Goal: Task Accomplishment & Management: Manage account settings

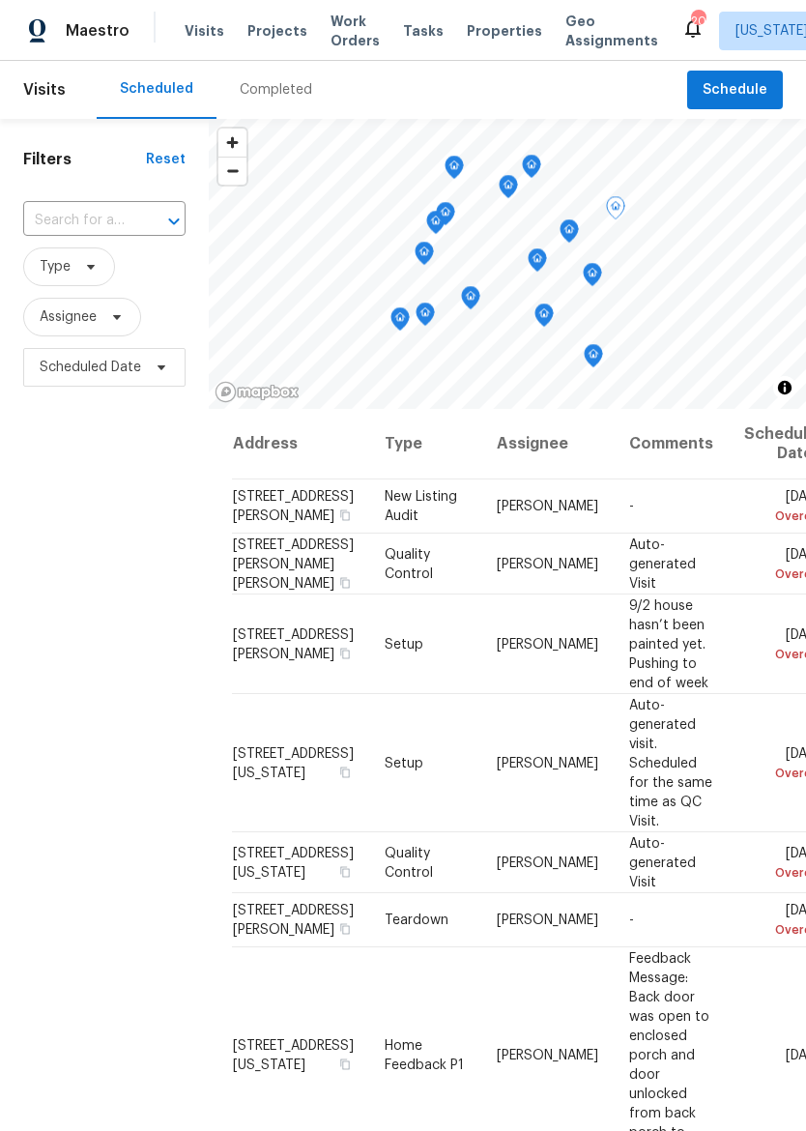
click at [504, 568] on td "[PERSON_NAME]" at bounding box center [547, 563] width 132 height 61
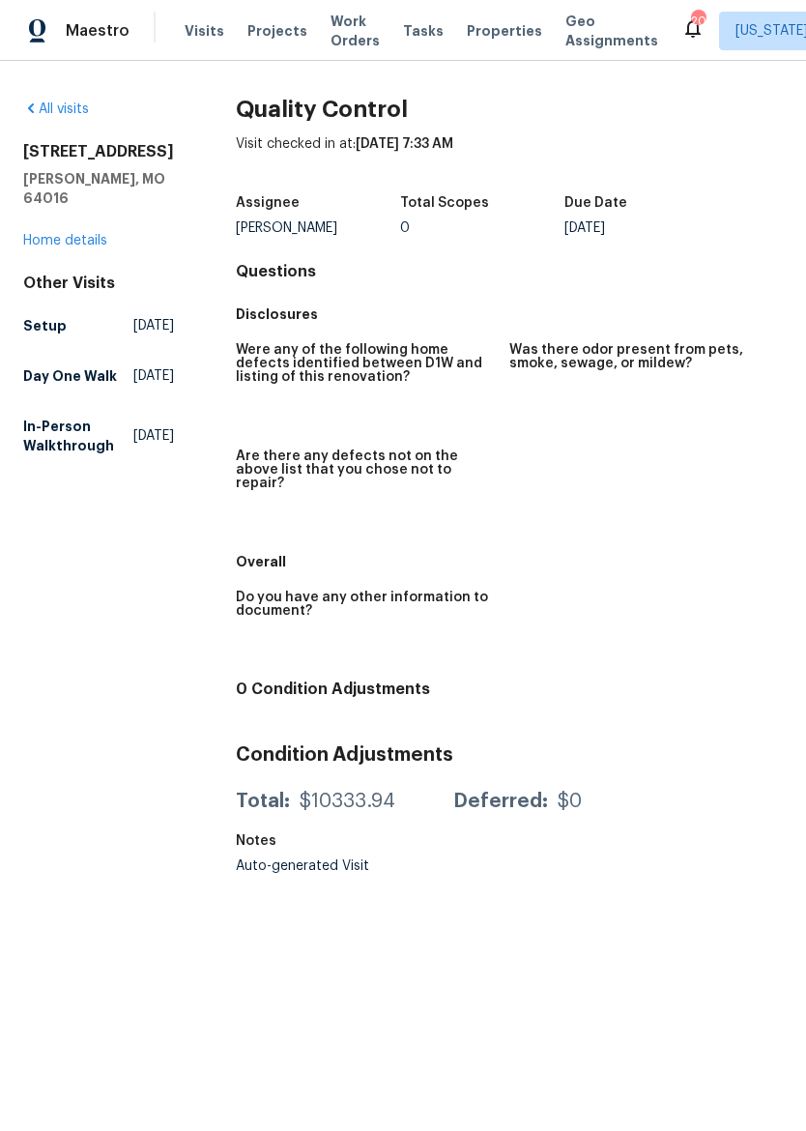
click at [72, 234] on link "Home details" at bounding box center [65, 241] width 84 height 14
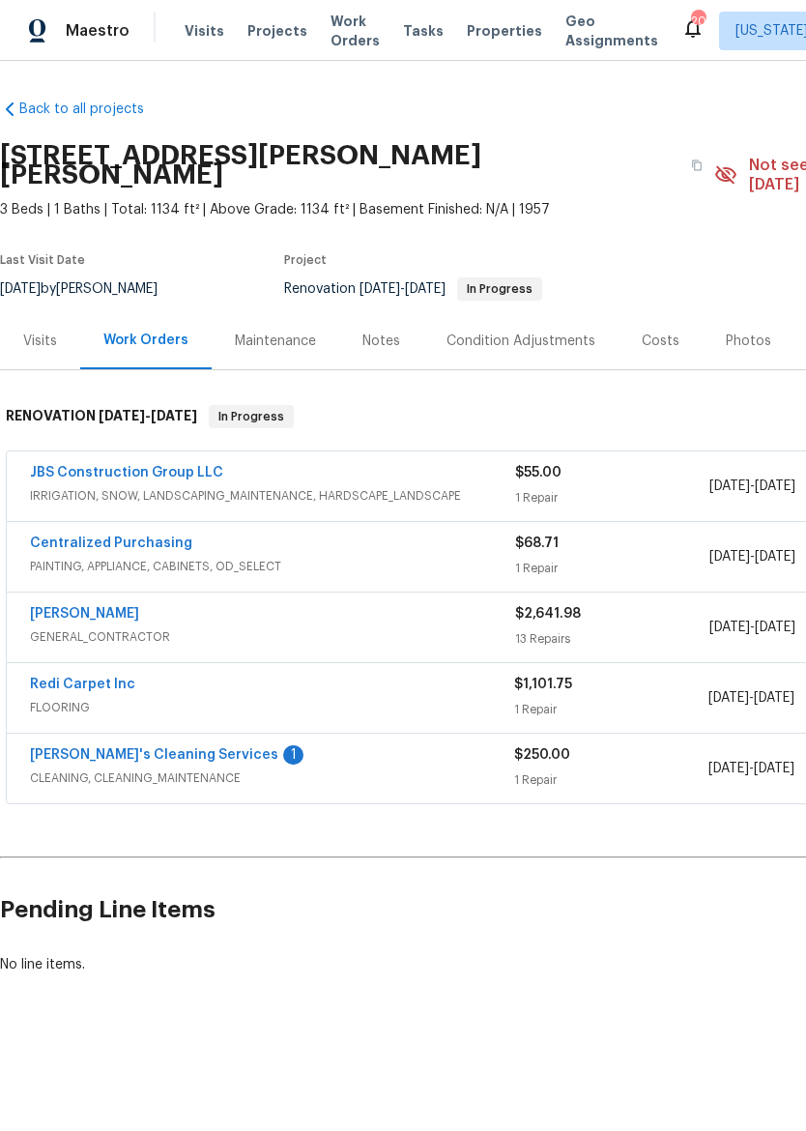
click at [338, 768] on span "CLEANING, CLEANING_MAINTENANCE" at bounding box center [272, 777] width 484 height 19
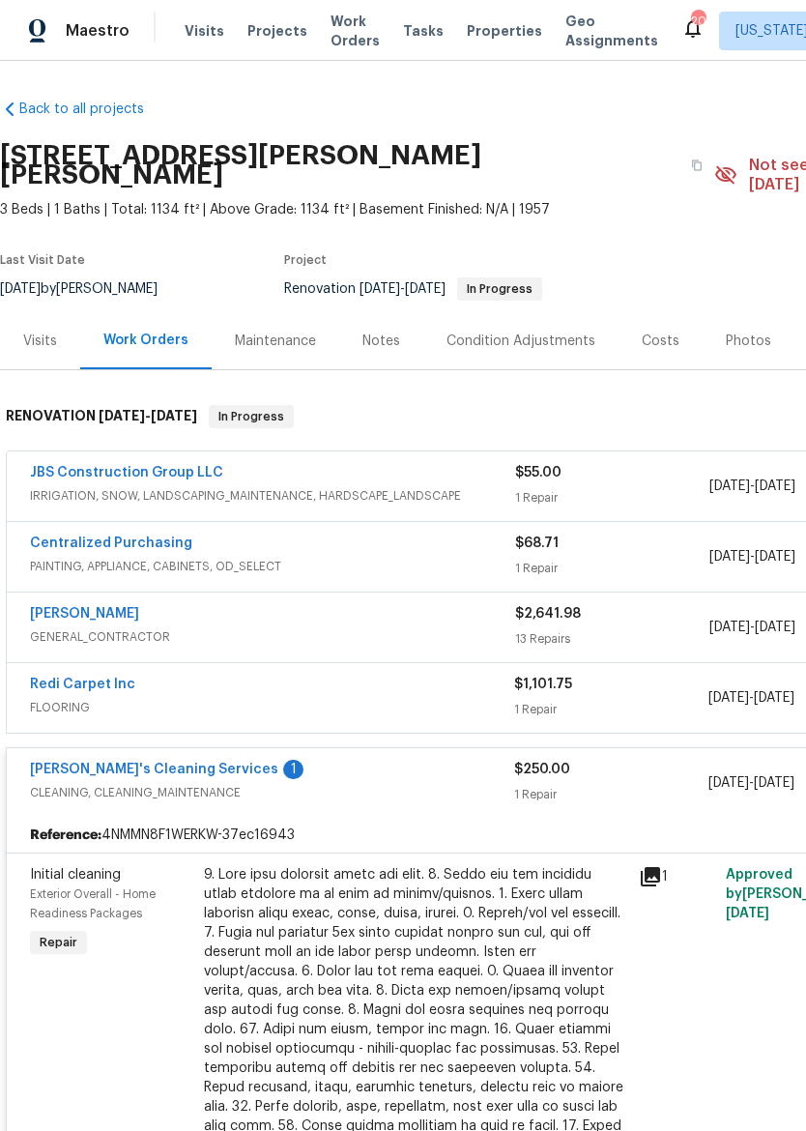
click at [132, 762] on link "Velo's Cleaning Services" at bounding box center [154, 769] width 248 height 14
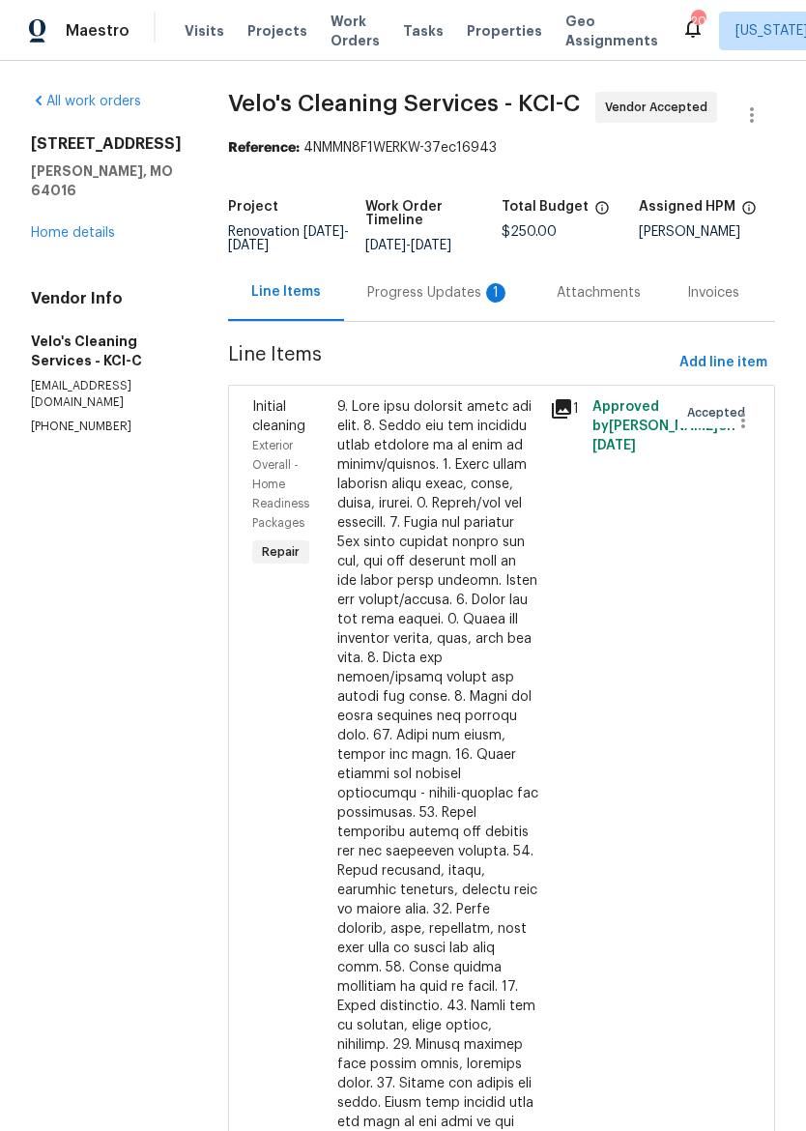
click at [420, 283] on div "Progress Updates 1" at bounding box center [438, 292] width 143 height 19
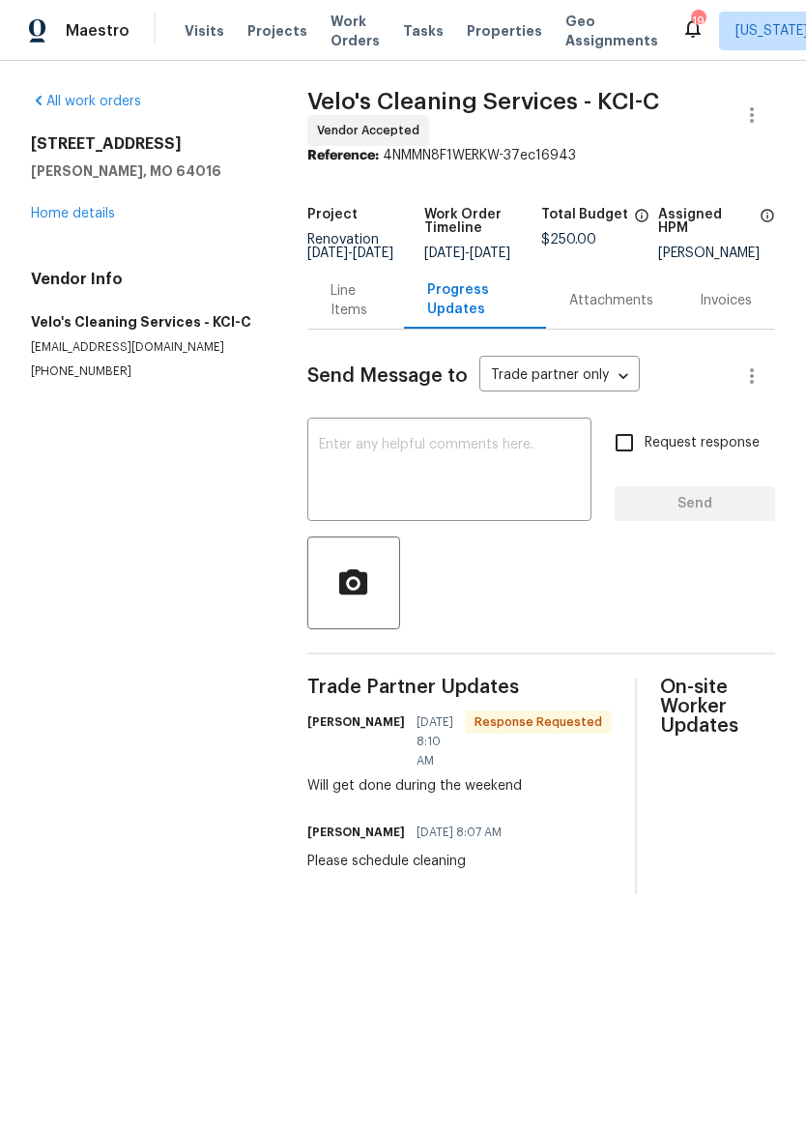
click at [490, 30] on span "Properties" at bounding box center [504, 30] width 75 height 19
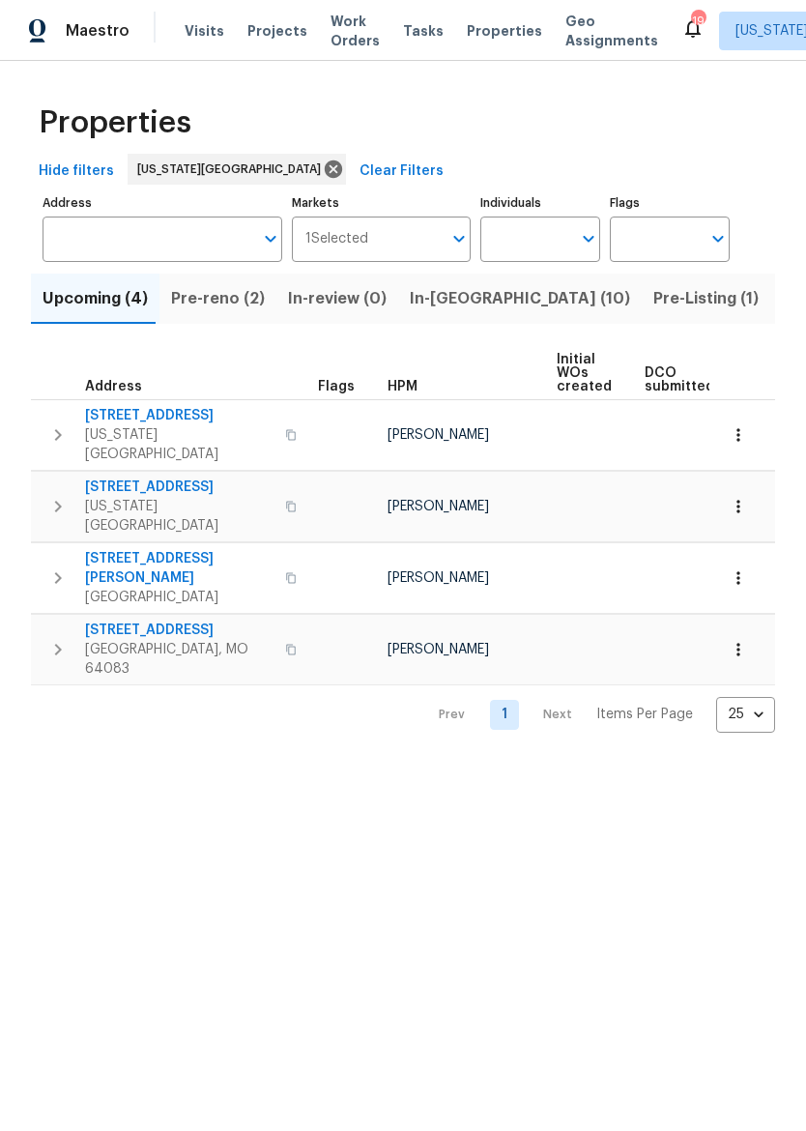
click at [446, 310] on span "In-[GEOGRAPHIC_DATA] (10)" at bounding box center [520, 298] width 220 height 27
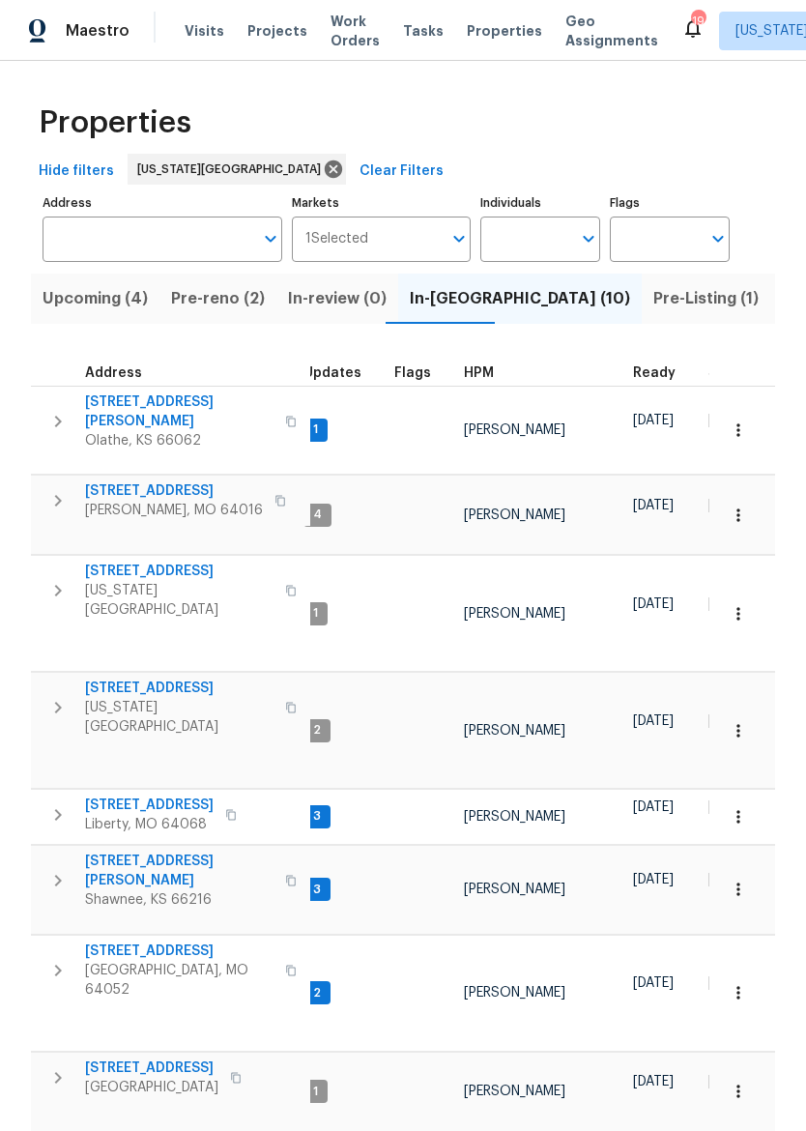
scroll to position [15, 15]
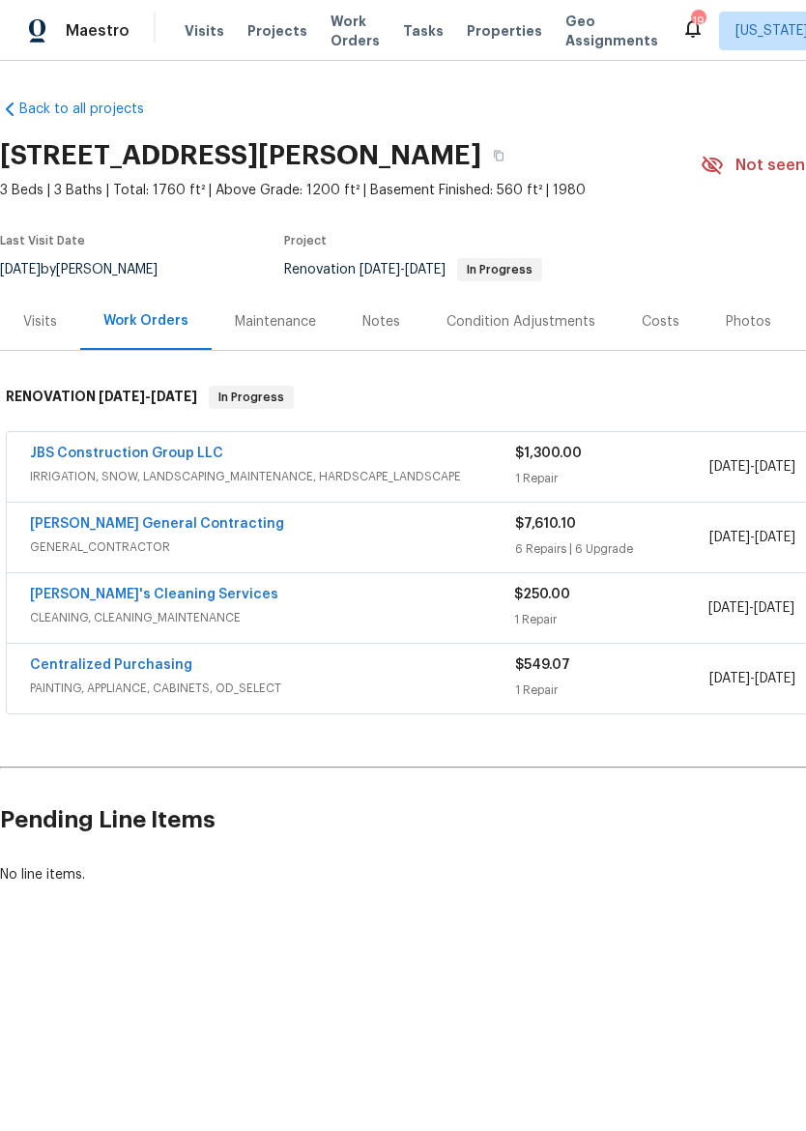
click at [92, 31] on span "Maestro" at bounding box center [98, 30] width 64 height 19
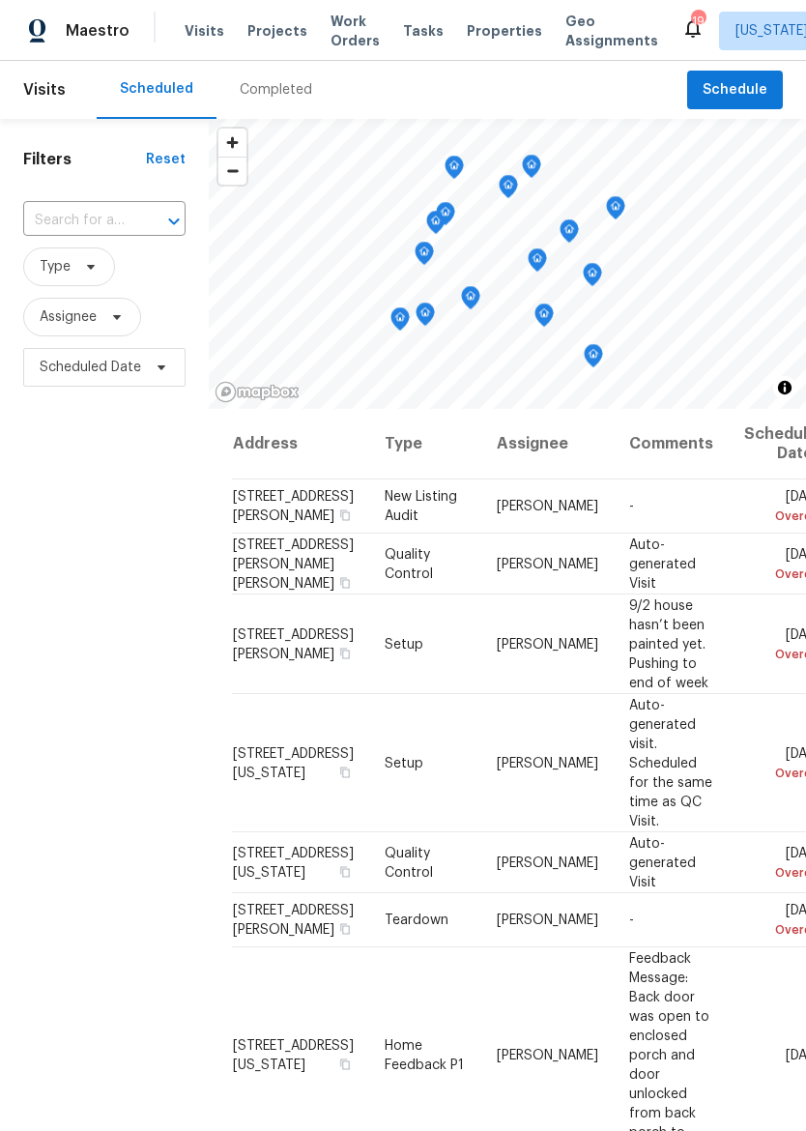
click at [484, 29] on span "Properties" at bounding box center [504, 30] width 75 height 19
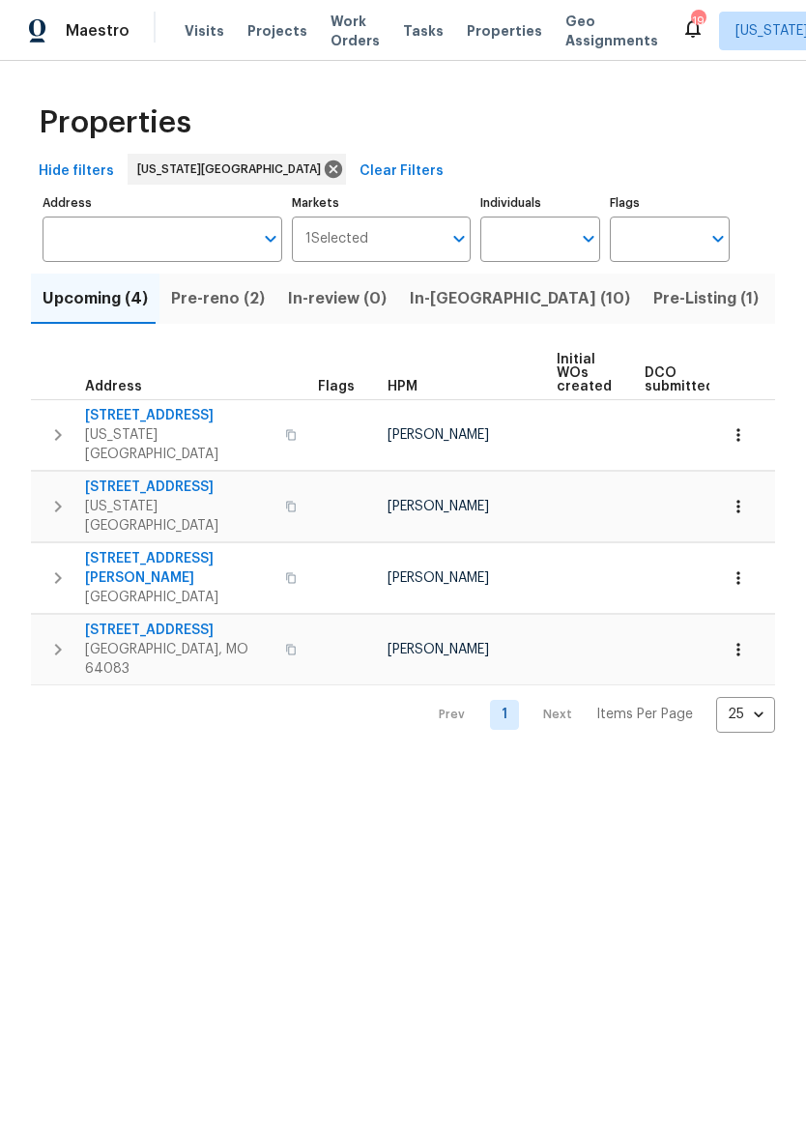
click at [204, 303] on span "Pre-reno (2)" at bounding box center [218, 298] width 94 height 27
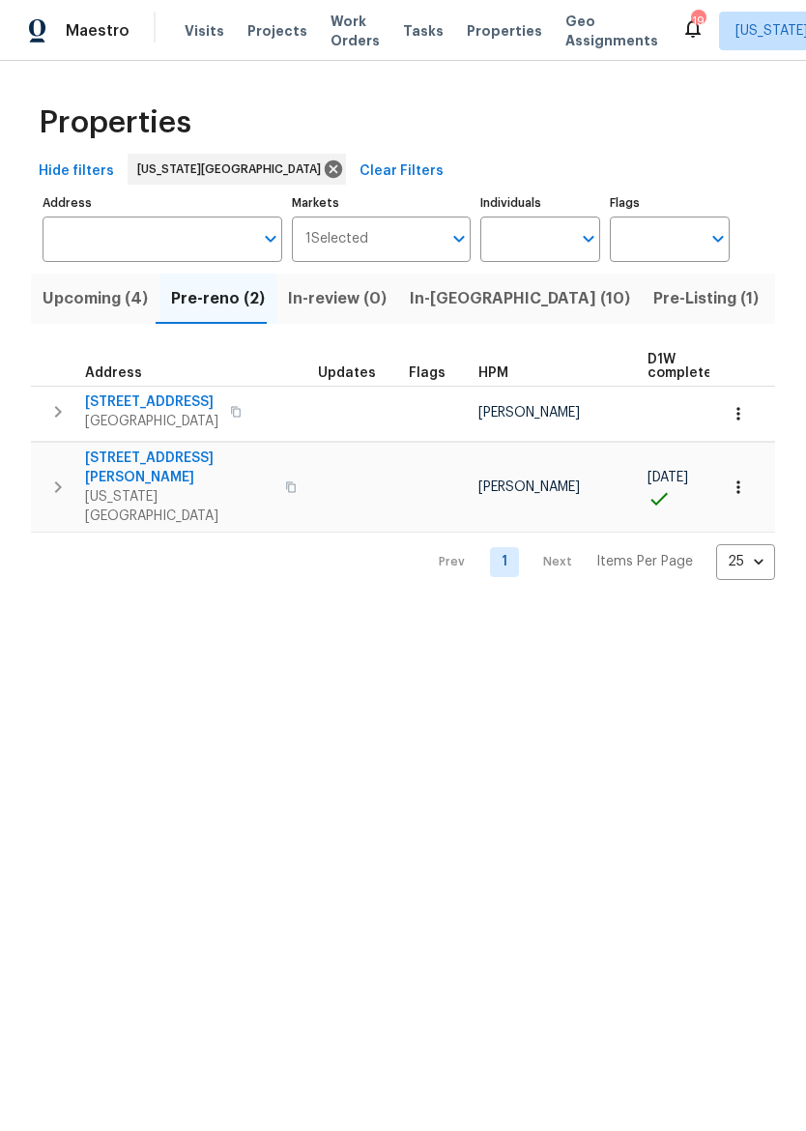
click at [443, 308] on span "In-[GEOGRAPHIC_DATA] (10)" at bounding box center [520, 298] width 220 height 27
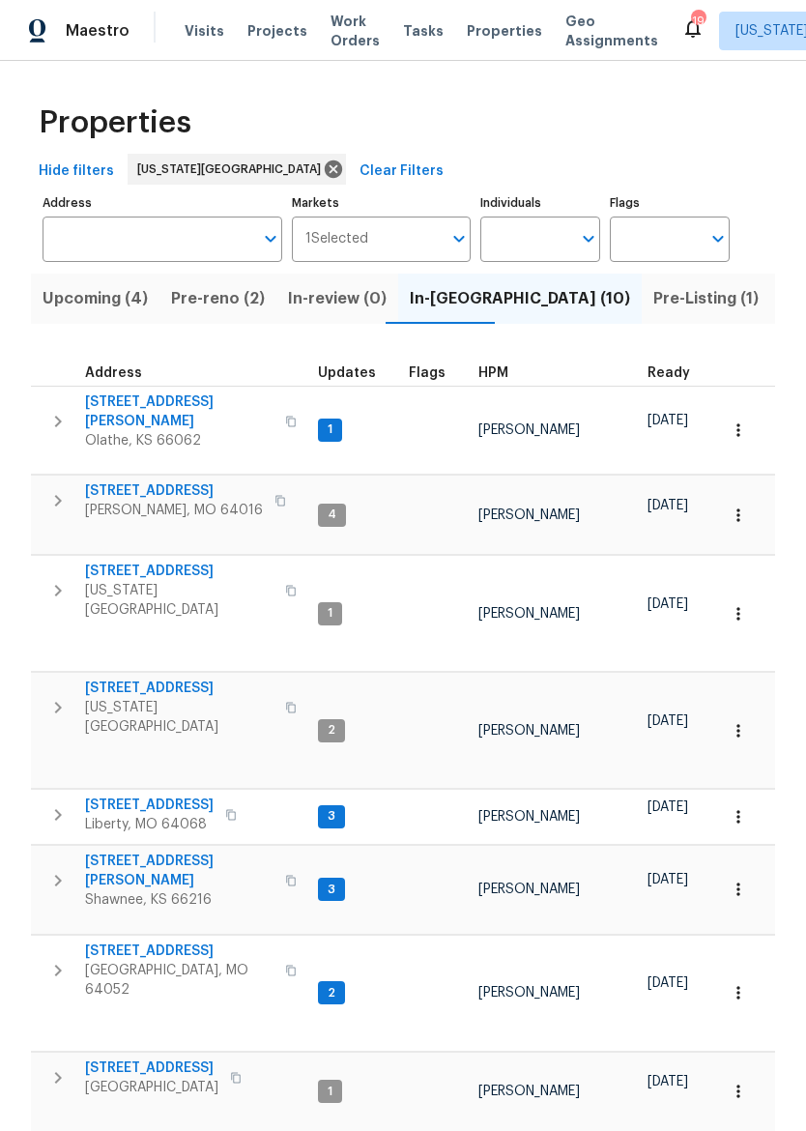
click at [158, 410] on span "[STREET_ADDRESS][PERSON_NAME]" at bounding box center [179, 411] width 188 height 39
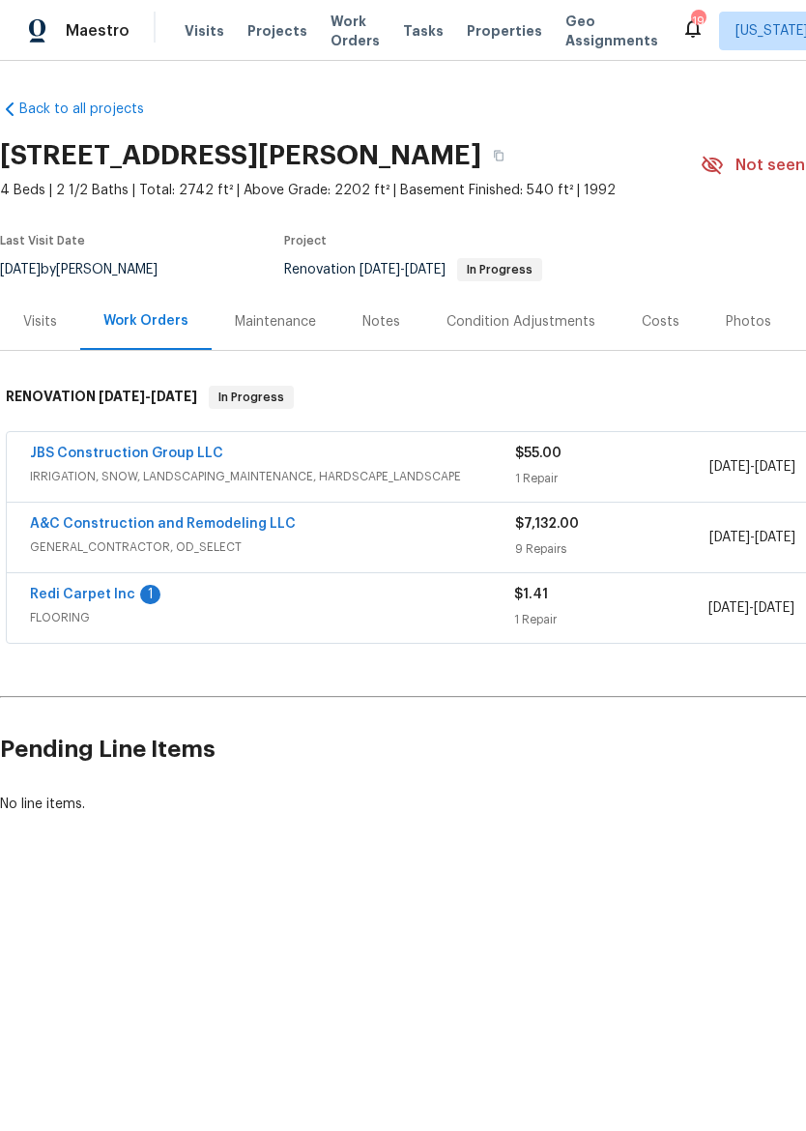
click at [379, 548] on span "GENERAL_CONTRACTOR, OD_SELECT" at bounding box center [272, 546] width 485 height 19
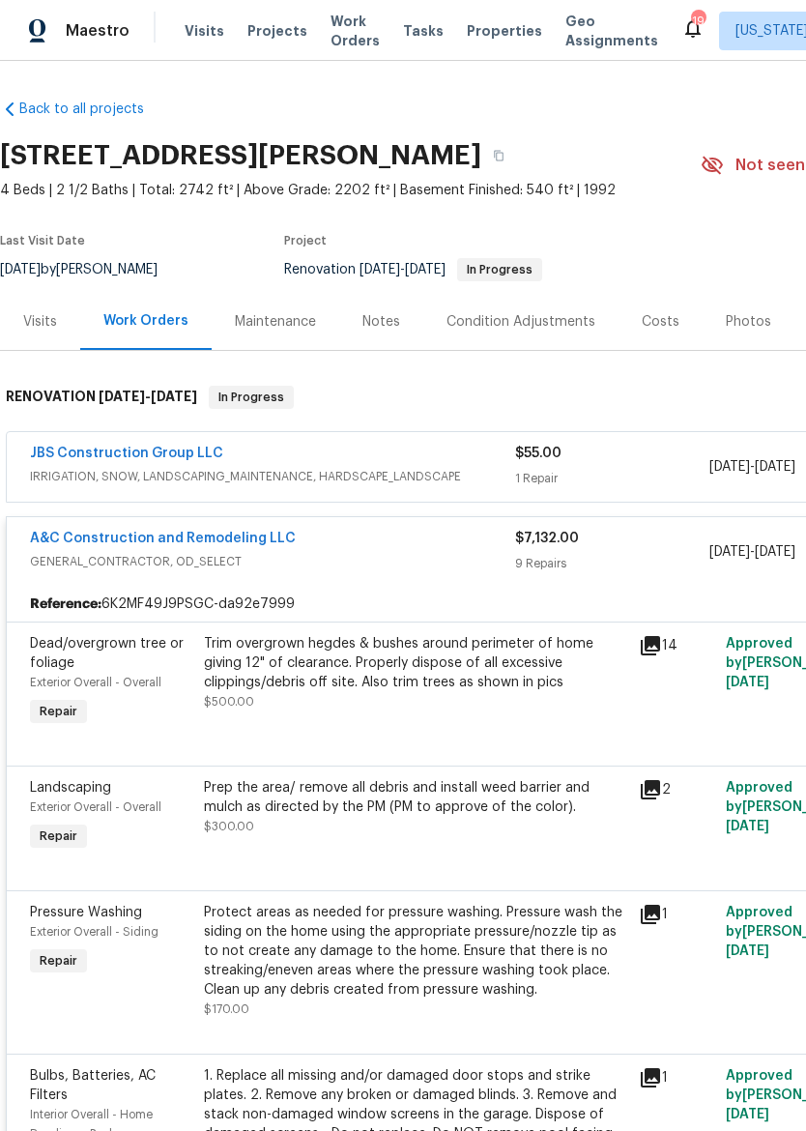
click at [312, 530] on div "A&C Construction and Remodeling LLC" at bounding box center [272, 540] width 485 height 23
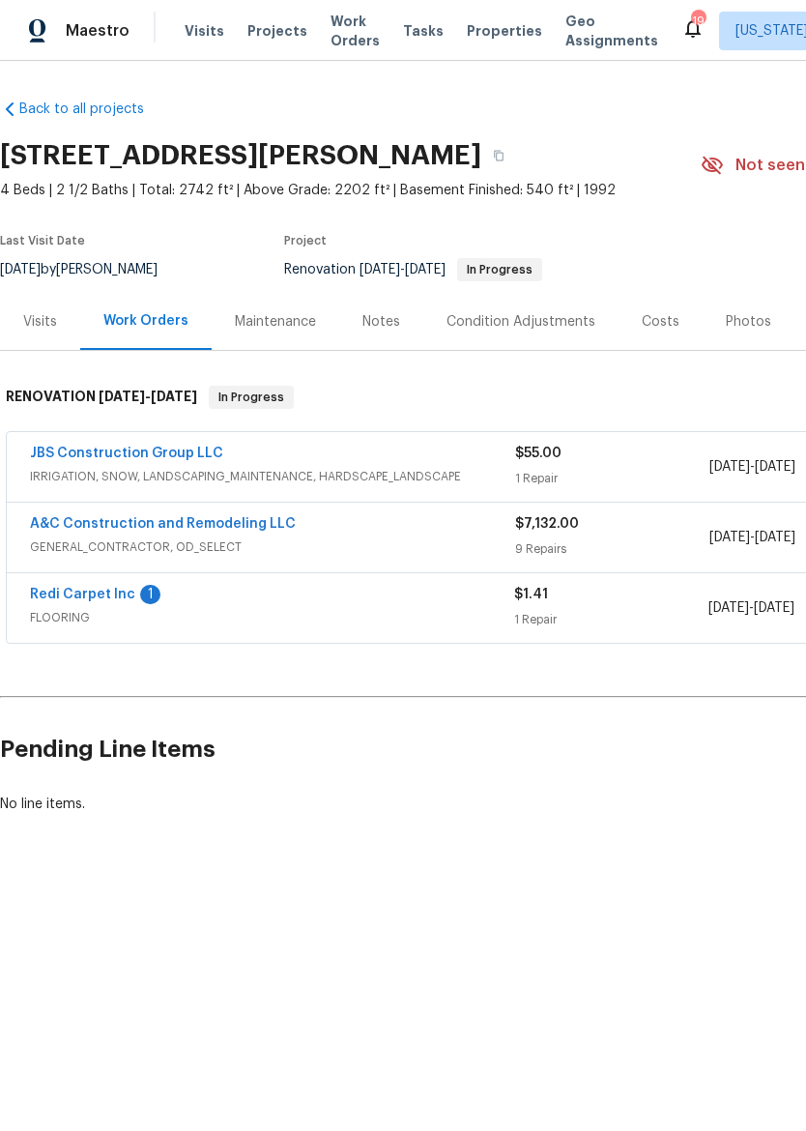
click at [267, 525] on link "A&C Construction and Remodeling LLC" at bounding box center [163, 524] width 266 height 14
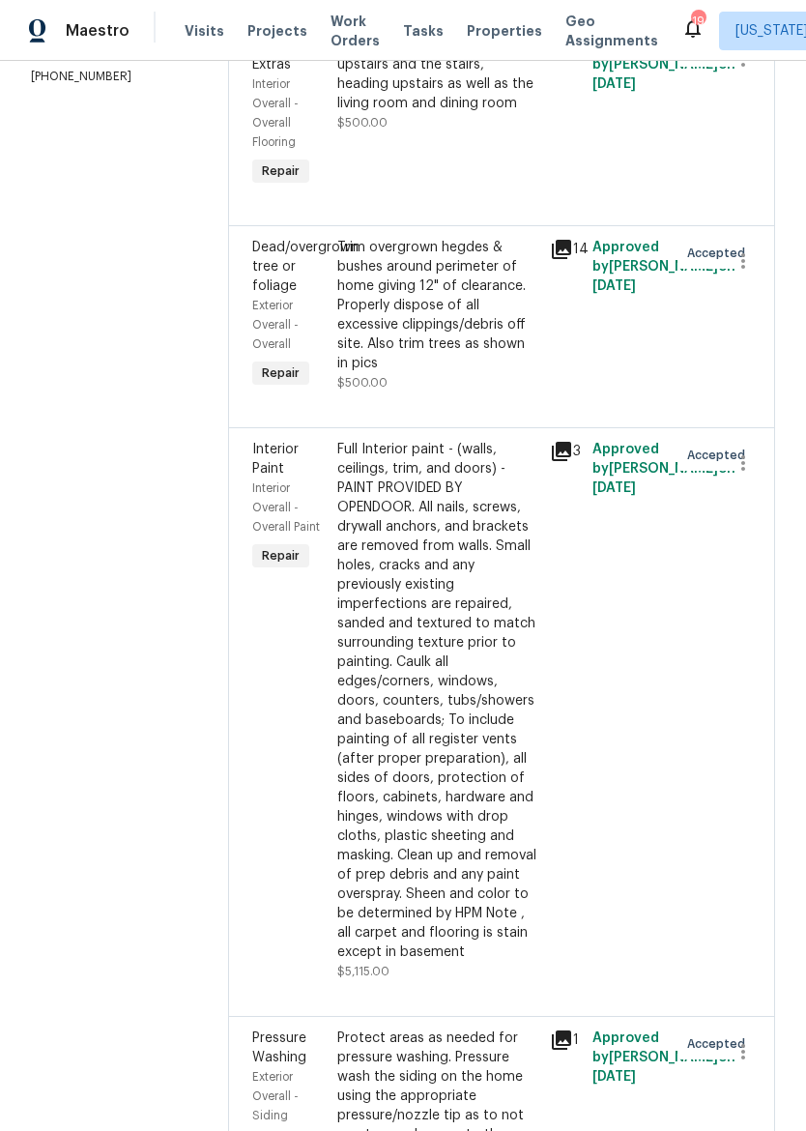
scroll to position [372, 0]
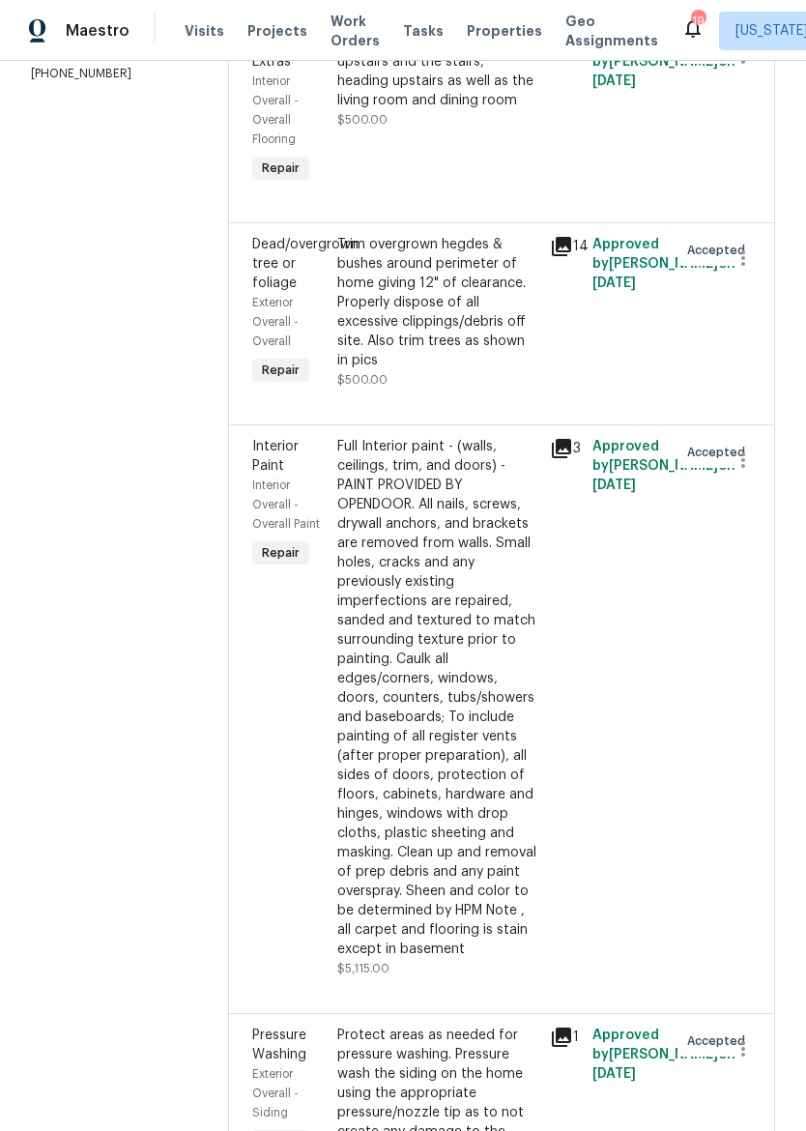
click at [486, 325] on div "Trim overgrown hegdes & bushes around perimeter of home giving 12" of clearance…" at bounding box center [437, 302] width 201 height 135
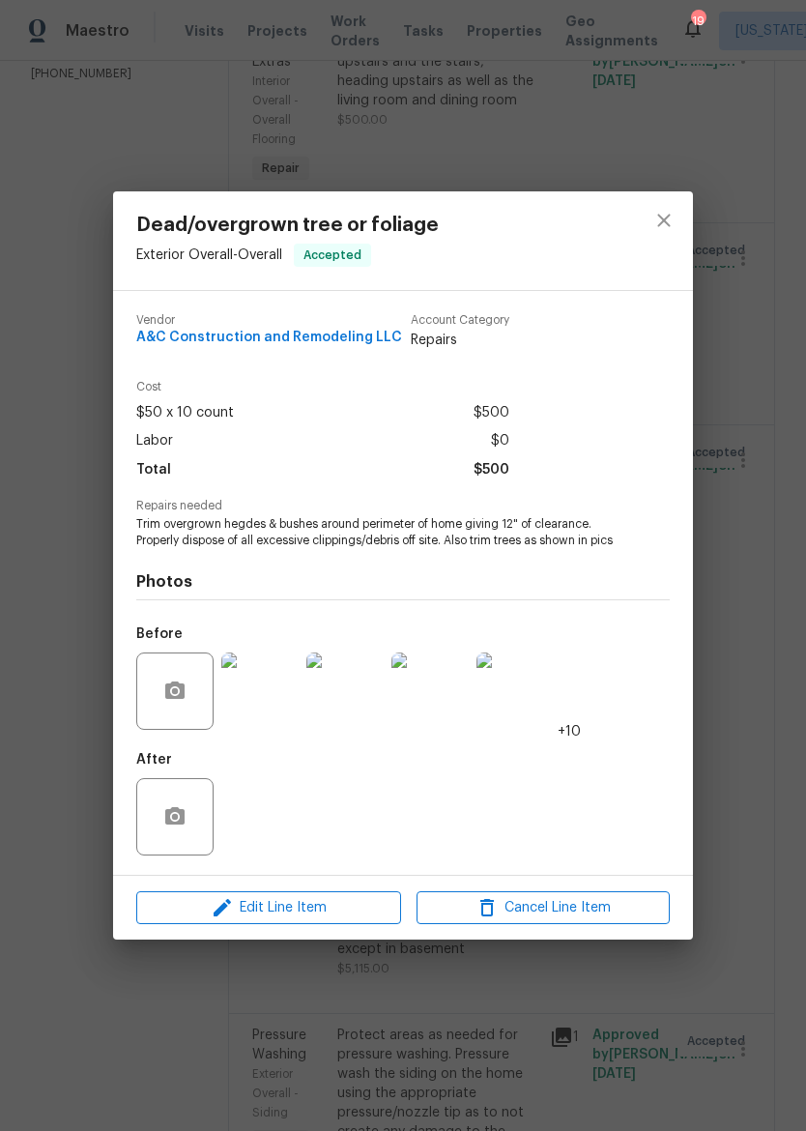
click at [256, 730] on img at bounding box center [259, 690] width 77 height 77
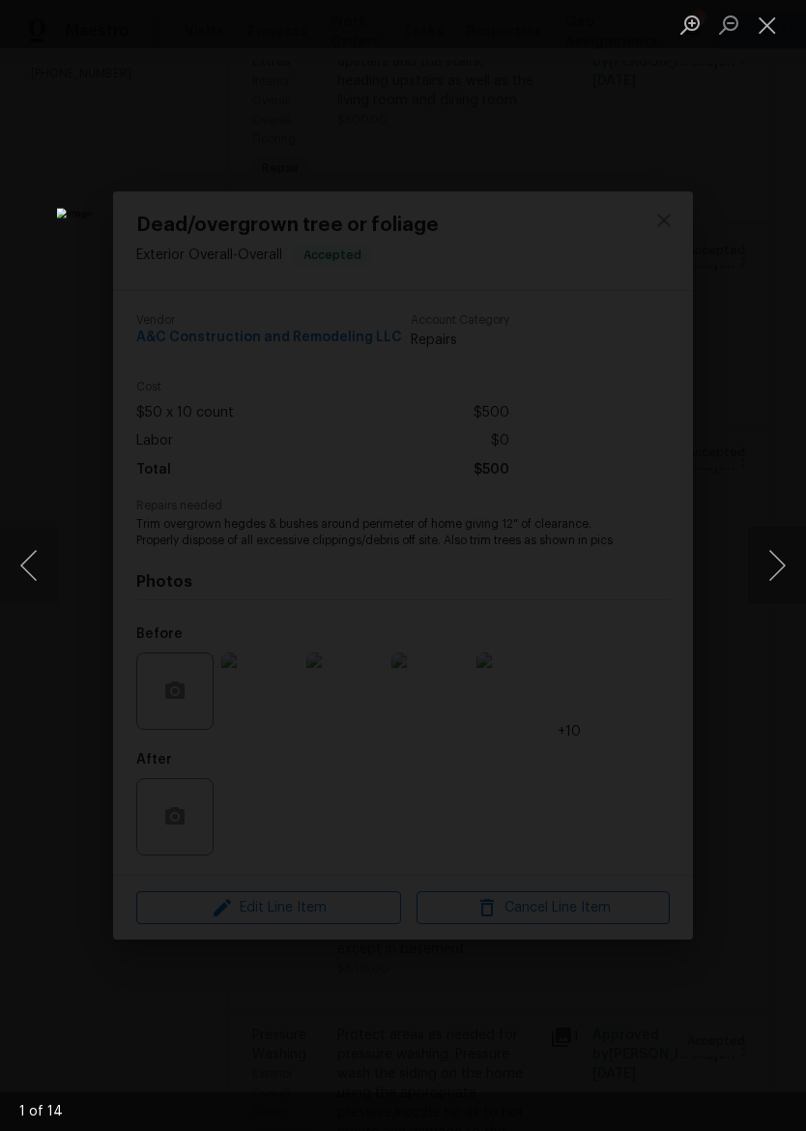
click at [781, 558] on button "Next image" at bounding box center [777, 565] width 58 height 77
click at [780, 556] on button "Next image" at bounding box center [777, 565] width 58 height 77
click at [780, 19] on button "Close lightbox" at bounding box center [767, 25] width 39 height 34
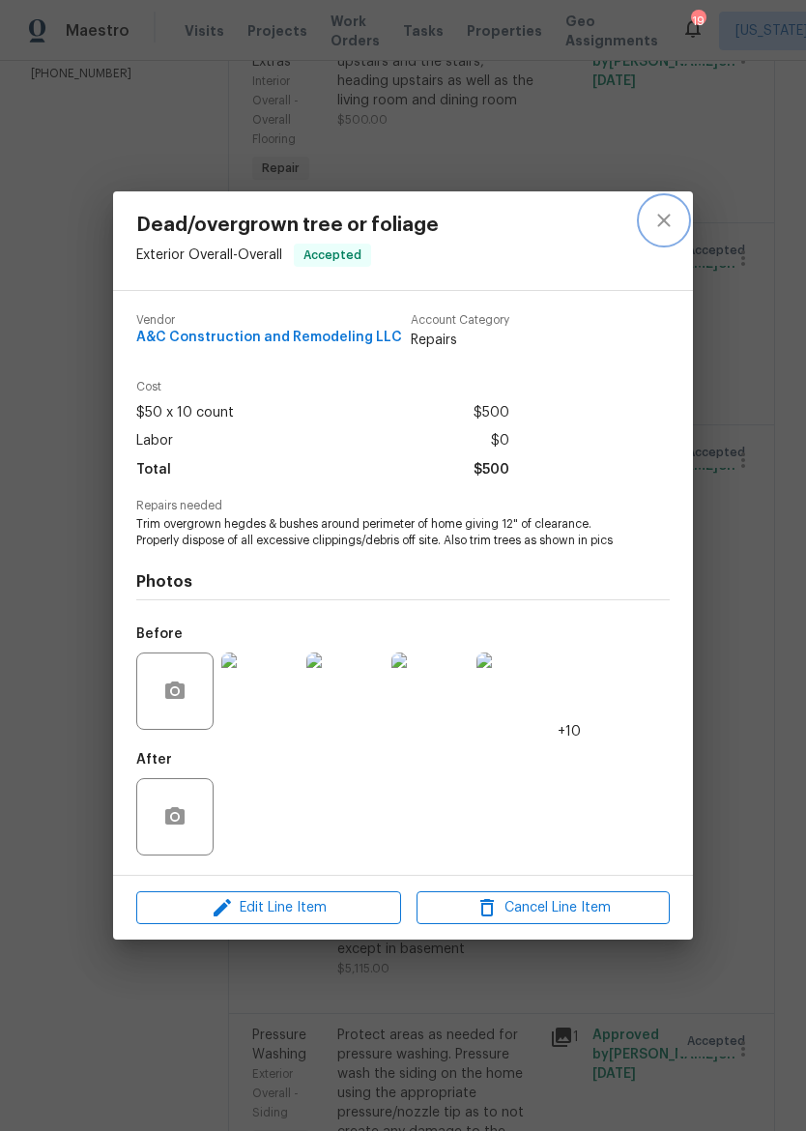
click at [677, 212] on button "close" at bounding box center [664, 220] width 46 height 46
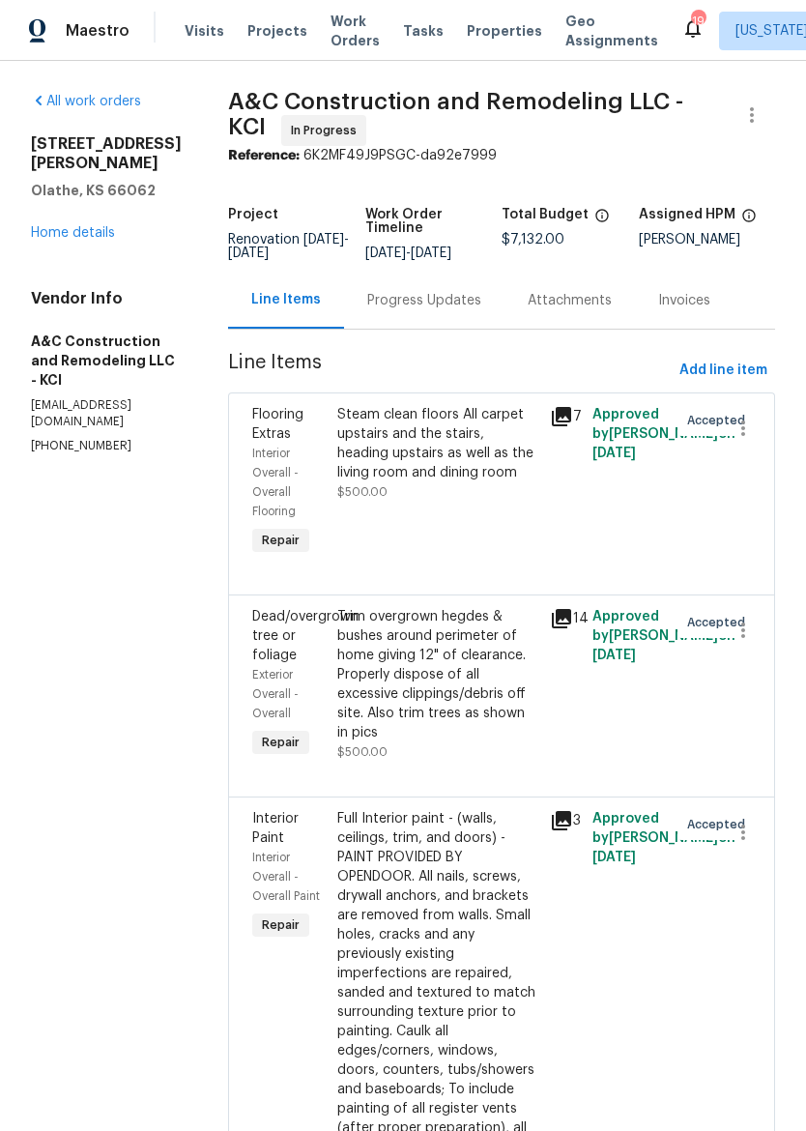
scroll to position [0, 0]
click at [96, 35] on span "Maestro" at bounding box center [98, 30] width 64 height 19
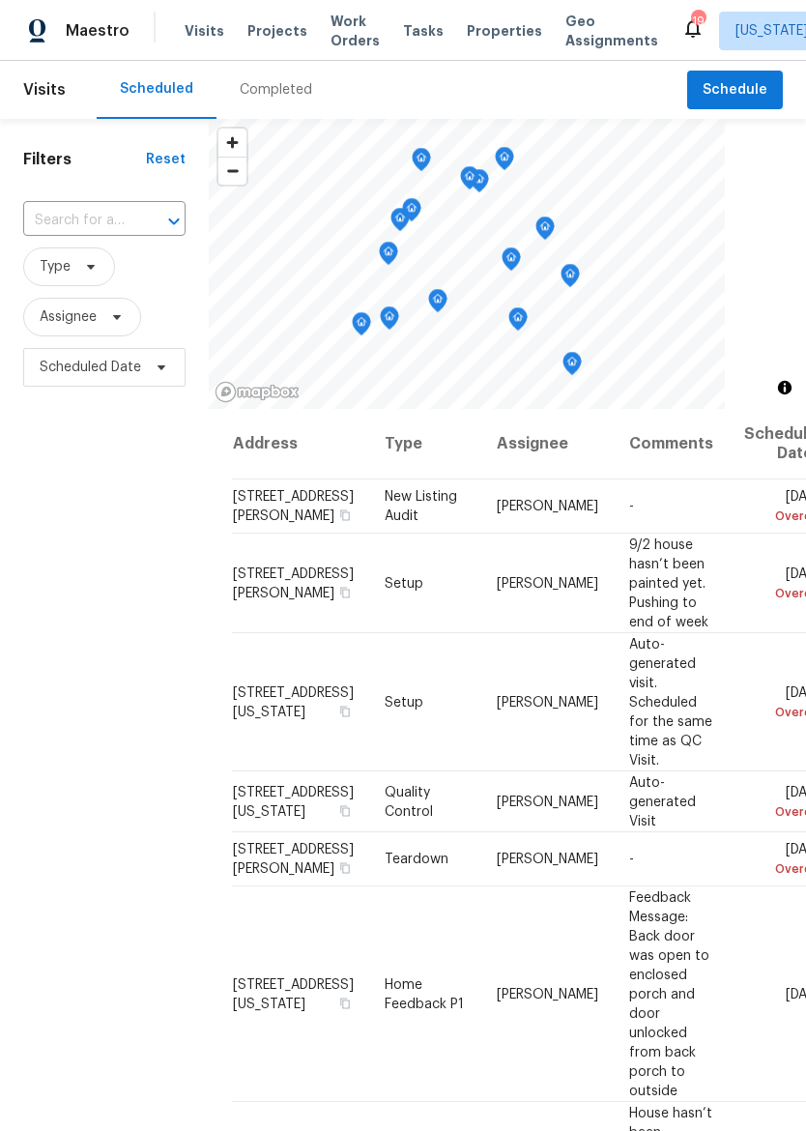
click at [477, 37] on span "Properties" at bounding box center [504, 30] width 75 height 19
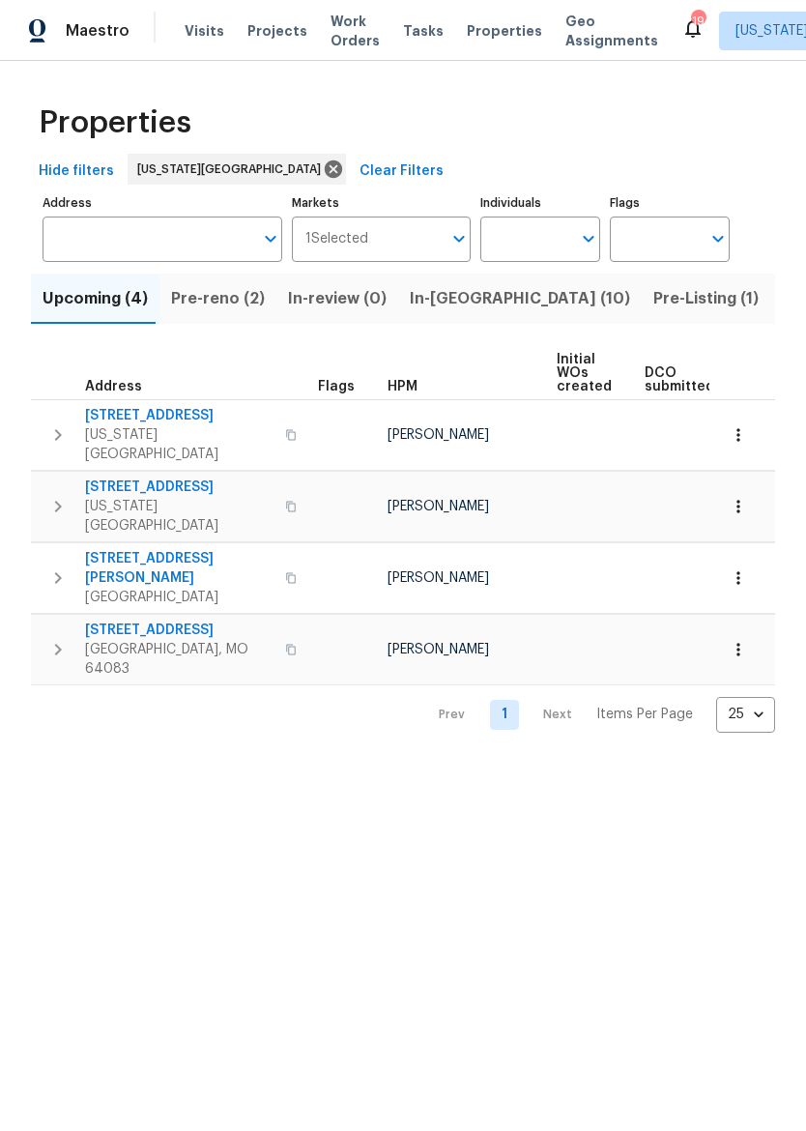
click at [446, 304] on span "In-[GEOGRAPHIC_DATA] (10)" at bounding box center [520, 298] width 220 height 27
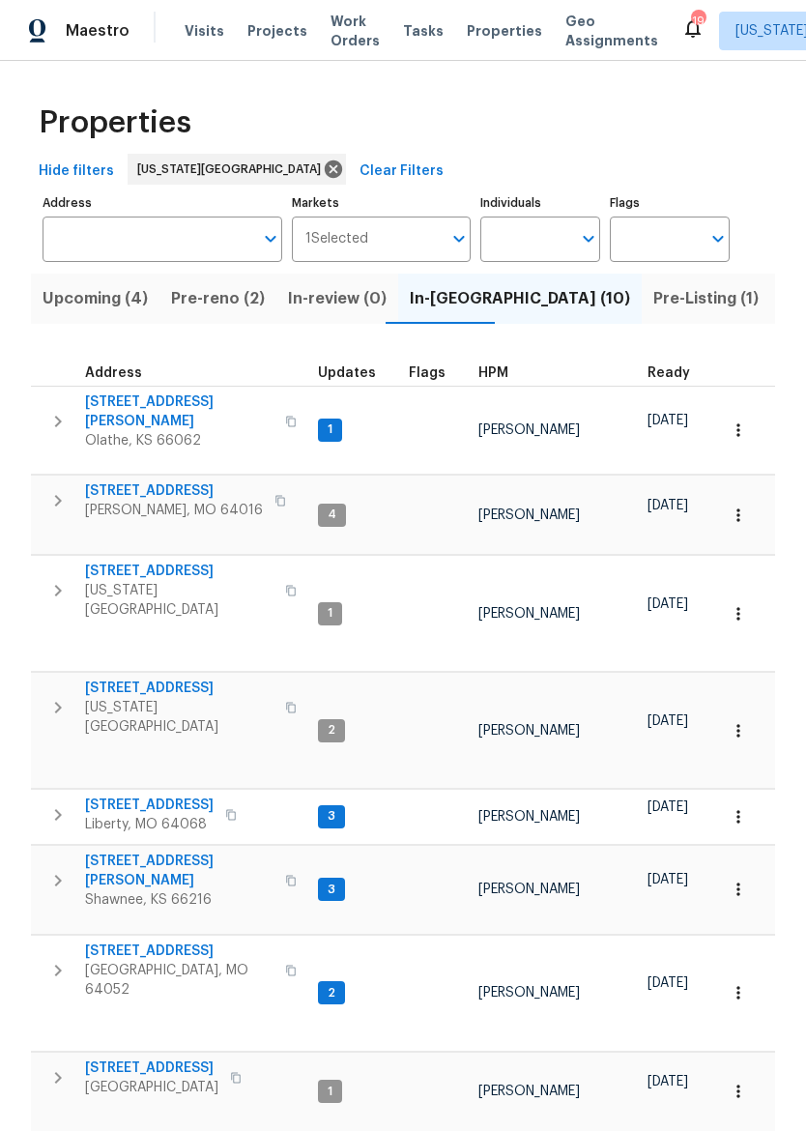
click at [176, 397] on span "[STREET_ADDRESS][PERSON_NAME]" at bounding box center [179, 411] width 188 height 39
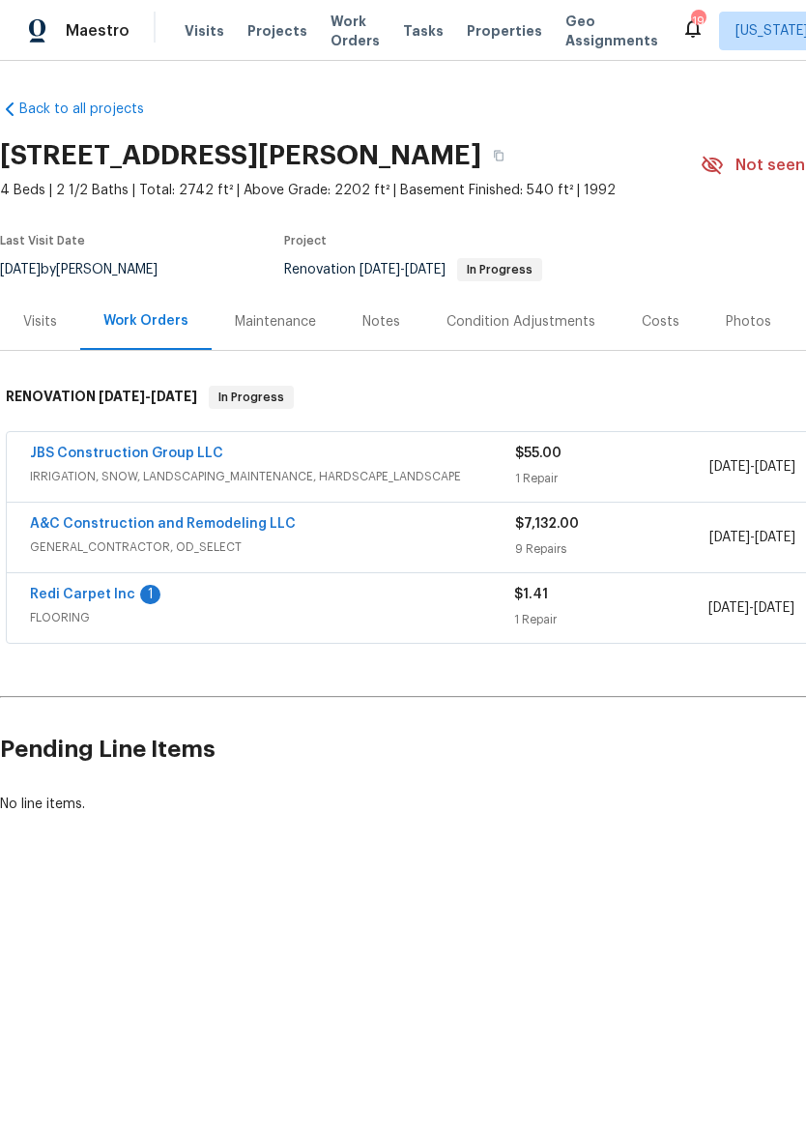
click at [217, 520] on link "A&C Construction and Remodeling LLC" at bounding box center [163, 524] width 266 height 14
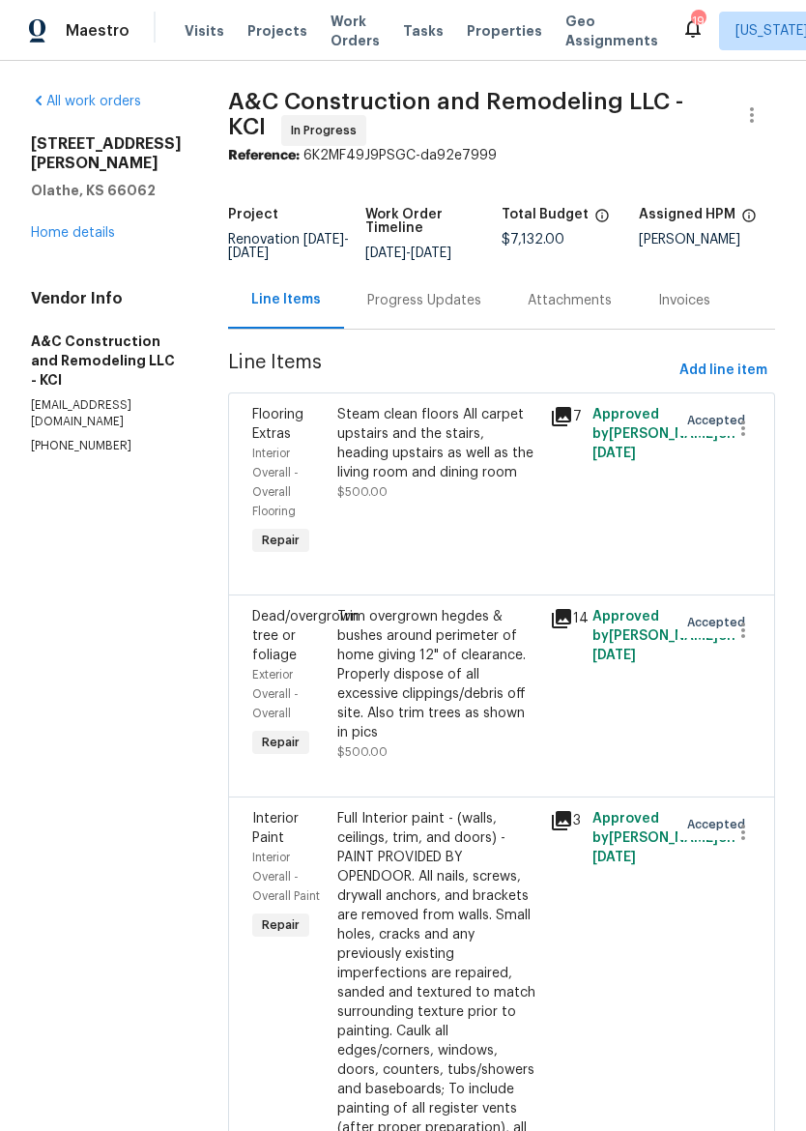
click at [452, 310] on div "Progress Updates" at bounding box center [424, 300] width 114 height 19
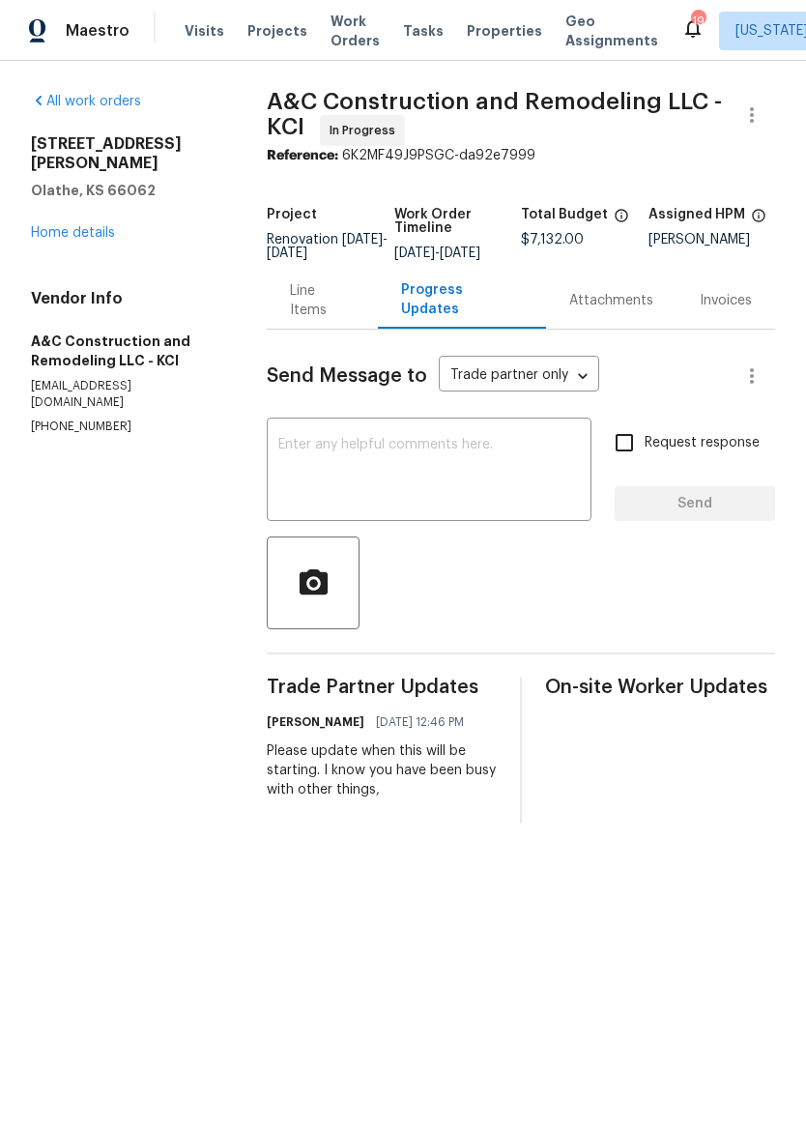
click at [43, 19] on img at bounding box center [37, 31] width 17 height 24
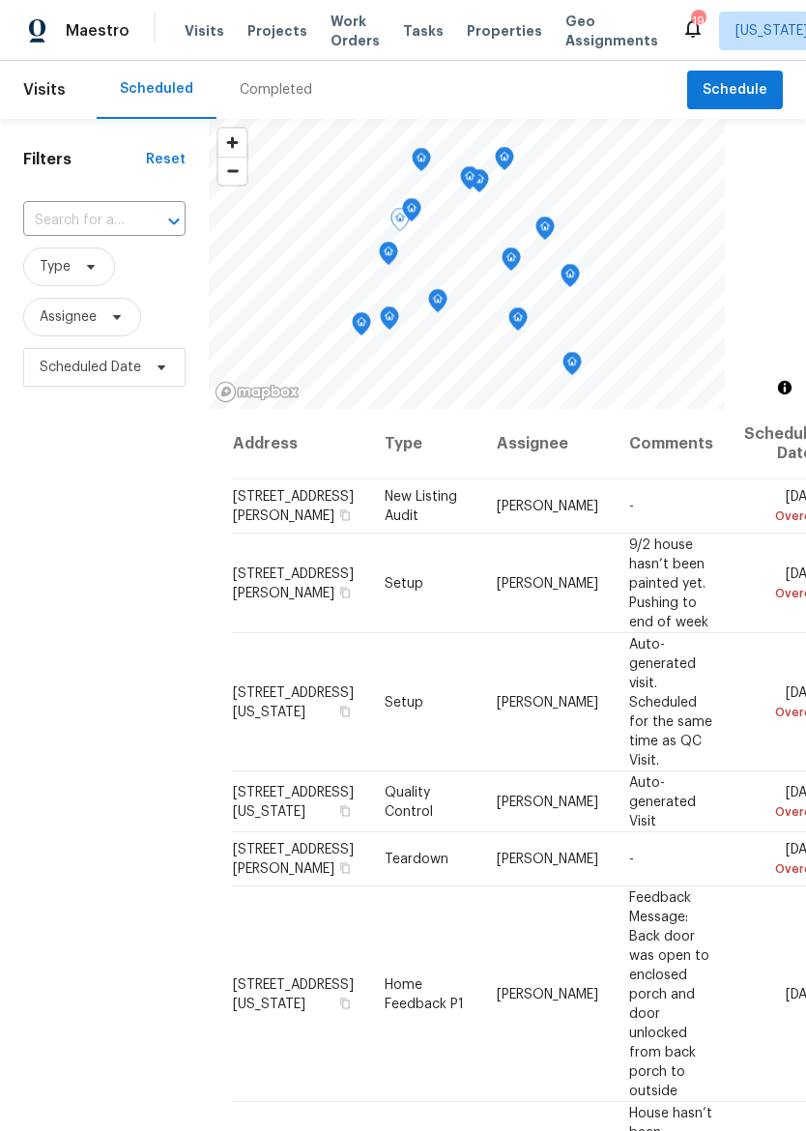
click at [0, 0] on icon at bounding box center [0, 0] width 0 height 0
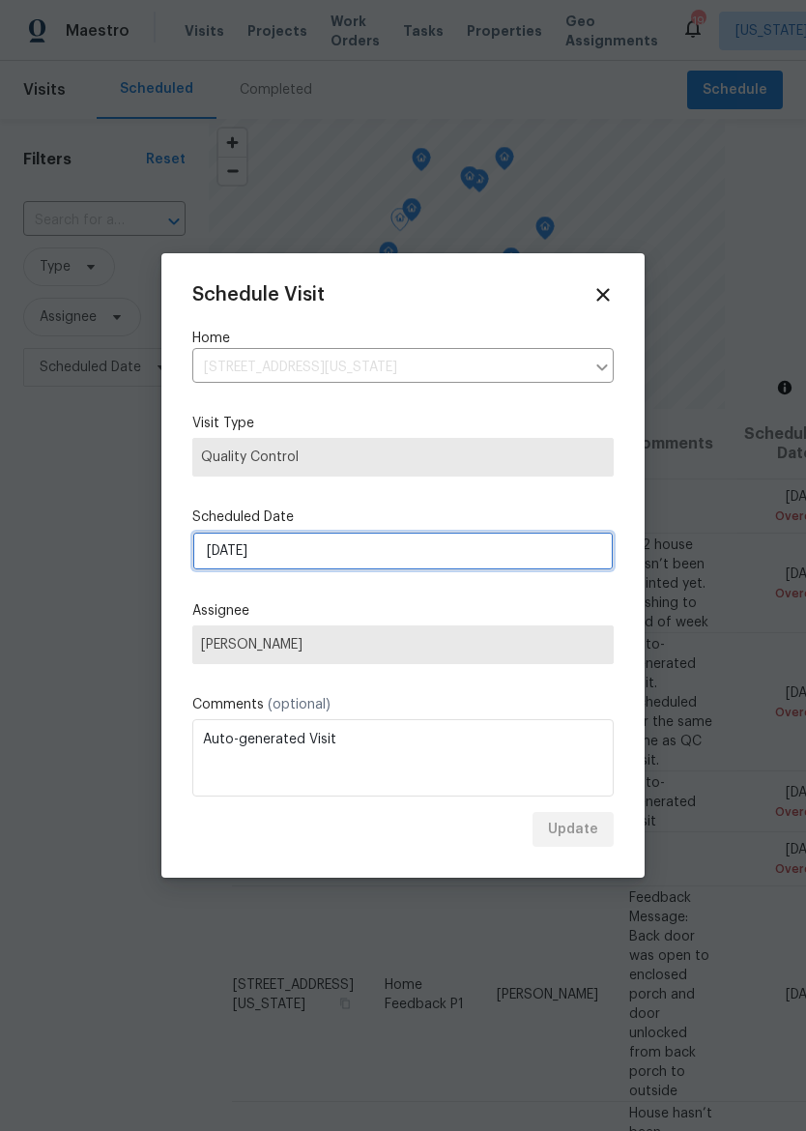
click at [480, 551] on input "9/6/2025" at bounding box center [402, 551] width 421 height 39
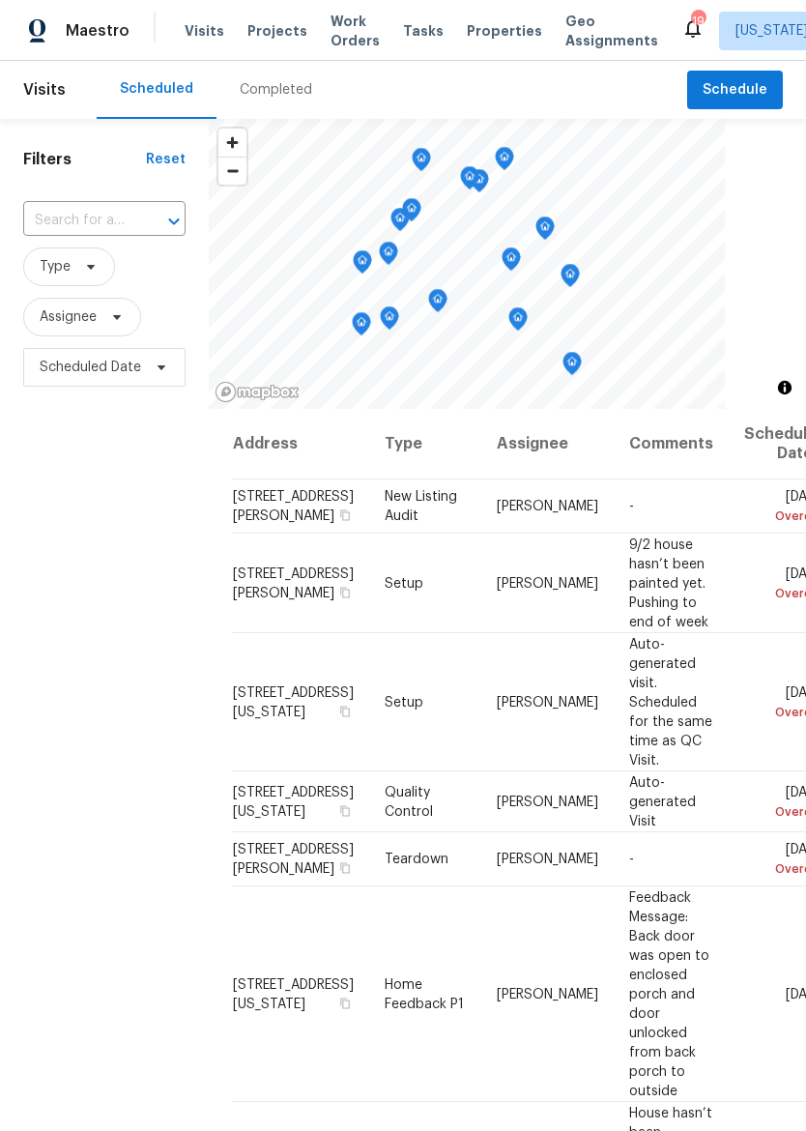
click at [0, 0] on icon at bounding box center [0, 0] width 0 height 0
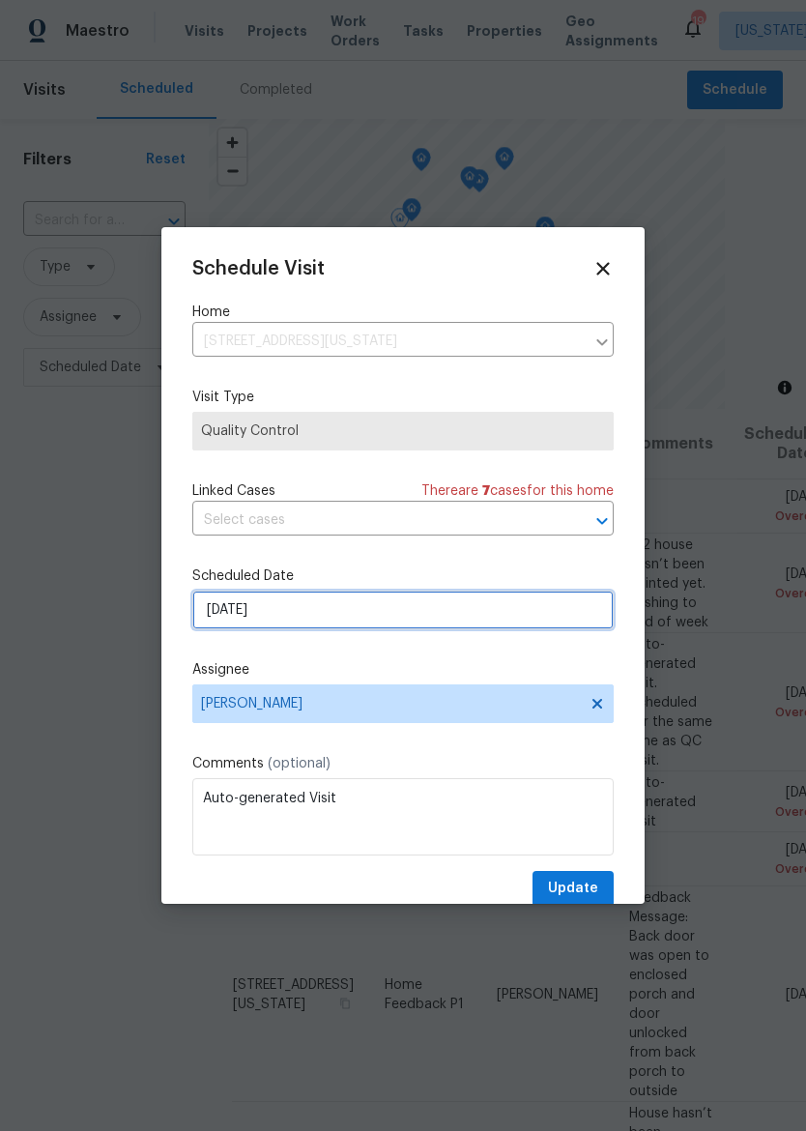
click at [518, 612] on input "9/6/2025" at bounding box center [402, 609] width 421 height 39
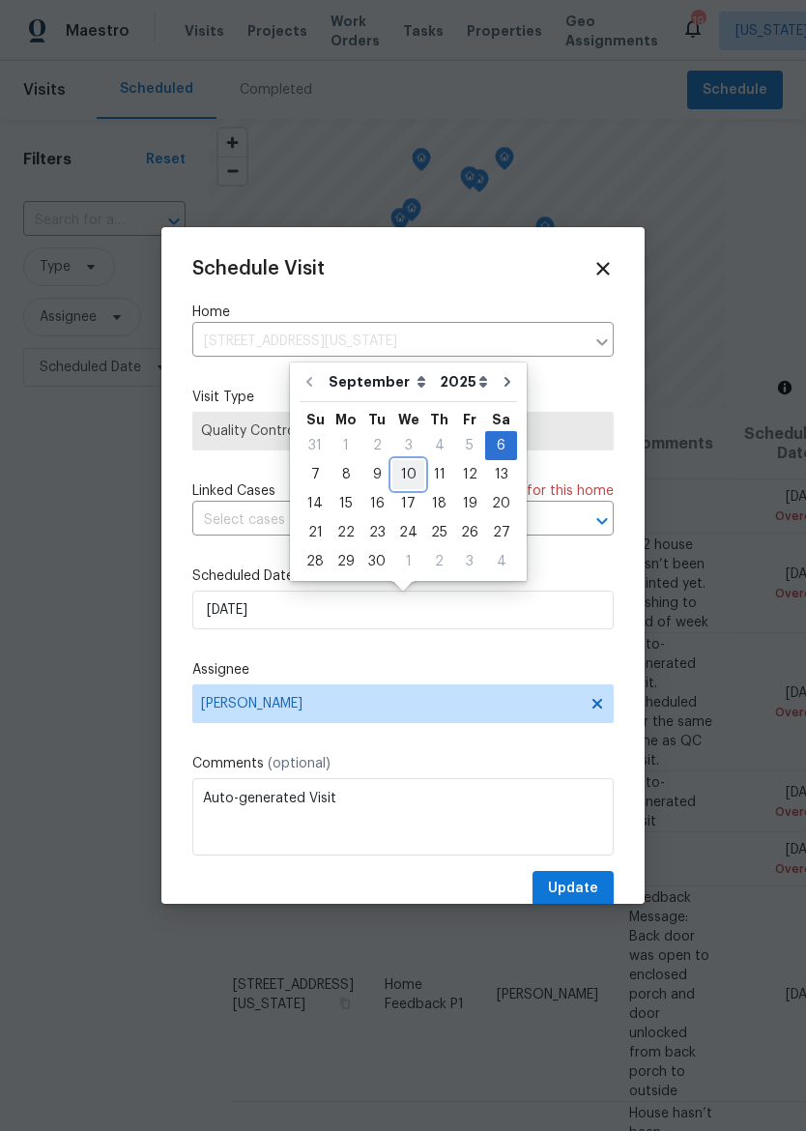
click at [407, 478] on div "10" at bounding box center [408, 474] width 32 height 27
type input "9/10/2025"
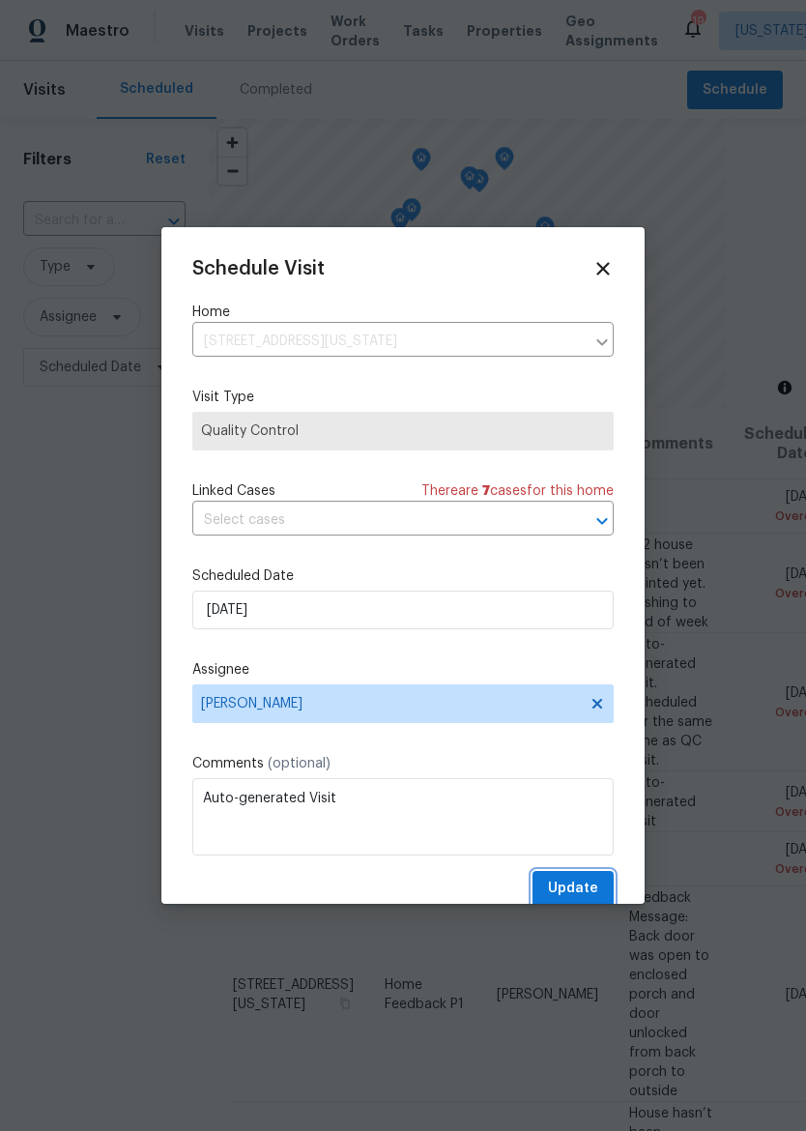
click at [583, 888] on span "Update" at bounding box center [573, 889] width 50 height 24
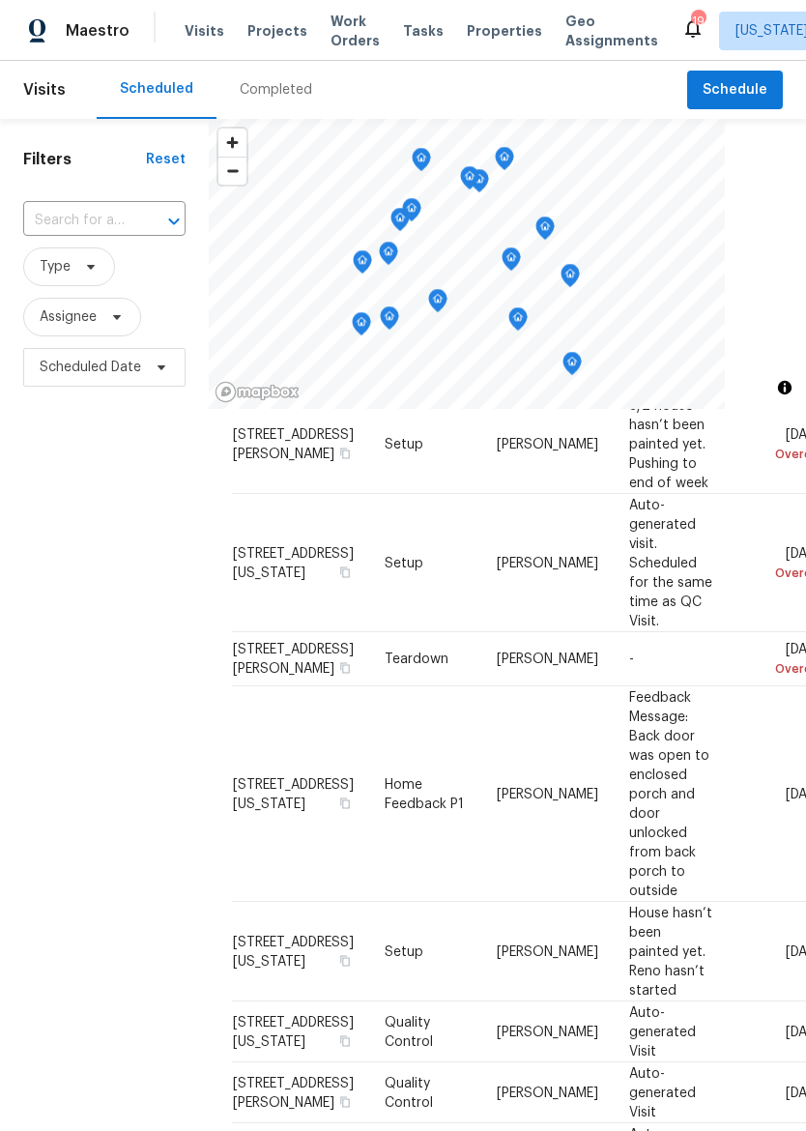
scroll to position [130, 0]
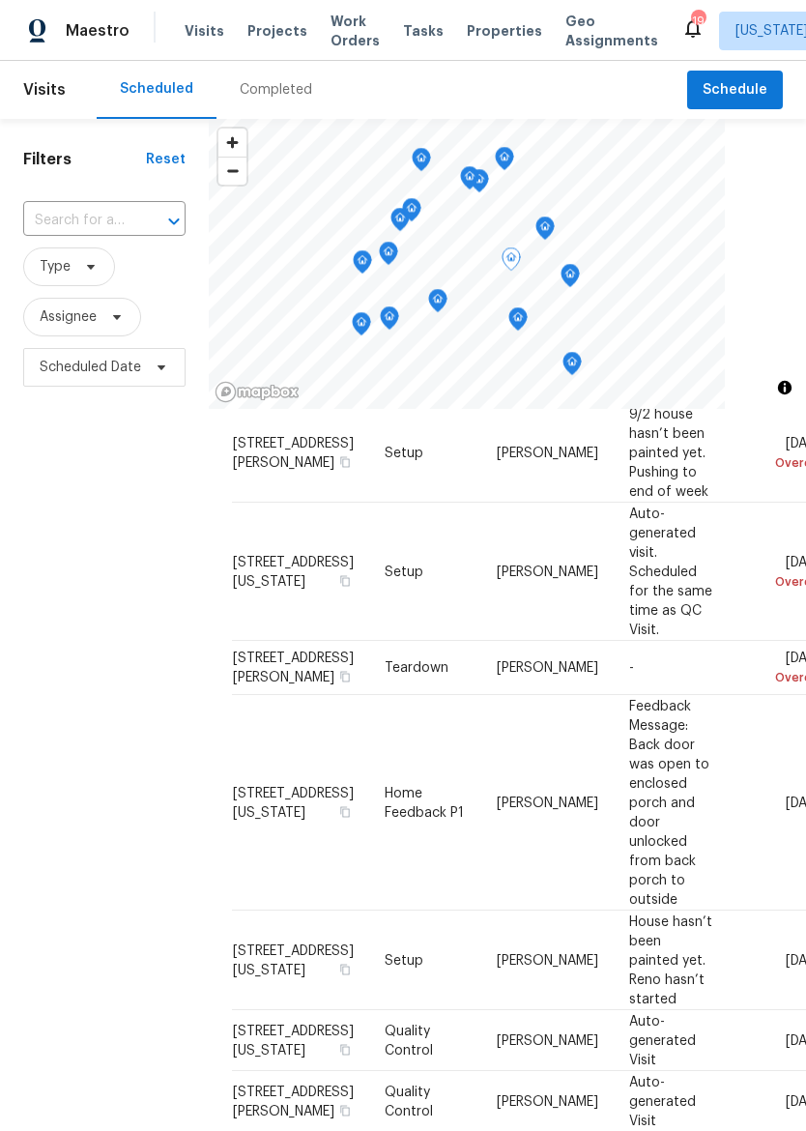
click at [0, 0] on icon at bounding box center [0, 0] width 0 height 0
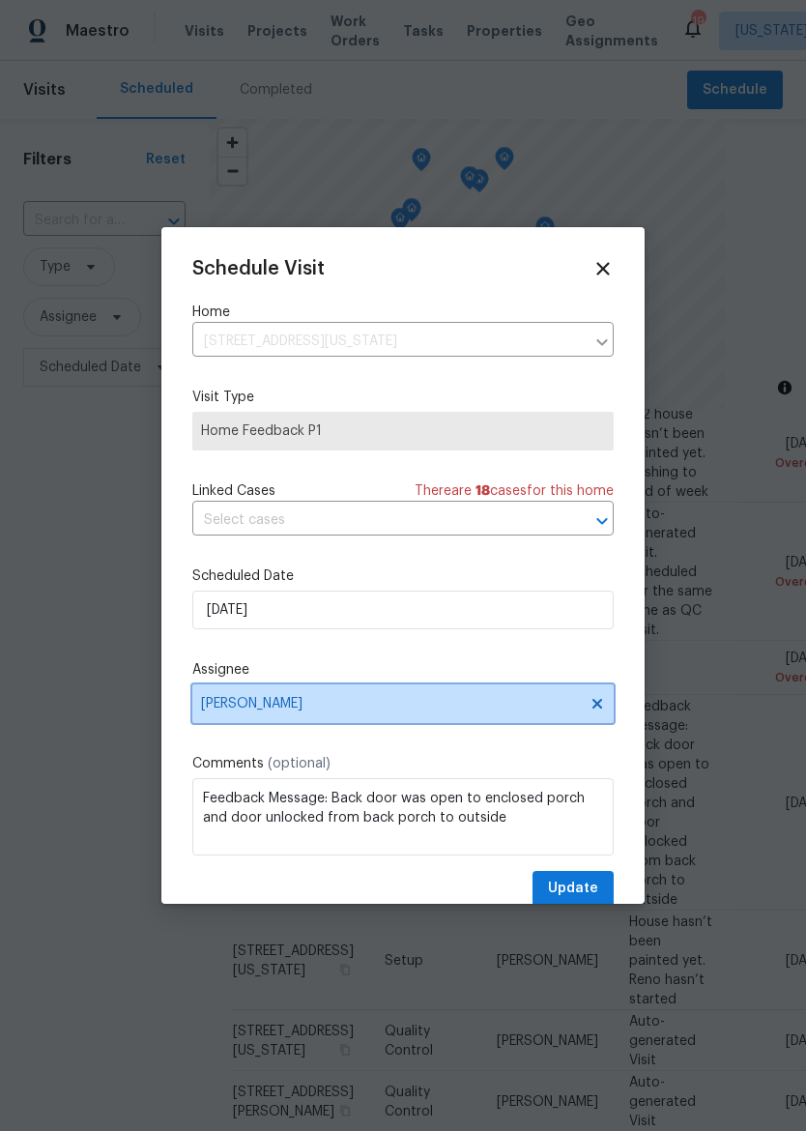
click at [414, 722] on span "[PERSON_NAME]" at bounding box center [402, 703] width 421 height 39
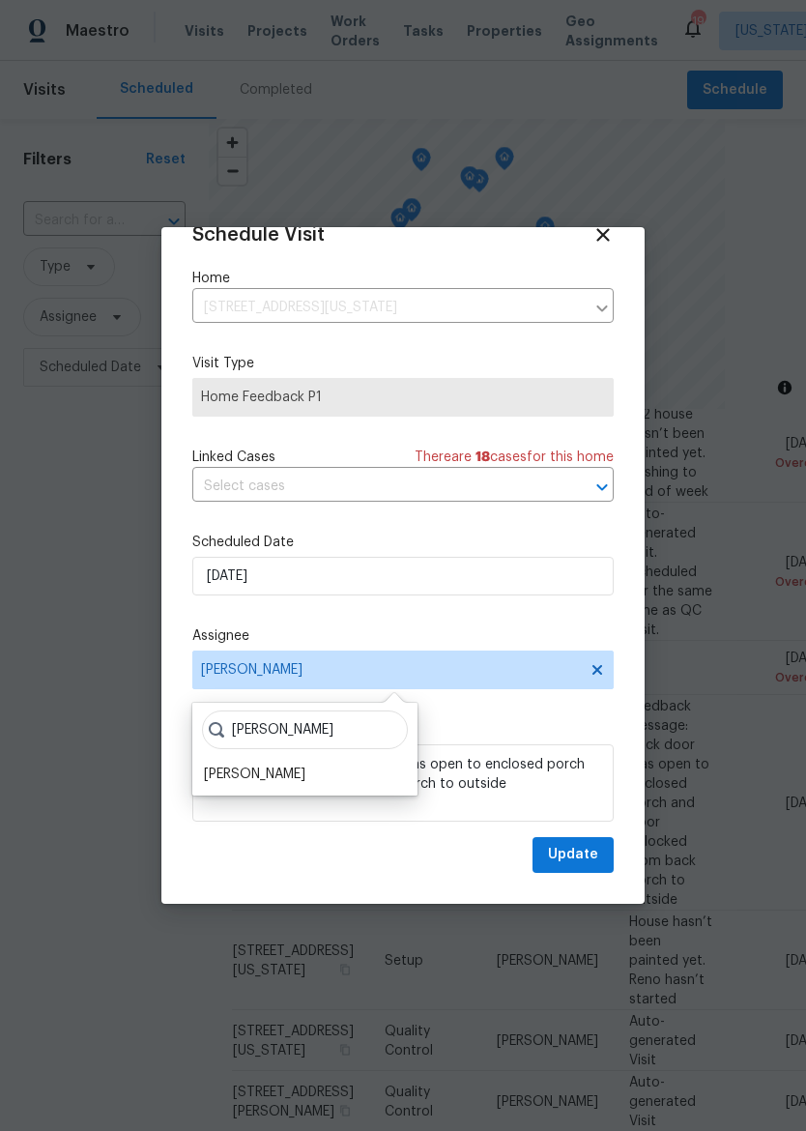
scroll to position [38, 0]
type input "Matt"
click at [227, 776] on div "[PERSON_NAME]" at bounding box center [254, 775] width 101 height 19
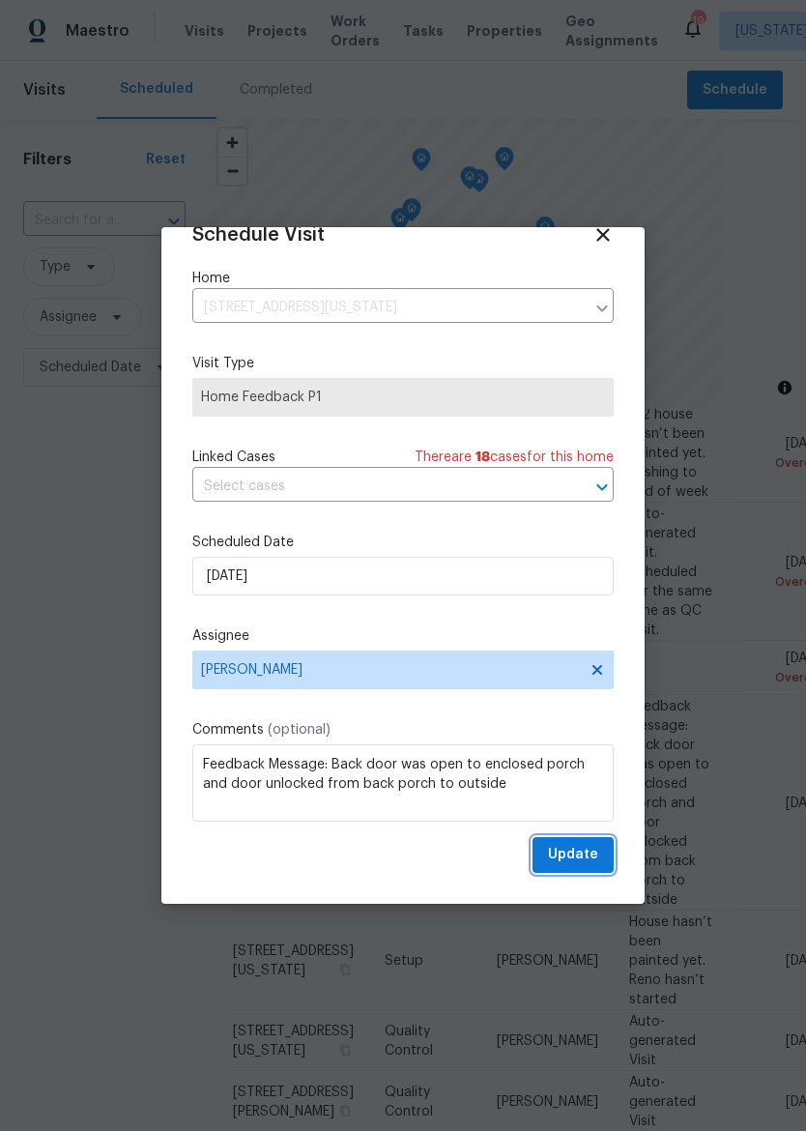
click at [584, 849] on span "Update" at bounding box center [573, 855] width 50 height 24
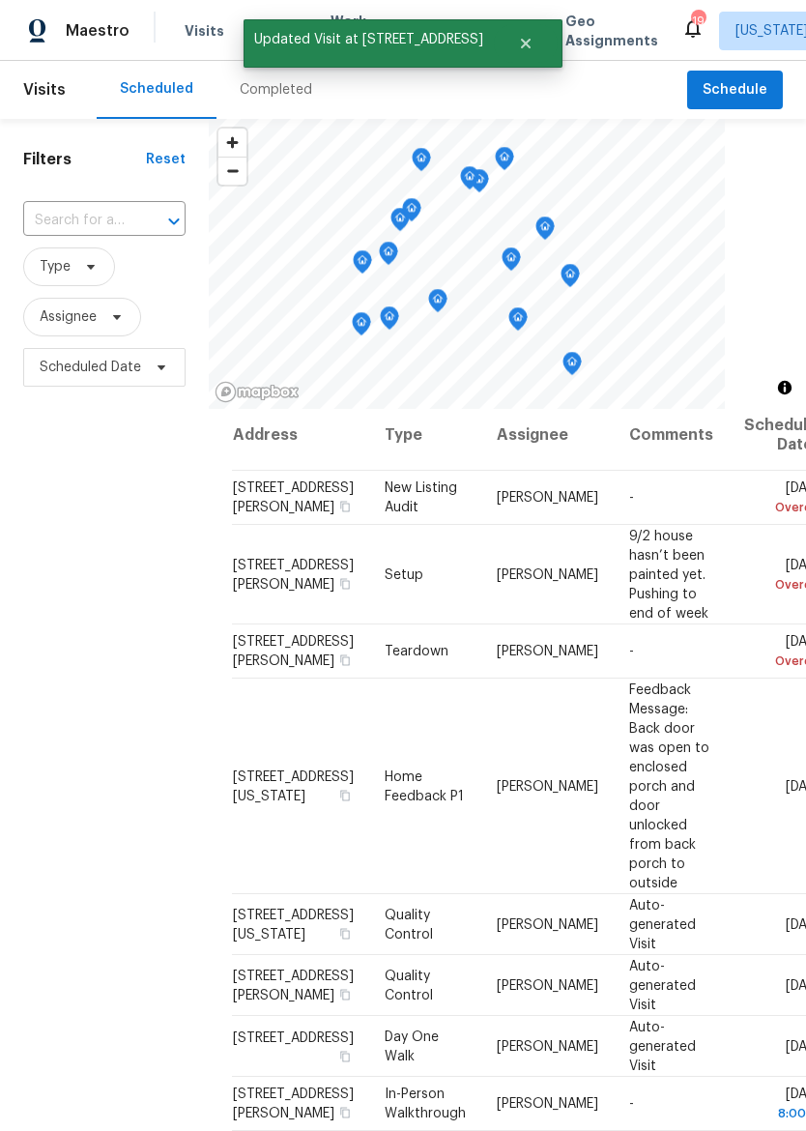
scroll to position [0, 0]
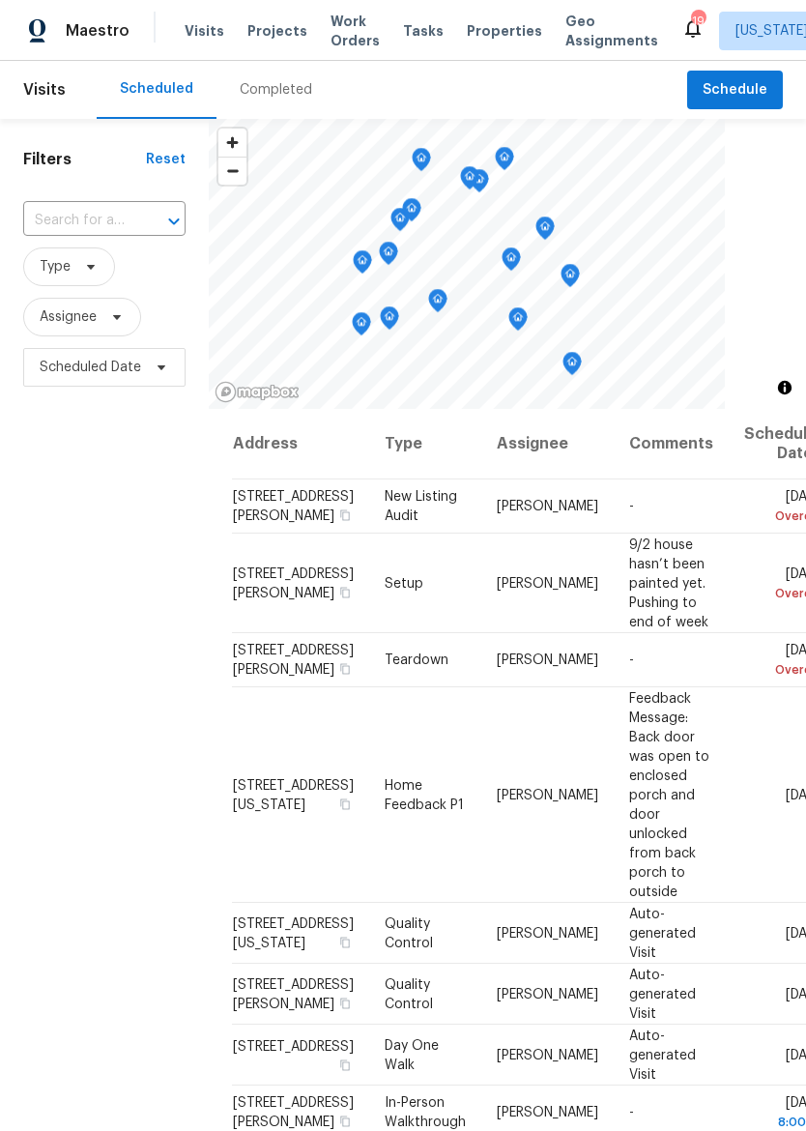
click at [467, 34] on span "Properties" at bounding box center [504, 30] width 75 height 19
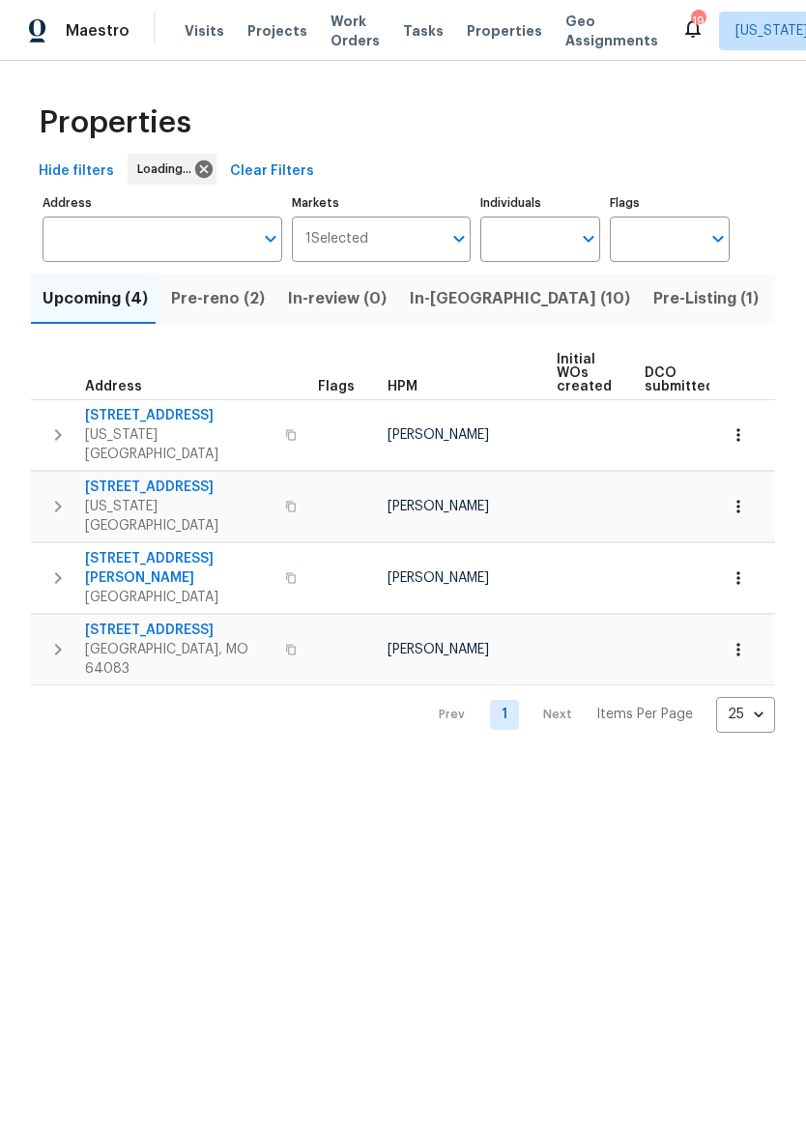
click at [463, 311] on span "In-[GEOGRAPHIC_DATA] (10)" at bounding box center [520, 298] width 220 height 27
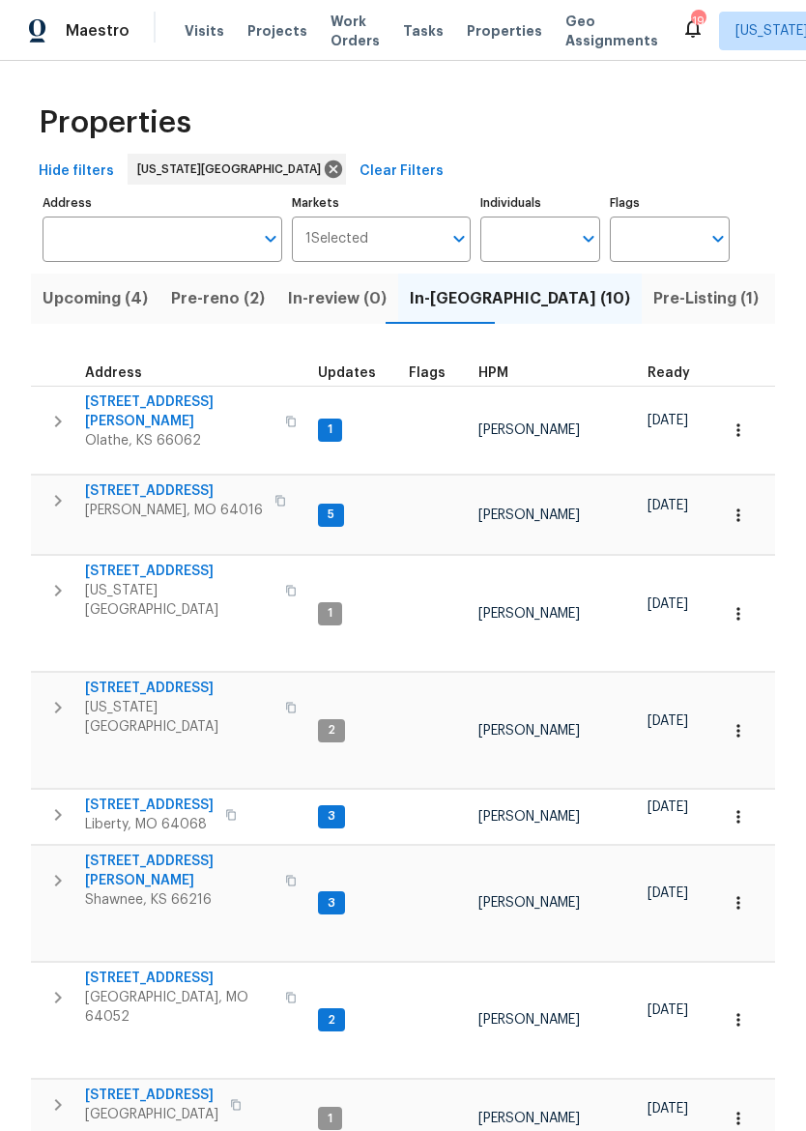
click at [116, 481] on span "[STREET_ADDRESS]" at bounding box center [174, 490] width 178 height 19
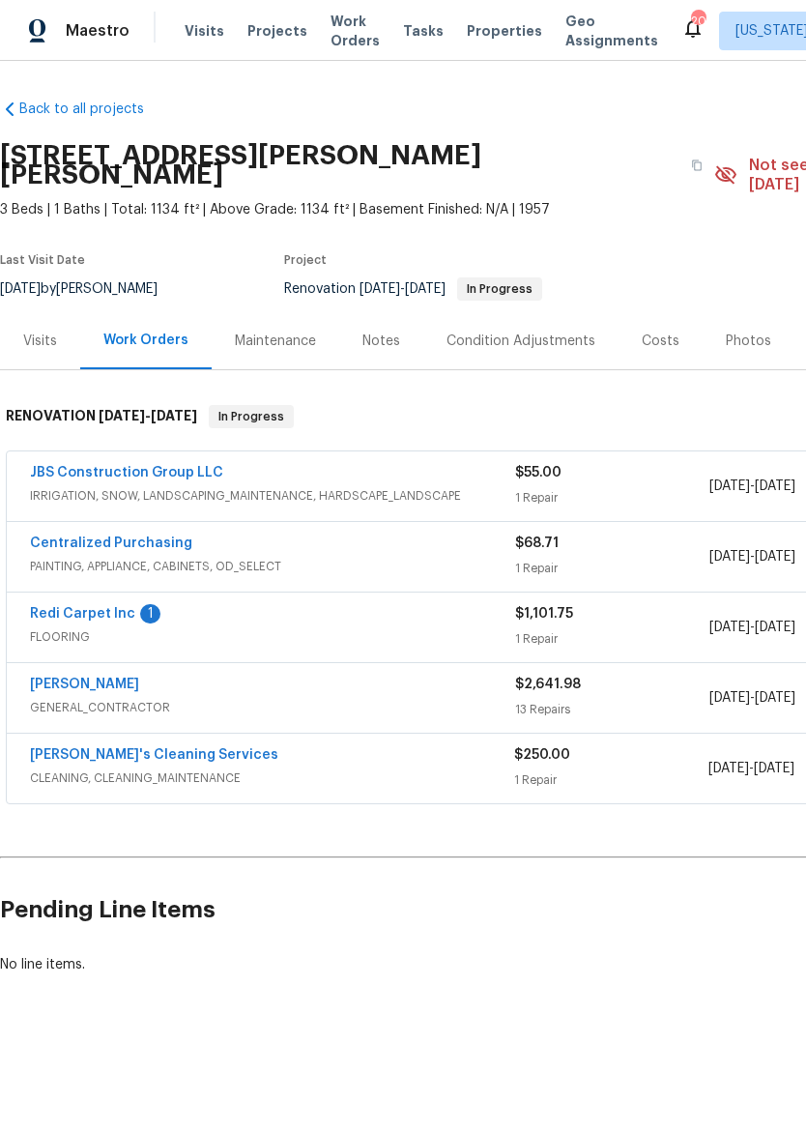
click at [159, 748] on link "Velo's Cleaning Services" at bounding box center [154, 755] width 248 height 14
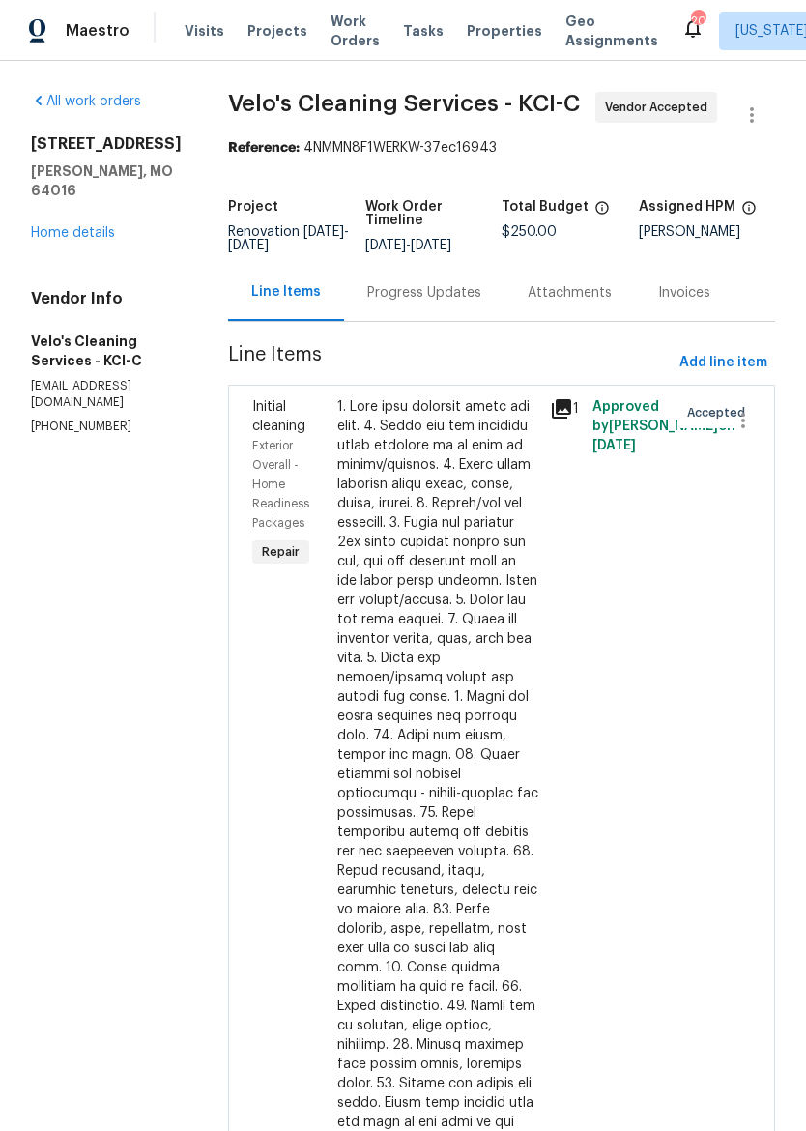
click at [428, 290] on div "Progress Updates" at bounding box center [424, 292] width 114 height 19
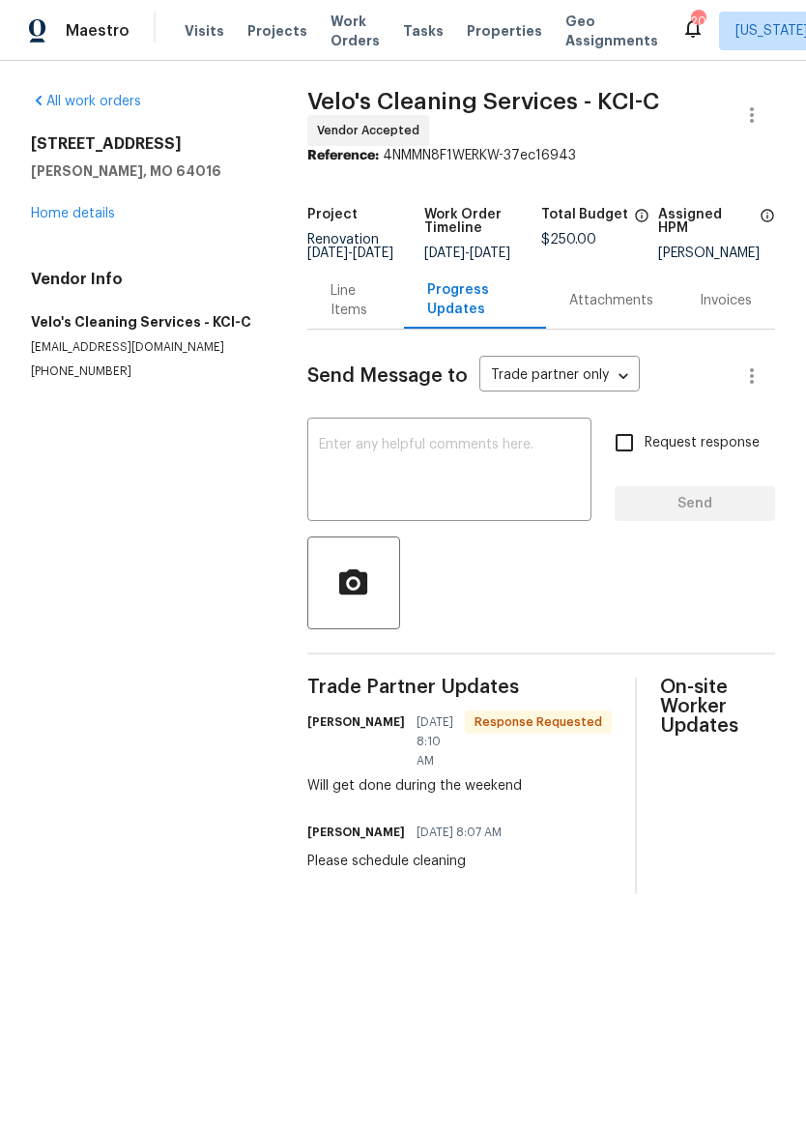
click at [527, 480] on textarea at bounding box center [449, 472] width 261 height 68
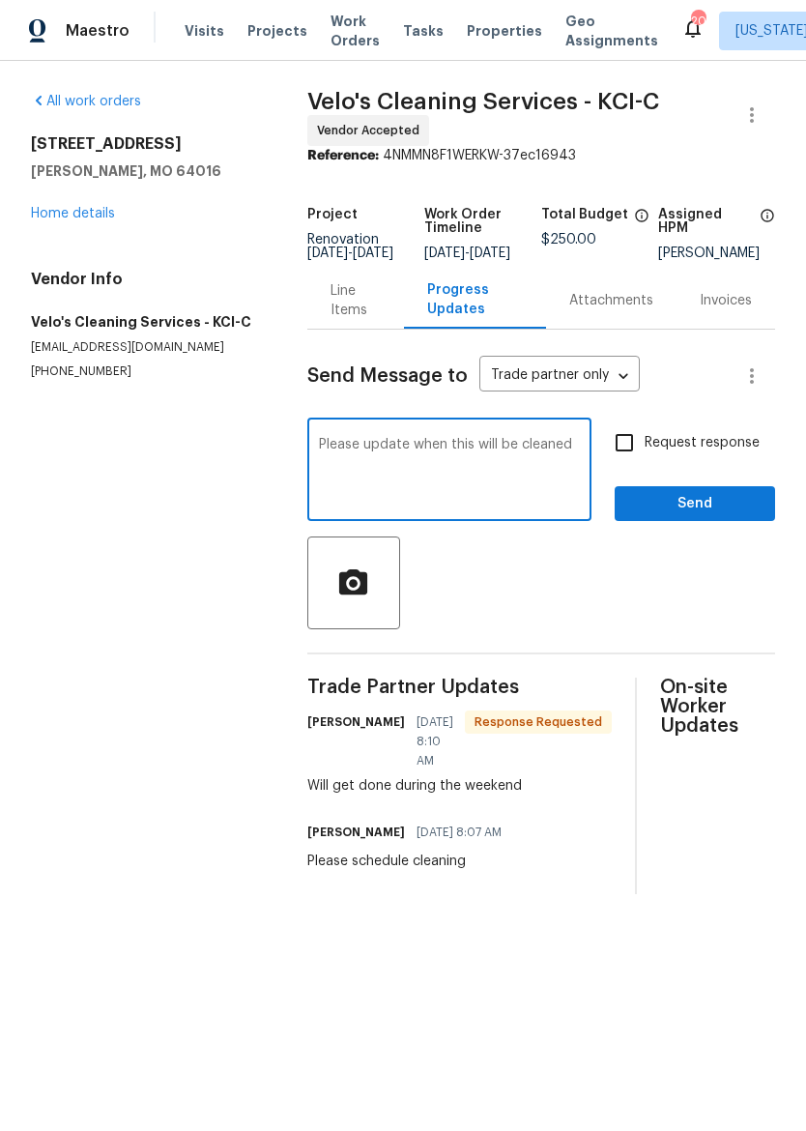
type textarea "Please update when this will be cleaned"
click at [759, 505] on span "Send" at bounding box center [694, 504] width 129 height 24
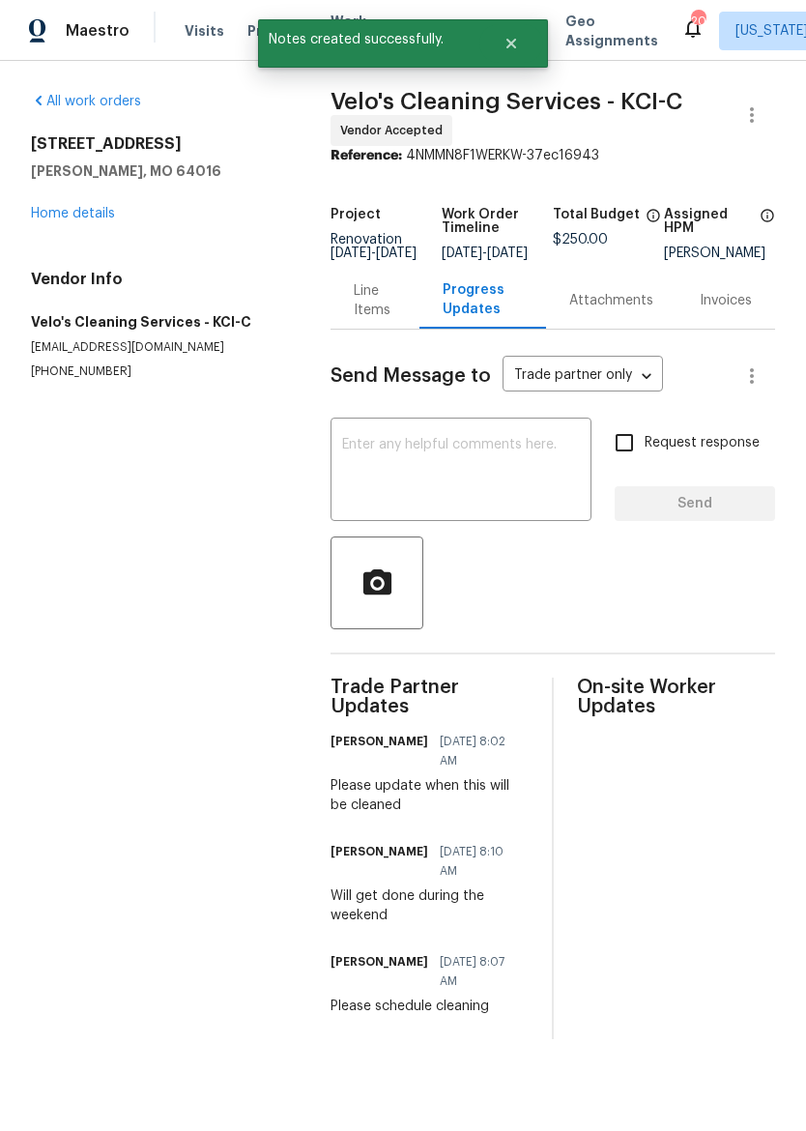
click at [45, 31] on img at bounding box center [37, 31] width 17 height 24
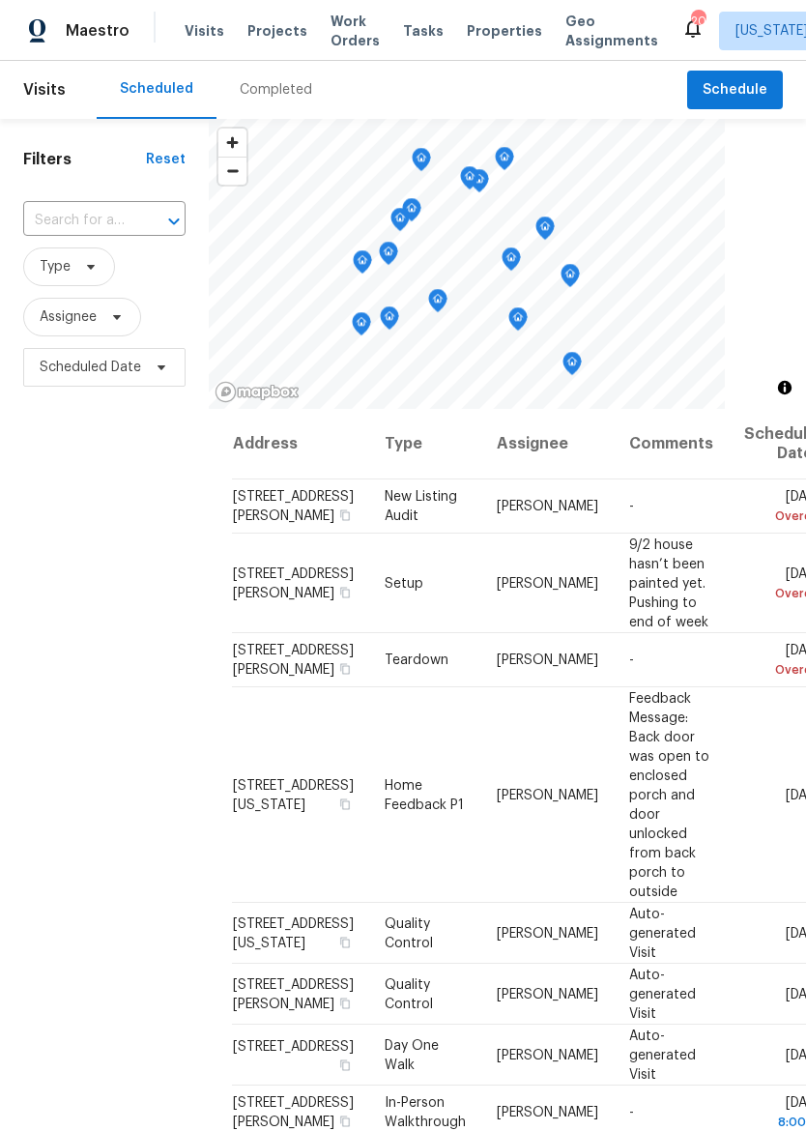
click at [500, 26] on span "Properties" at bounding box center [504, 30] width 75 height 19
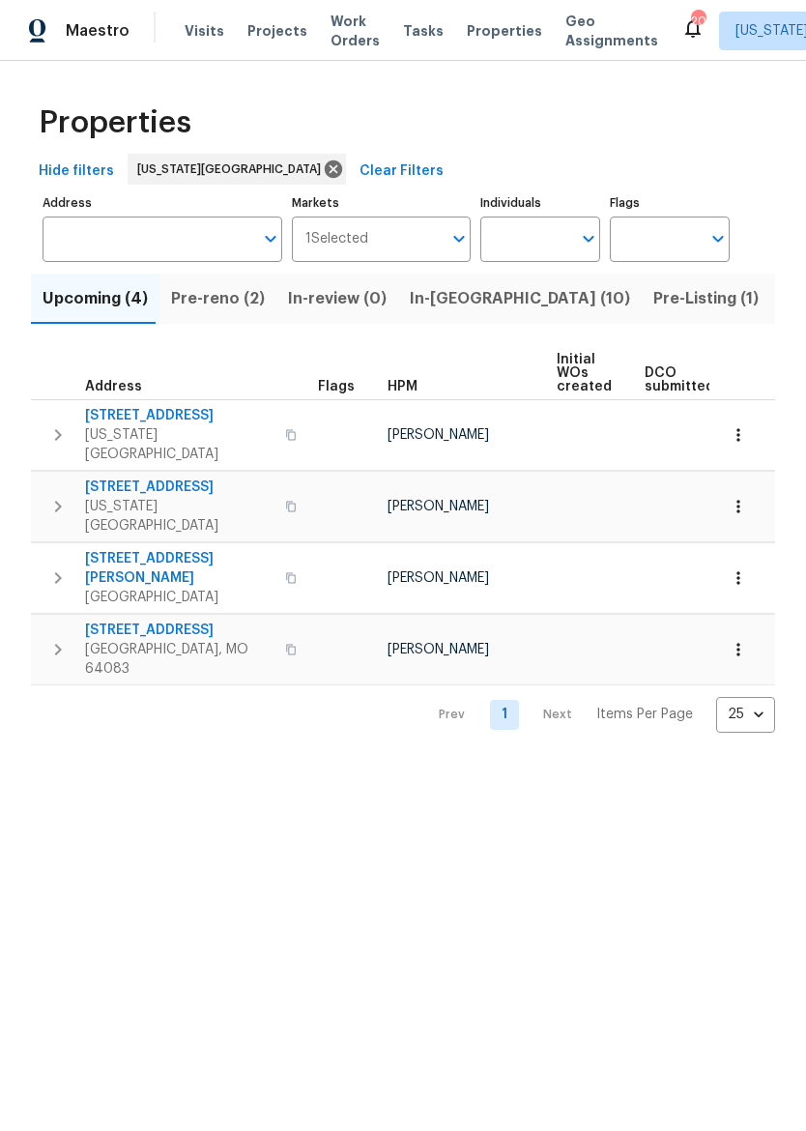
click at [229, 303] on span "Pre-reno (2)" at bounding box center [218, 298] width 94 height 27
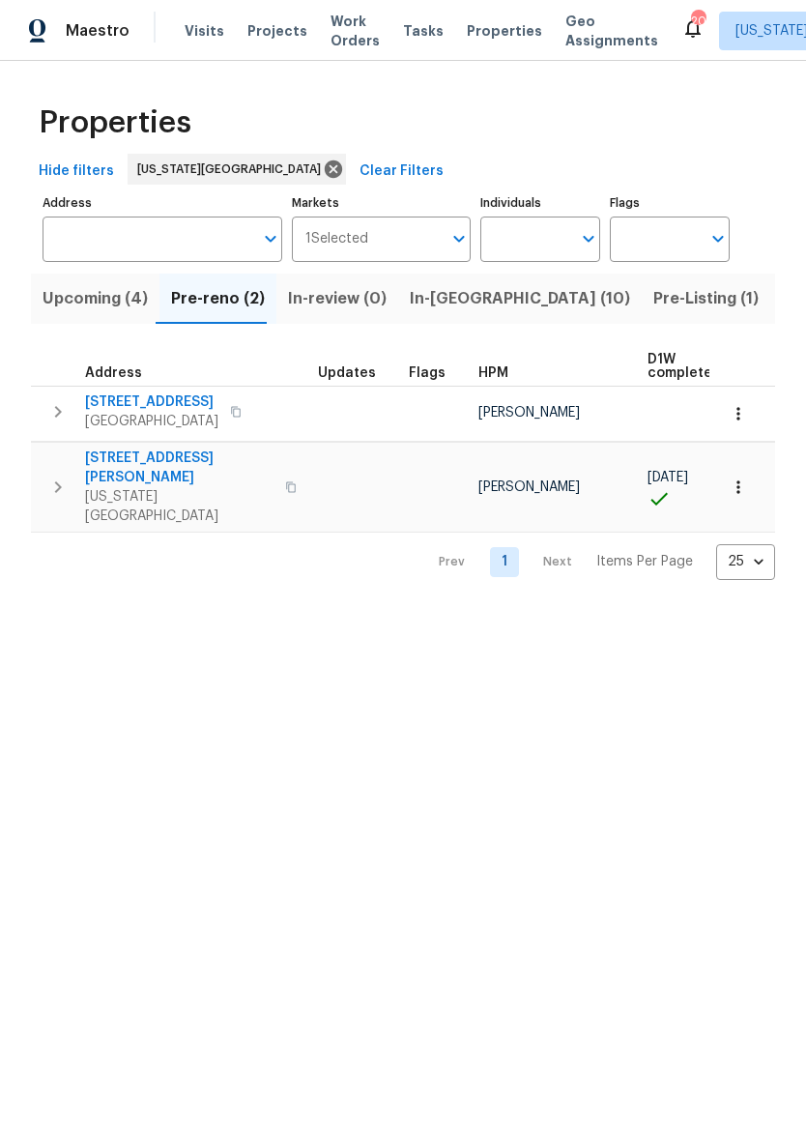
click at [461, 304] on span "In-reno (10)" at bounding box center [520, 298] width 220 height 27
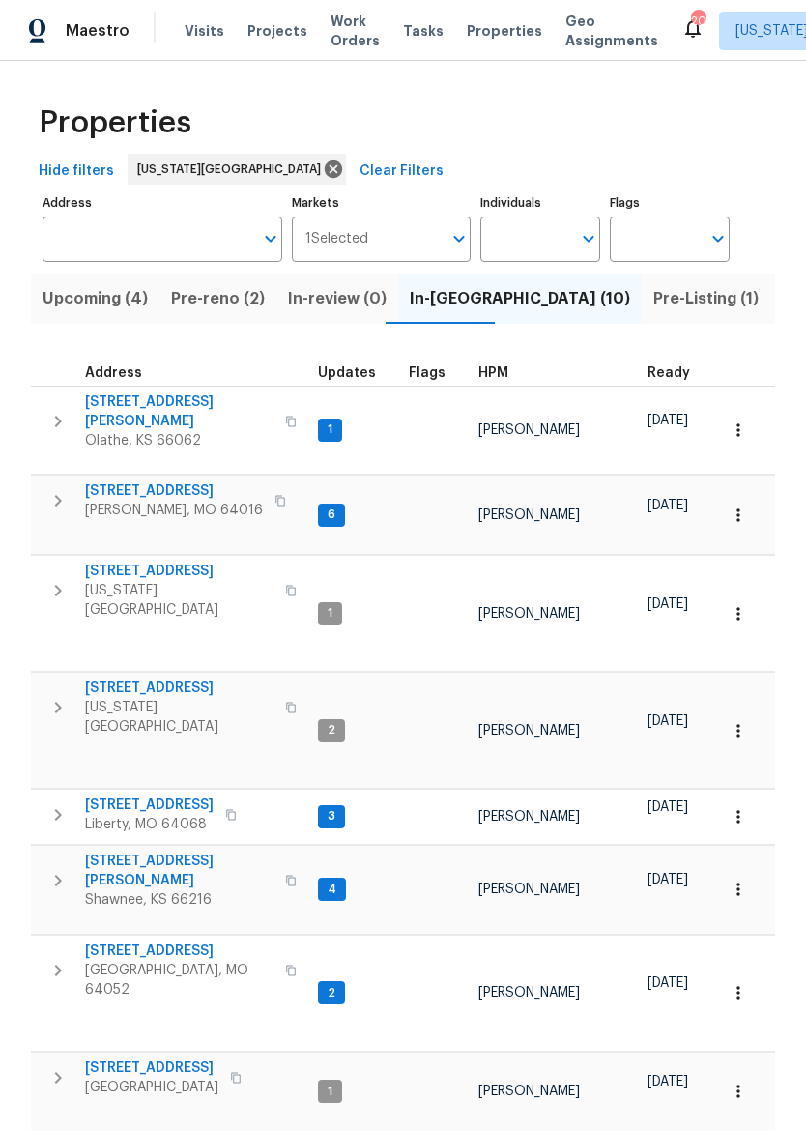
click at [118, 405] on span "12534 S Alcan Cir" at bounding box center [179, 411] width 188 height 39
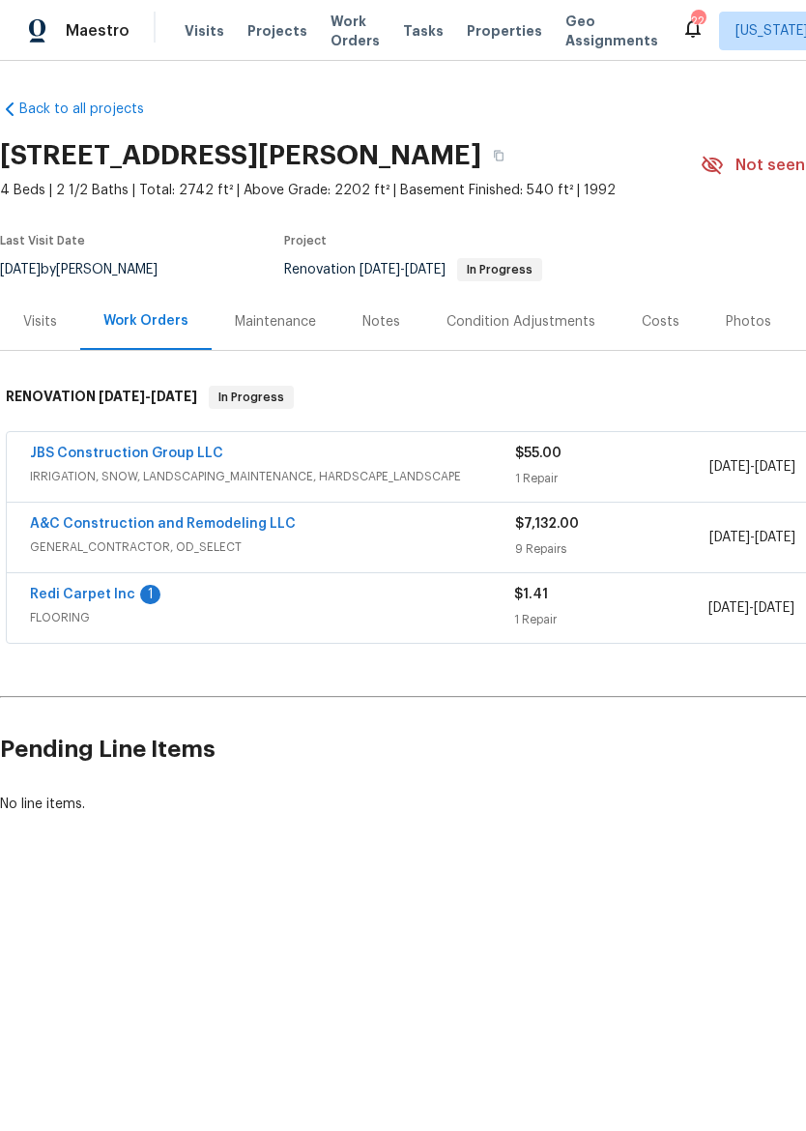
click at [57, 595] on link "Redi Carpet Inc" at bounding box center [82, 595] width 105 height 14
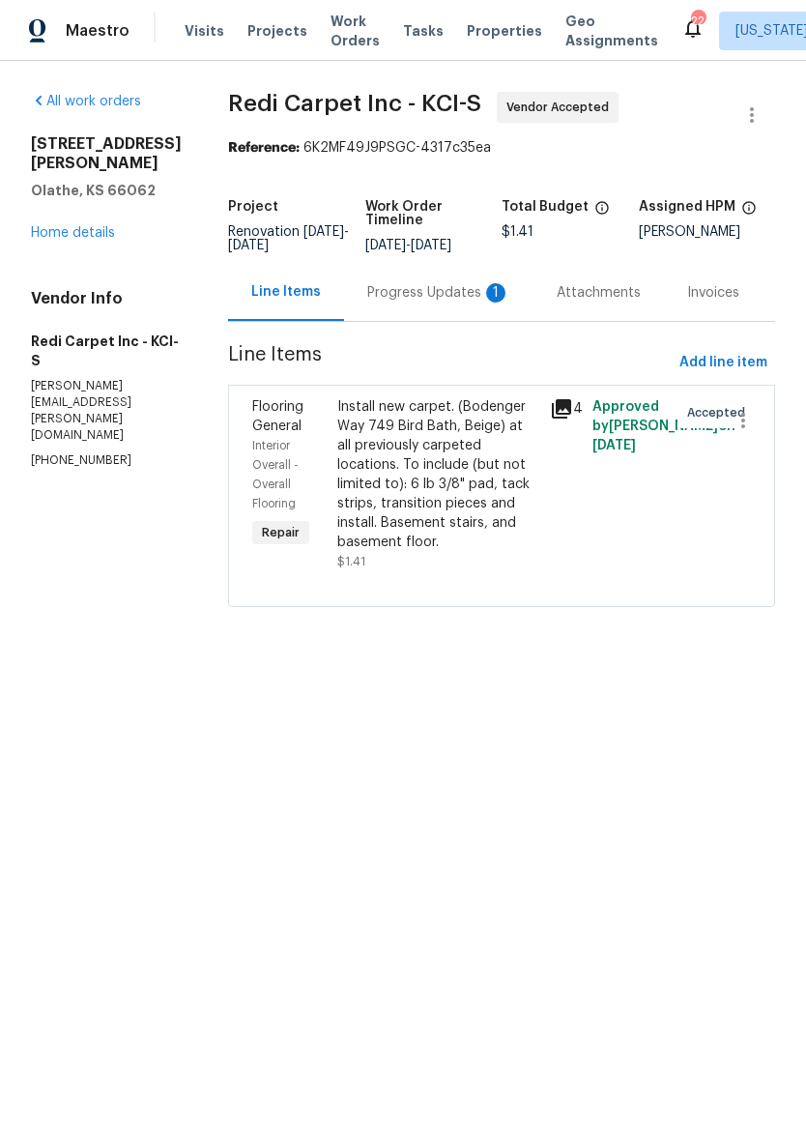
click at [434, 274] on div "Progress Updates 1" at bounding box center [438, 292] width 189 height 57
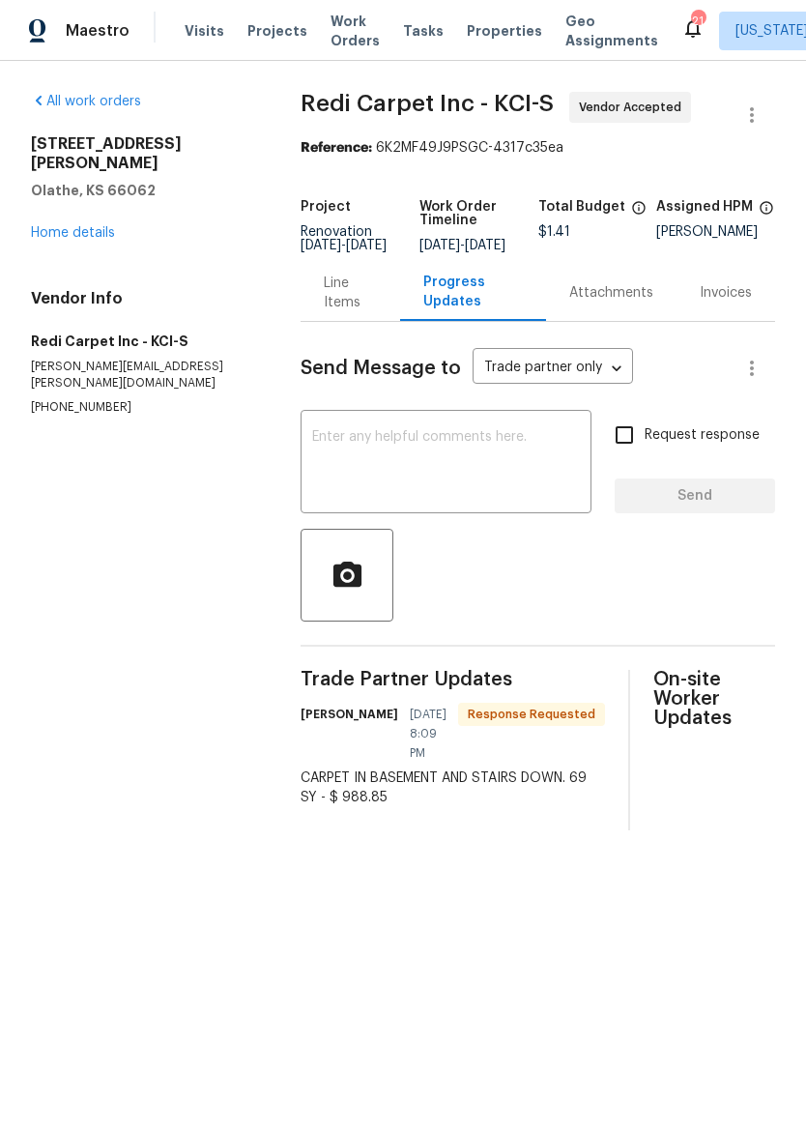
click at [355, 295] on div "Line Items" at bounding box center [350, 292] width 53 height 39
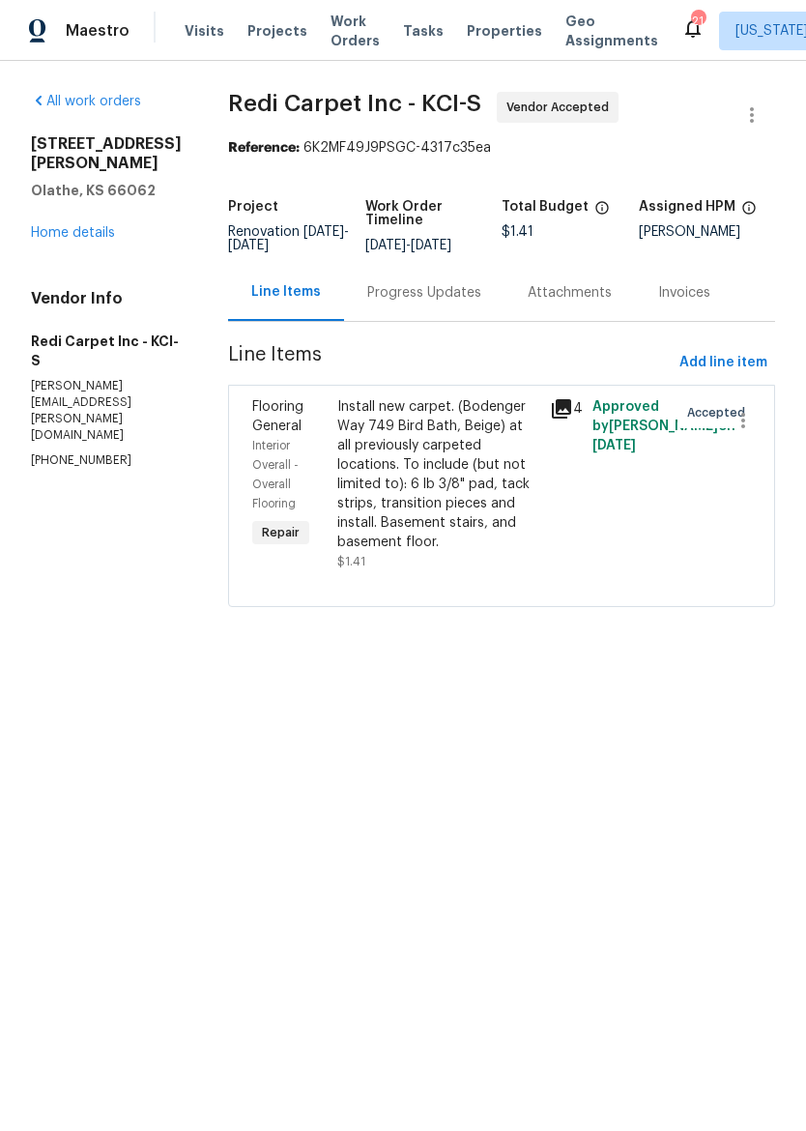
click at [458, 475] on div "Install new carpet. (Bodenger Way 749 Bird Bath, Beige) at all previously carpe…" at bounding box center [437, 474] width 201 height 155
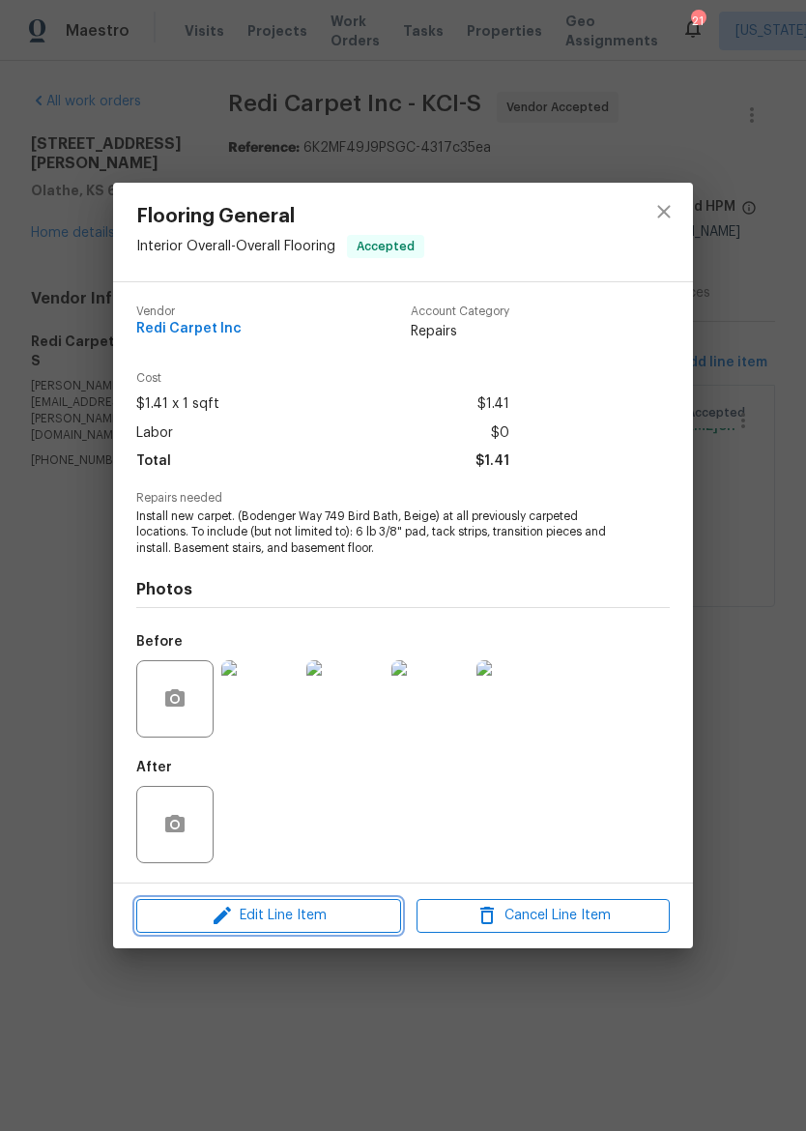
click at [207, 923] on span "Edit Line Item" at bounding box center [268, 916] width 253 height 24
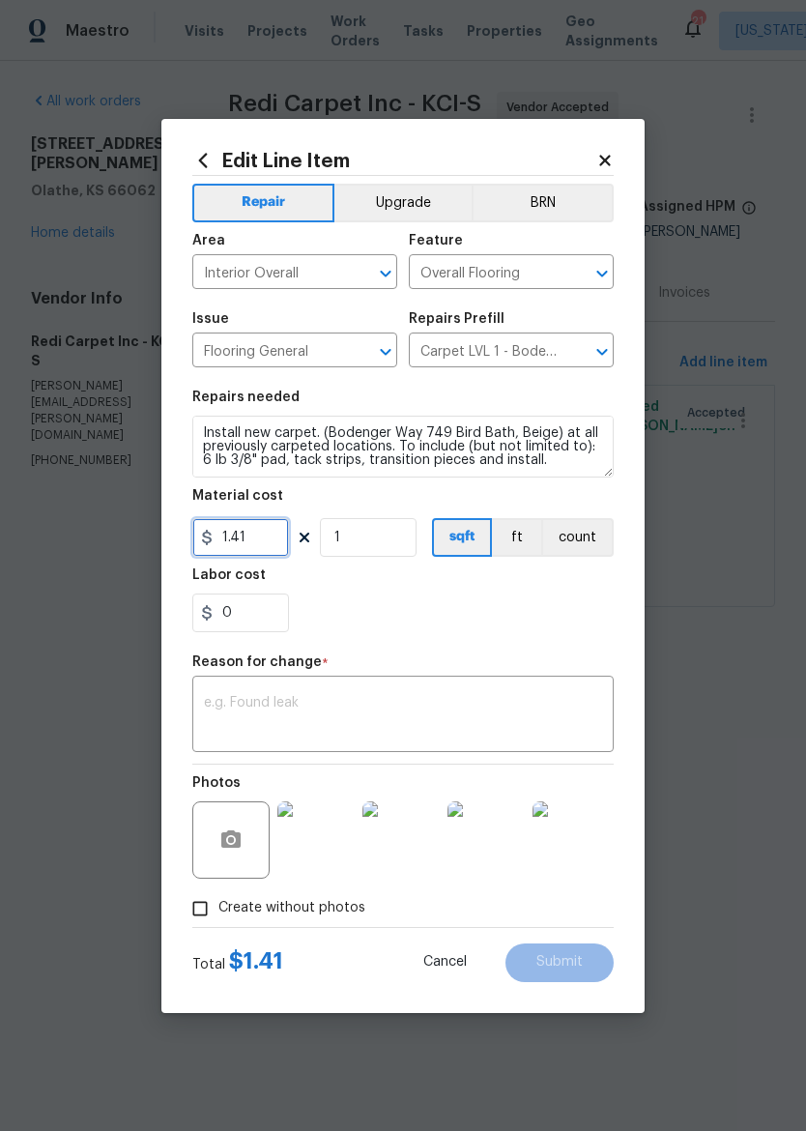
click at [276, 532] on input "1.41" at bounding box center [240, 537] width 97 height 39
type input "988.85"
click at [427, 714] on textarea at bounding box center [403, 716] width 398 height 41
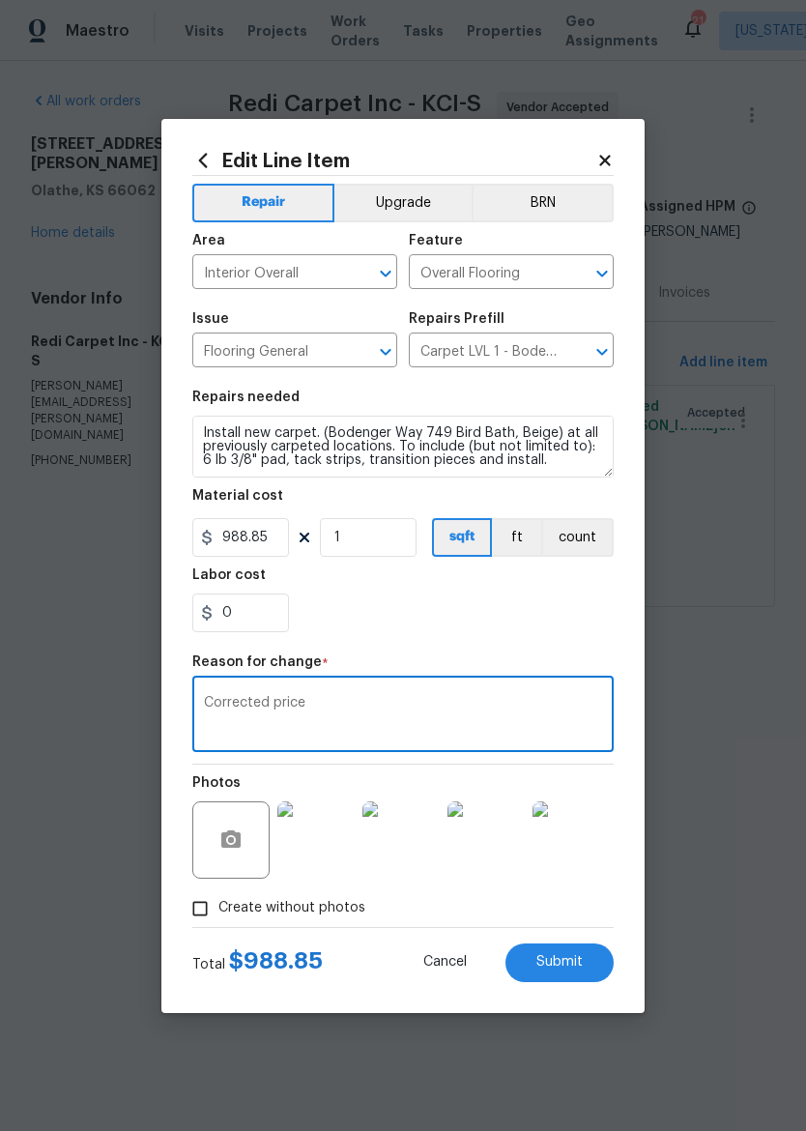
type textarea "Corrected price"
click at [581, 634] on section "Repairs needed Install new carpet. (Bodenger Way 749 Bird Bath, Beige) at all p…" at bounding box center [402, 511] width 421 height 265
click at [584, 962] on button "Submit" at bounding box center [559, 962] width 108 height 39
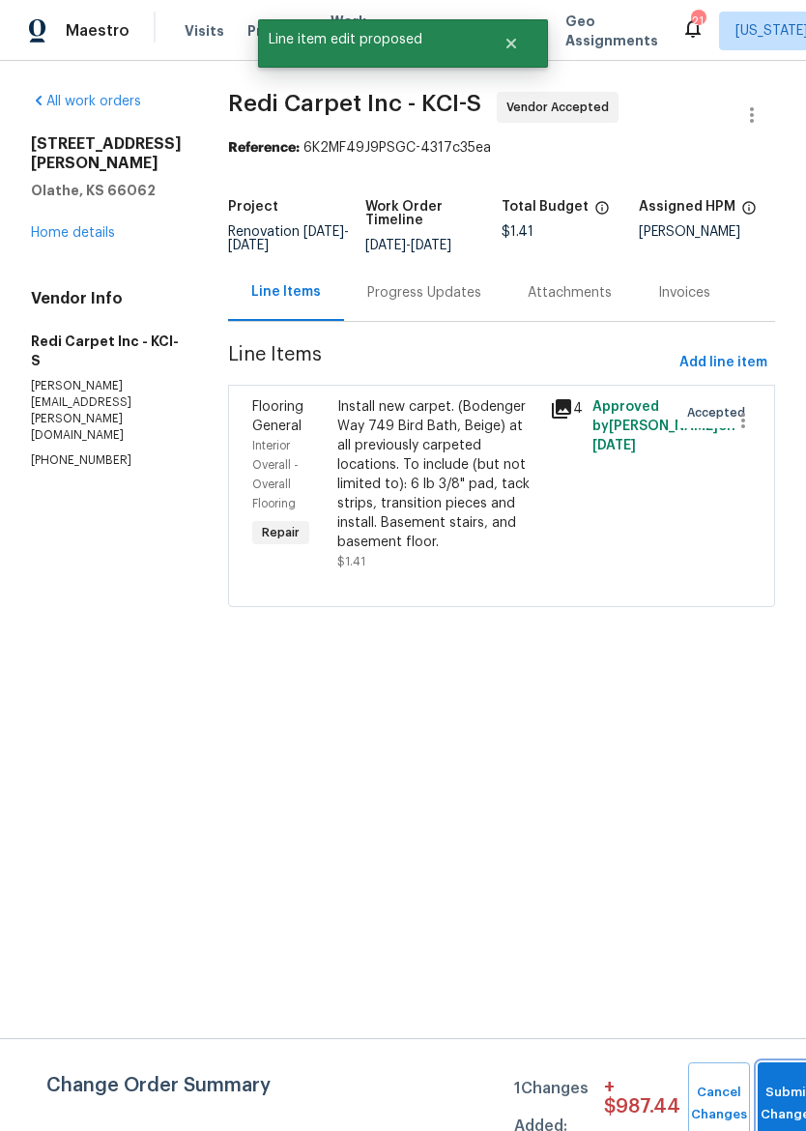
click at [778, 1106] on span "Submit Changes" at bounding box center [788, 1103] width 43 height 44
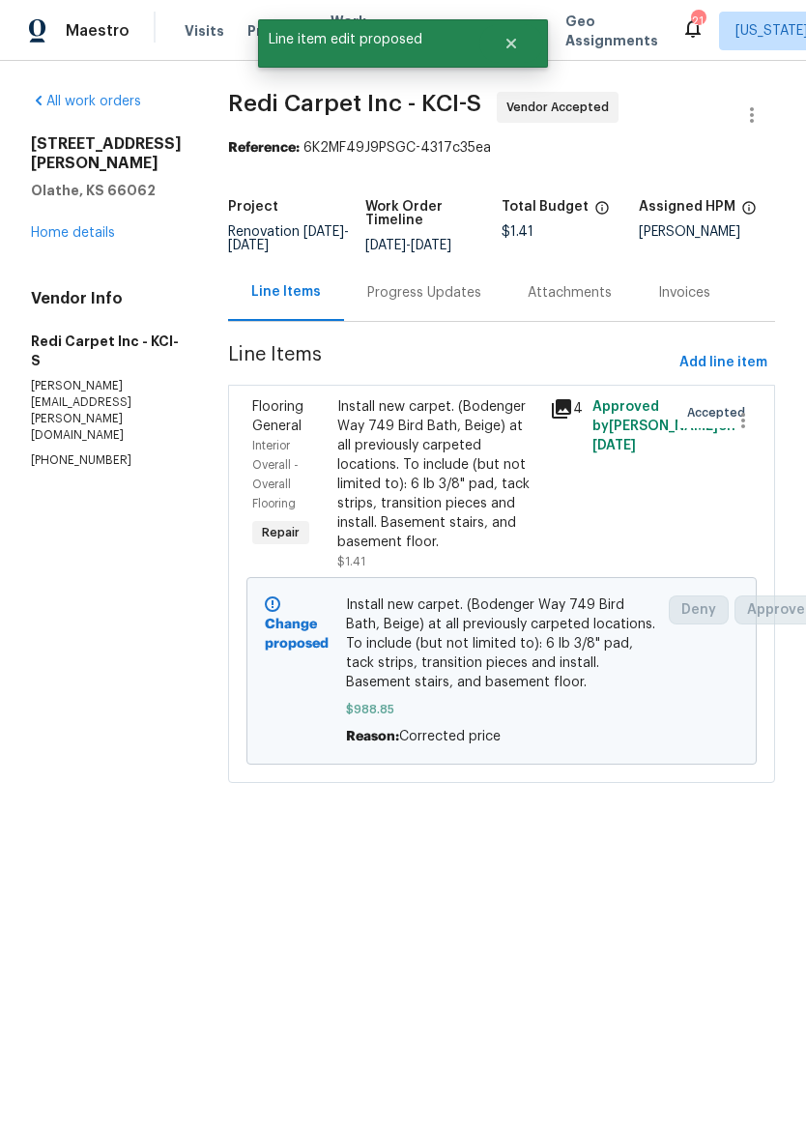
click at [59, 226] on link "Home details" at bounding box center [73, 233] width 84 height 14
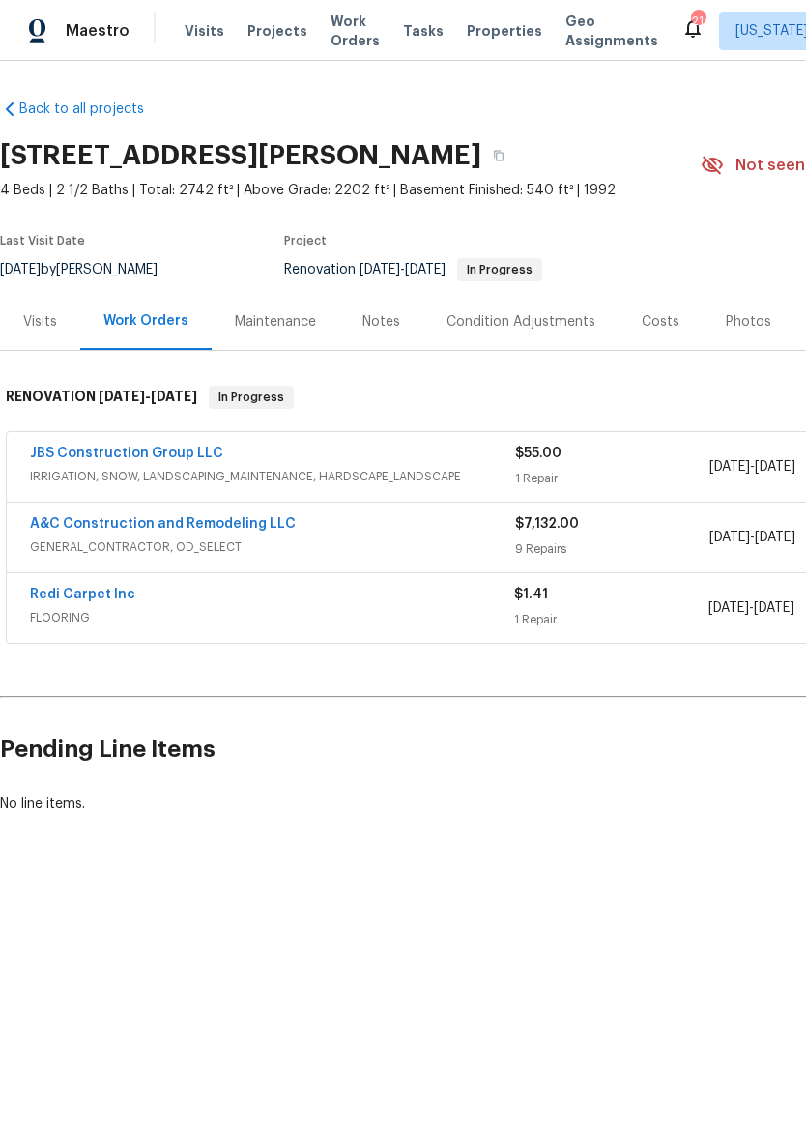
click at [41, 527] on link "A&C Construction and Remodeling LLC" at bounding box center [163, 524] width 266 height 14
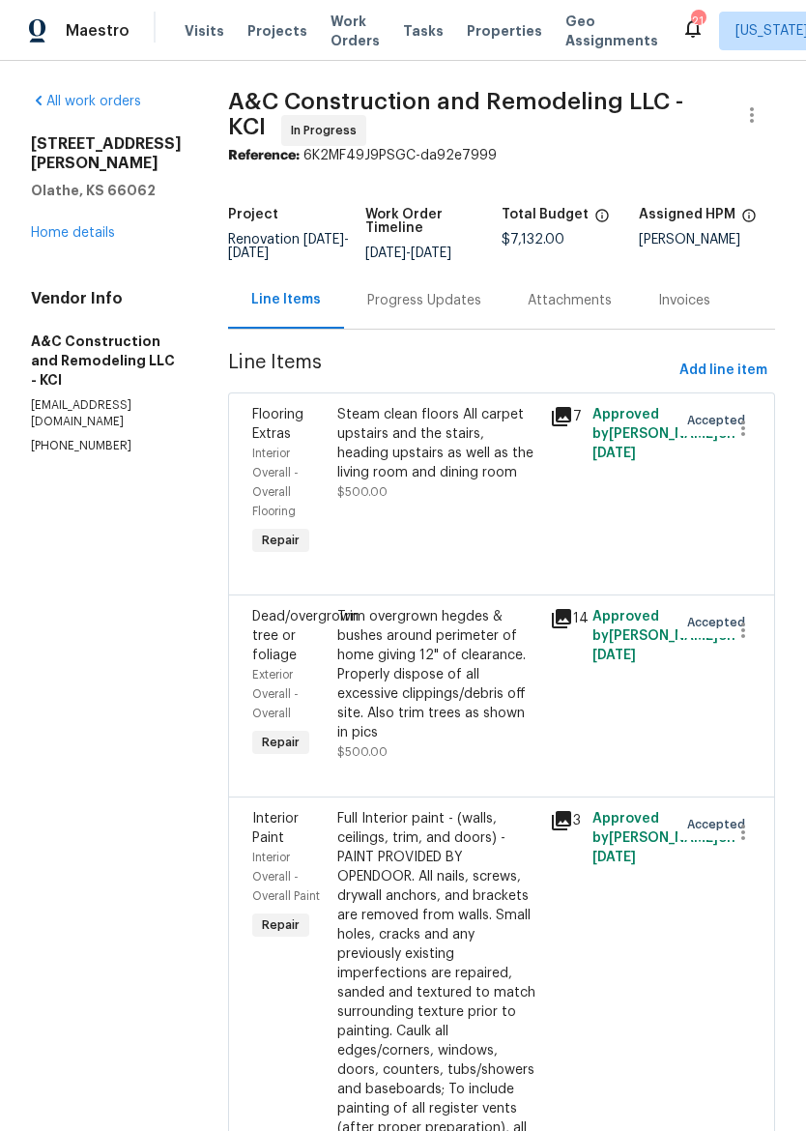
click at [502, 291] on div "Progress Updates" at bounding box center [424, 300] width 160 height 57
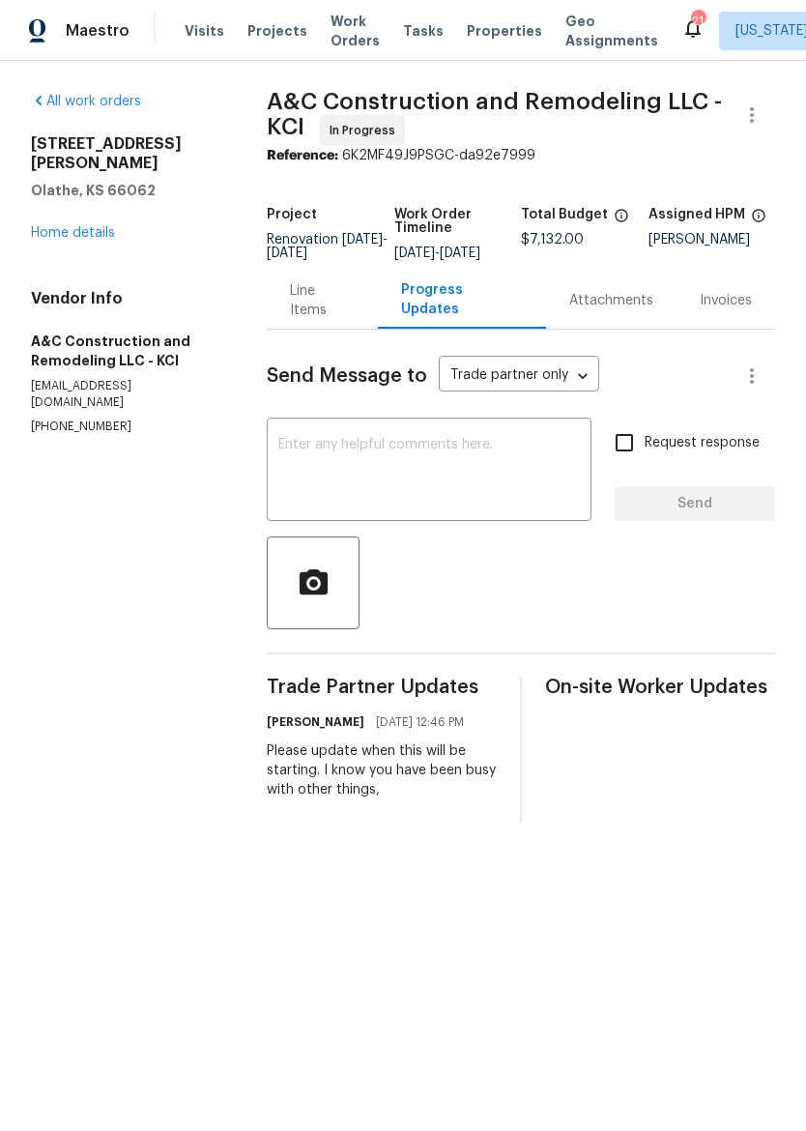
click at [487, 469] on textarea at bounding box center [429, 472] width 302 height 68
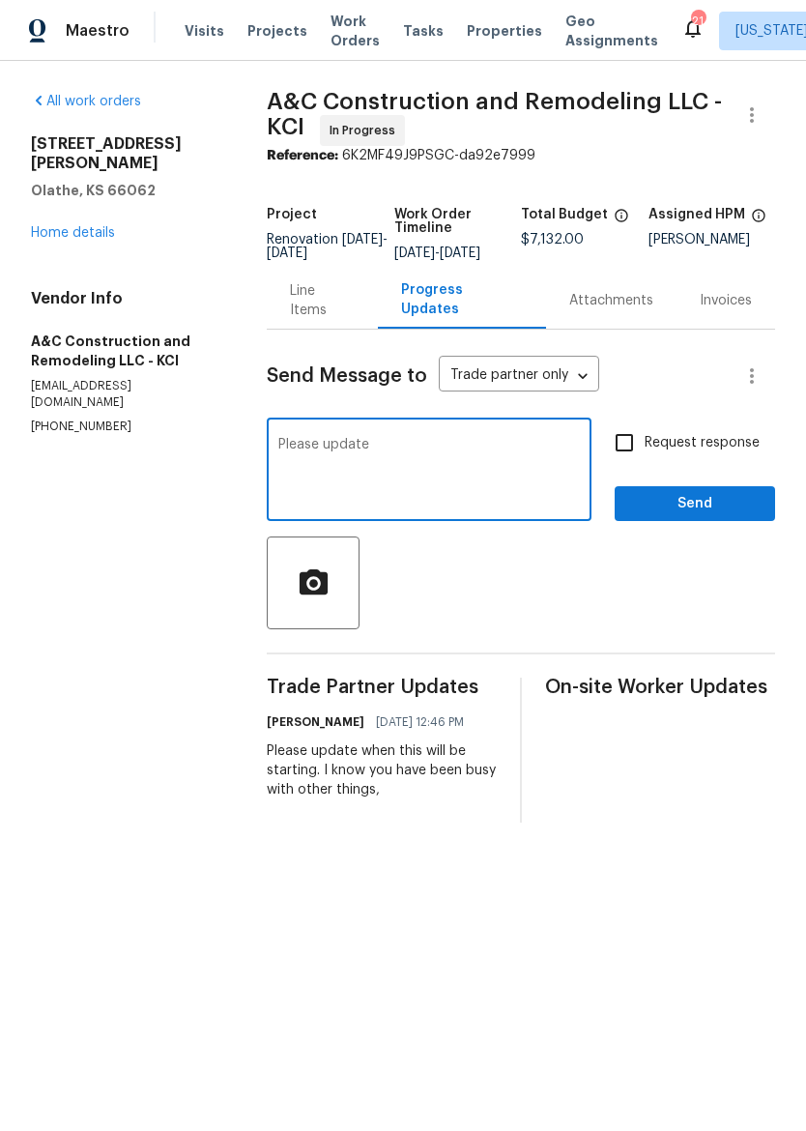
type textarea "Please update"
click at [762, 500] on button "Send" at bounding box center [695, 504] width 160 height 36
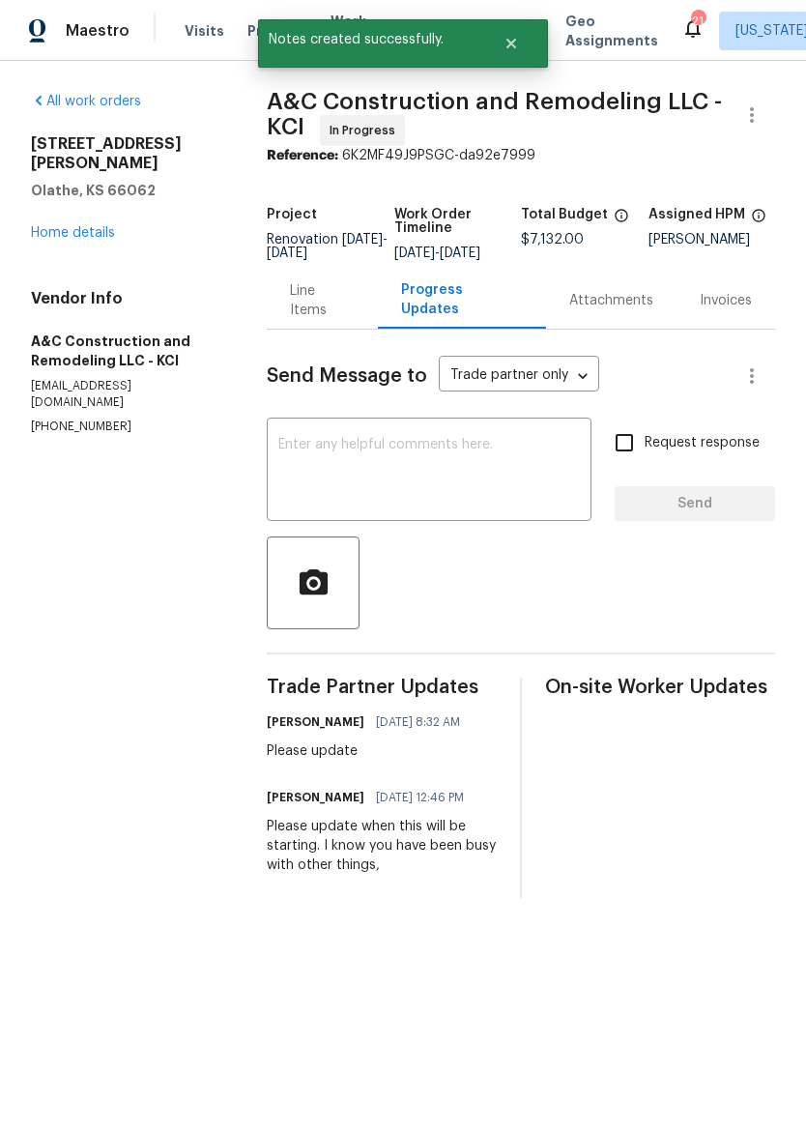
click at [69, 202] on div "12534 S Alcan Cir Olathe, KS 66062 Home details" at bounding box center [125, 188] width 189 height 108
click at [50, 226] on link "Home details" at bounding box center [73, 233] width 84 height 14
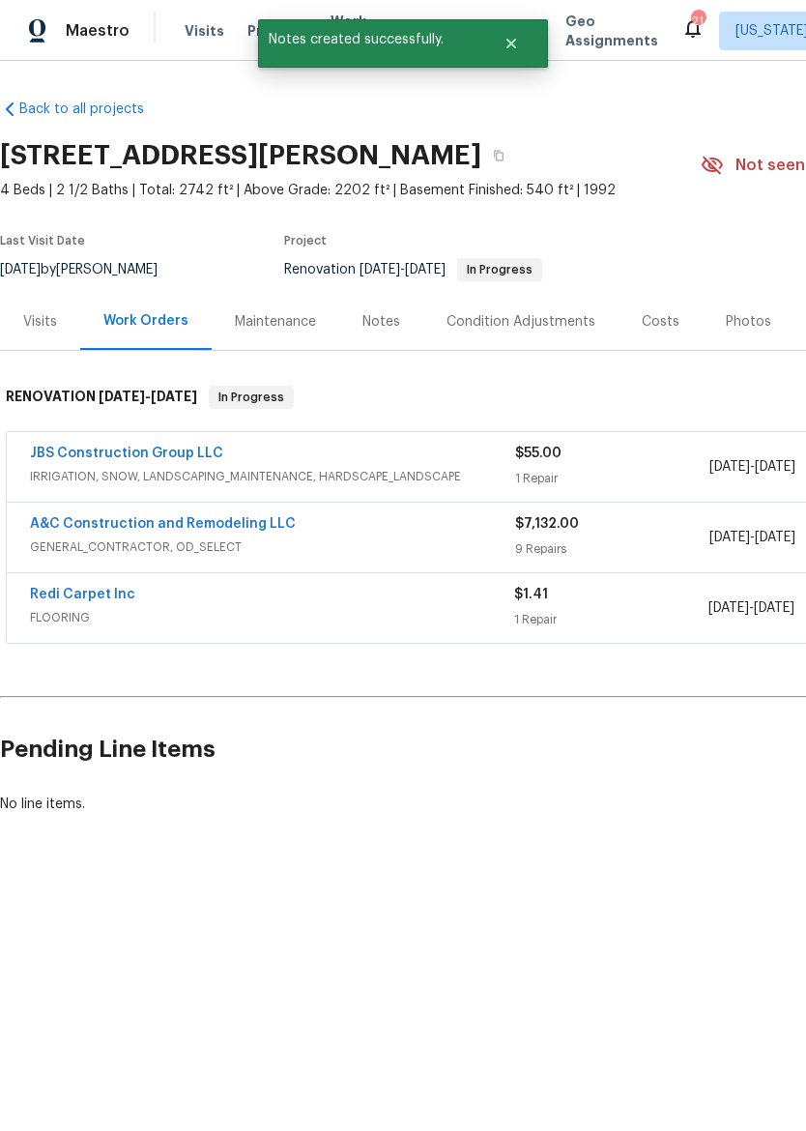
click at [384, 318] on div "Notes" at bounding box center [381, 321] width 38 height 19
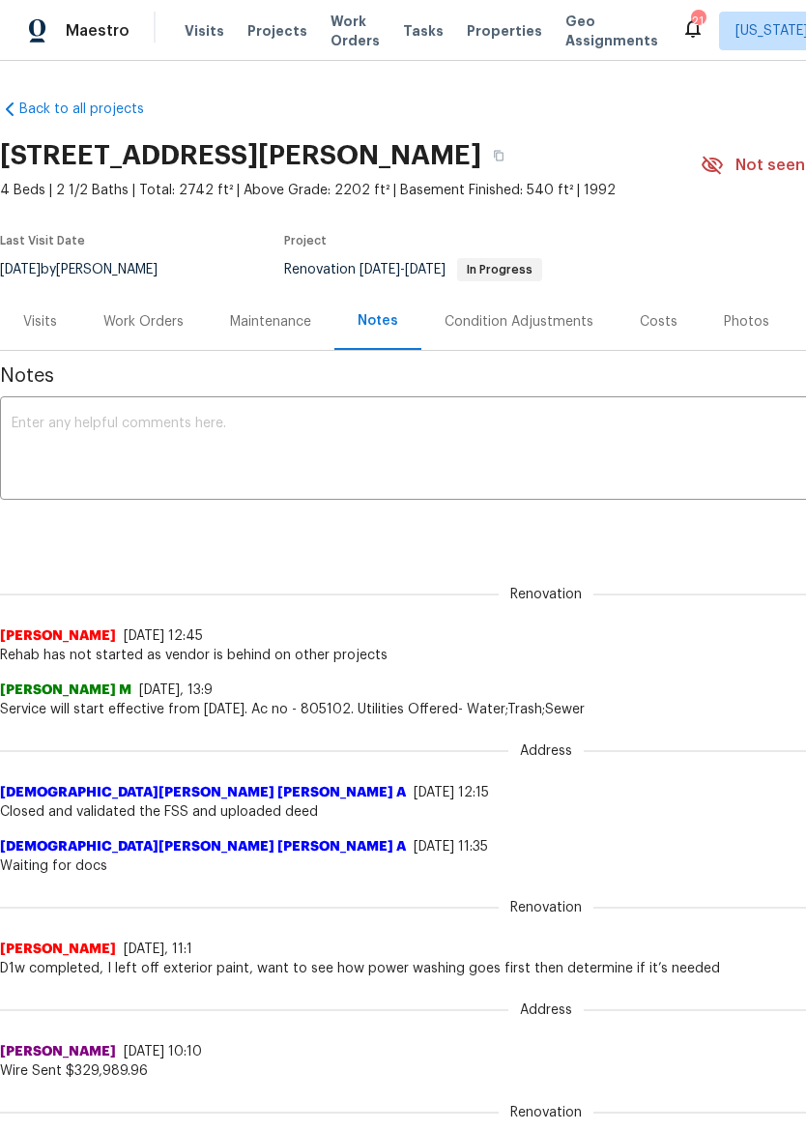
click at [21, 427] on textarea at bounding box center [546, 451] width 1069 height 68
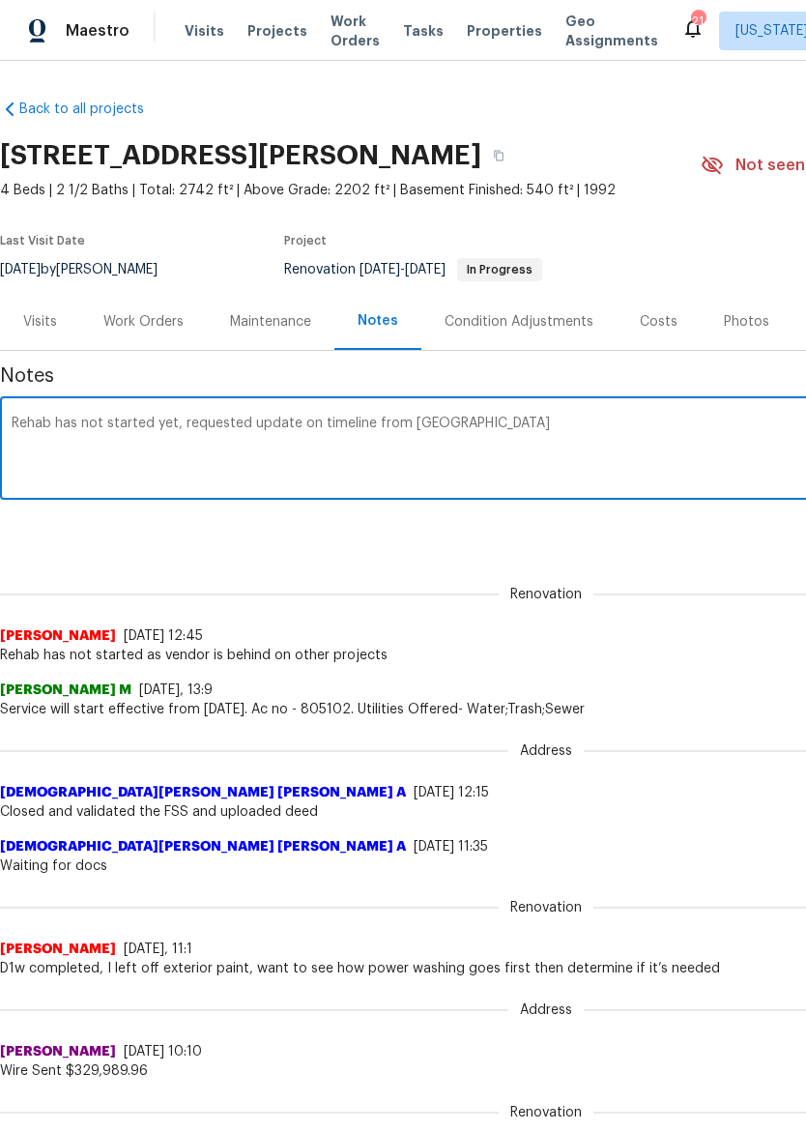
type textarea "Rehab has not started yet, requested update on timeline from TP"
click at [763, 541] on div "Renovation (current) a074c396-a068-4728-9011-70eb9bc04731 ​ Add" at bounding box center [546, 529] width 1092 height 36
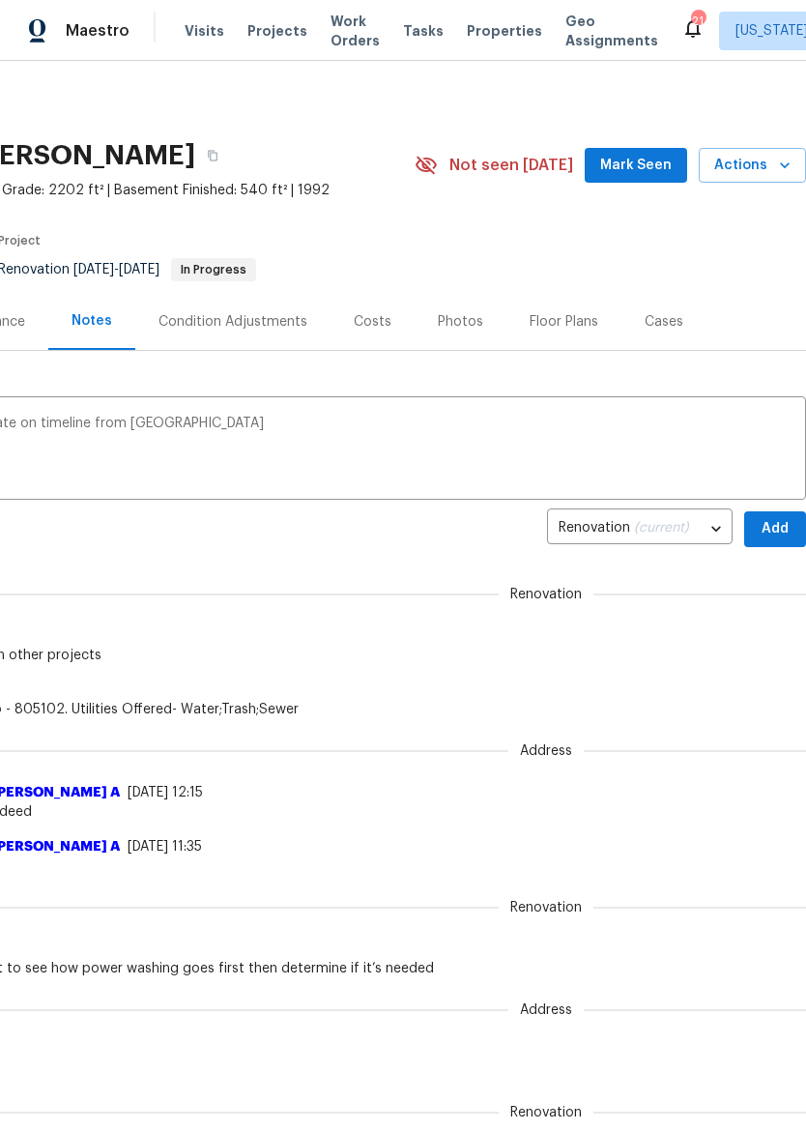
scroll to position [0, 286]
click at [784, 517] on span "Add" at bounding box center [775, 529] width 31 height 24
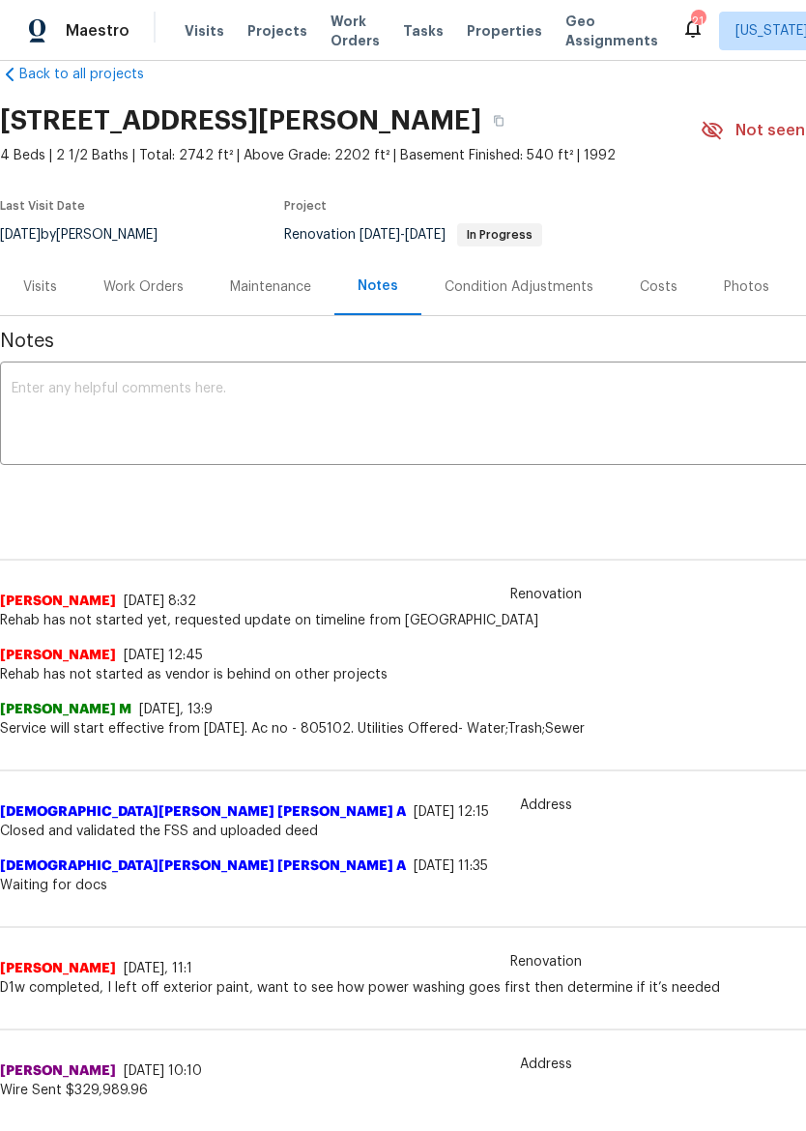
scroll to position [35, 0]
click at [478, 38] on span "Properties" at bounding box center [504, 30] width 75 height 19
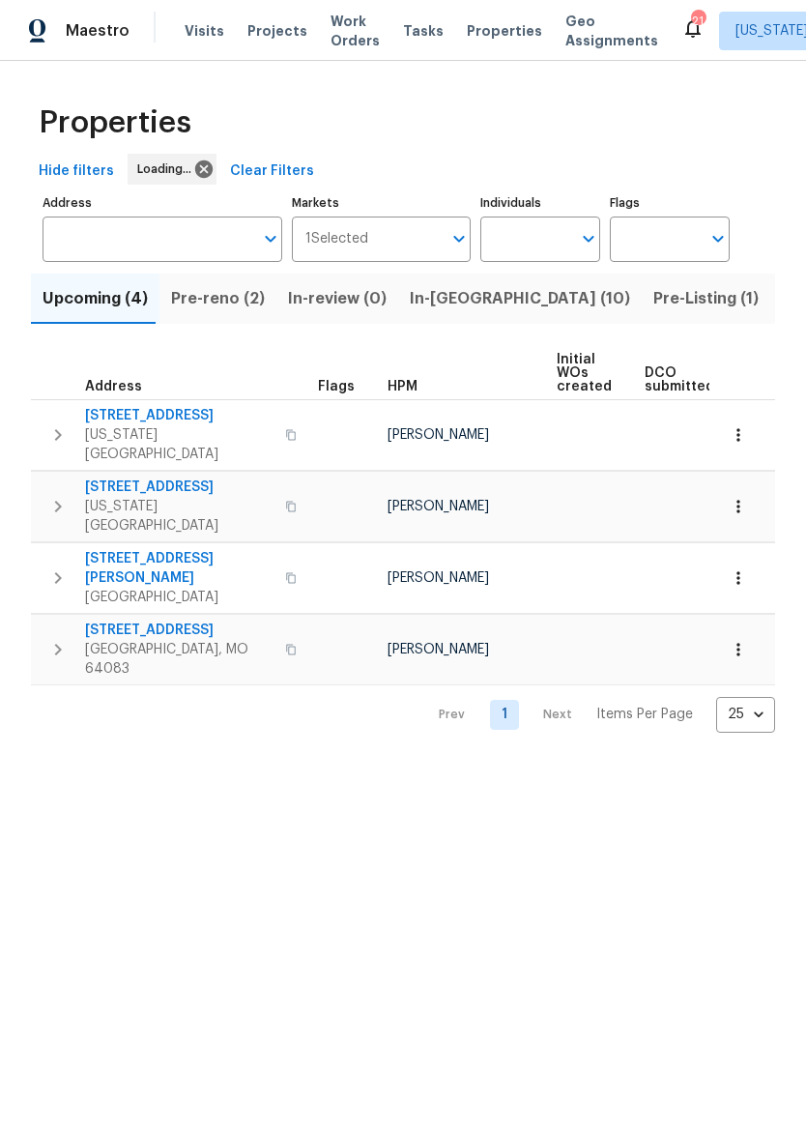
click at [468, 312] on span "In-reno (10)" at bounding box center [520, 298] width 220 height 27
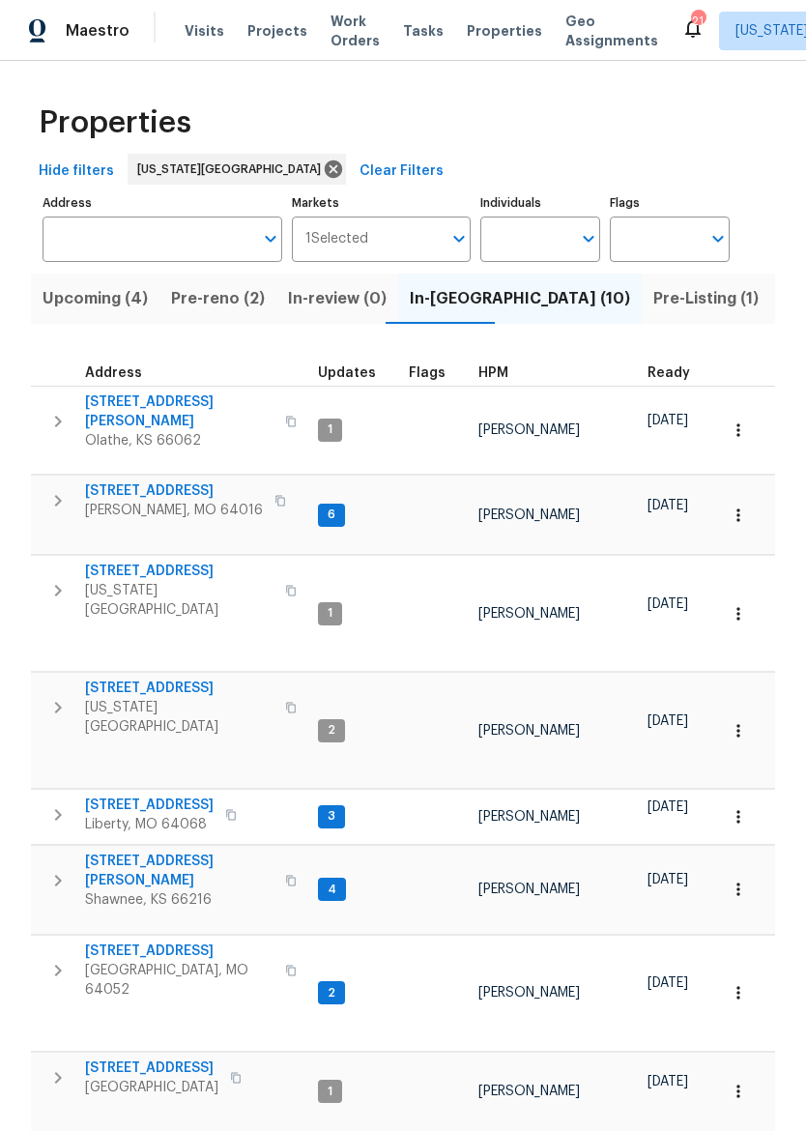
click at [108, 481] on span "8 Bart St" at bounding box center [174, 490] width 178 height 19
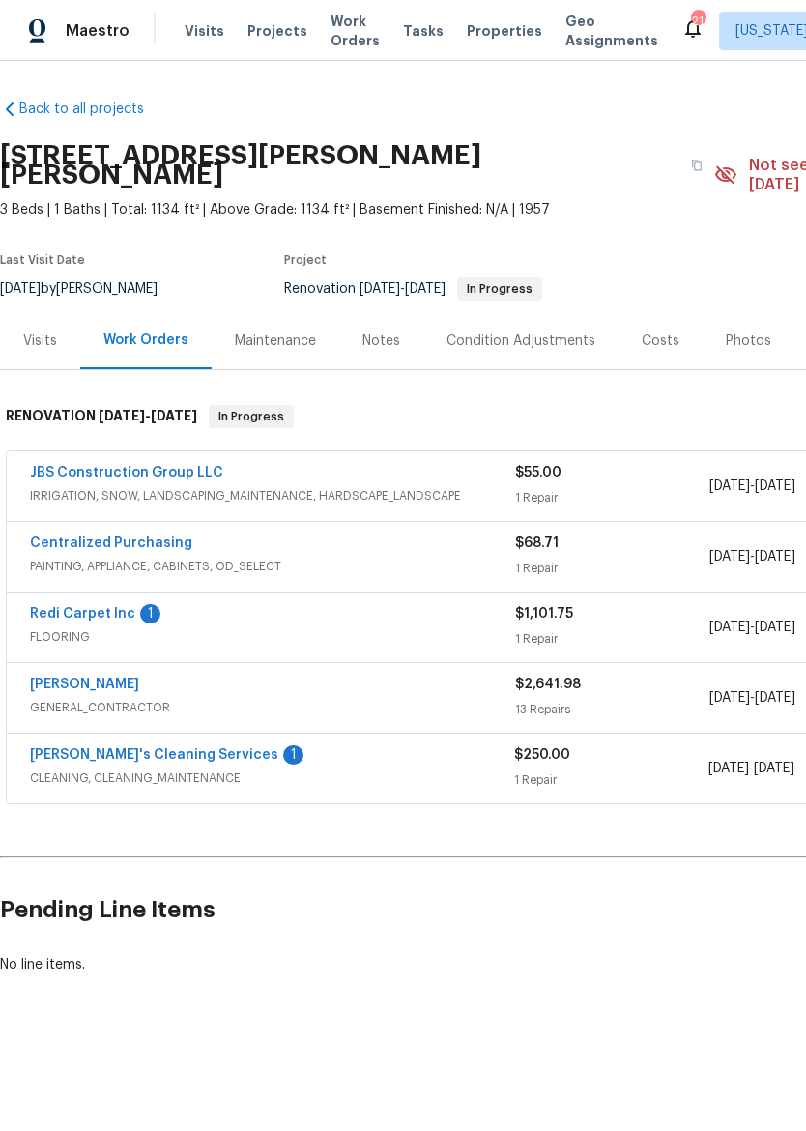
click at [389, 332] on div "Notes" at bounding box center [381, 340] width 84 height 57
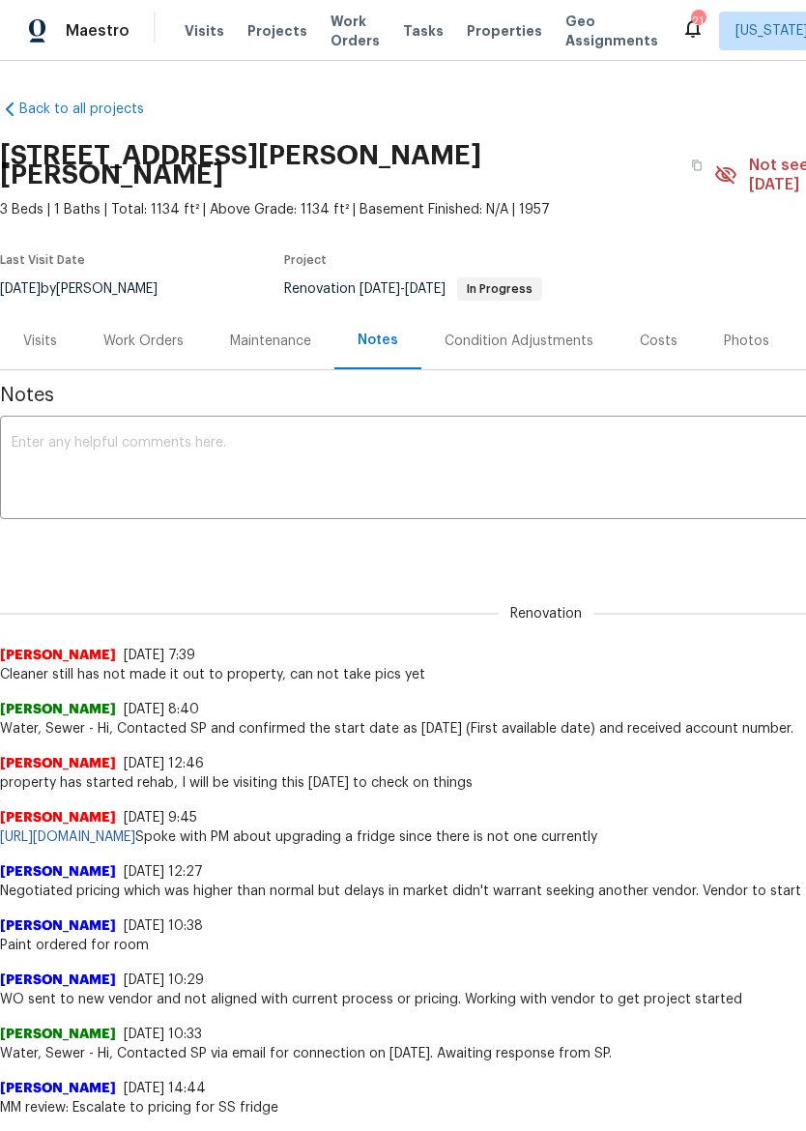
click at [145, 331] on div "Work Orders" at bounding box center [143, 340] width 80 height 19
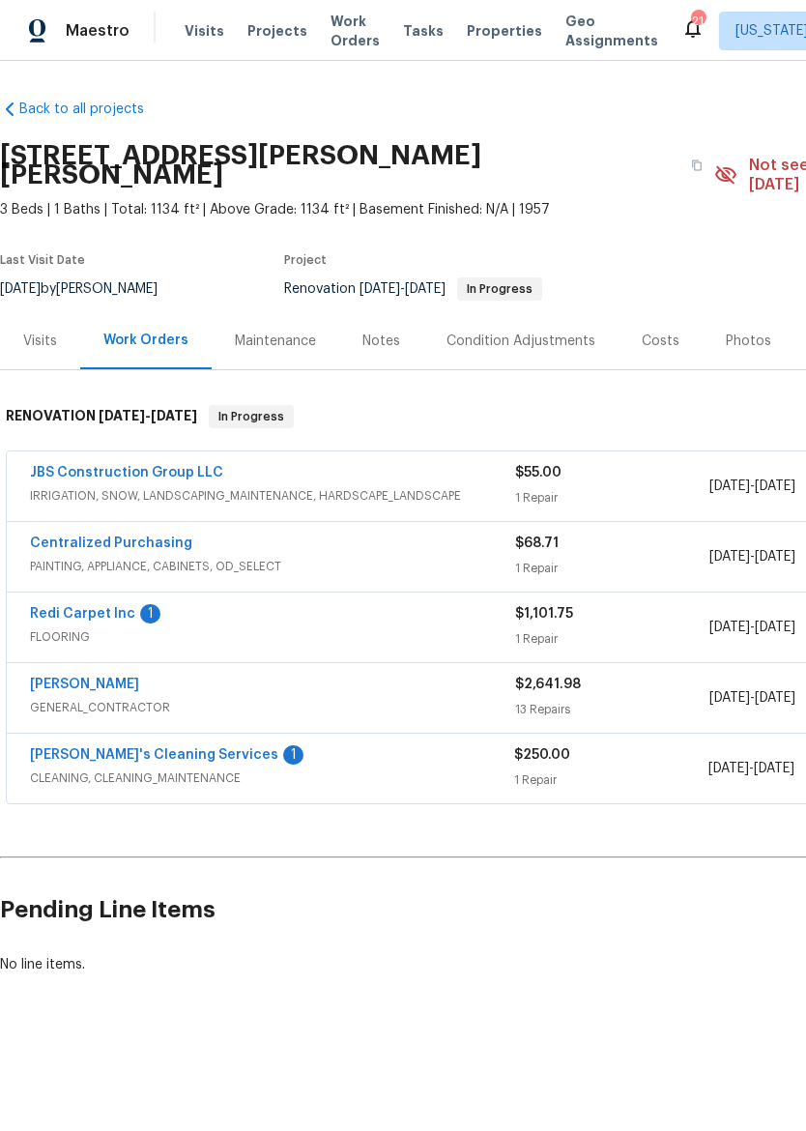
click at [93, 748] on link "[PERSON_NAME]'s Cleaning Services" at bounding box center [154, 755] width 248 height 14
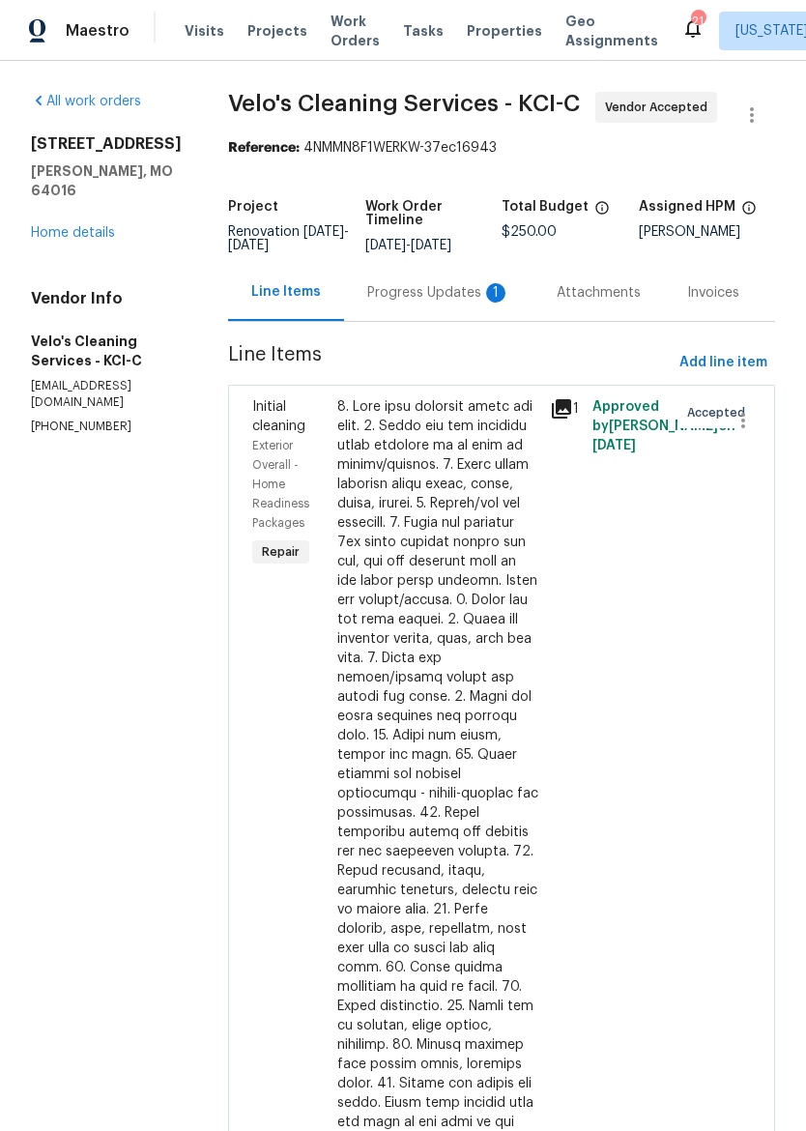
click at [409, 292] on div "Progress Updates 1" at bounding box center [438, 292] width 143 height 19
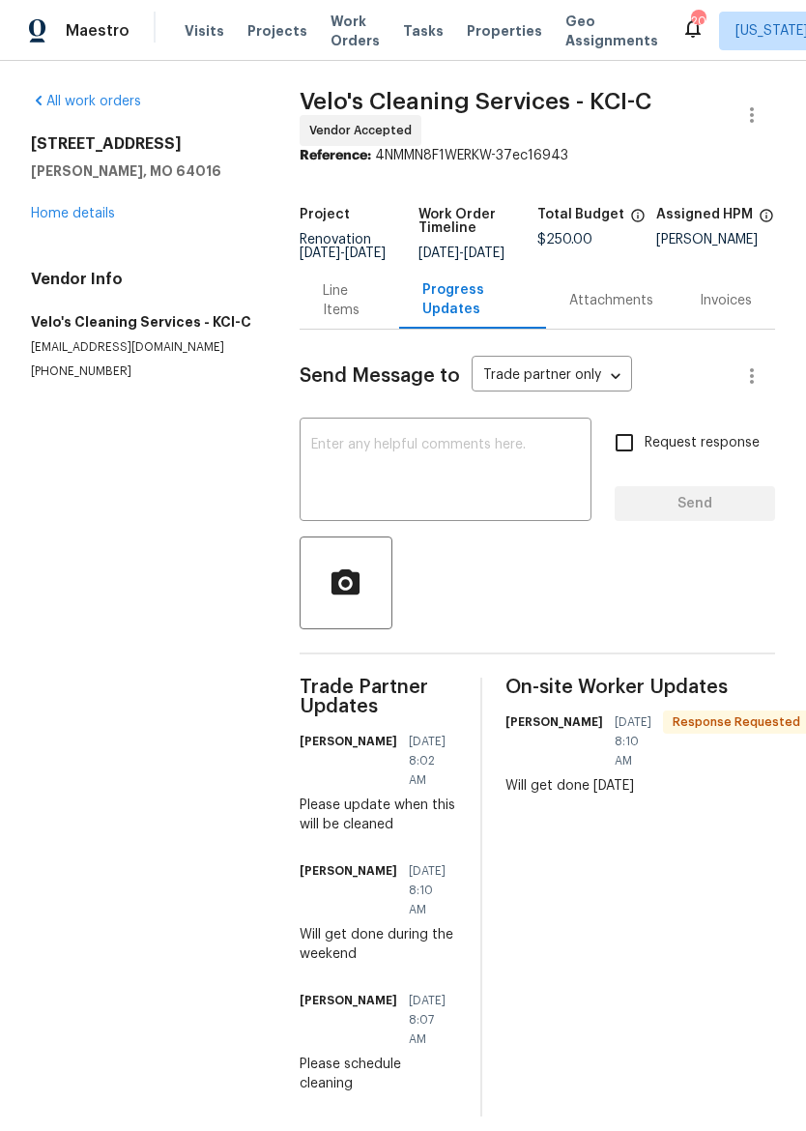
click at [54, 215] on link "Home details" at bounding box center [73, 214] width 84 height 14
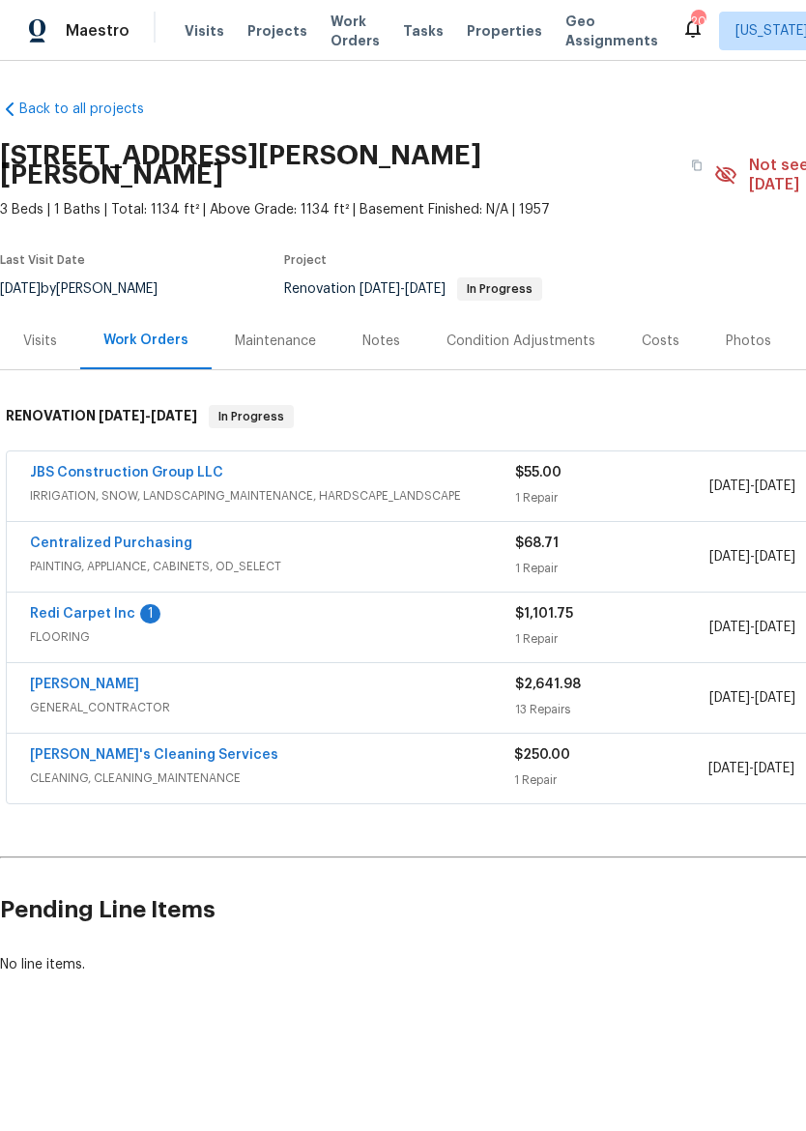
click at [97, 607] on link "Redi Carpet Inc" at bounding box center [82, 614] width 105 height 14
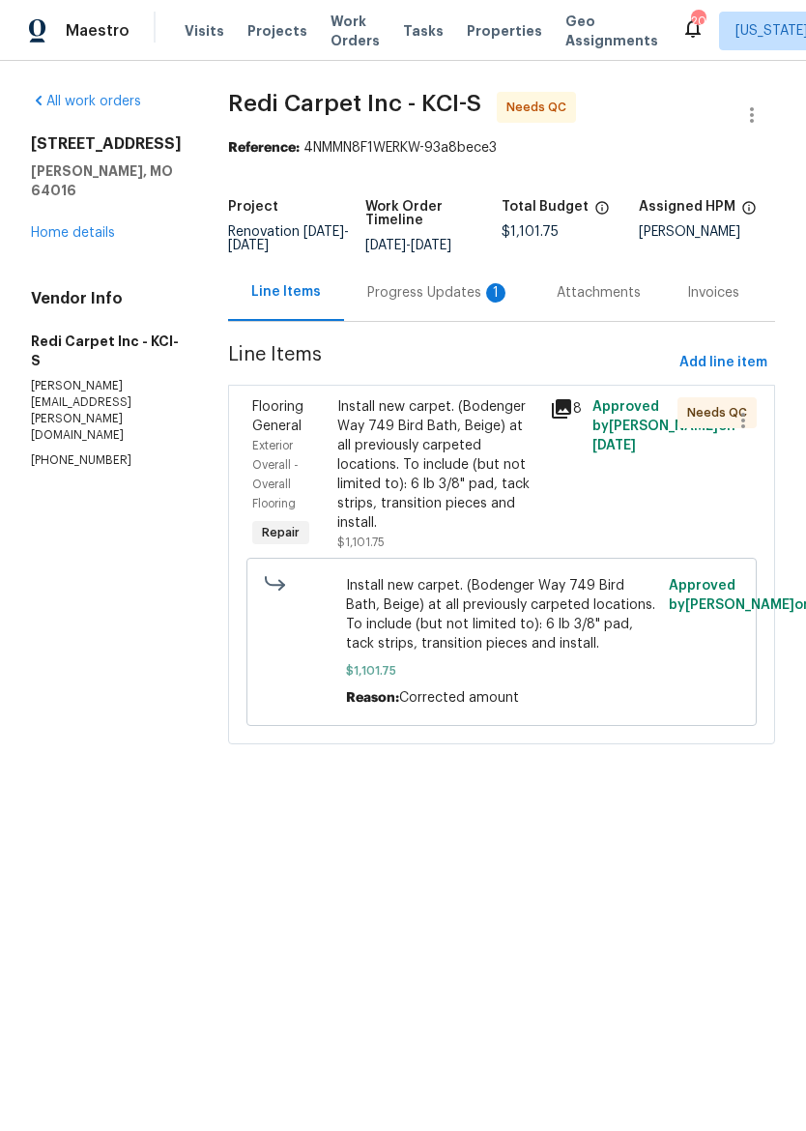
click at [404, 457] on div "Install new carpet. (Bodenger Way 749 Bird Bath, Beige) at all previously carpe…" at bounding box center [437, 464] width 201 height 135
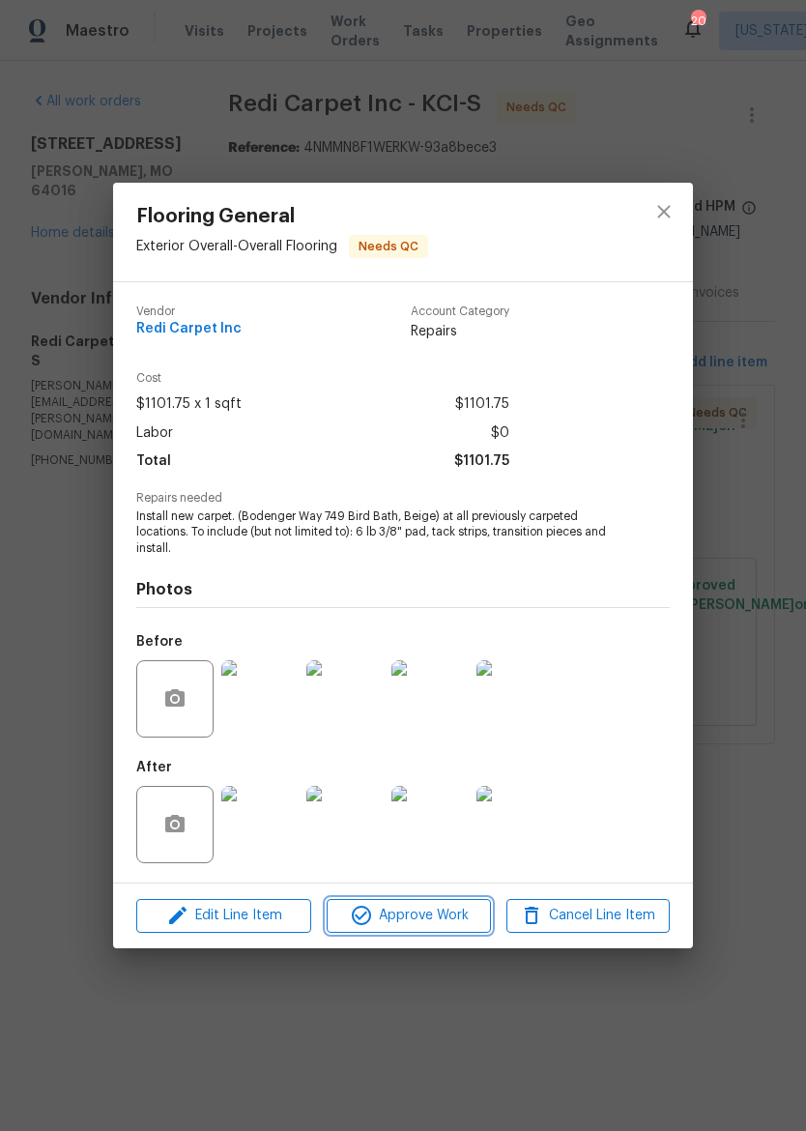
click at [368, 906] on icon "button" at bounding box center [361, 915] width 23 height 23
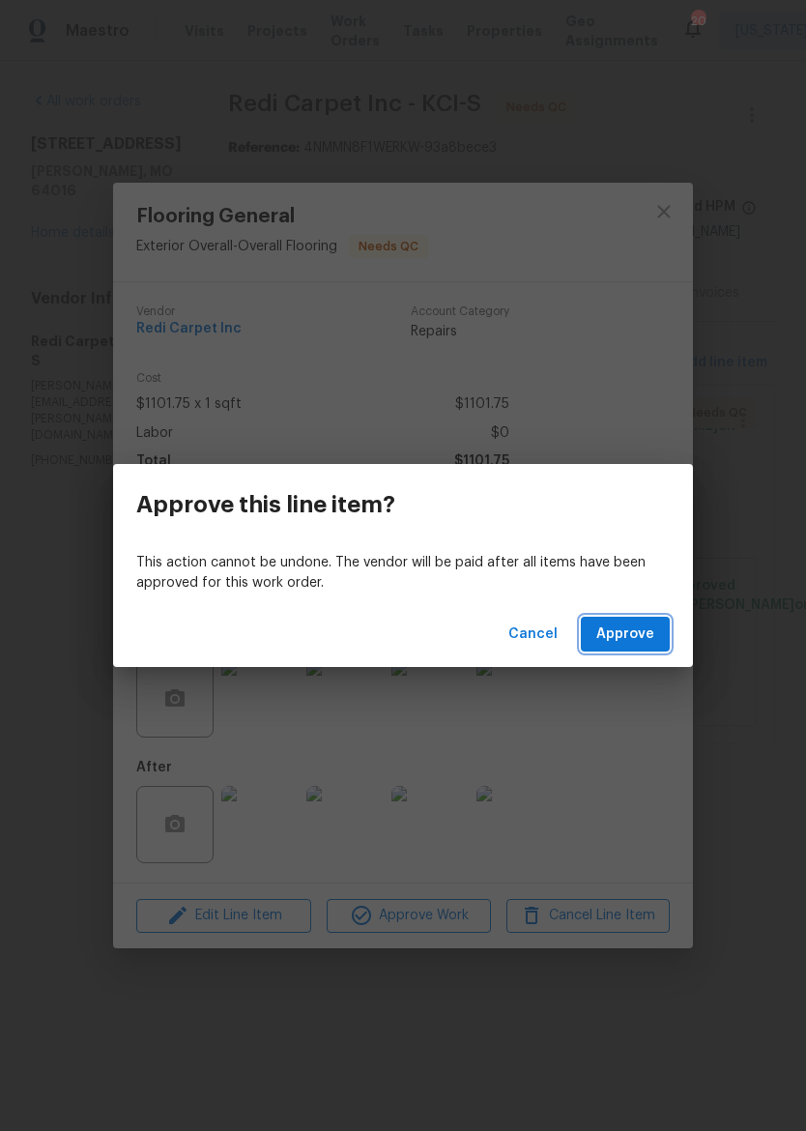
click at [651, 632] on span "Approve" at bounding box center [625, 634] width 58 height 24
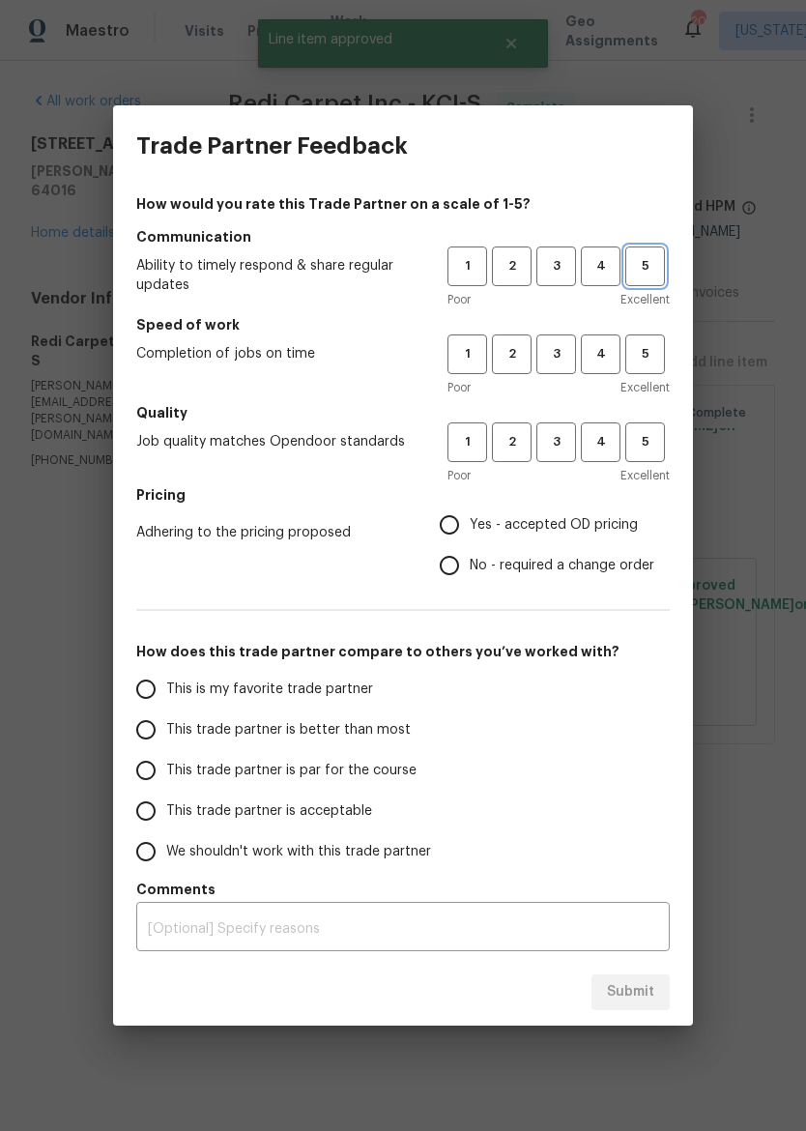
click at [649, 258] on span "5" at bounding box center [645, 266] width 36 height 22
click at [652, 363] on span "5" at bounding box center [645, 354] width 36 height 22
click at [650, 439] on span "5" at bounding box center [645, 442] width 36 height 22
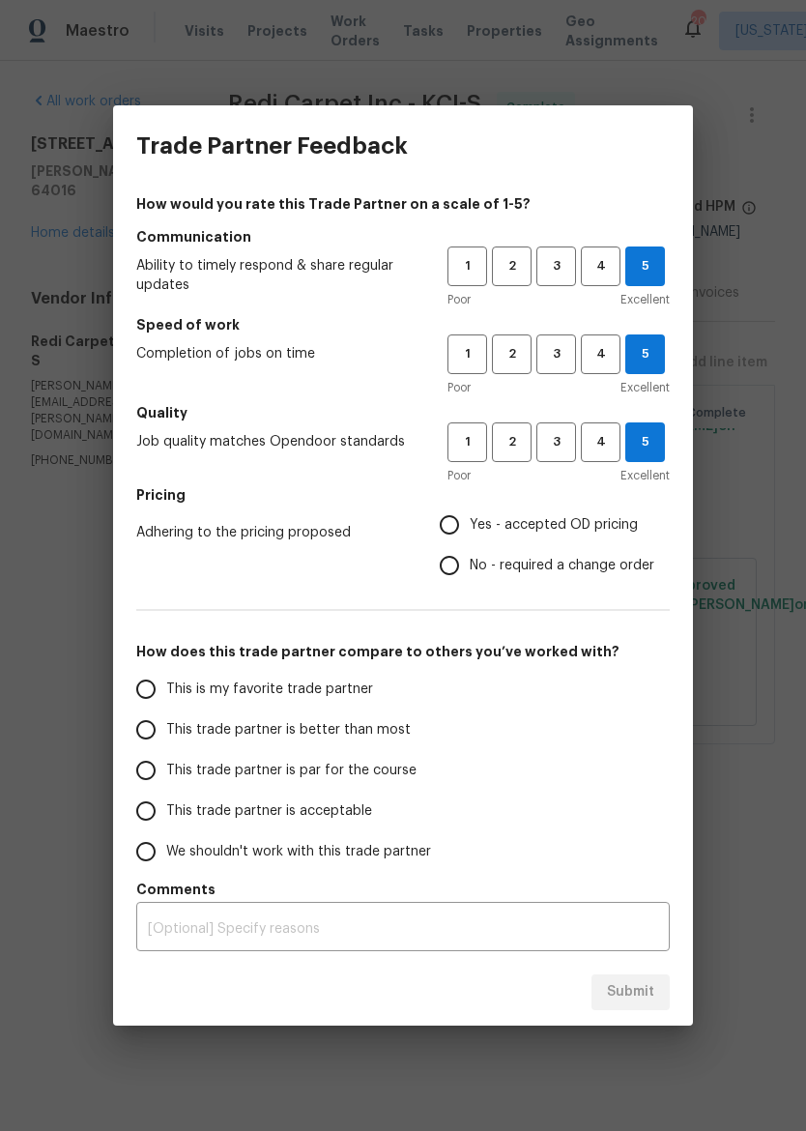
click at [557, 525] on span "Yes - accepted OD pricing" at bounding box center [554, 525] width 168 height 20
click at [470, 525] on input "Yes - accepted OD pricing" at bounding box center [449, 524] width 41 height 41
radio input "true"
click at [145, 722] on input "This trade partner is better than most" at bounding box center [146, 729] width 41 height 41
click at [648, 1002] on span "Submit" at bounding box center [630, 992] width 47 height 24
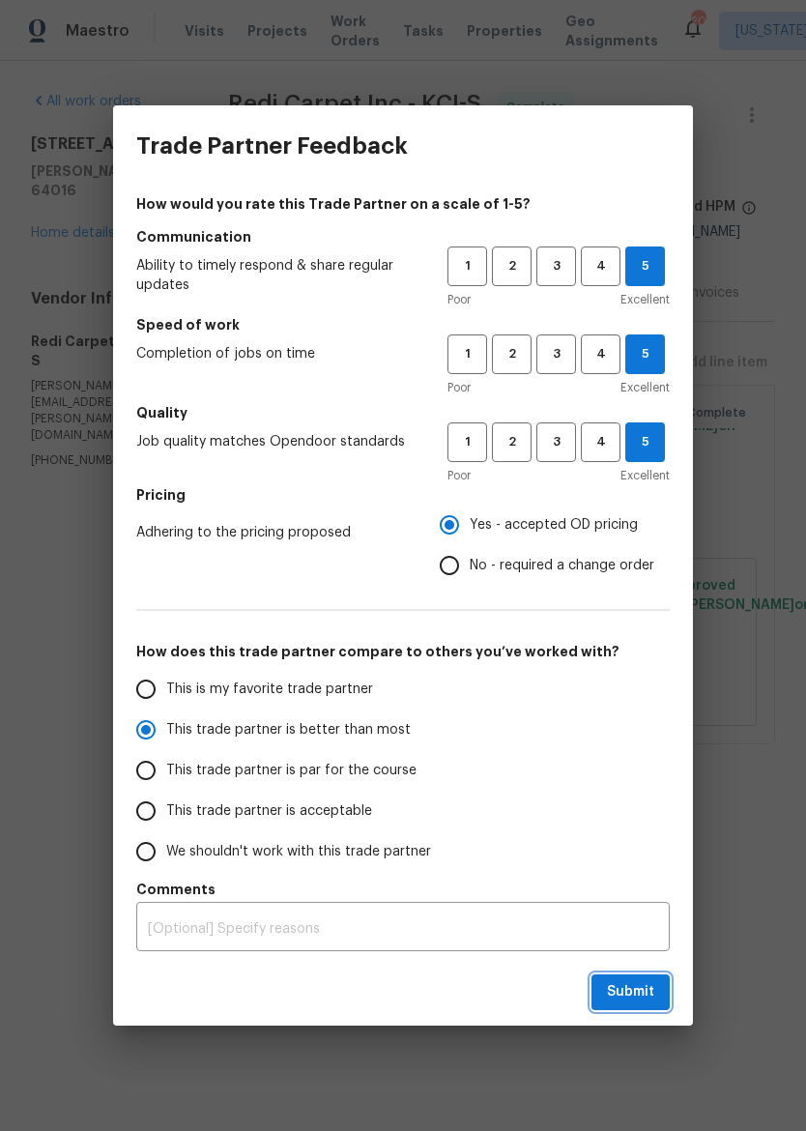
radio input "true"
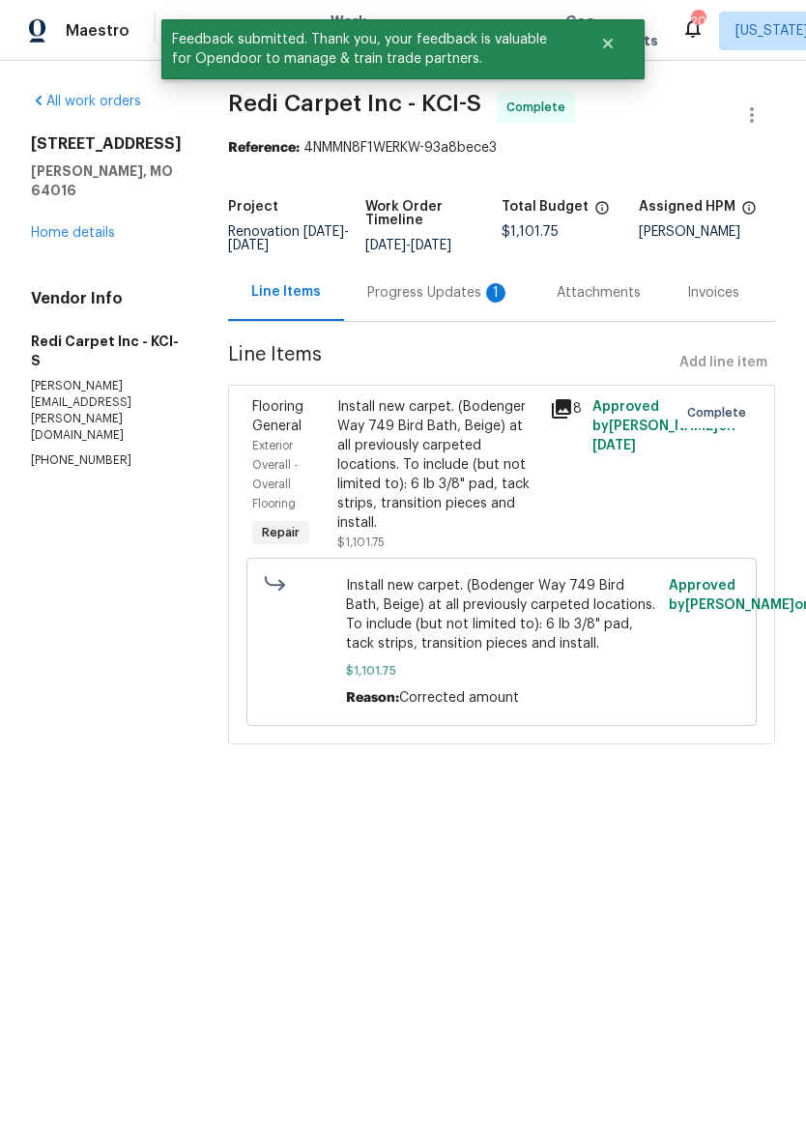
click at [430, 293] on div "Progress Updates 1" at bounding box center [438, 292] width 143 height 19
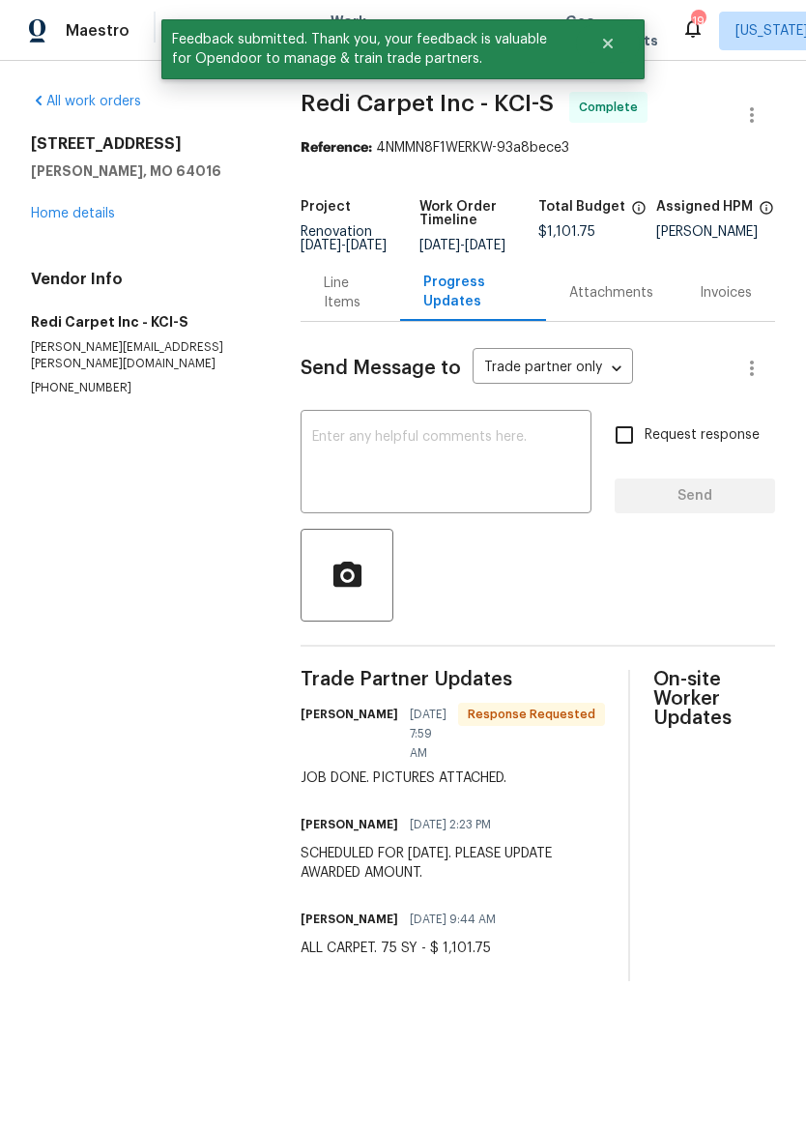
click at [36, 227] on div "All work orders 8 Bart St Buckner, MO 64016 Home details Vendor Info Redi Carpe…" at bounding box center [142, 244] width 223 height 304
click at [43, 198] on div "8 Bart St Buckner, MO 64016 Home details" at bounding box center [142, 178] width 223 height 89
click at [61, 218] on link "Home details" at bounding box center [73, 214] width 84 height 14
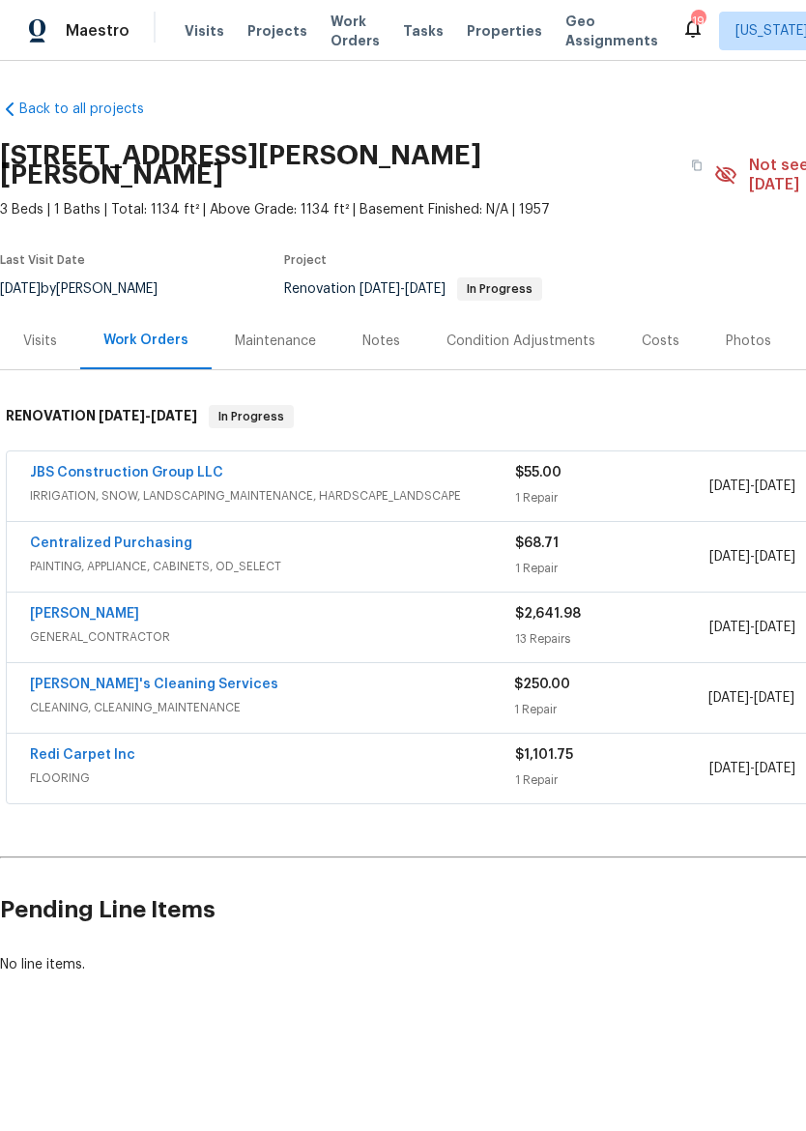
click at [68, 607] on link "MEL Contracting" at bounding box center [84, 614] width 109 height 14
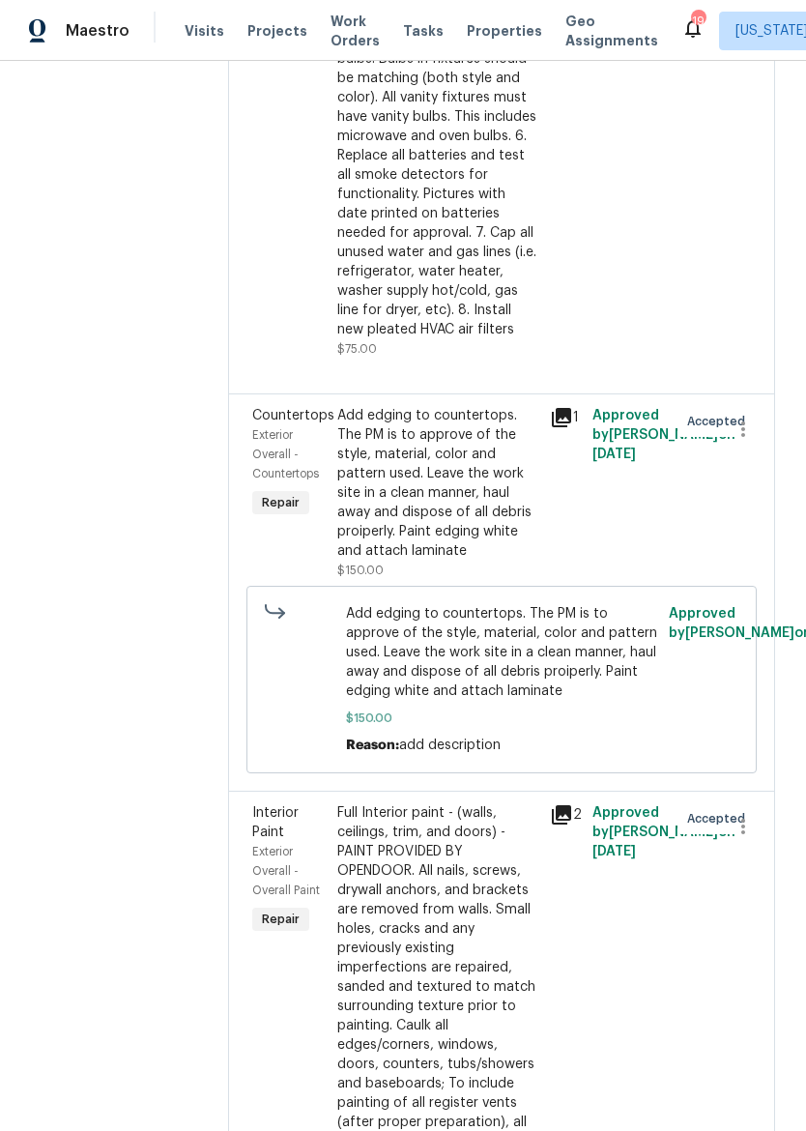
scroll to position [1897, 0]
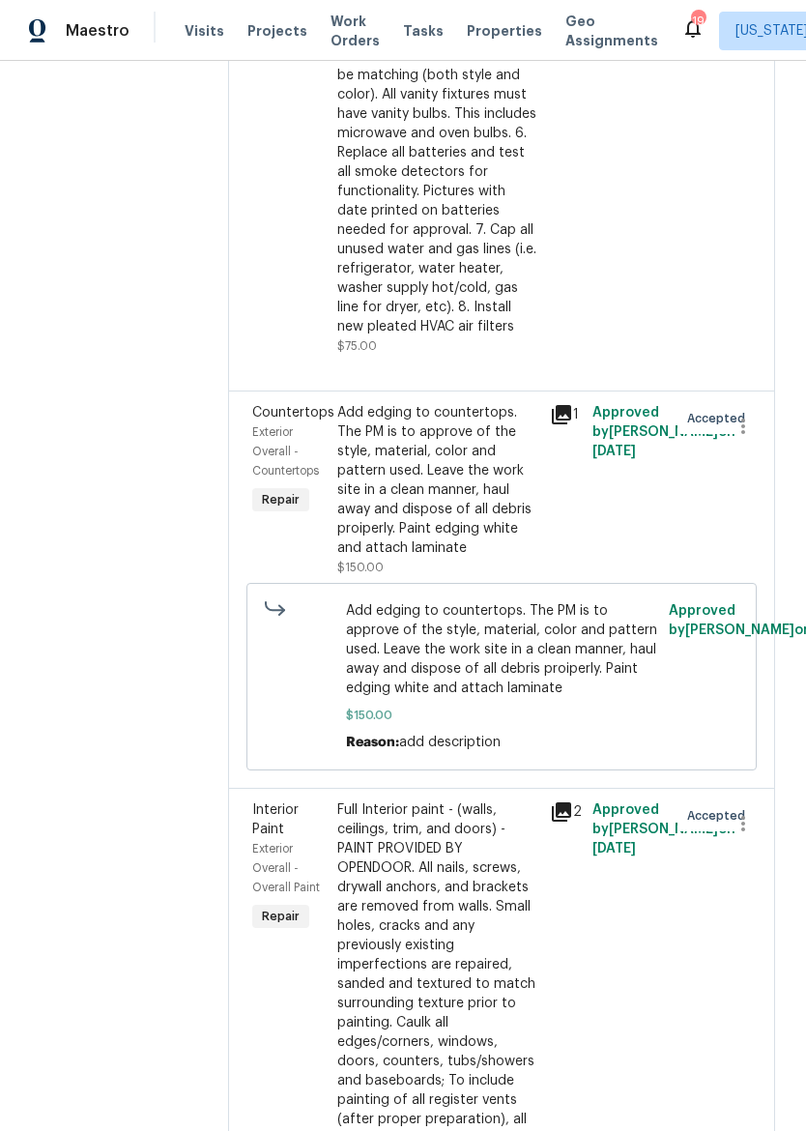
click at [412, 485] on div "Add edging to countertops. The PM is to approve of the style, material, color a…" at bounding box center [437, 480] width 201 height 155
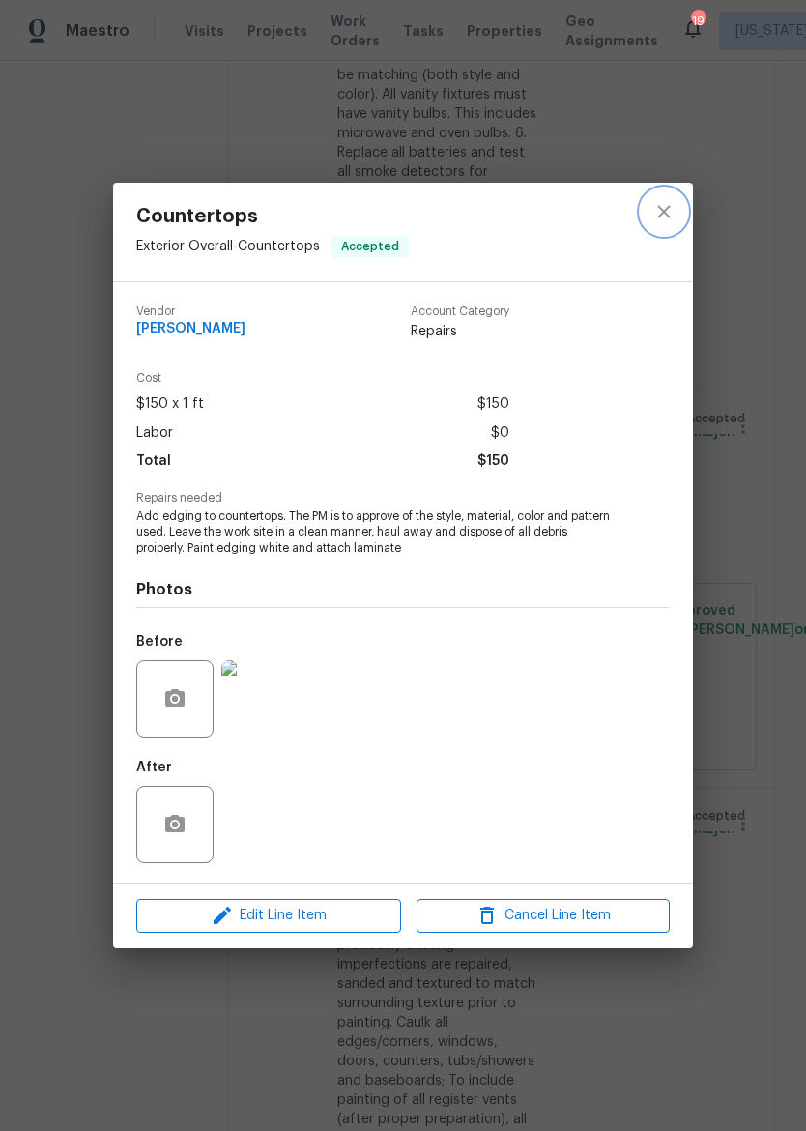
click at [675, 205] on icon "close" at bounding box center [663, 211] width 23 height 23
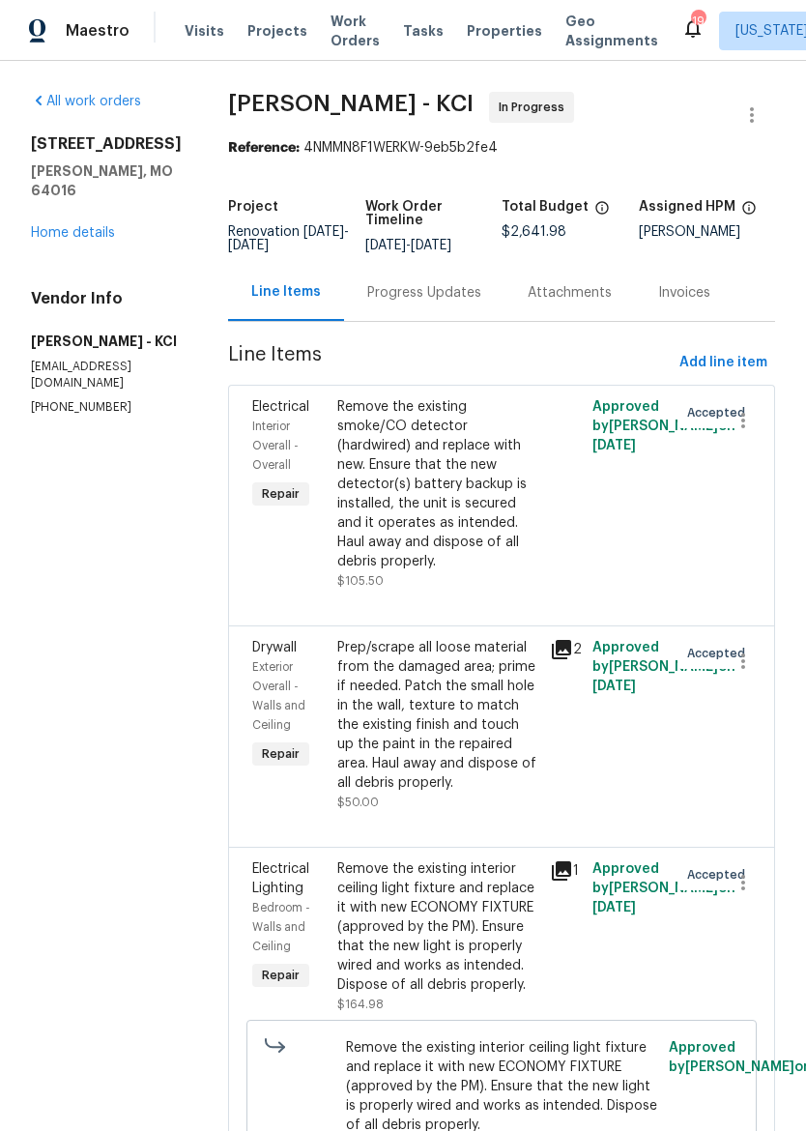
scroll to position [0, 0]
click at [452, 280] on div "Progress Updates" at bounding box center [424, 292] width 160 height 57
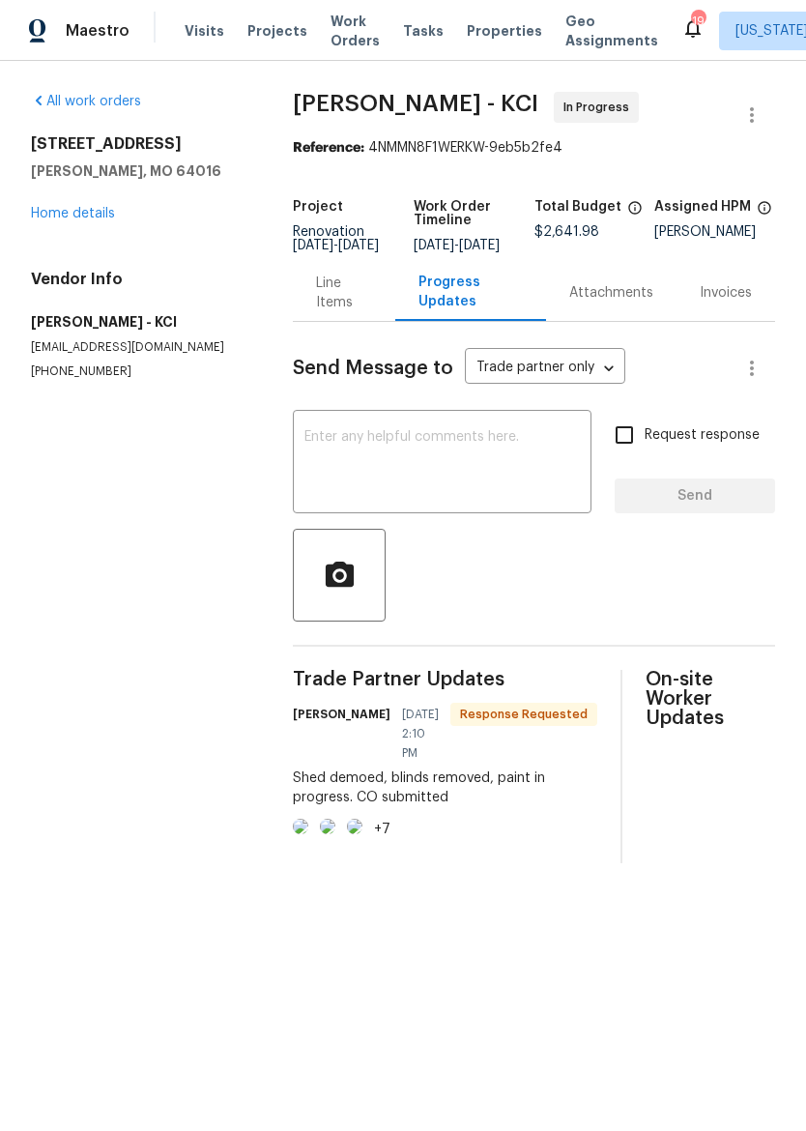
click at [518, 435] on div "x ​" at bounding box center [442, 464] width 299 height 99
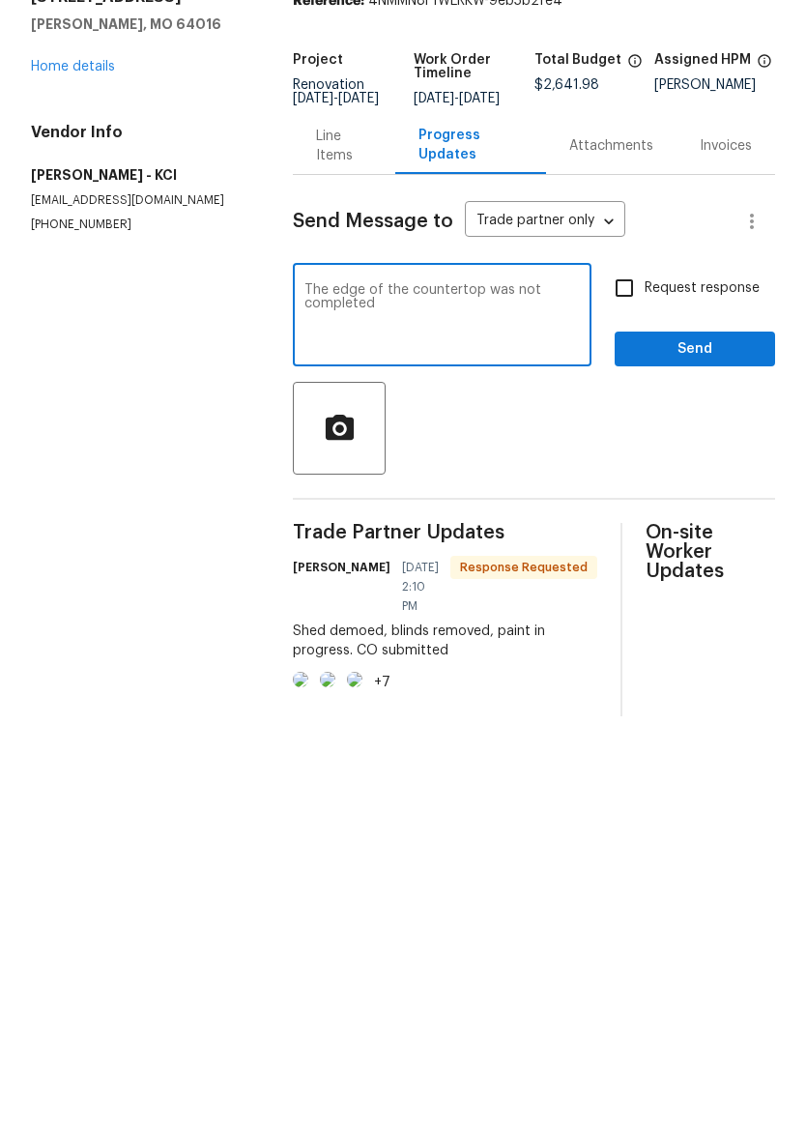
type textarea "The edge of the countertop was not completed"
click at [703, 478] on button "Send" at bounding box center [695, 496] width 160 height 36
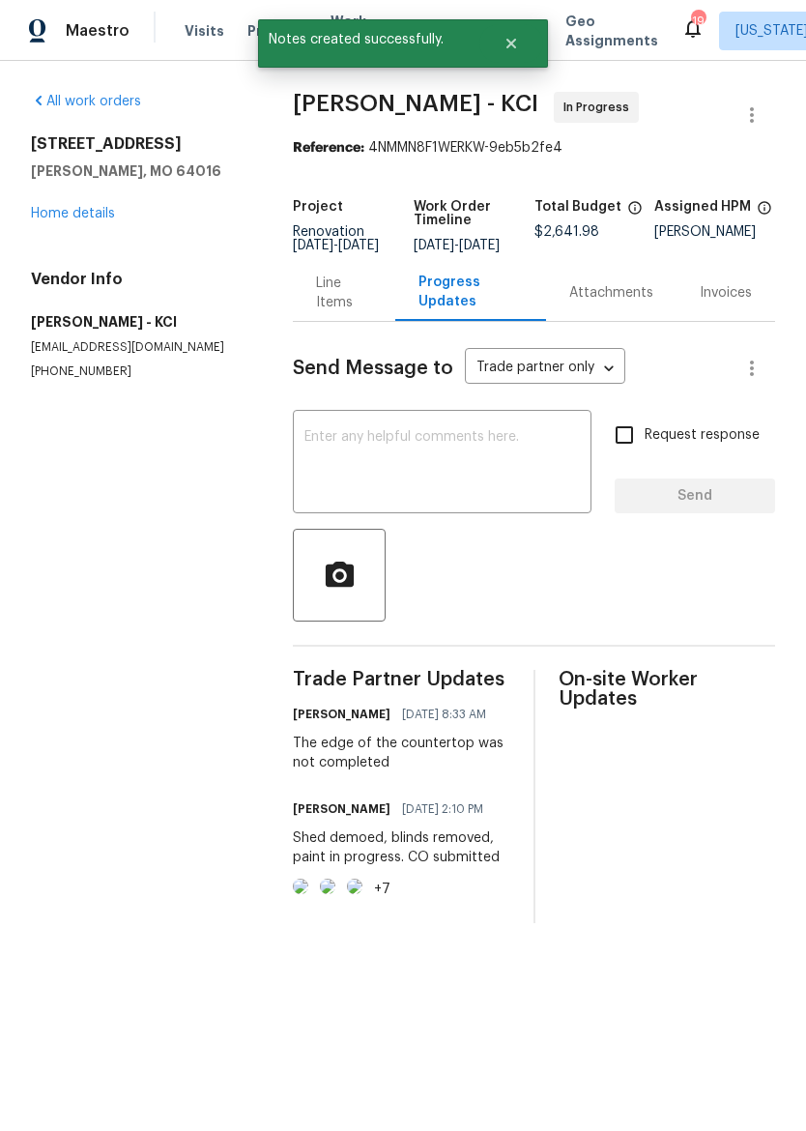
click at [73, 29] on span "Maestro" at bounding box center [98, 30] width 64 height 19
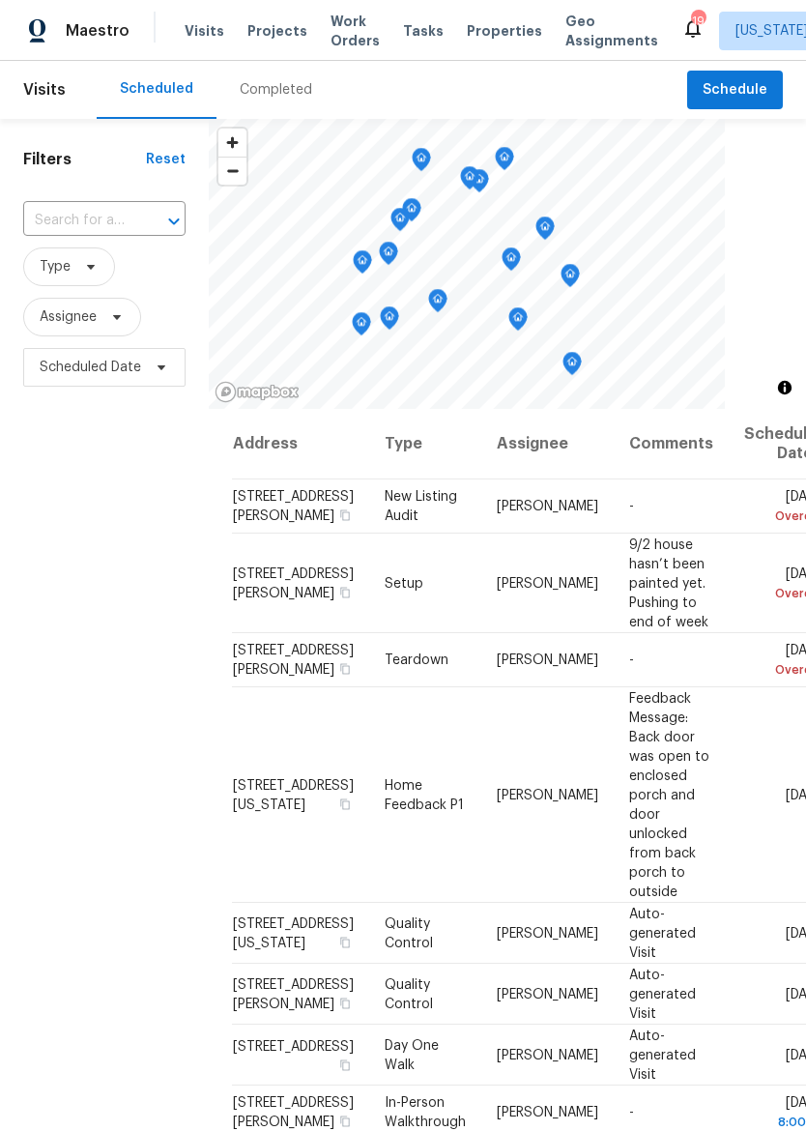
click at [485, 27] on span "Properties" at bounding box center [504, 30] width 75 height 19
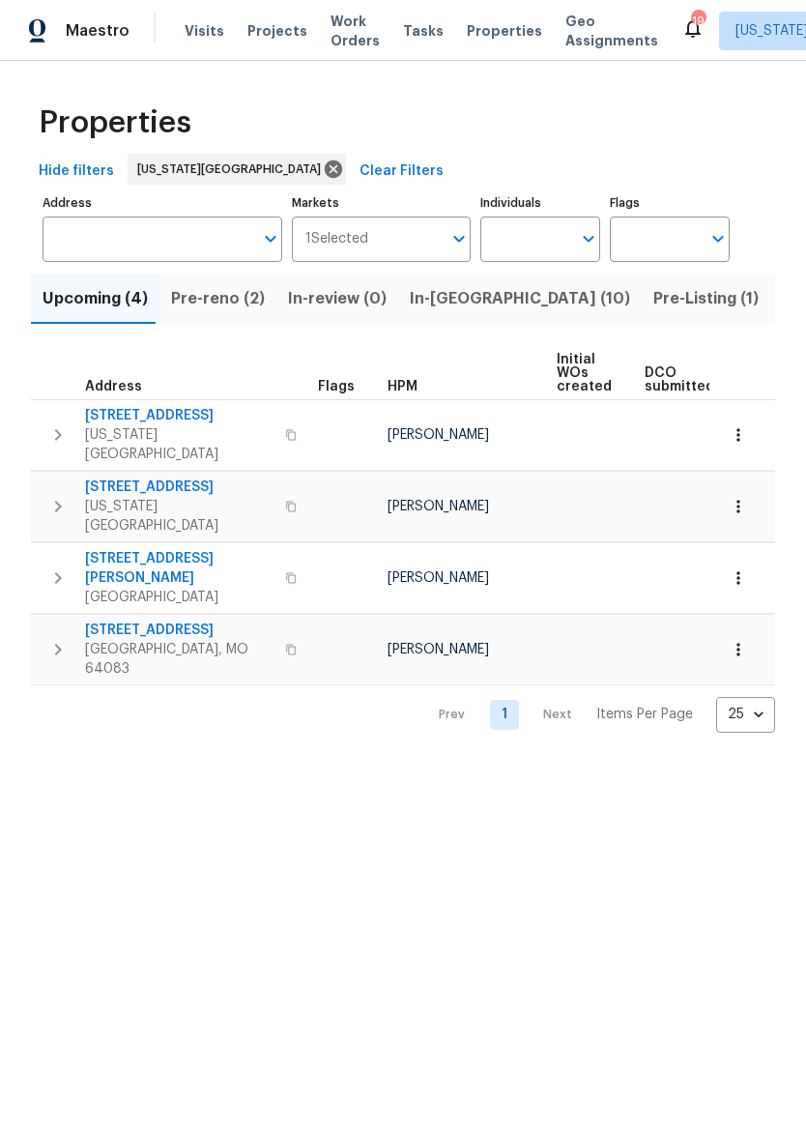
click at [445, 302] on span "In-reno (10)" at bounding box center [520, 298] width 220 height 27
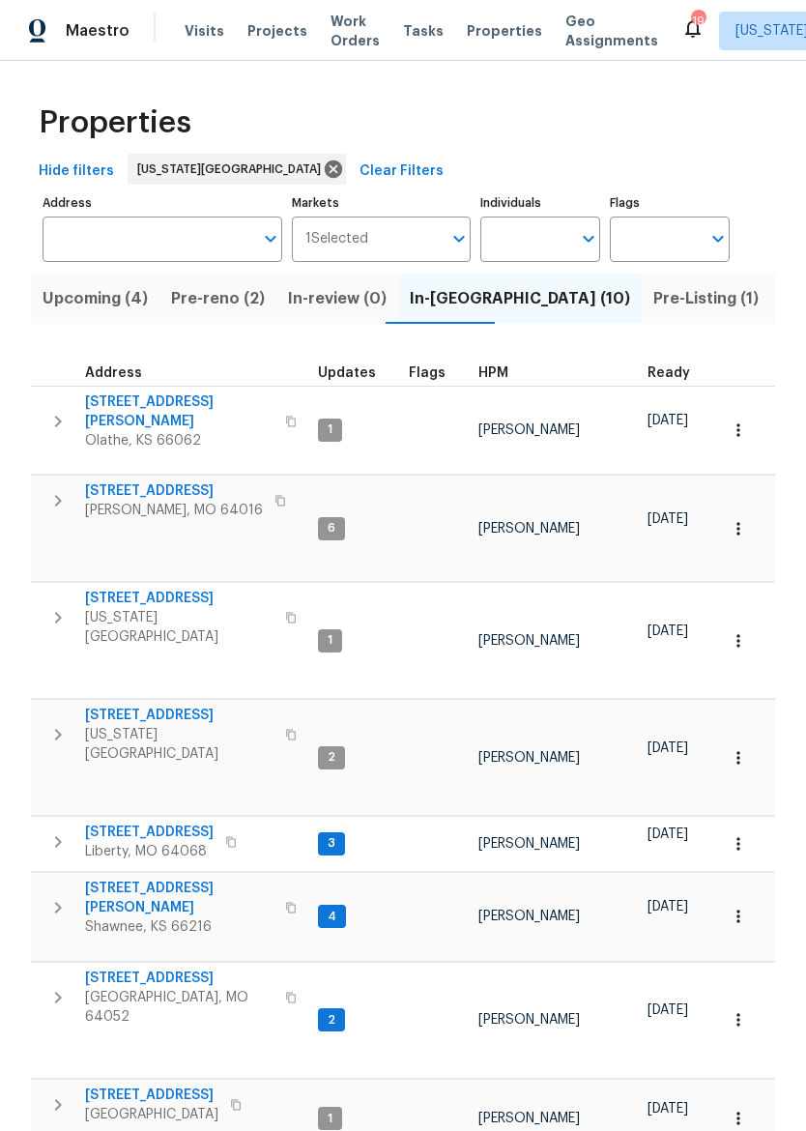
click at [103, 589] on span "[STREET_ADDRESS]" at bounding box center [179, 598] width 188 height 19
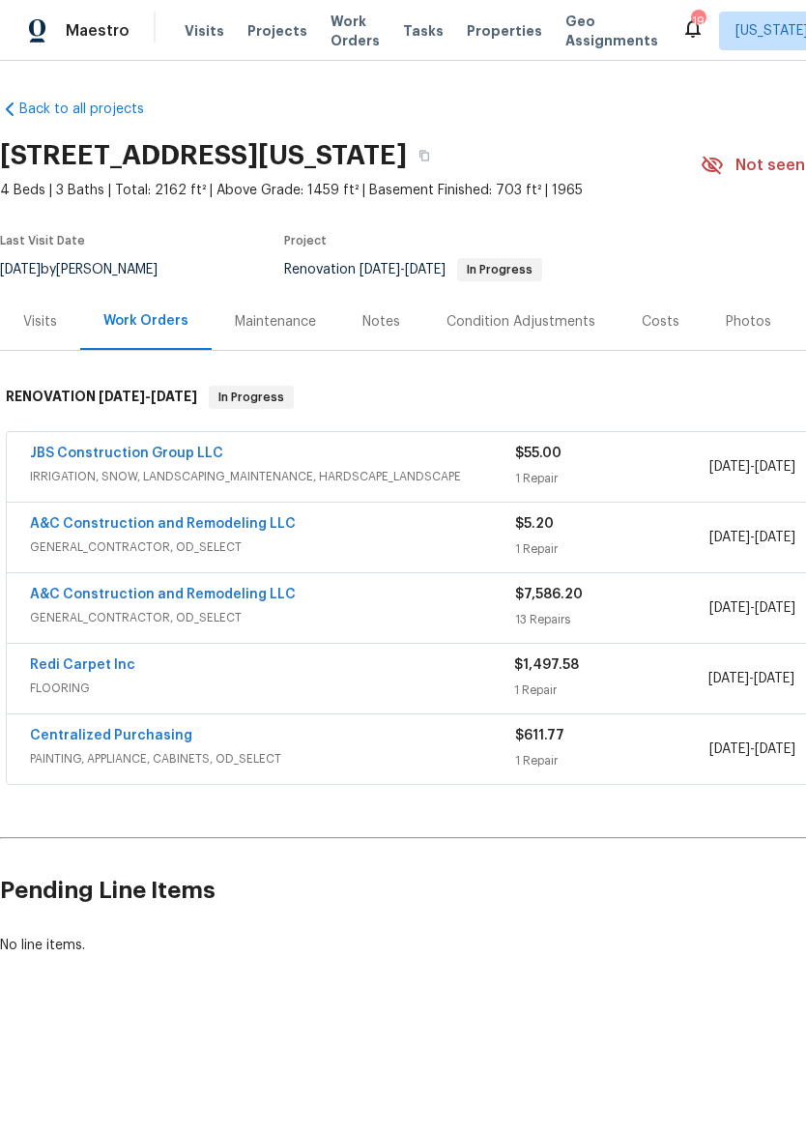
click at [367, 318] on div "Notes" at bounding box center [381, 321] width 38 height 19
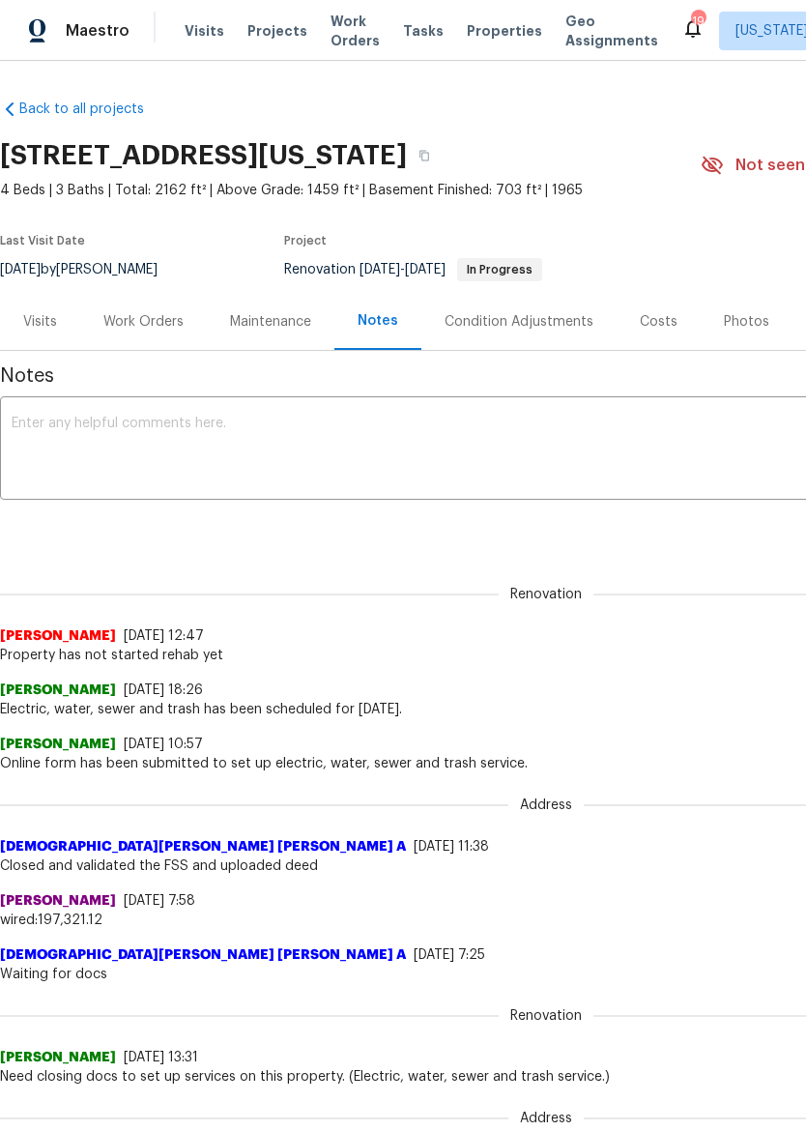
click at [145, 316] on div "Work Orders" at bounding box center [143, 321] width 80 height 19
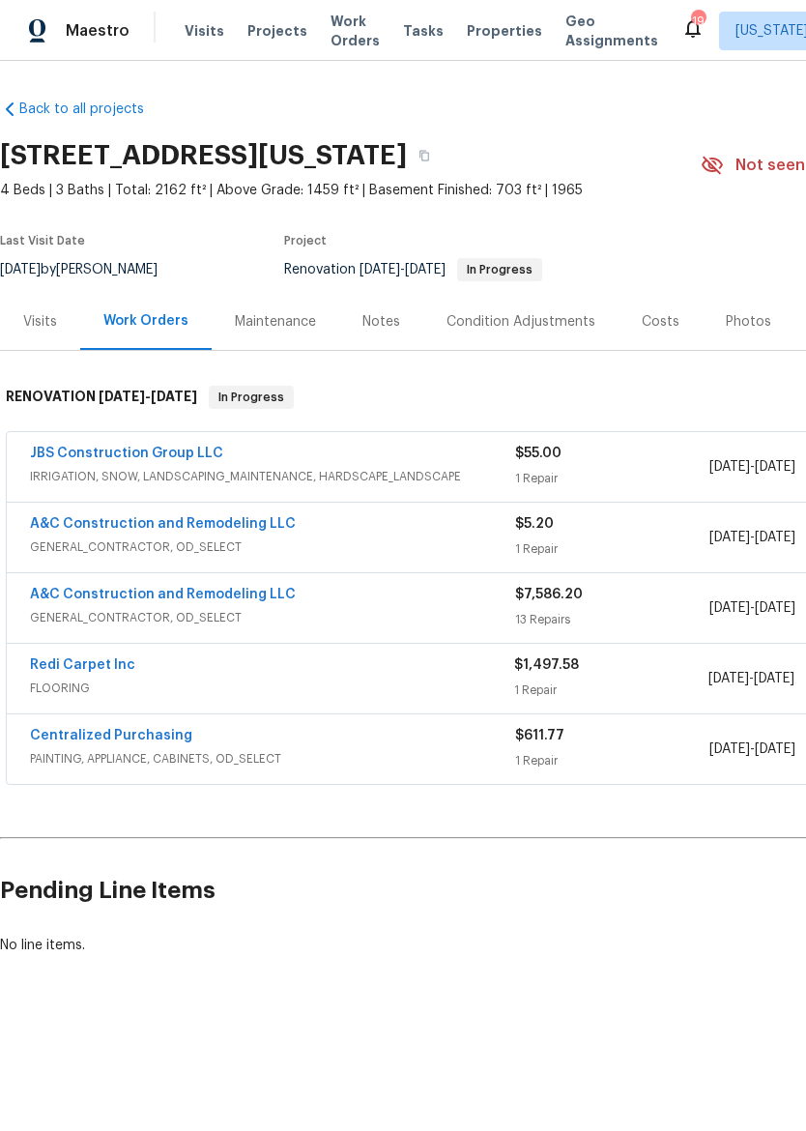
click at [54, 598] on link "A&C Construction and Remodeling LLC" at bounding box center [163, 595] width 266 height 14
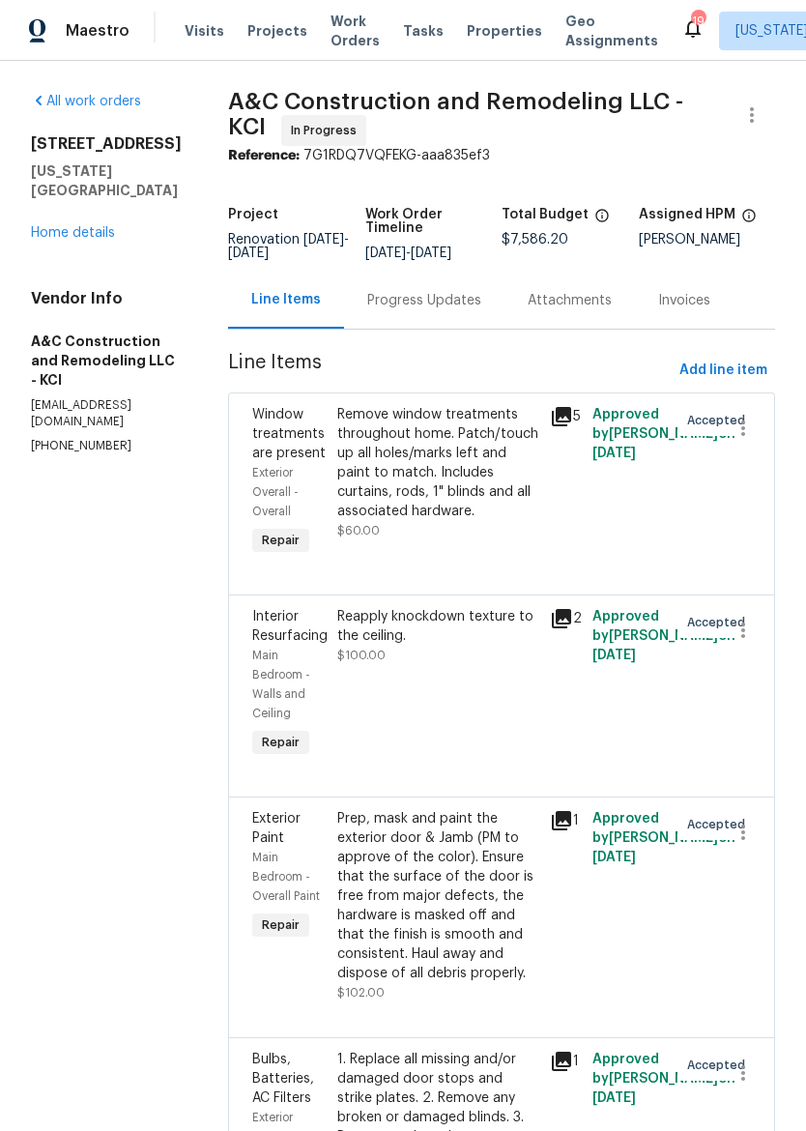
click at [495, 297] on div "Progress Updates" at bounding box center [424, 300] width 160 height 57
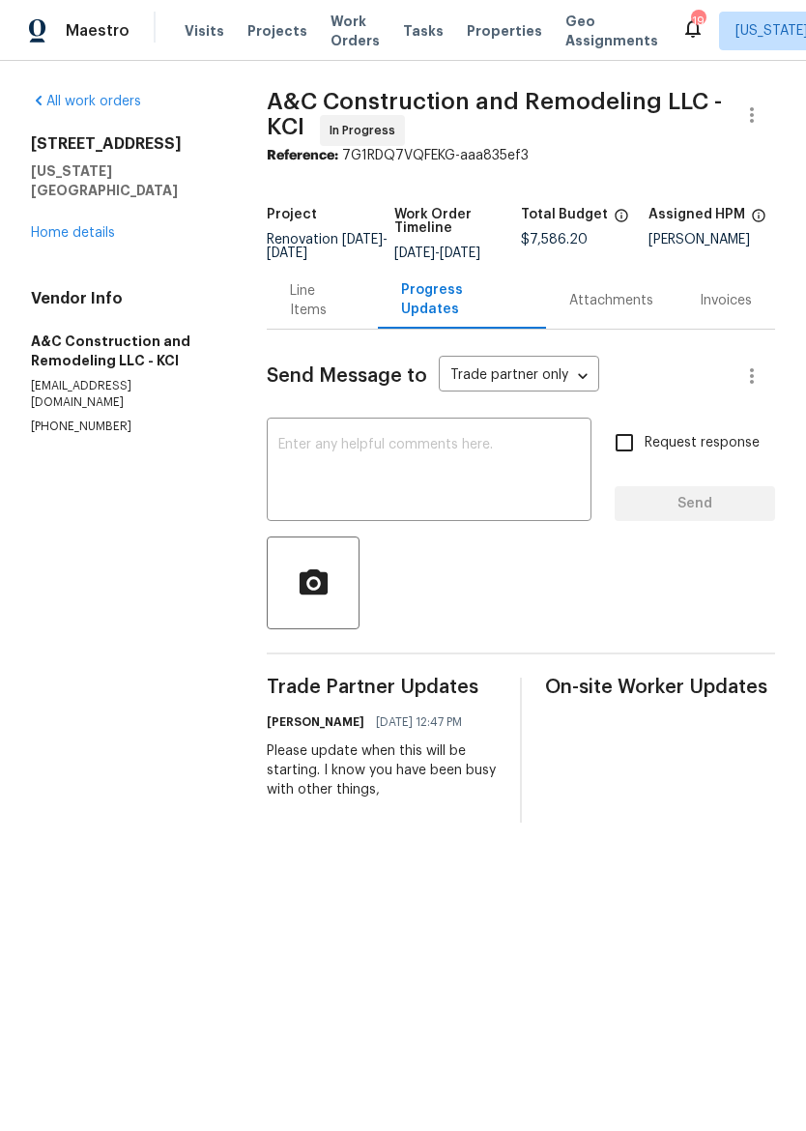
click at [517, 471] on textarea at bounding box center [429, 472] width 302 height 68
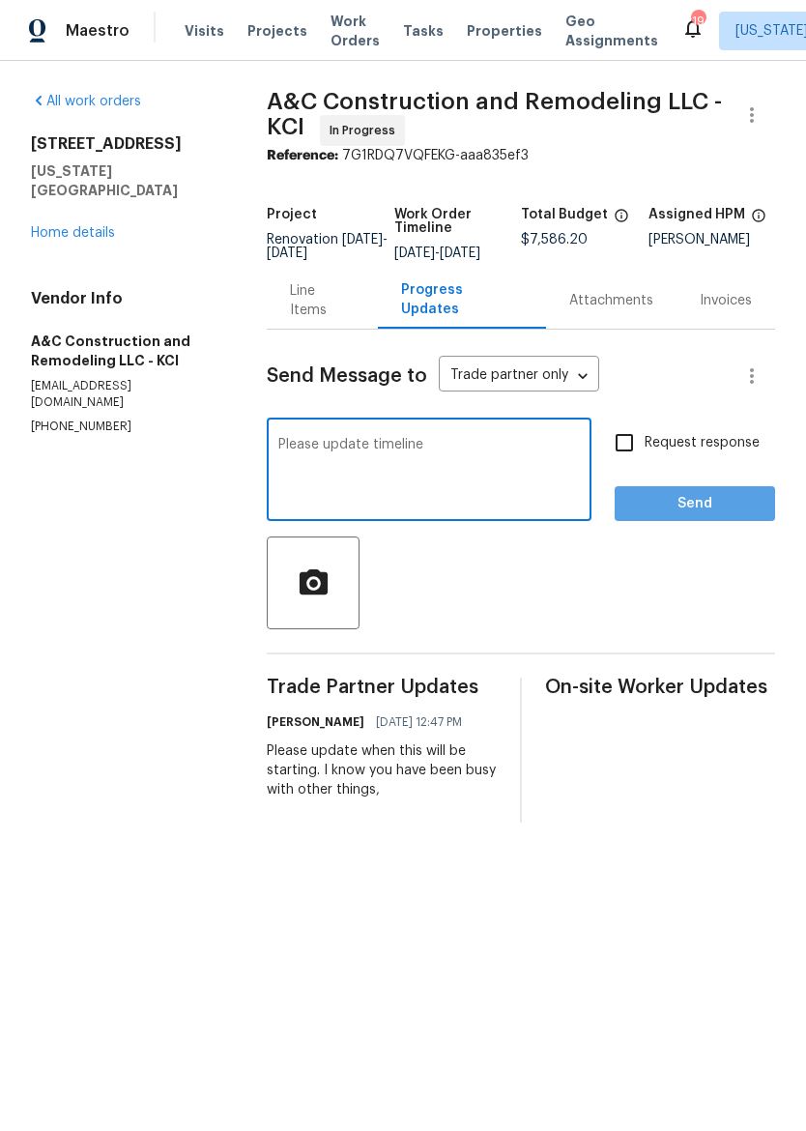
type textarea "Please update timeline"
click at [752, 504] on button "Send" at bounding box center [695, 504] width 160 height 36
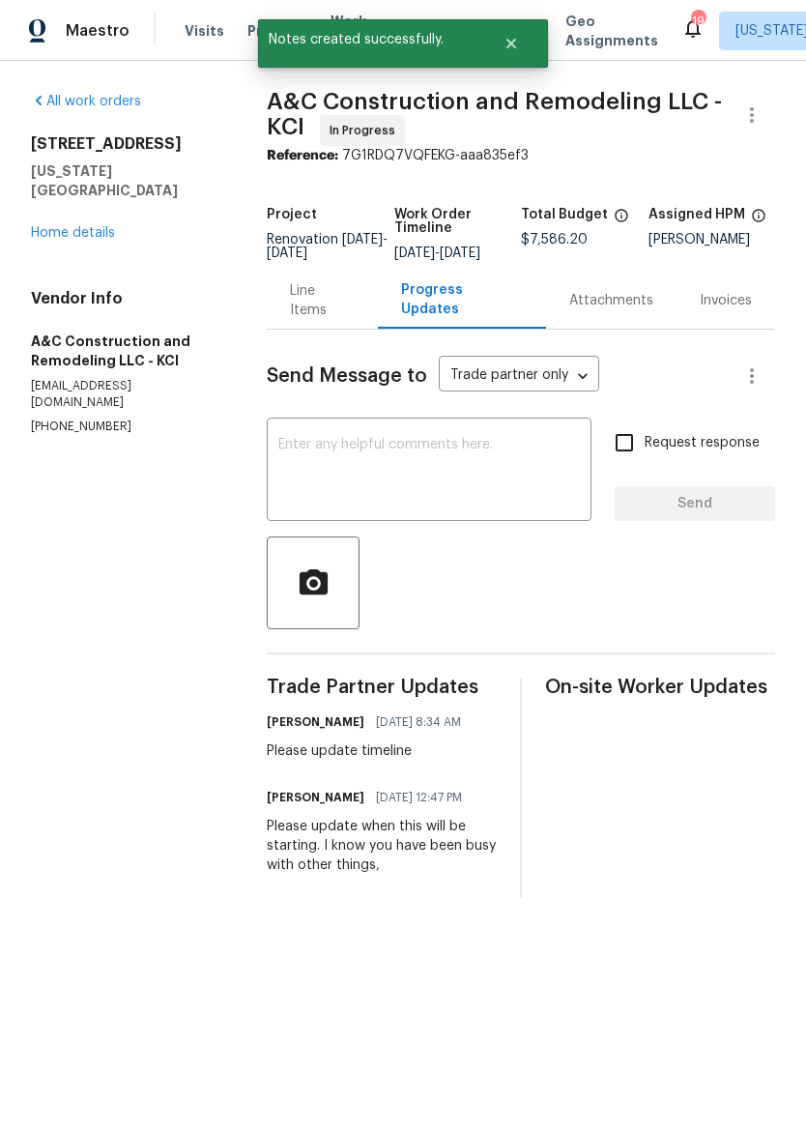
click at [49, 226] on link "Home details" at bounding box center [73, 233] width 84 height 14
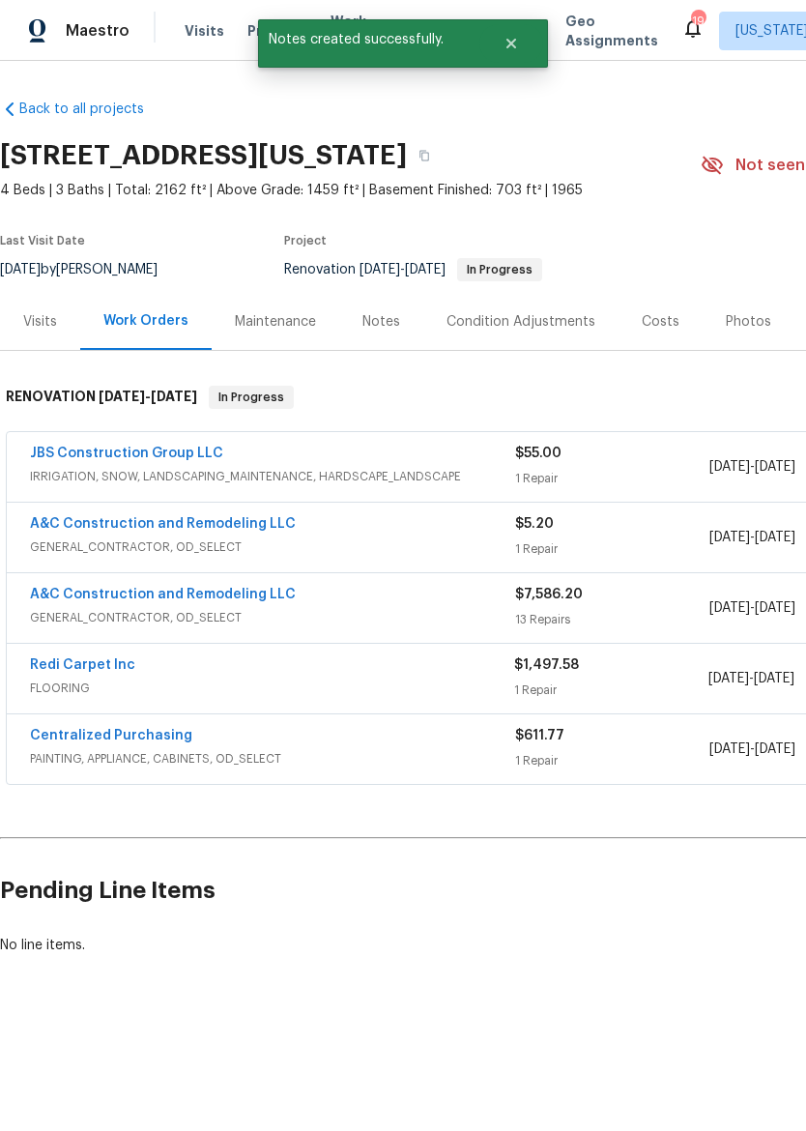
click at [367, 332] on div "Notes" at bounding box center [381, 321] width 84 height 57
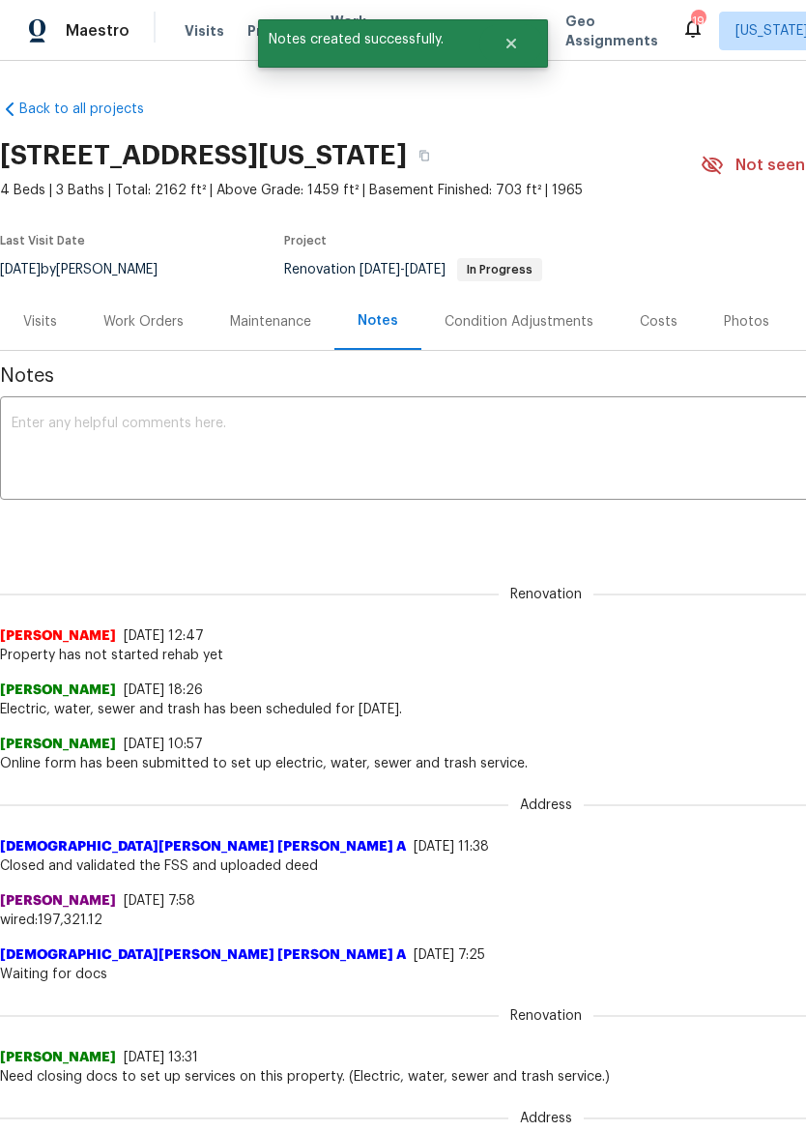
click at [32, 429] on textarea at bounding box center [546, 451] width 1069 height 68
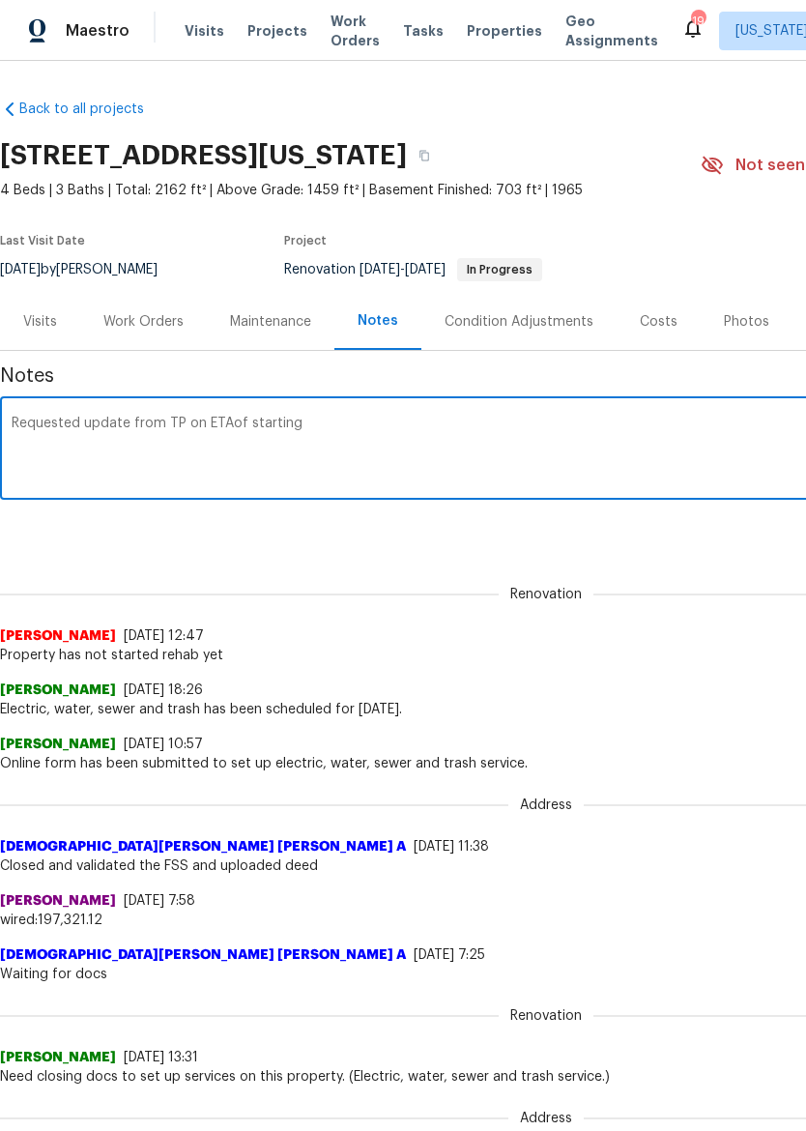
type textarea "Requested update from TP on ETAof starting"
click at [750, 570] on div "Renovation Joshua Beatty 9/3/25, 12:47 Property has not started rehab yet" at bounding box center [546, 613] width 1092 height 102
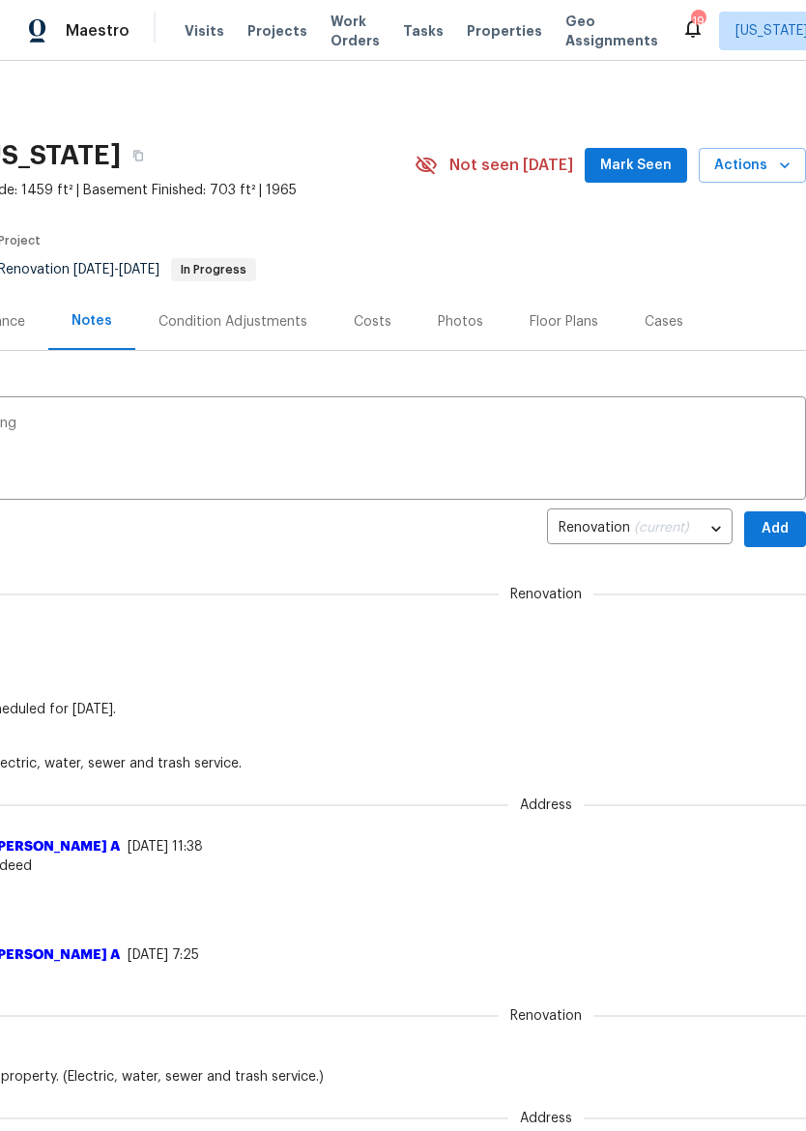
scroll to position [0, 286]
click at [769, 534] on span "Add" at bounding box center [775, 529] width 31 height 24
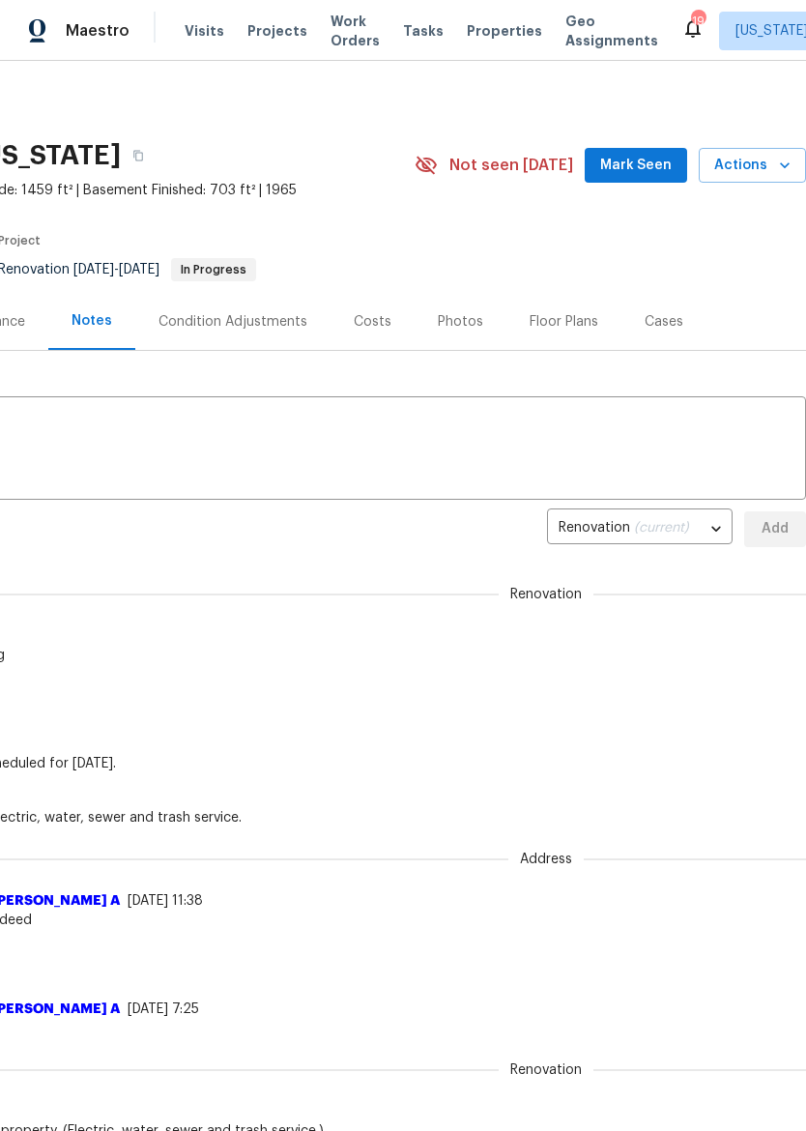
click at [50, 18] on div "Maestro" at bounding box center [64, 31] width 129 height 39
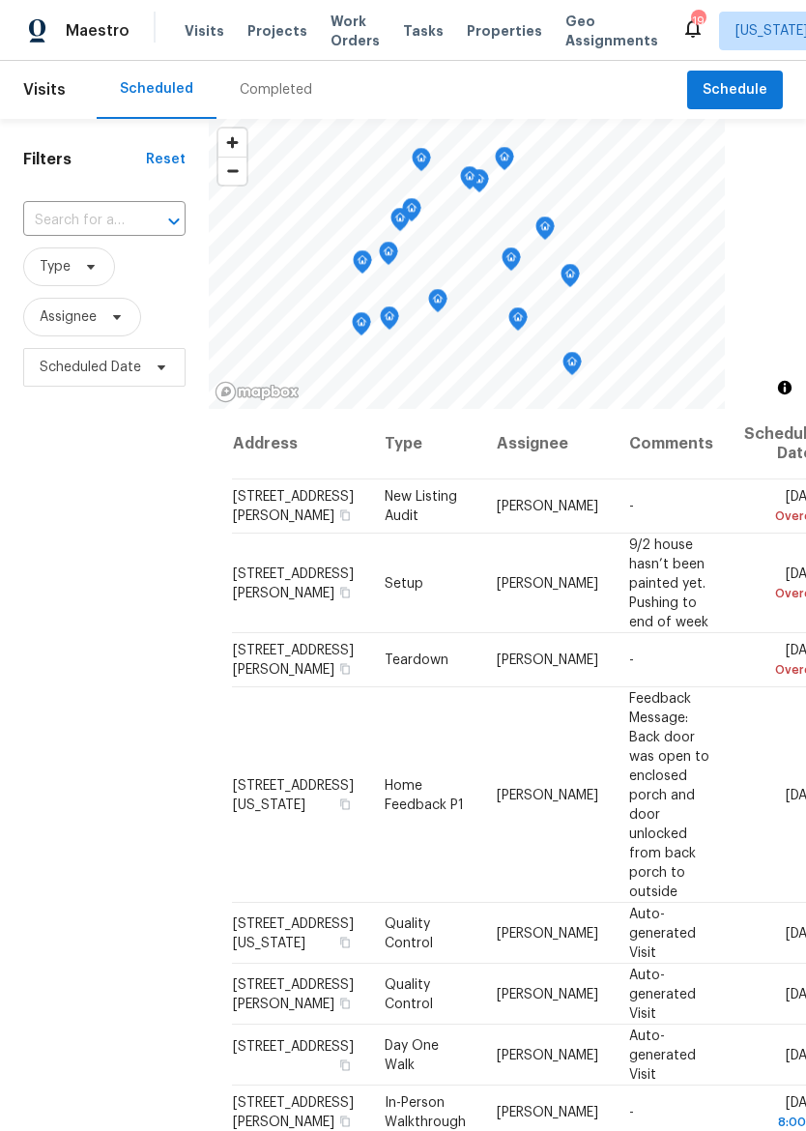
click at [504, 34] on span "Properties" at bounding box center [504, 30] width 75 height 19
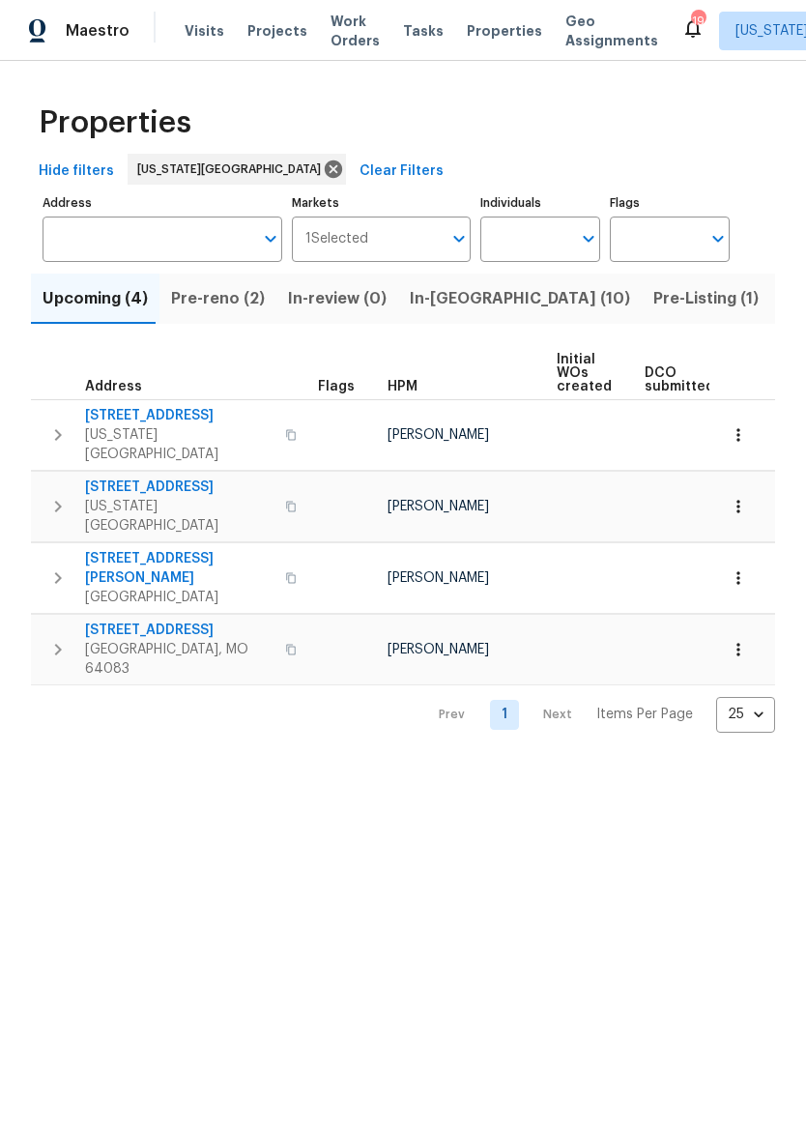
click at [475, 302] on span "In-[GEOGRAPHIC_DATA] (10)" at bounding box center [520, 298] width 220 height 27
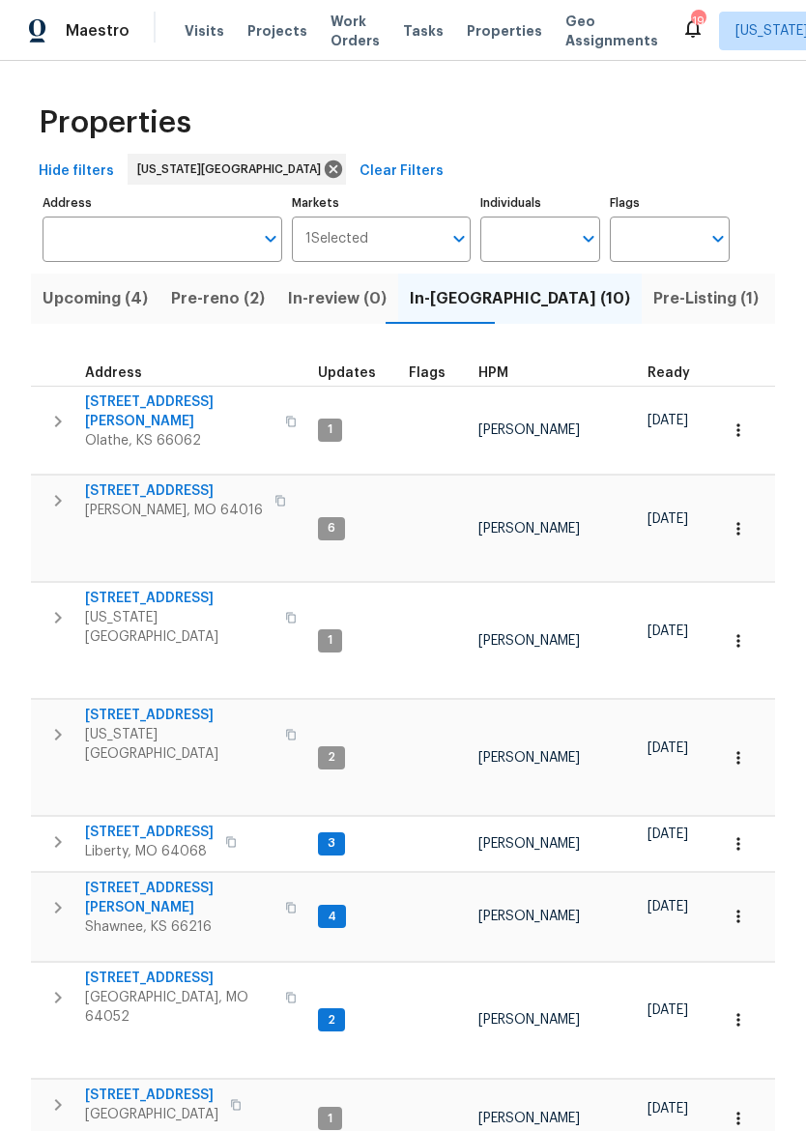
click at [118, 705] on span "[STREET_ADDRESS]" at bounding box center [179, 714] width 188 height 19
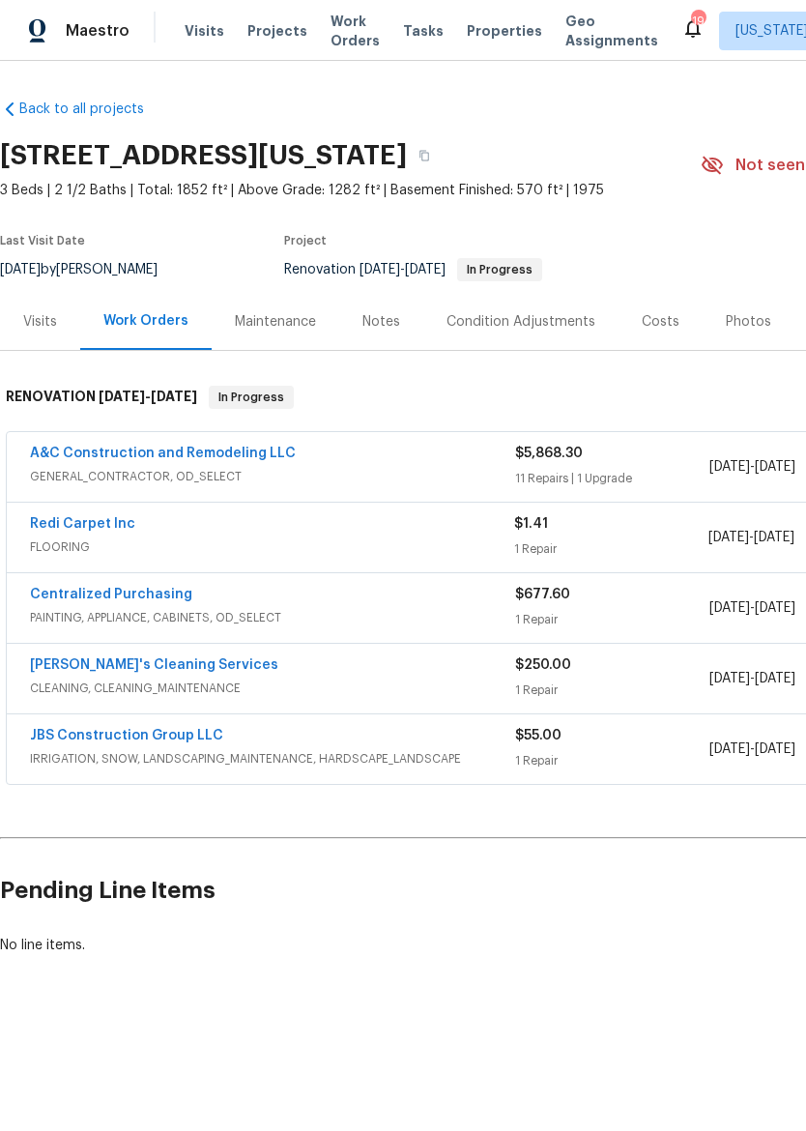
click at [386, 318] on div "Notes" at bounding box center [381, 321] width 38 height 19
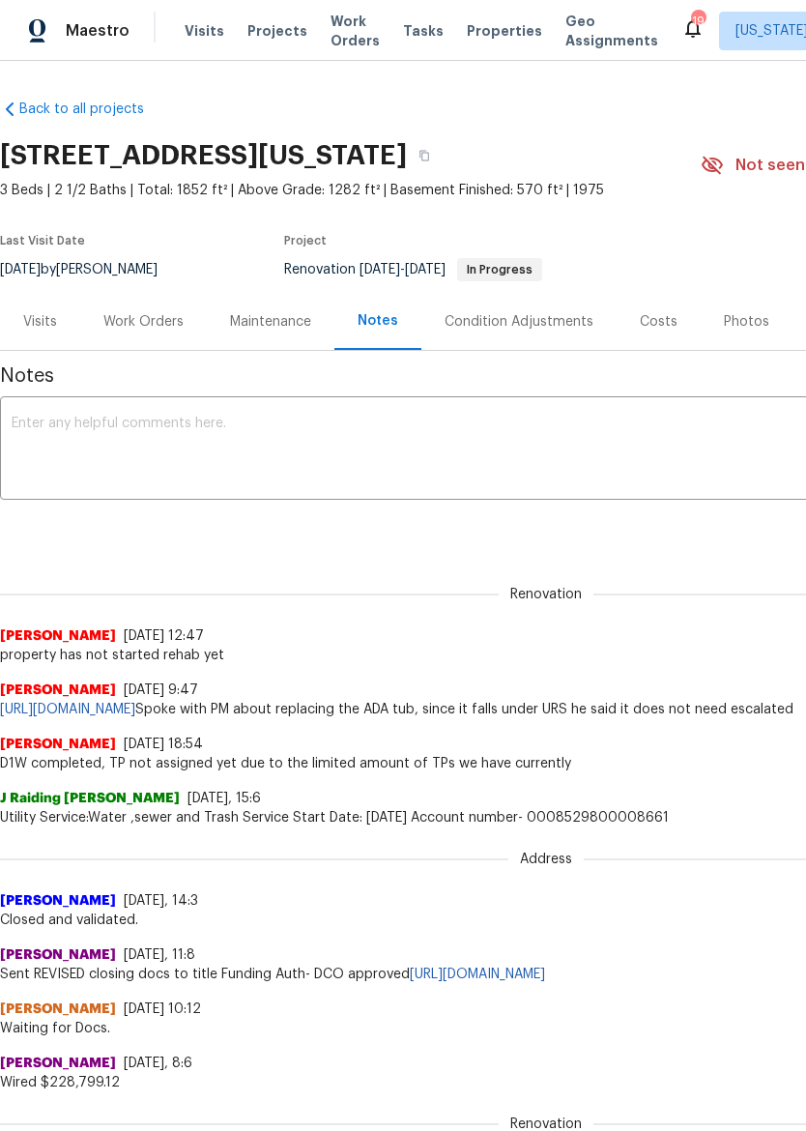
click at [121, 330] on div "Work Orders" at bounding box center [143, 321] width 80 height 19
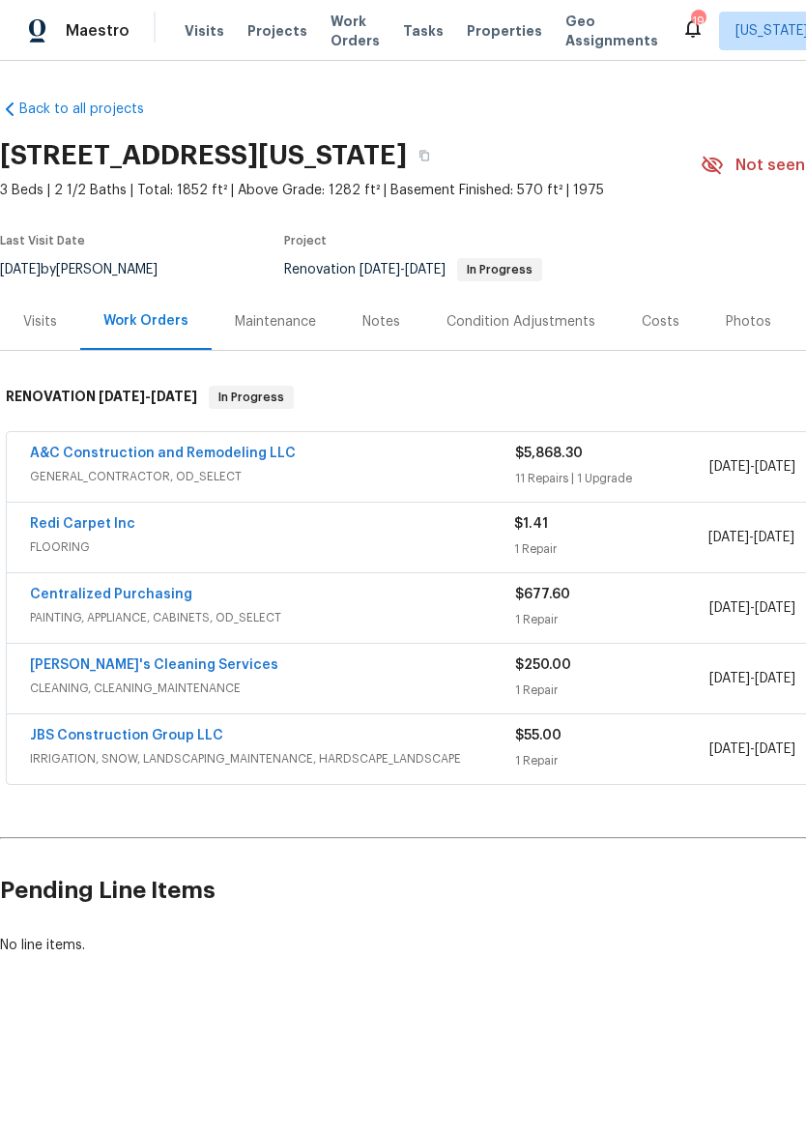
click at [69, 446] on link "A&C Construction and Remodeling LLC" at bounding box center [163, 453] width 266 height 14
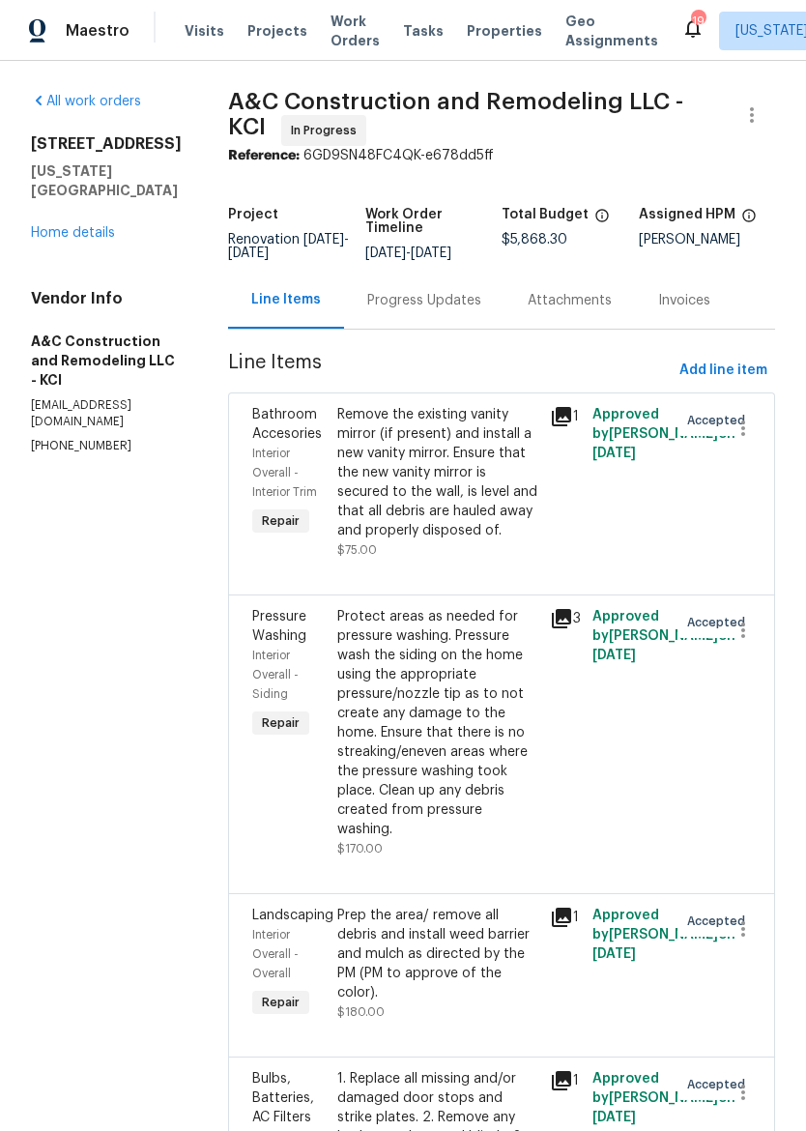
click at [466, 298] on div "Progress Updates" at bounding box center [424, 300] width 160 height 57
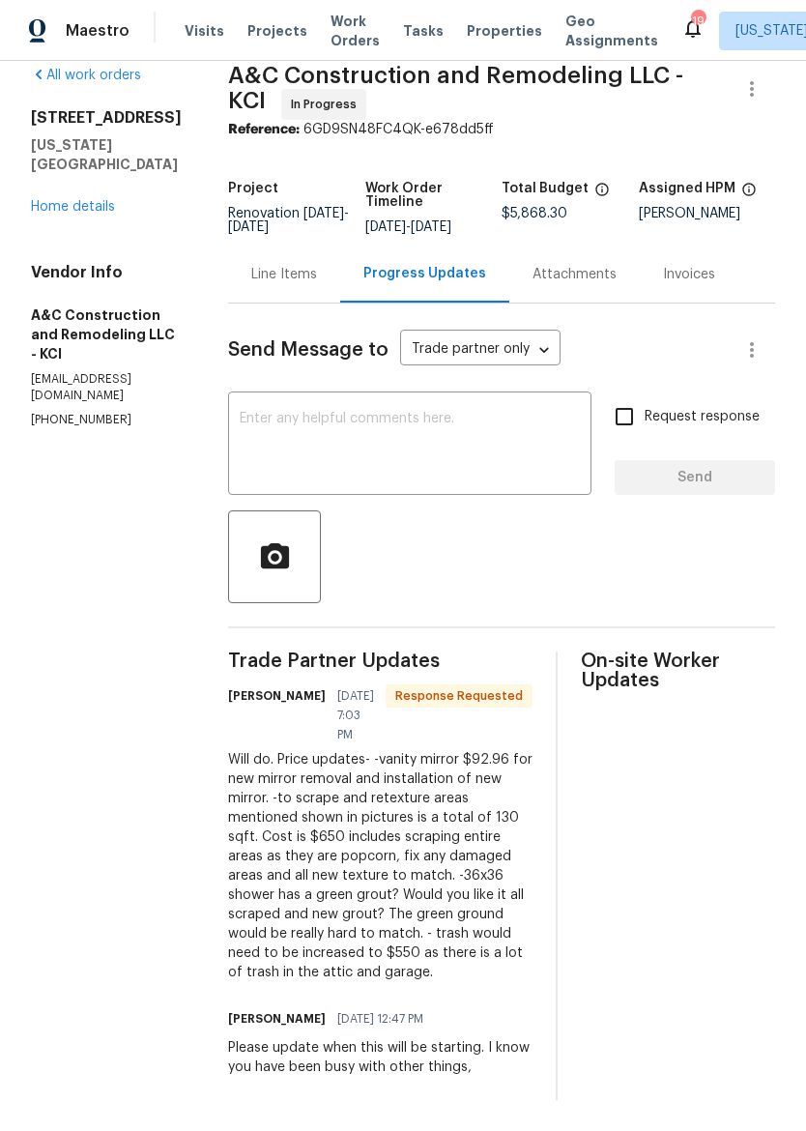
scroll to position [82, 0]
click at [477, 412] on textarea at bounding box center [410, 446] width 340 height 68
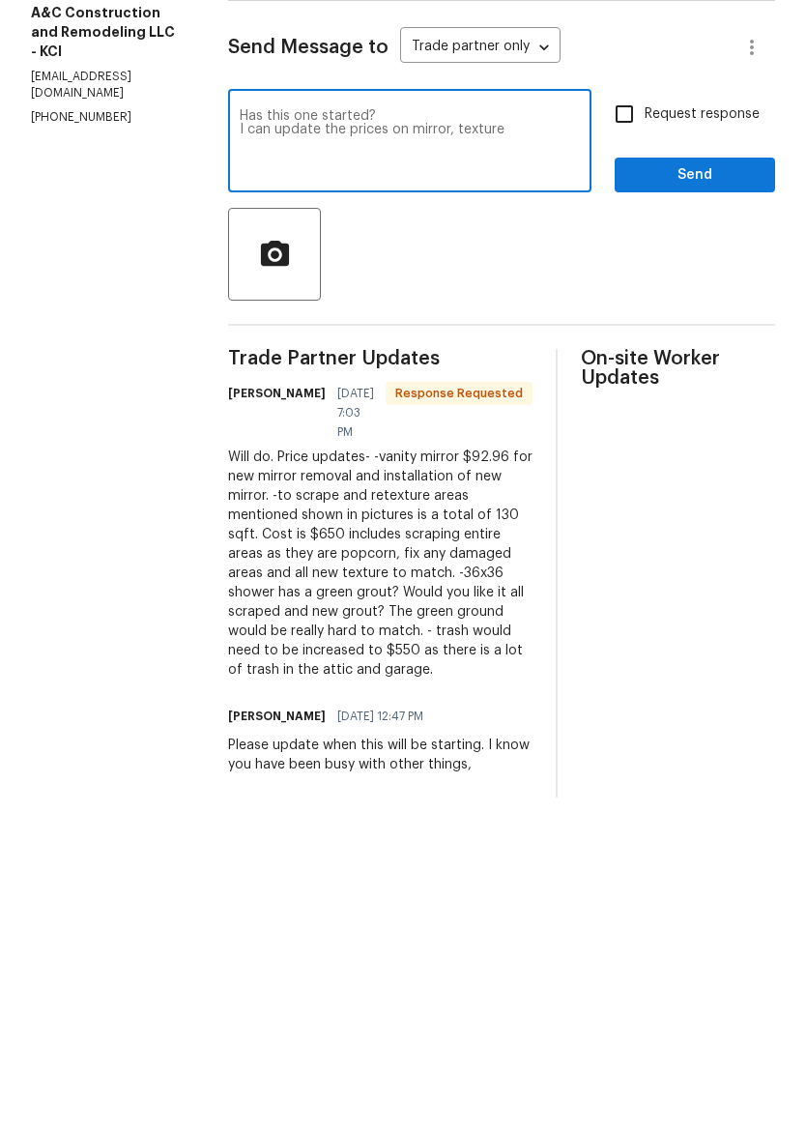
scroll to position [0, 0]
type textarea "Has this one started? I can update the prices on mirror, texture and trash.. on…"
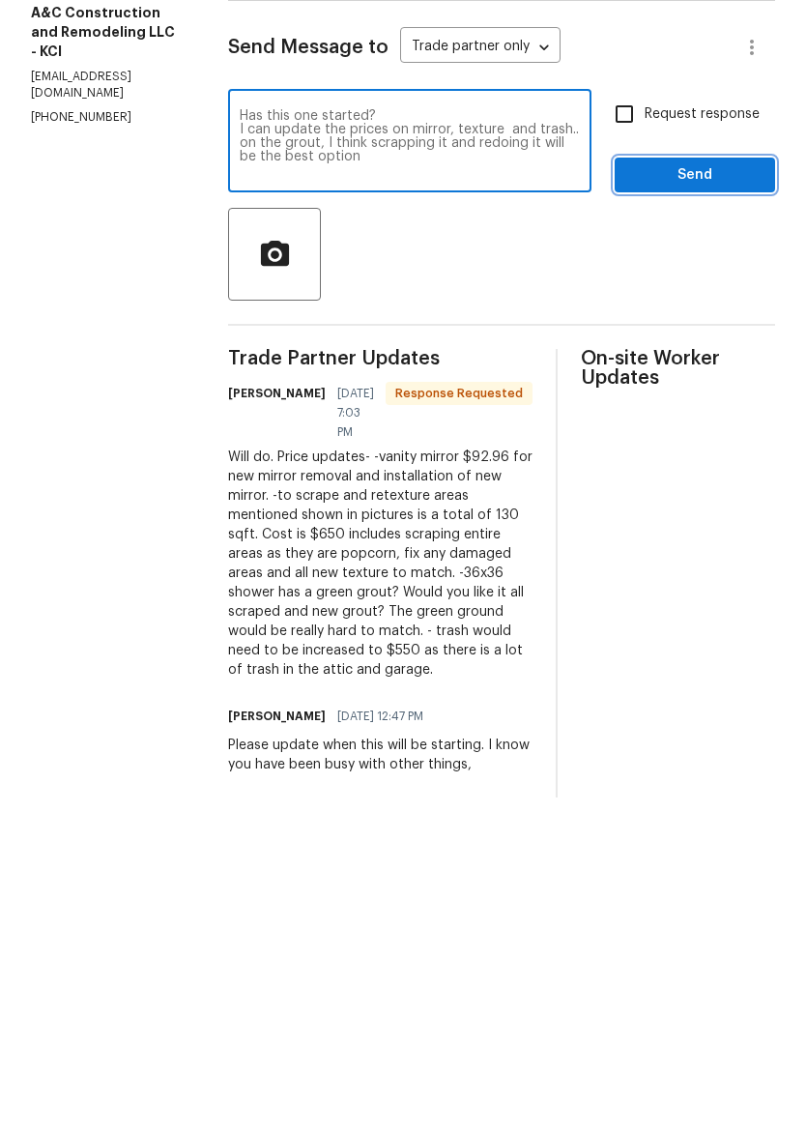
click at [683, 492] on span "Send" at bounding box center [694, 504] width 129 height 24
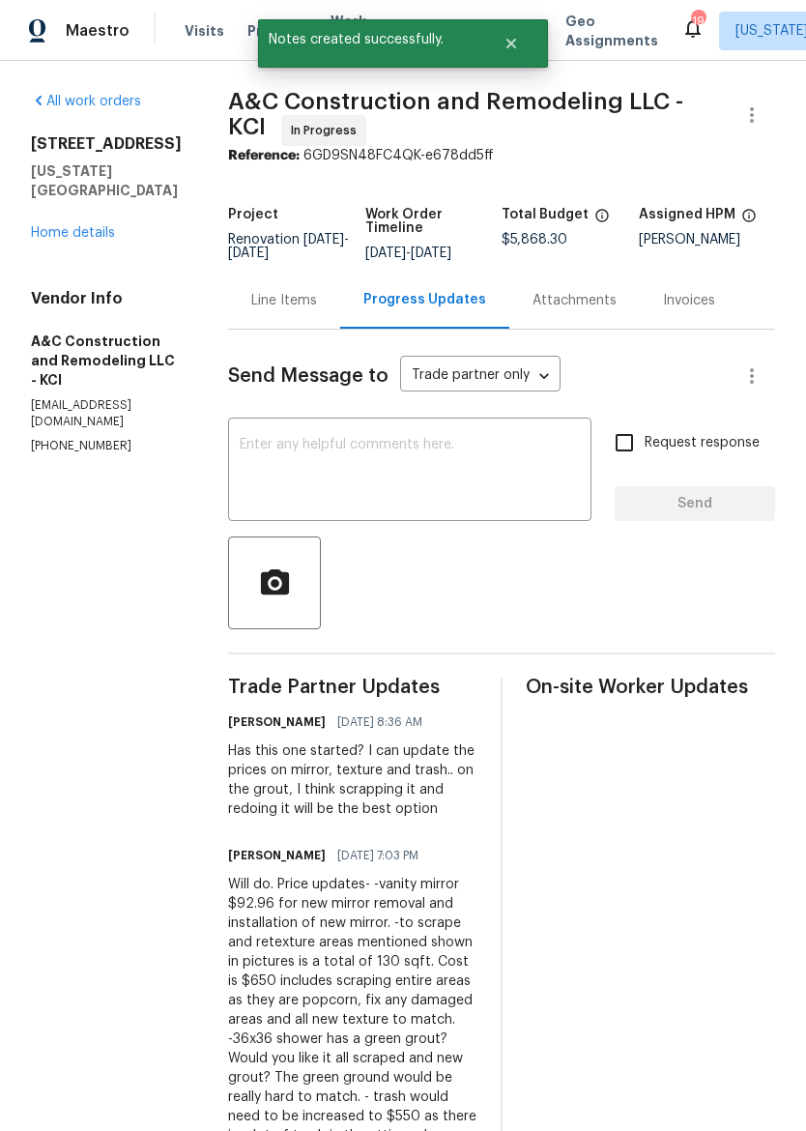
click at [55, 226] on link "Home details" at bounding box center [73, 233] width 84 height 14
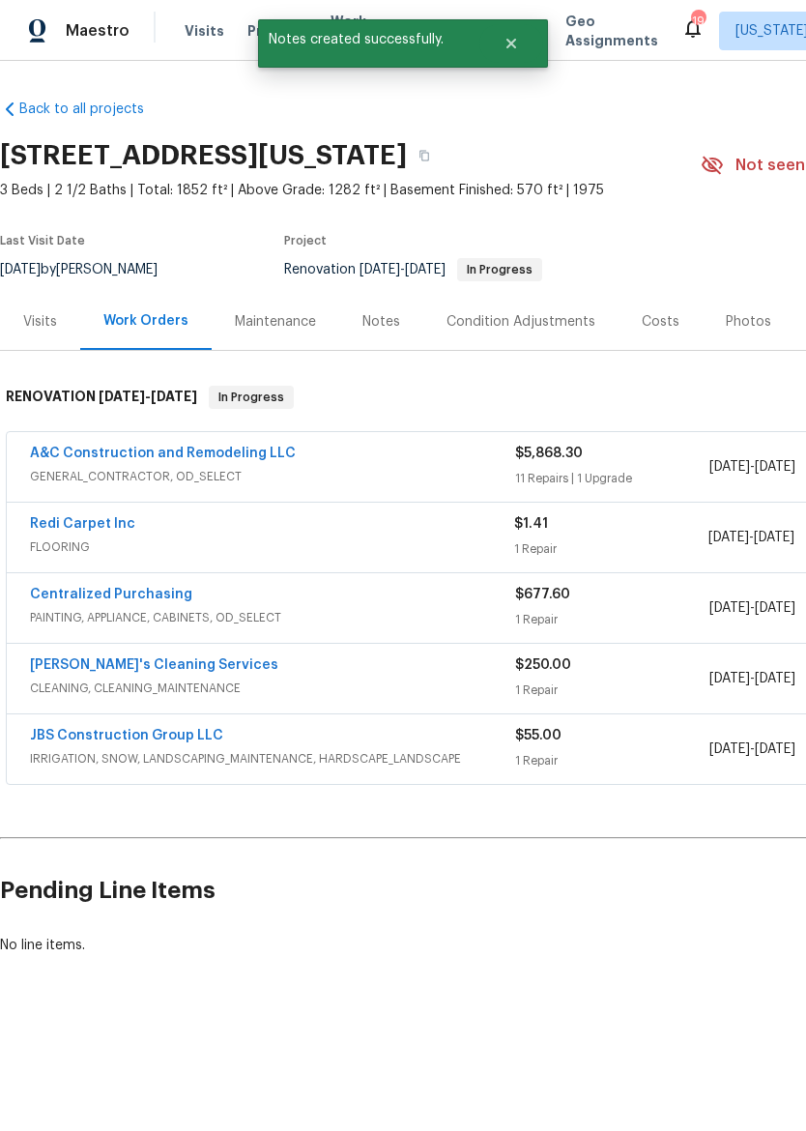
click at [385, 321] on div "Notes" at bounding box center [381, 321] width 38 height 19
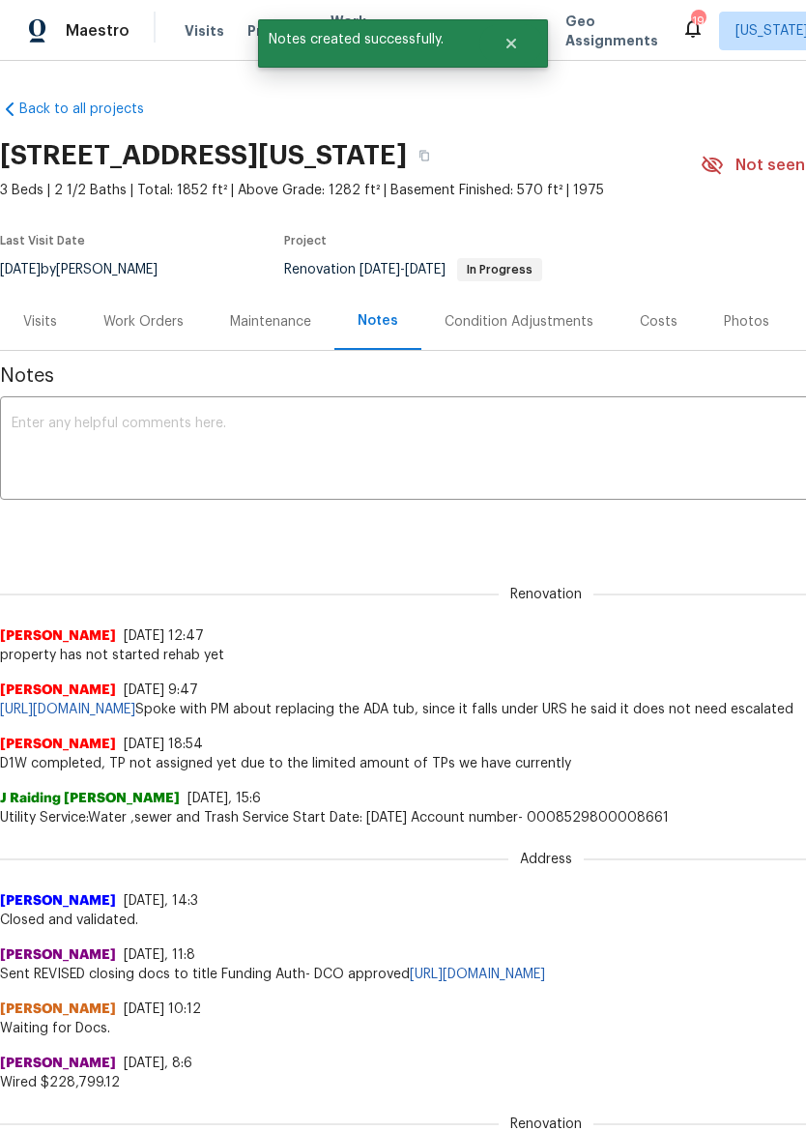
click at [57, 469] on textarea at bounding box center [546, 451] width 1069 height 68
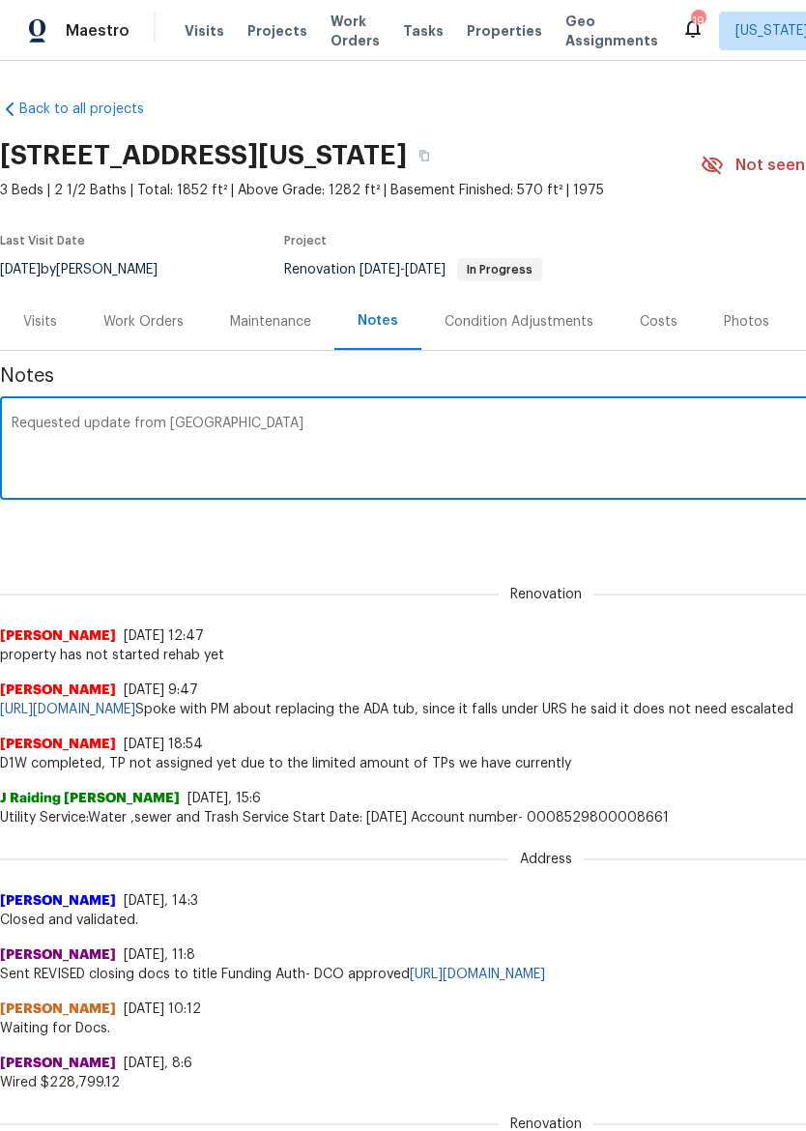
type textarea "Requested update from TP"
click at [740, 543] on div "Renovation (current) 64c05e60-6db5-4fc5-8978-fd035a06fb6c ​ Add" at bounding box center [546, 529] width 1092 height 36
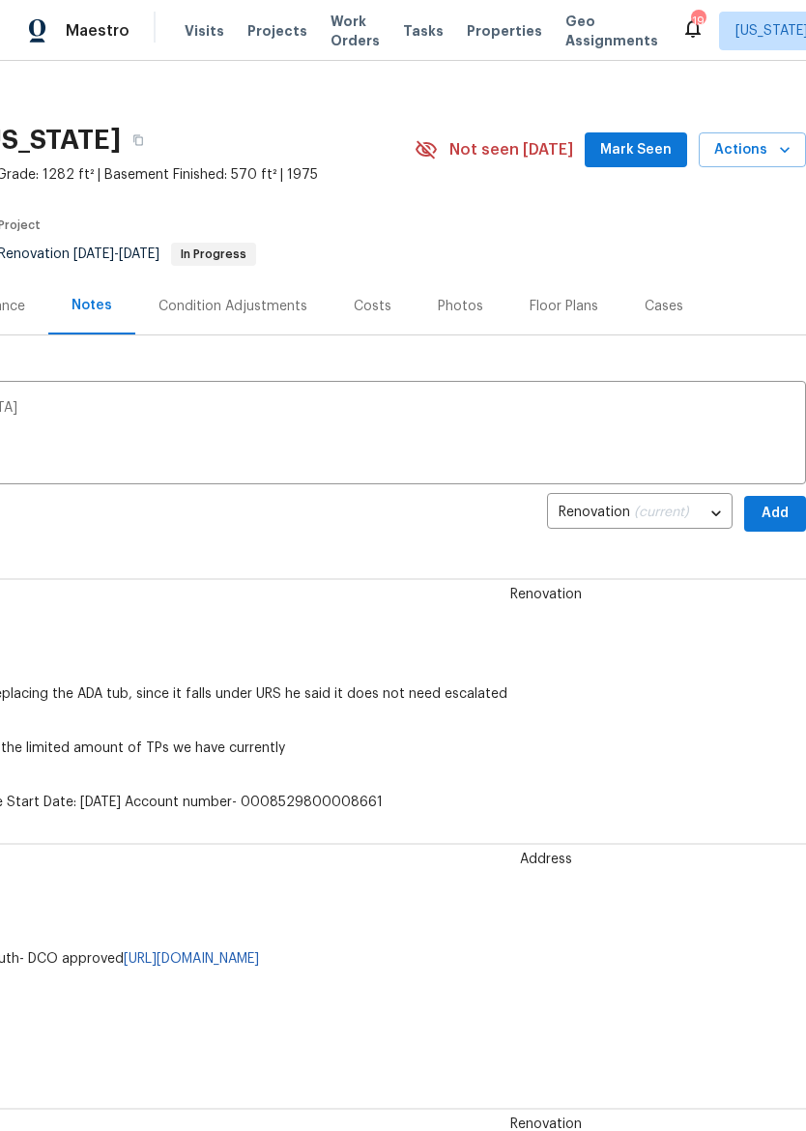
scroll to position [15, 286]
click at [794, 520] on button "Add" at bounding box center [775, 514] width 62 height 36
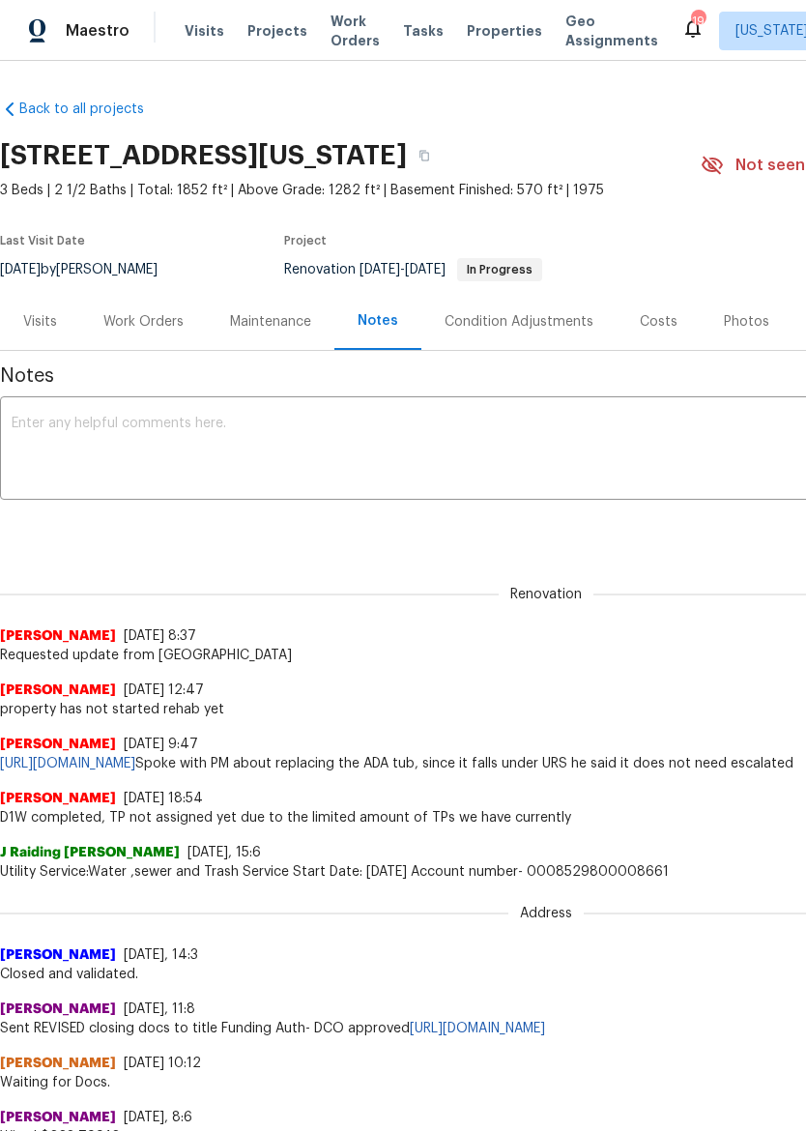
scroll to position [0, 0]
click at [490, 32] on span "Properties" at bounding box center [504, 30] width 75 height 19
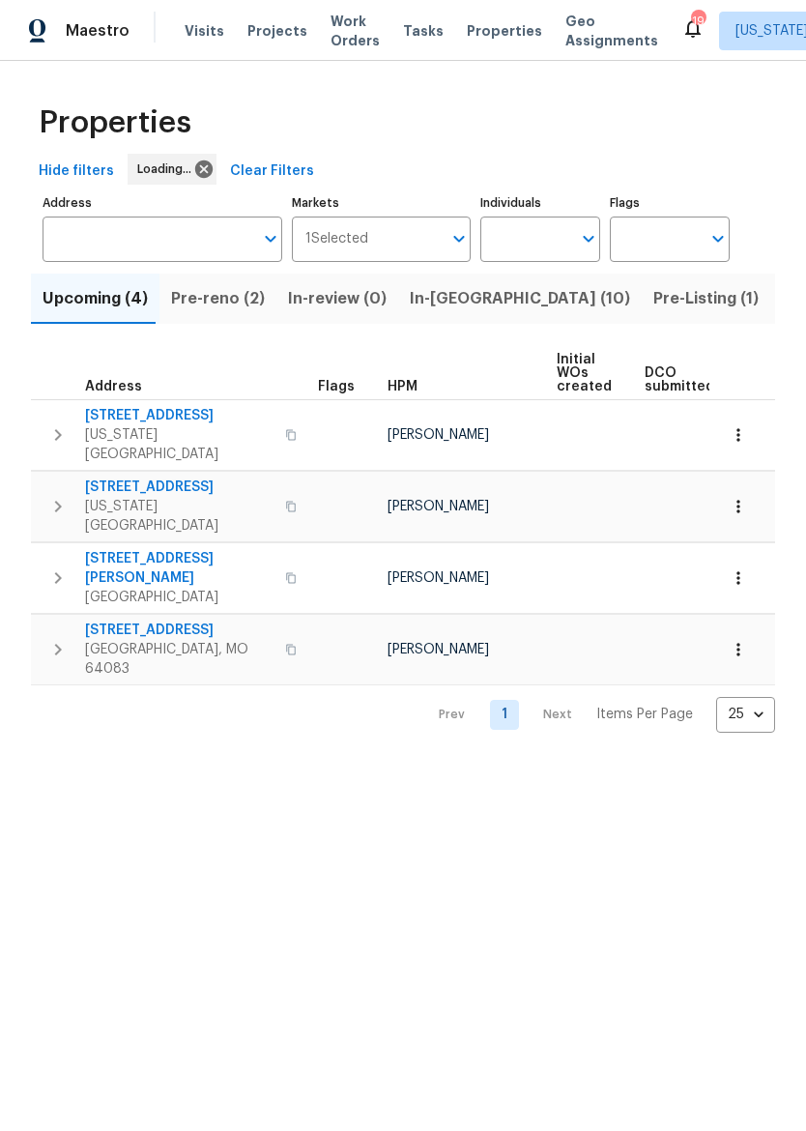
click at [449, 288] on span "In-reno (10)" at bounding box center [520, 298] width 220 height 27
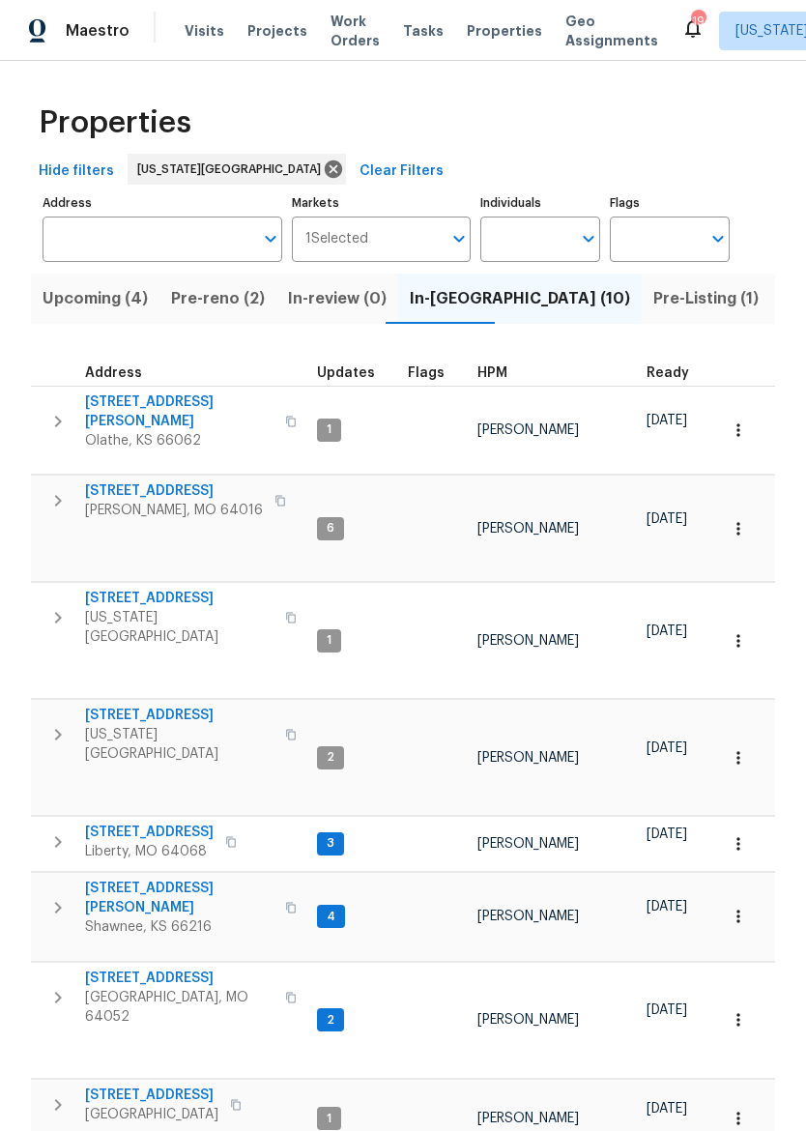
scroll to position [15, 1]
click at [116, 842] on span "Liberty, MO 64068" at bounding box center [149, 851] width 129 height 19
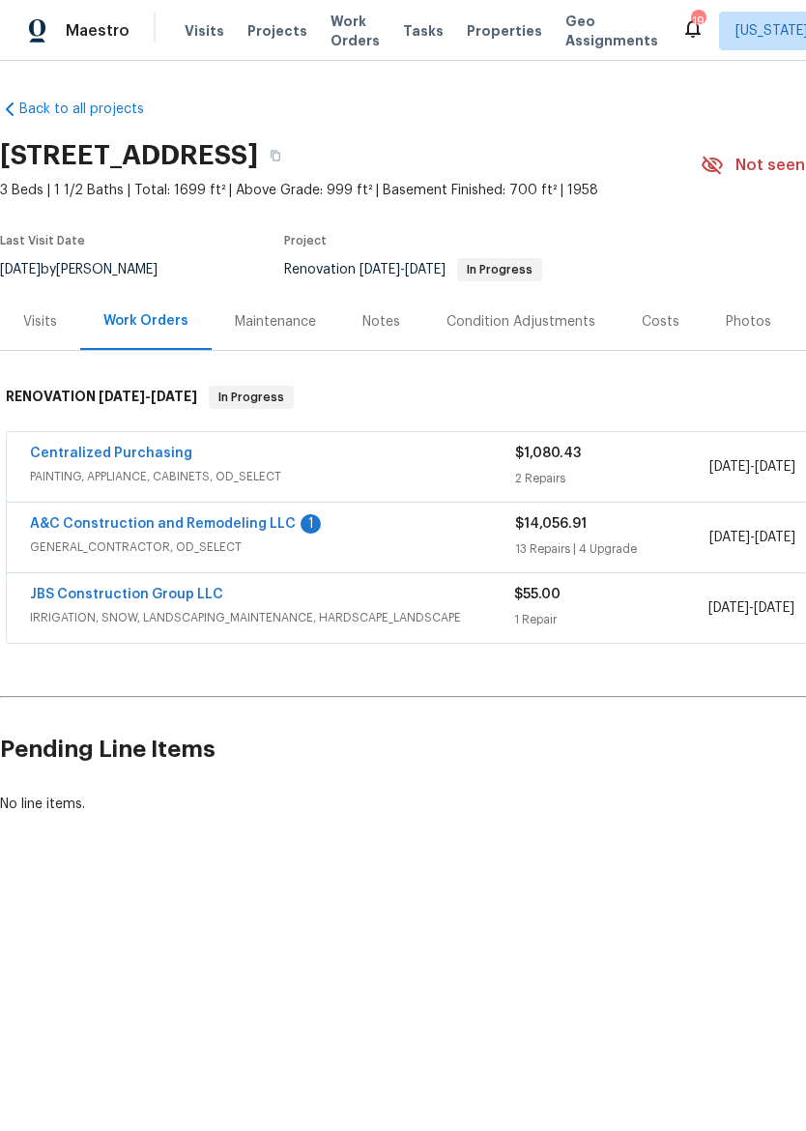
click at [60, 526] on link "A&C Construction and Remodeling LLC" at bounding box center [163, 524] width 266 height 14
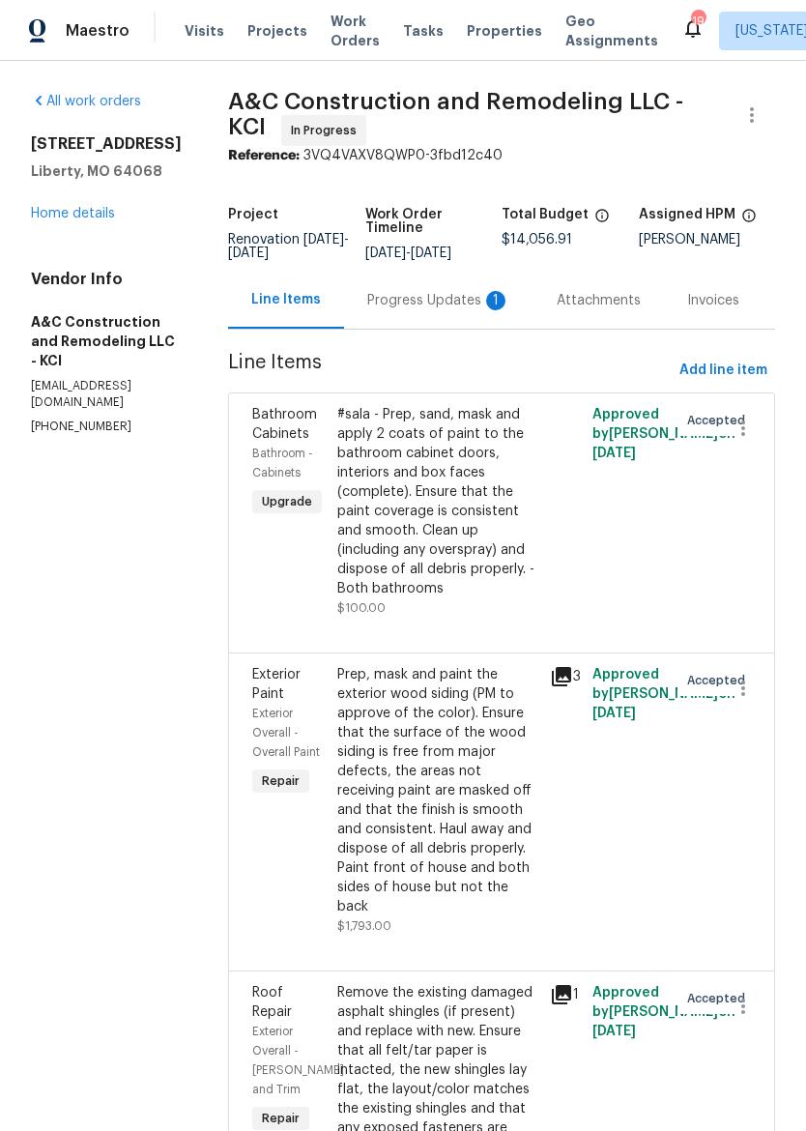
click at [437, 298] on div "Progress Updates 1" at bounding box center [438, 300] width 143 height 19
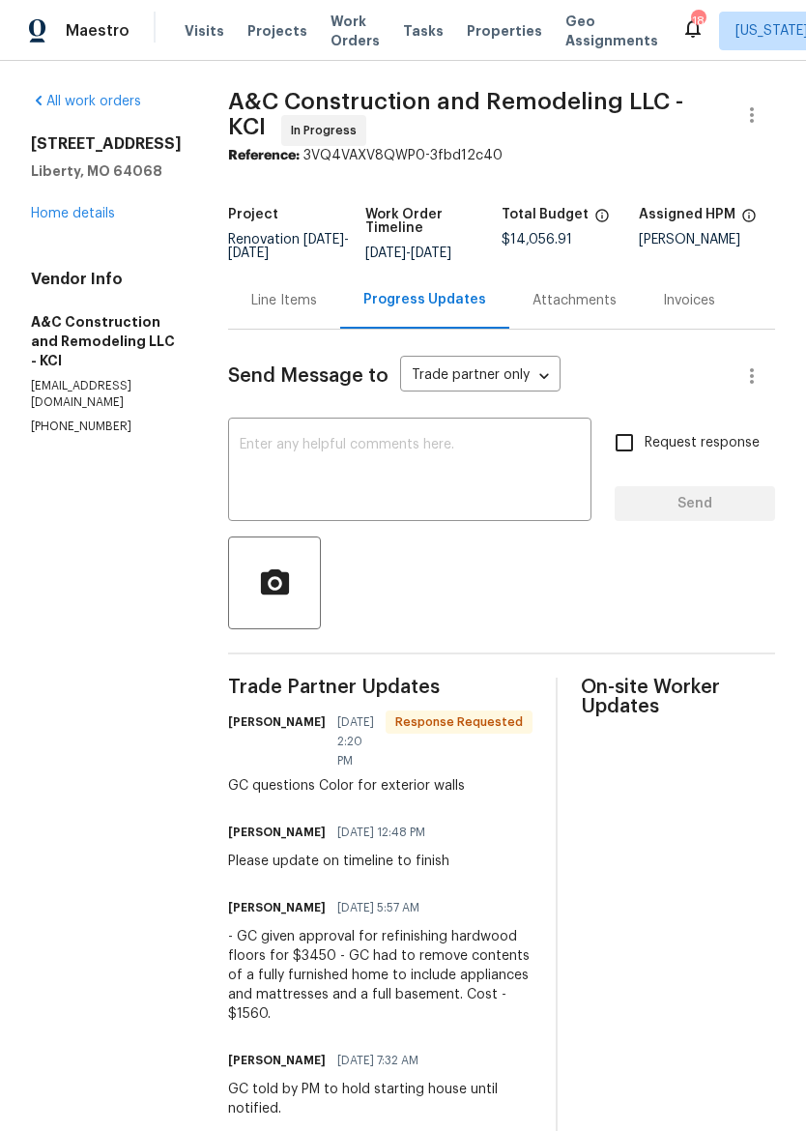
click at [558, 475] on textarea at bounding box center [410, 472] width 340 height 68
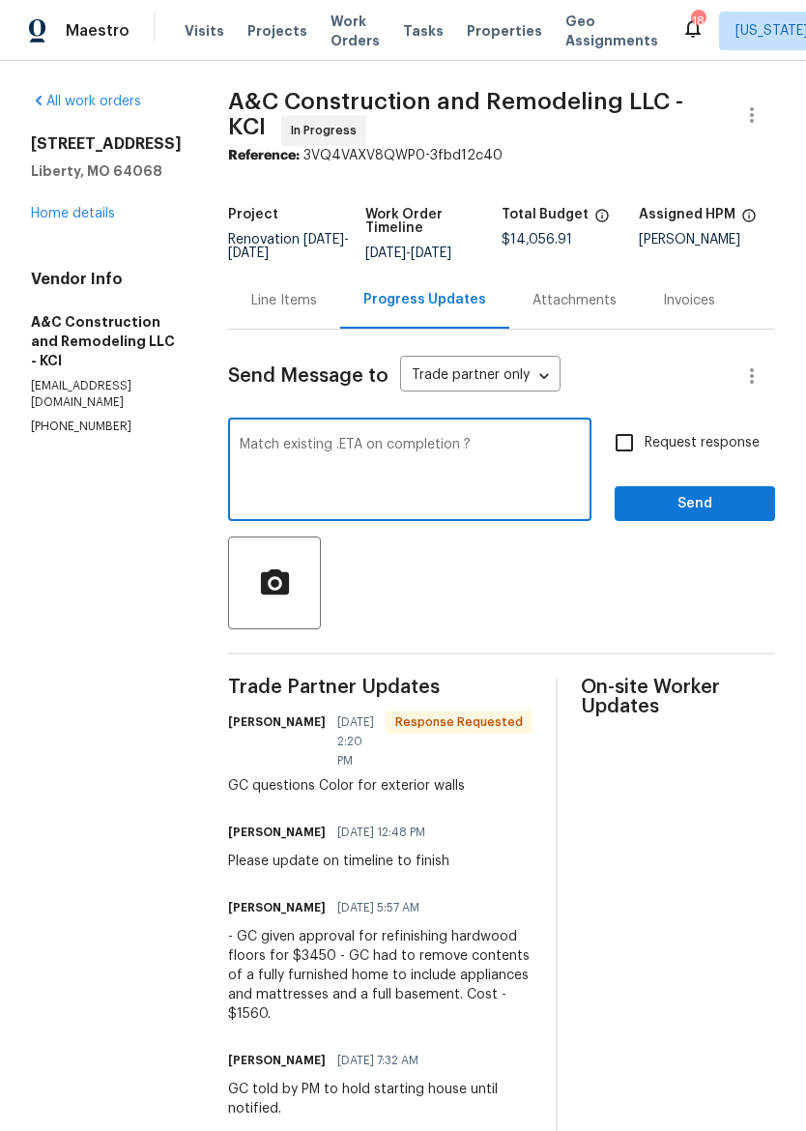
type textarea "Match existing .ETA on completion ?"
click at [754, 509] on span "Send" at bounding box center [694, 504] width 129 height 24
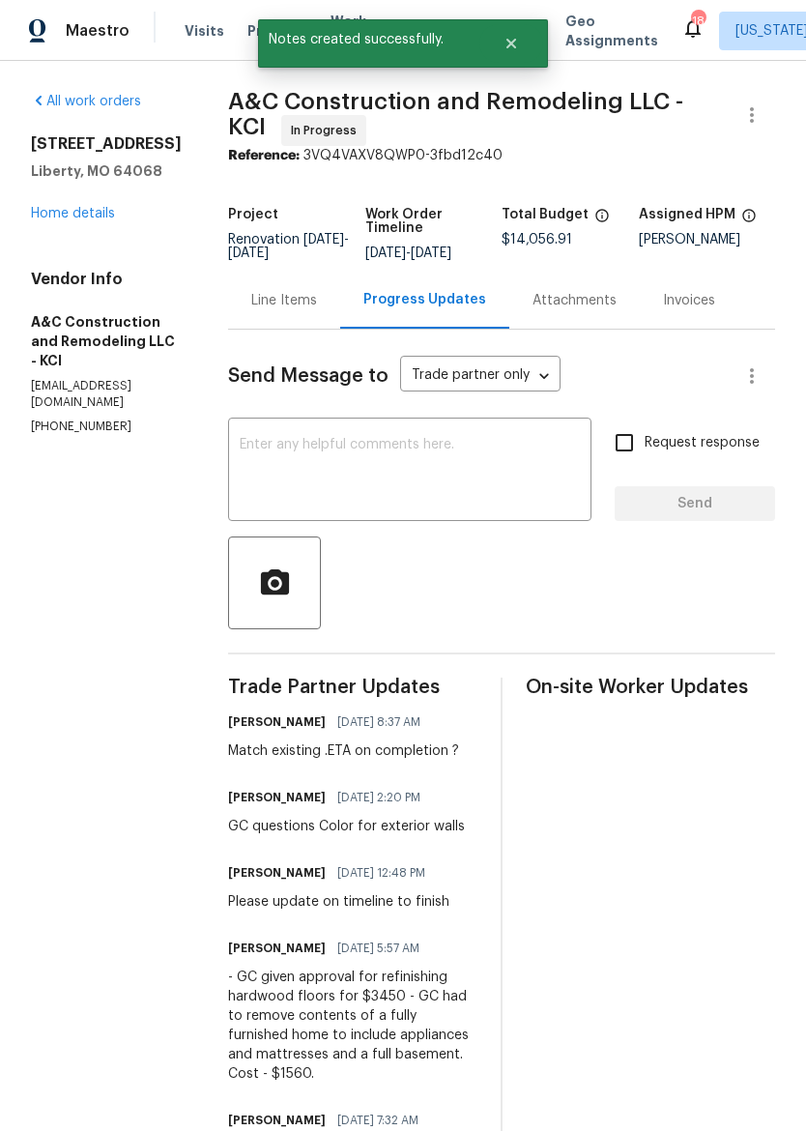
click at [68, 207] on link "Home details" at bounding box center [73, 214] width 84 height 14
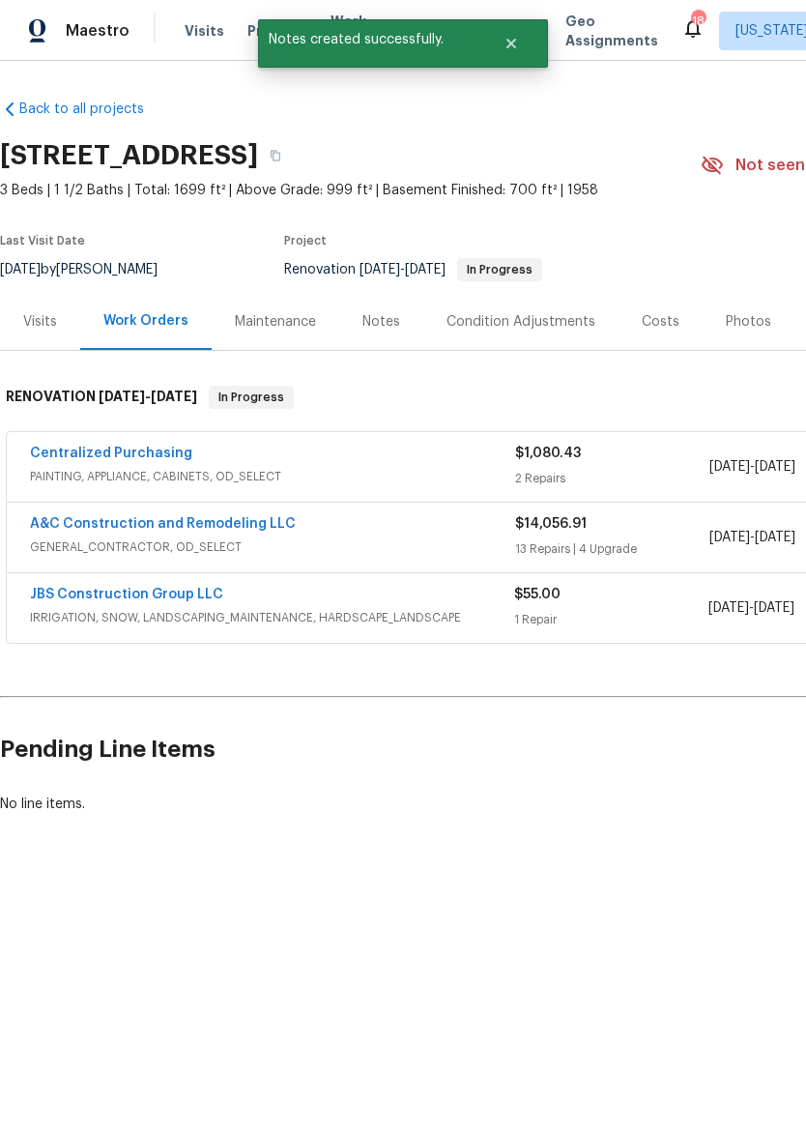
click at [375, 334] on div "Notes" at bounding box center [381, 321] width 84 height 57
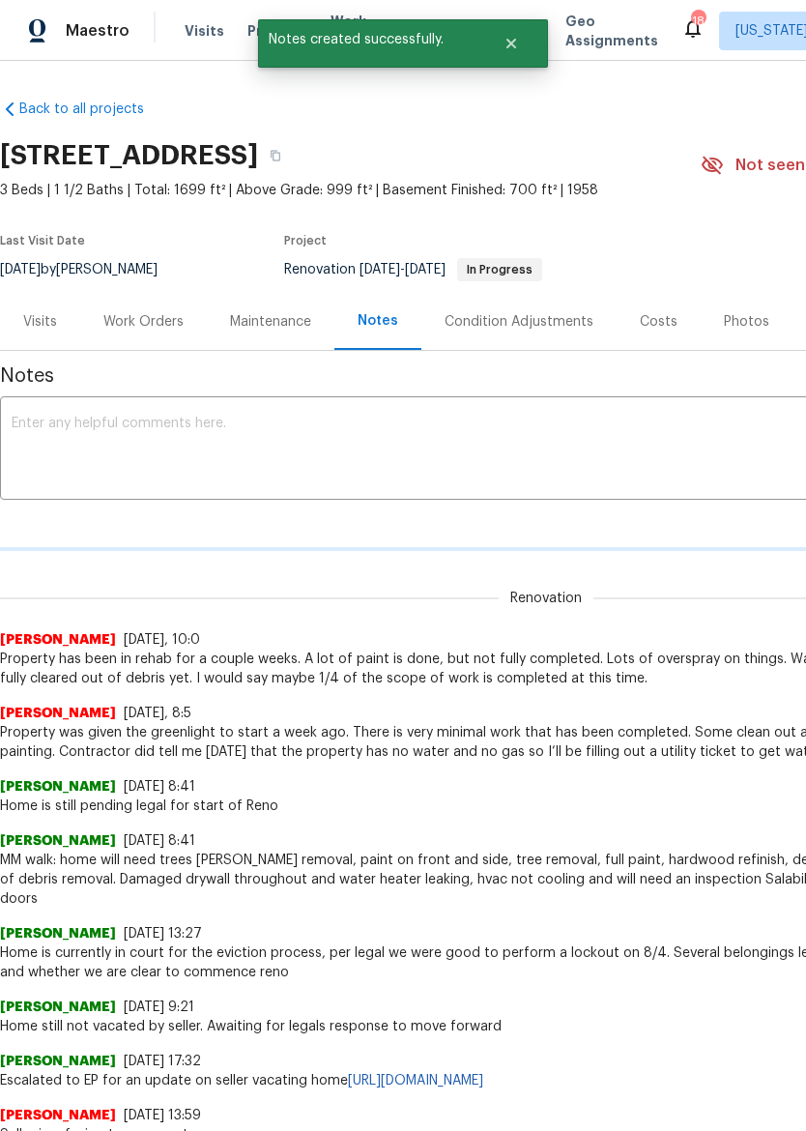
click at [417, 444] on textarea at bounding box center [546, 451] width 1069 height 68
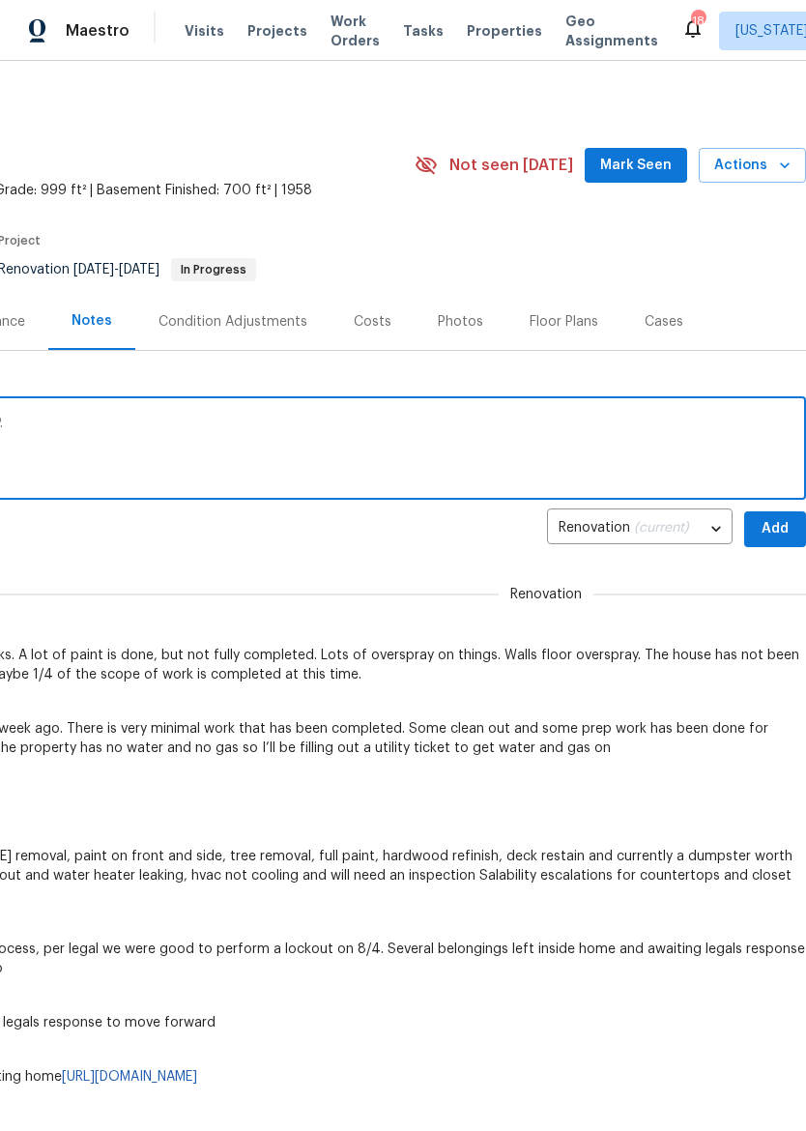
scroll to position [0, 286]
type textarea "Requested ETA on completing this from TP."
click at [786, 515] on button "Add" at bounding box center [775, 529] width 62 height 36
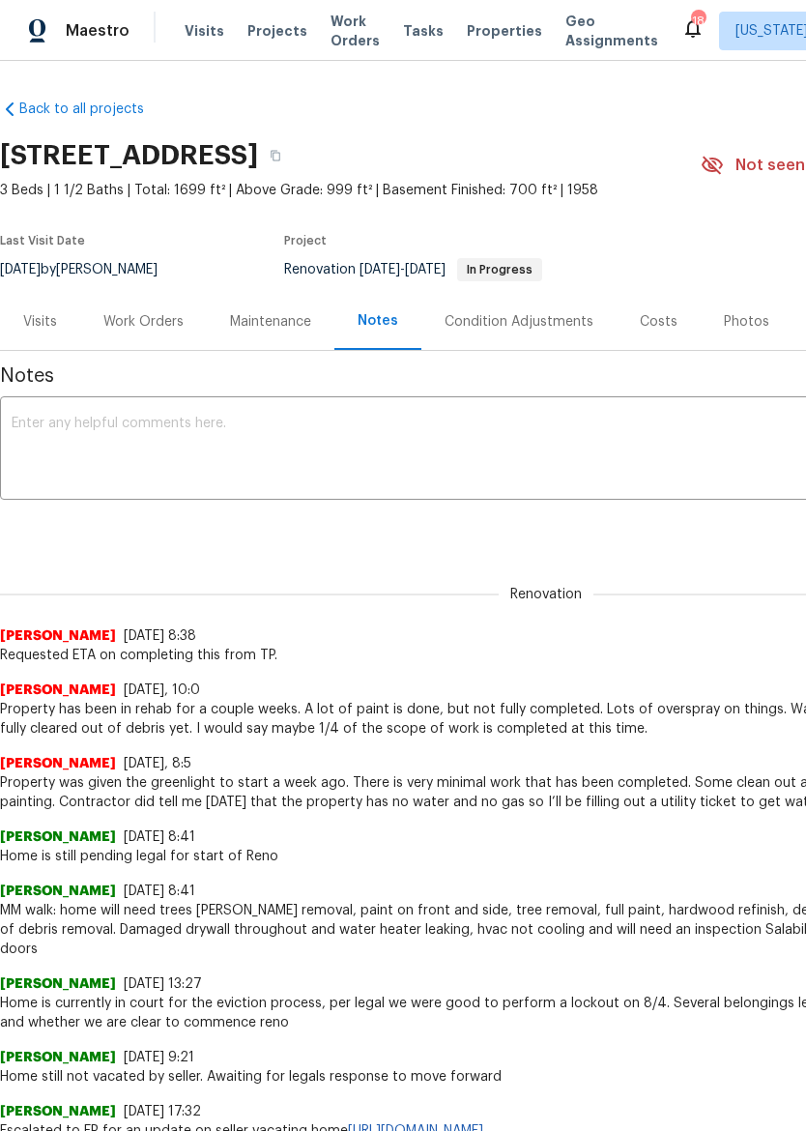
scroll to position [0, 0]
click at [491, 21] on span "Properties" at bounding box center [504, 30] width 75 height 19
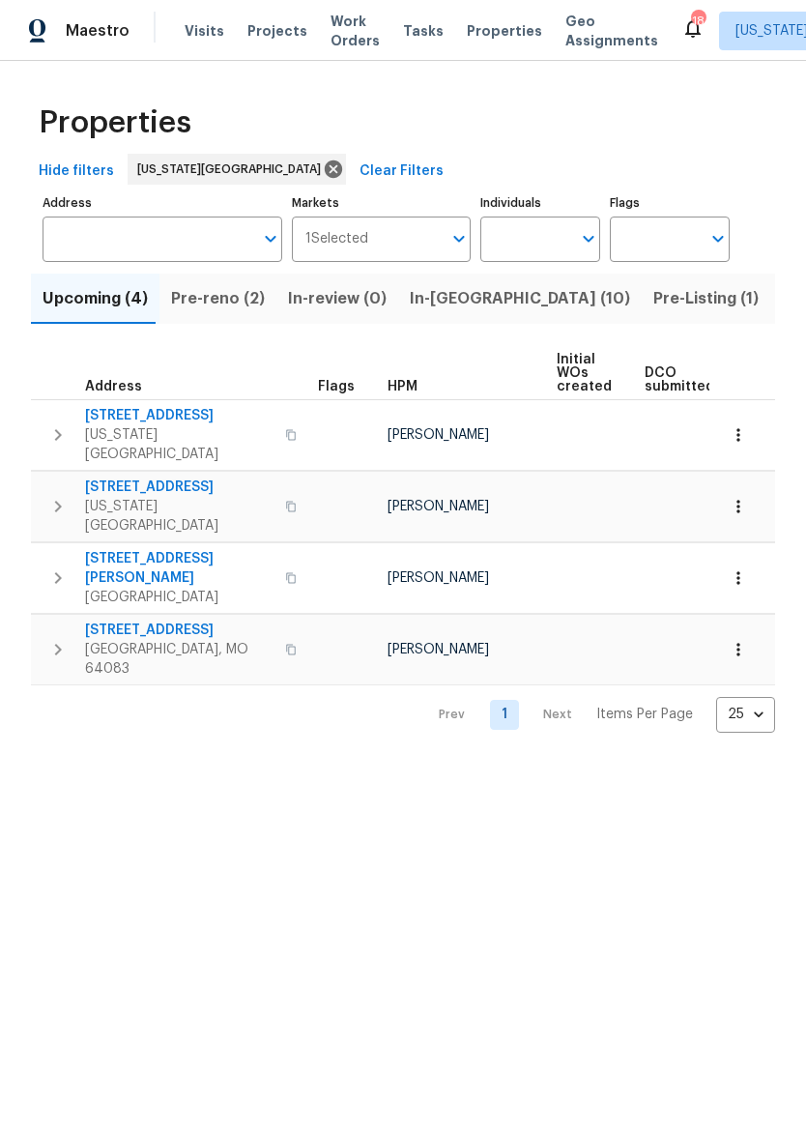
click at [448, 306] on span "In-reno (10)" at bounding box center [520, 298] width 220 height 27
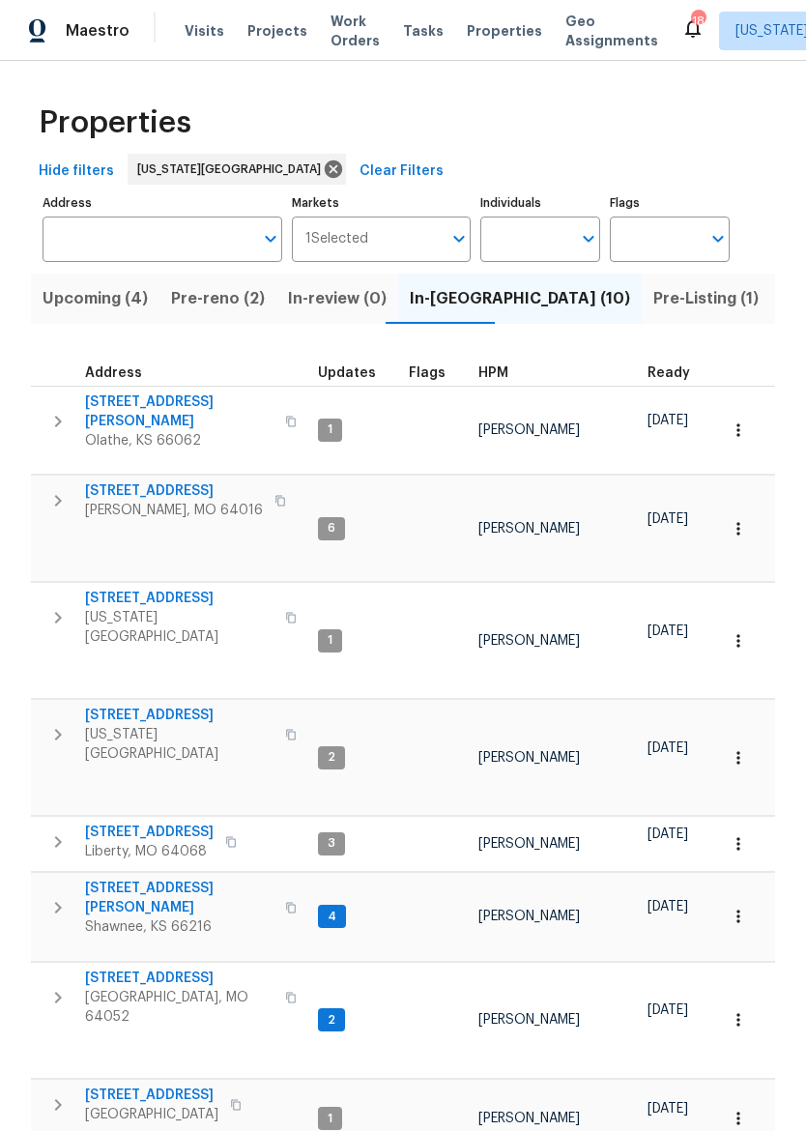
click at [114, 878] on span "[STREET_ADDRESS][PERSON_NAME]" at bounding box center [179, 897] width 188 height 39
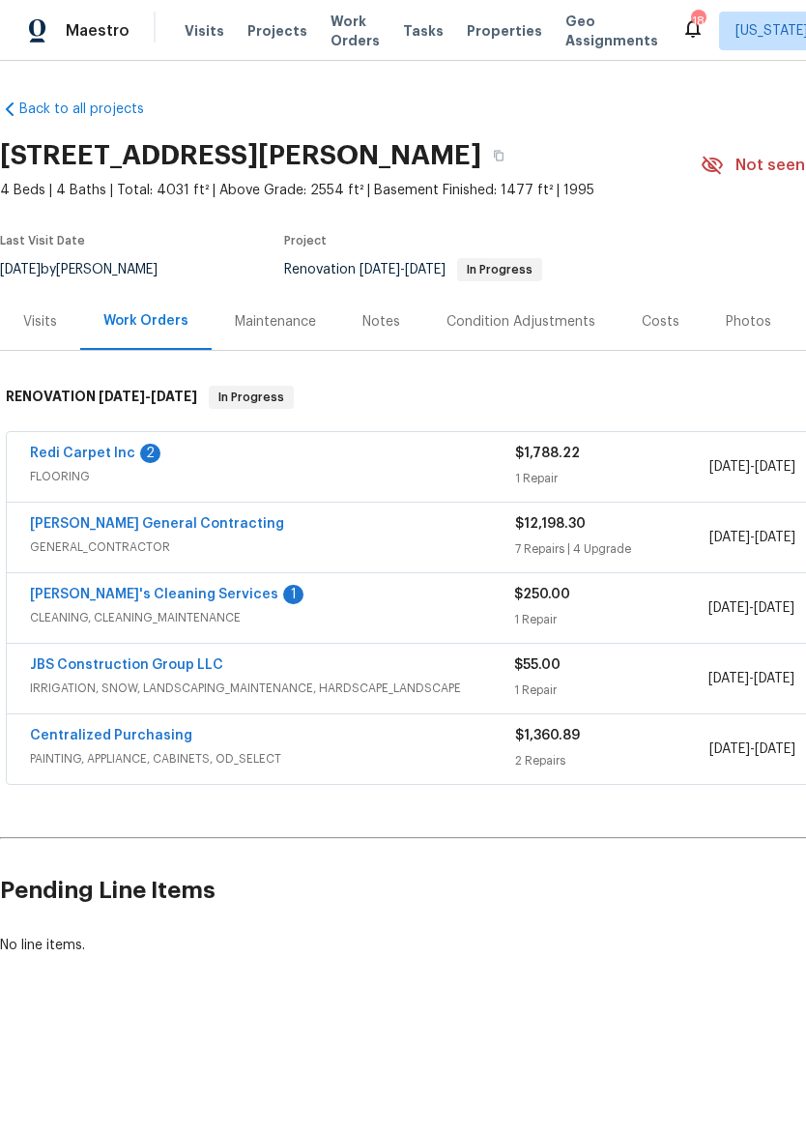
click at [59, 599] on link "[PERSON_NAME]'s Cleaning Services" at bounding box center [154, 595] width 248 height 14
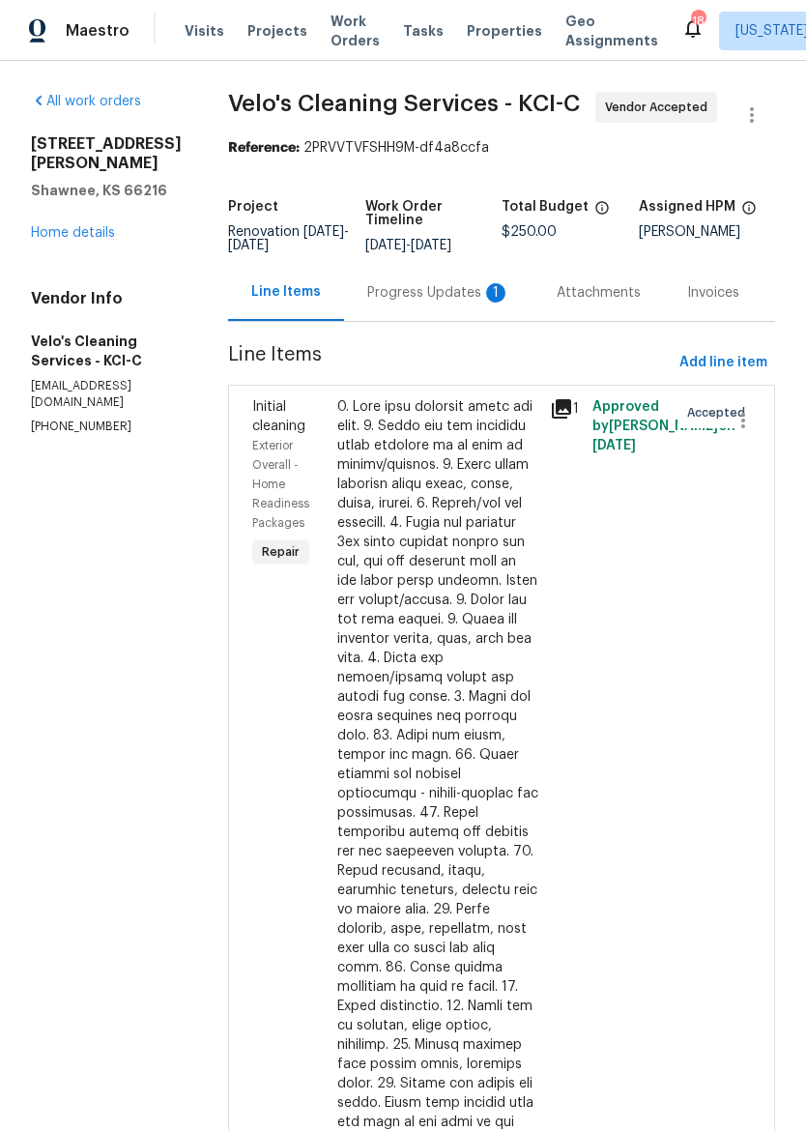
click at [422, 284] on div "Progress Updates 1" at bounding box center [438, 292] width 143 height 19
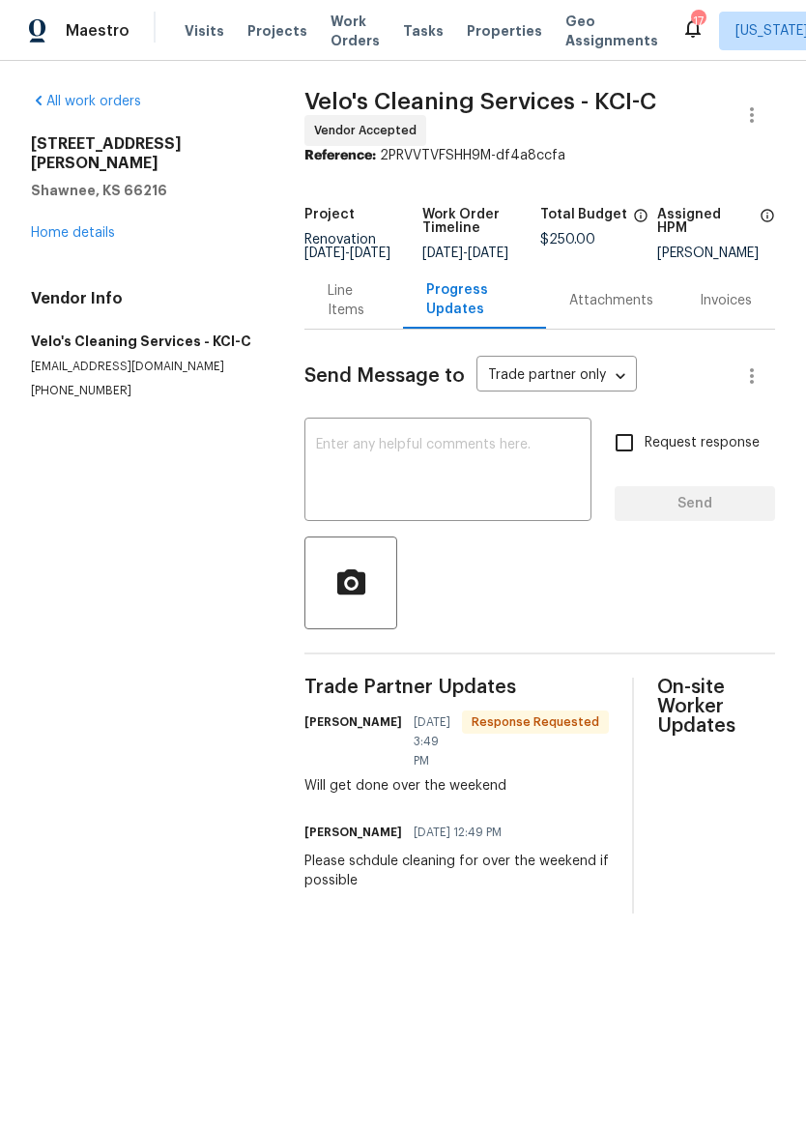
click at [43, 226] on link "Home details" at bounding box center [73, 233] width 84 height 14
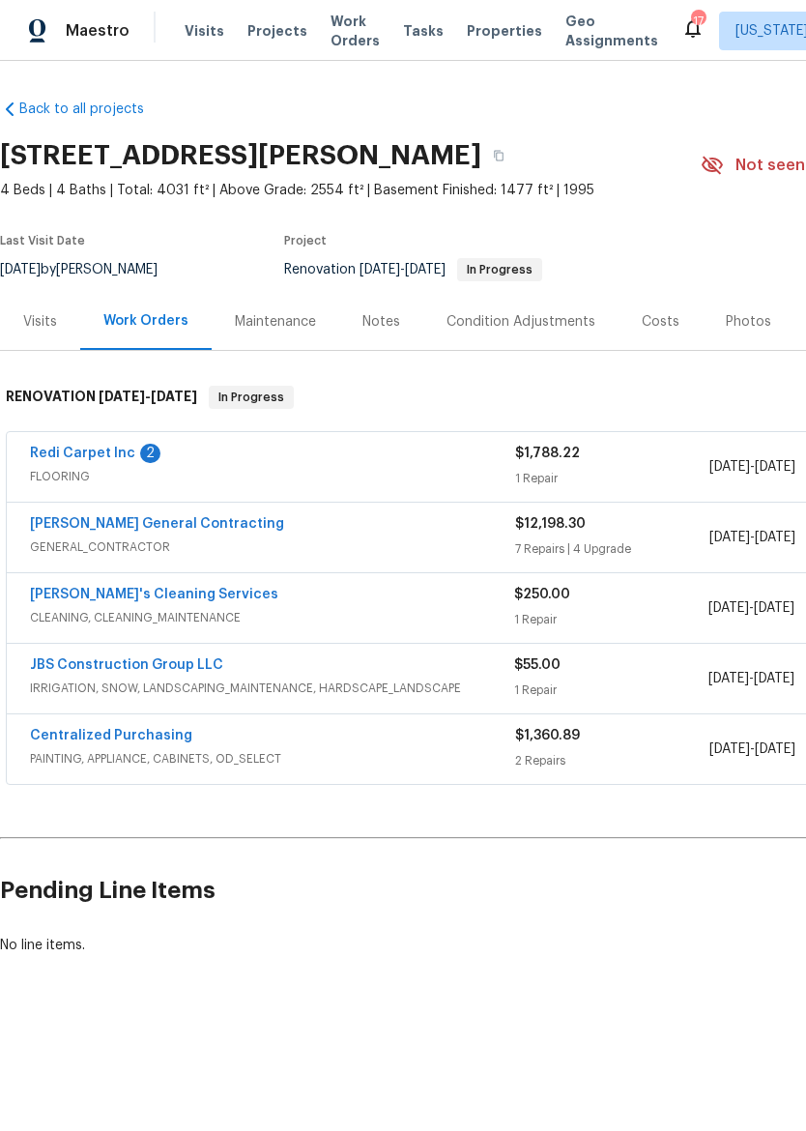
click at [57, 458] on link "Redi Carpet Inc" at bounding box center [82, 453] width 105 height 14
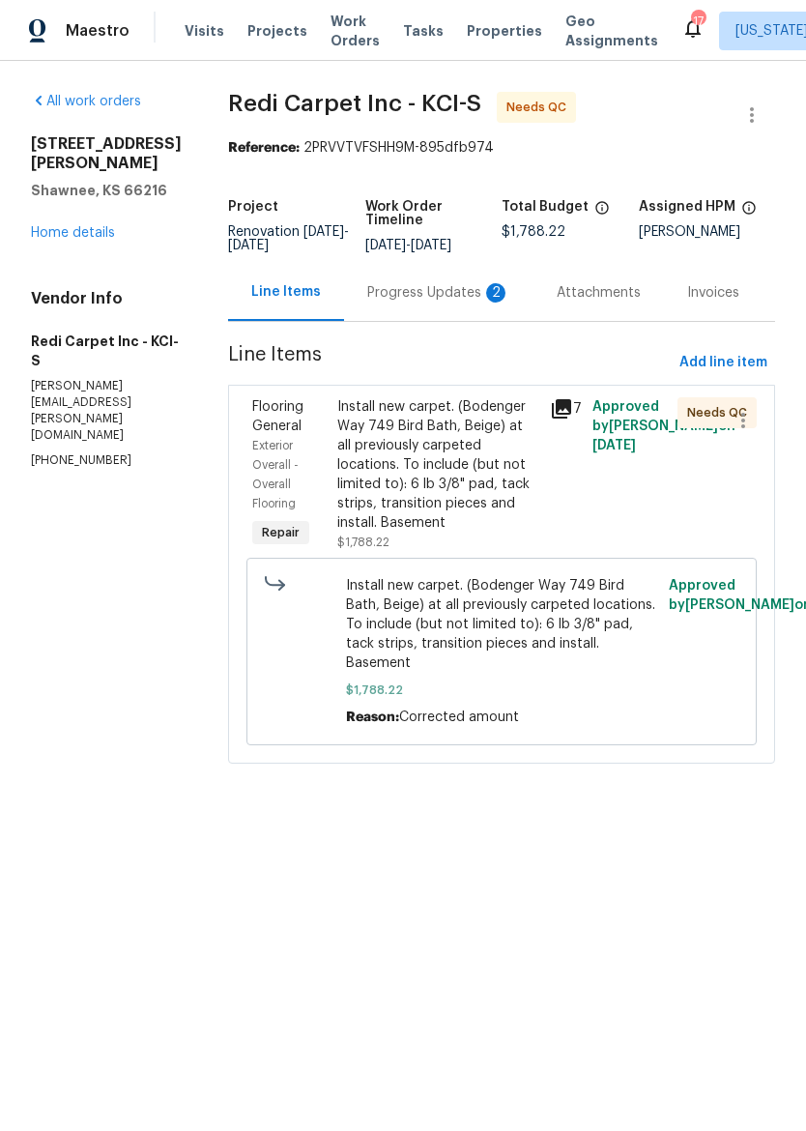
click at [447, 273] on div "Progress Updates 2" at bounding box center [438, 292] width 189 height 57
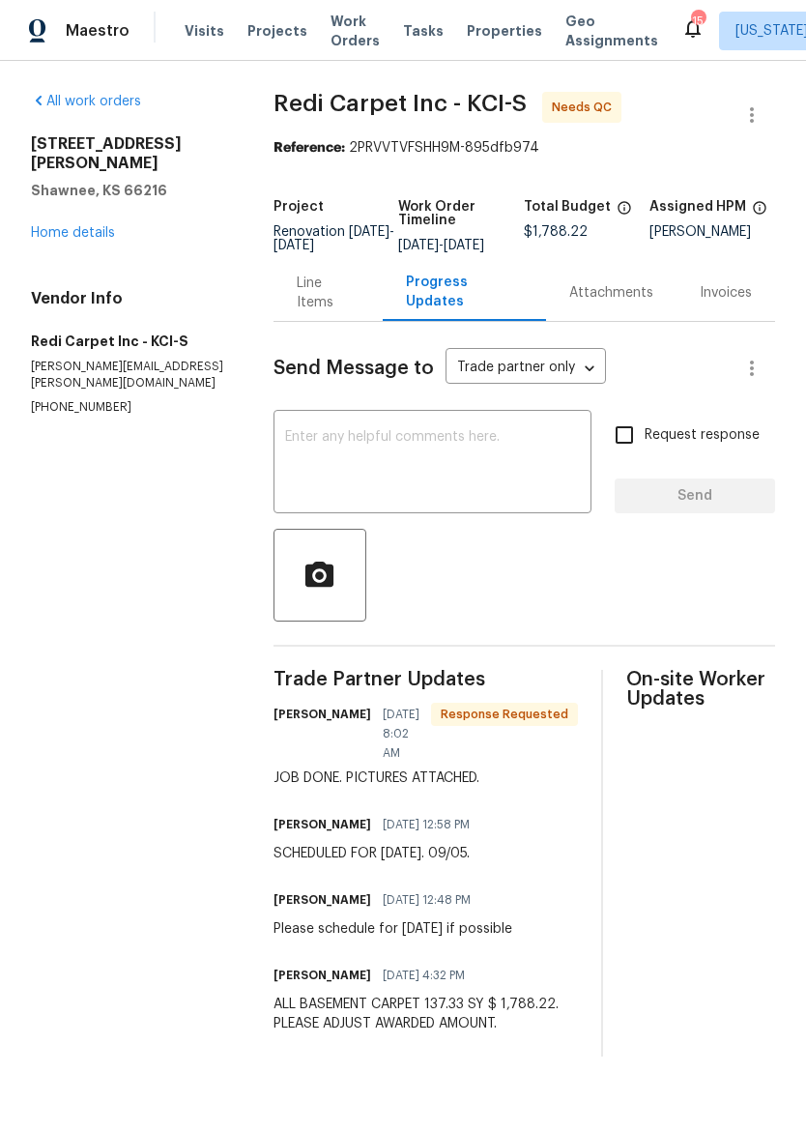
click at [318, 304] on div "Line Items" at bounding box center [328, 292] width 63 height 39
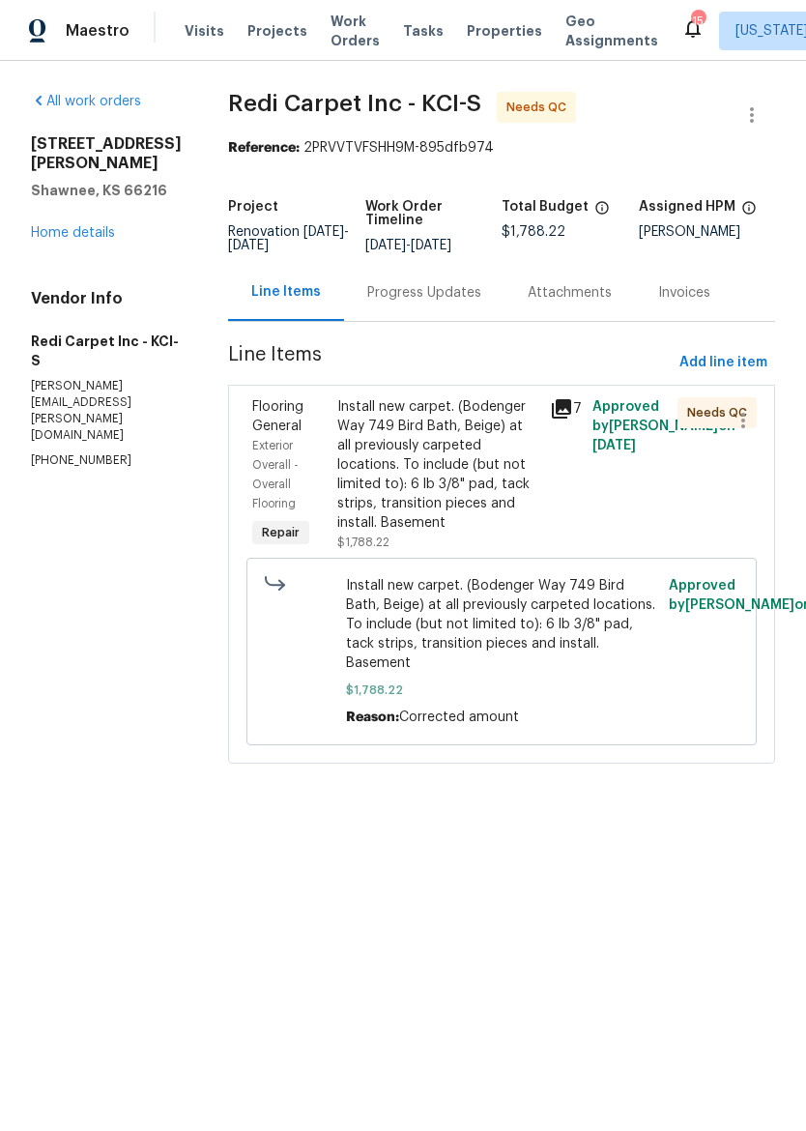
click at [421, 467] on div "Install new carpet. (Bodenger Way 749 Bird Bath, Beige) at all previously carpe…" at bounding box center [437, 464] width 201 height 135
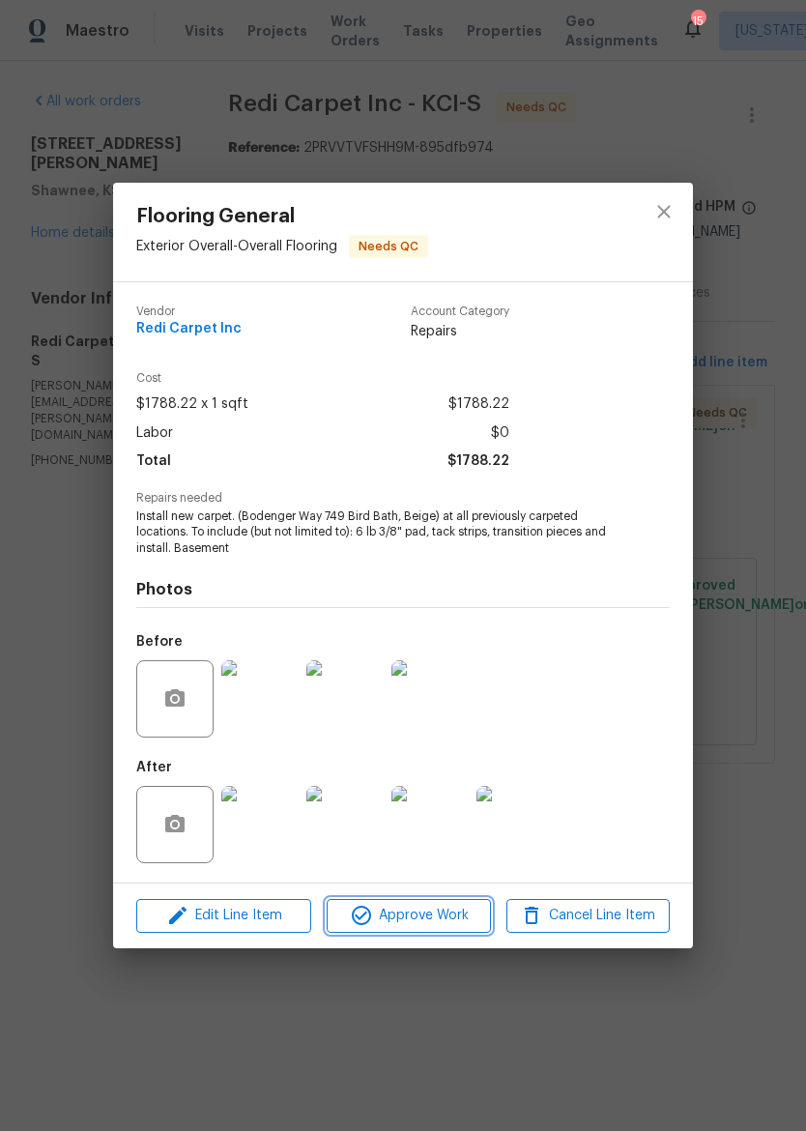
click at [445, 910] on span "Approve Work" at bounding box center [408, 916] width 152 height 24
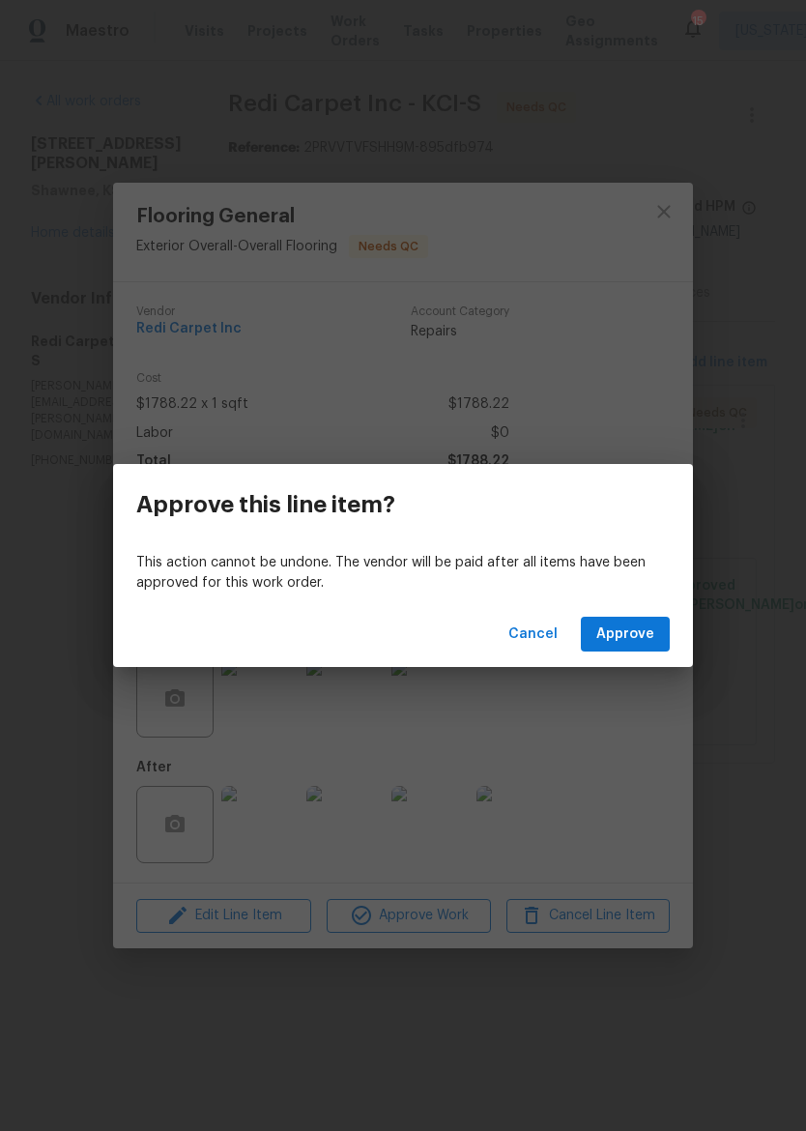
click at [638, 626] on span "Approve" at bounding box center [625, 634] width 58 height 24
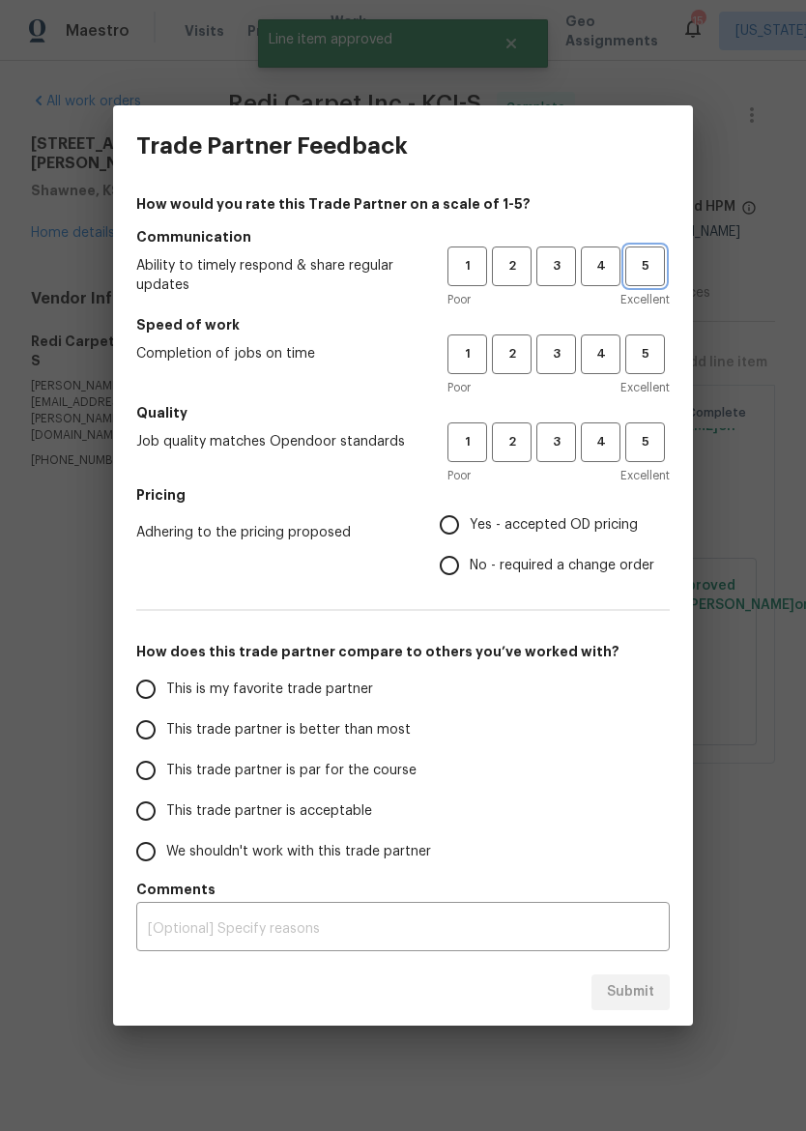
click at [657, 272] on span "5" at bounding box center [645, 266] width 36 height 22
click at [656, 360] on span "5" at bounding box center [645, 354] width 36 height 22
click at [659, 455] on button "5" at bounding box center [645, 442] width 40 height 40
click at [573, 548] on label "No - required a change order" at bounding box center [541, 565] width 225 height 41
click at [470, 548] on input "No - required a change order" at bounding box center [449, 565] width 41 height 41
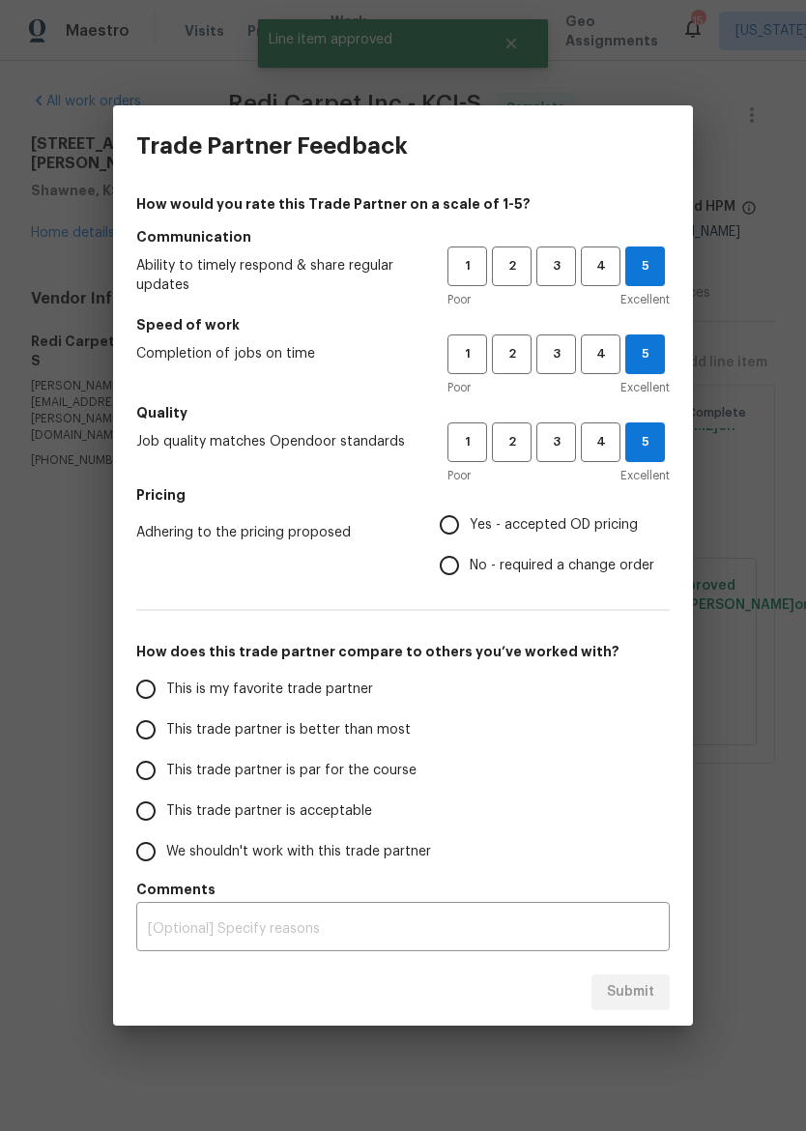
radio input "true"
click at [599, 526] on span "Yes - accepted OD pricing" at bounding box center [554, 525] width 168 height 20
click at [470, 526] on input "Yes - accepted OD pricing" at bounding box center [449, 524] width 41 height 41
radio input "true"
click at [149, 724] on input "This trade partner is better than most" at bounding box center [146, 729] width 41 height 41
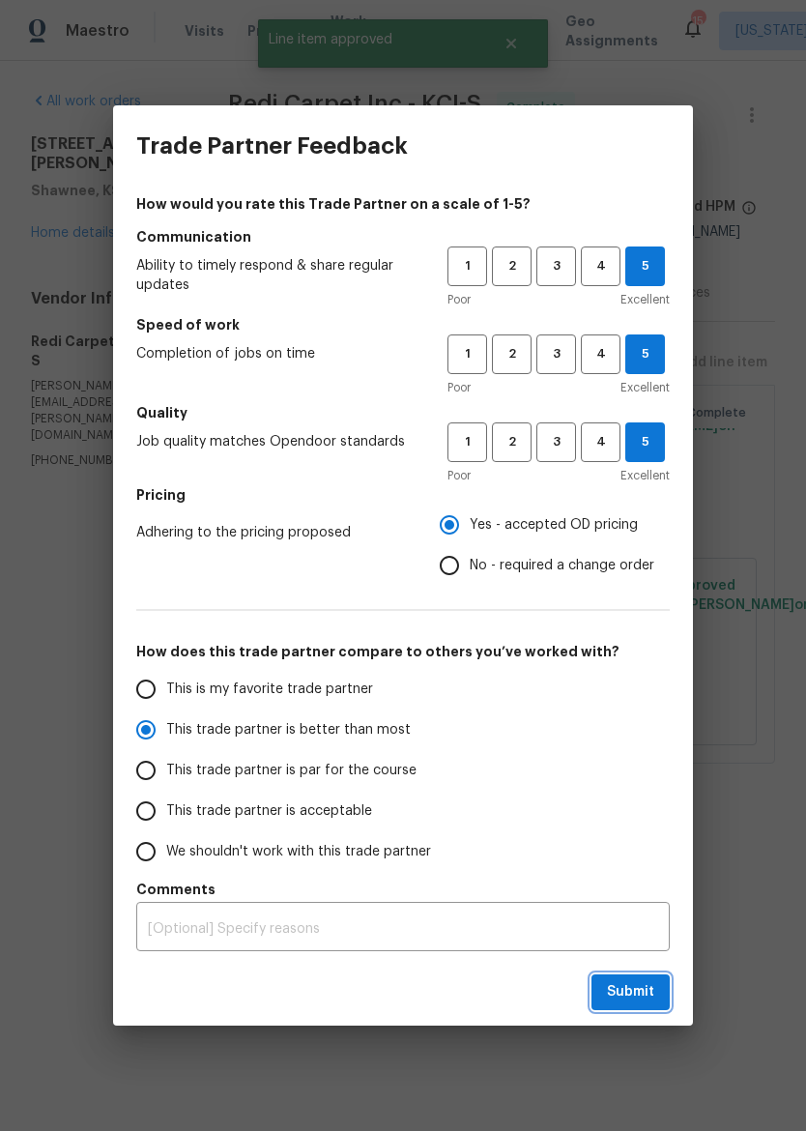
click at [632, 988] on span "Submit" at bounding box center [630, 992] width 47 height 24
radio input "true"
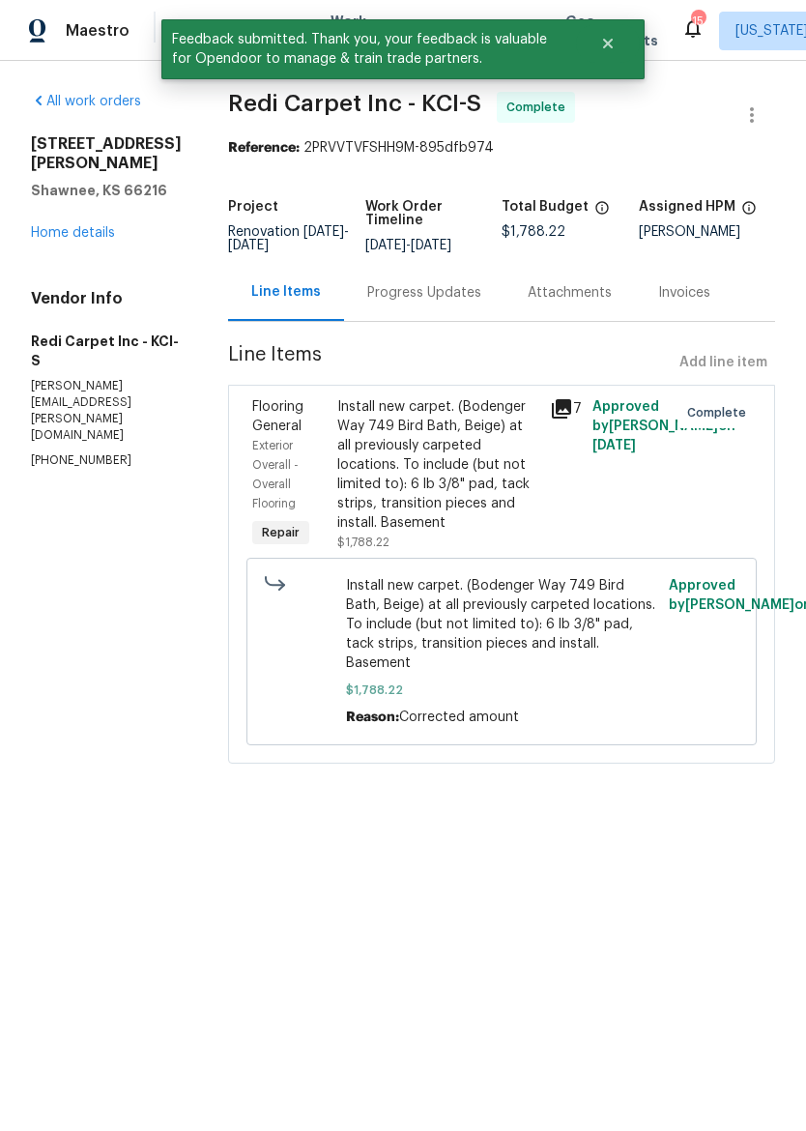
click at [36, 202] on div "4940 Alden Rd Shawnee, KS 66216 Home details" at bounding box center [106, 188] width 151 height 108
click at [49, 226] on link "Home details" at bounding box center [73, 233] width 84 height 14
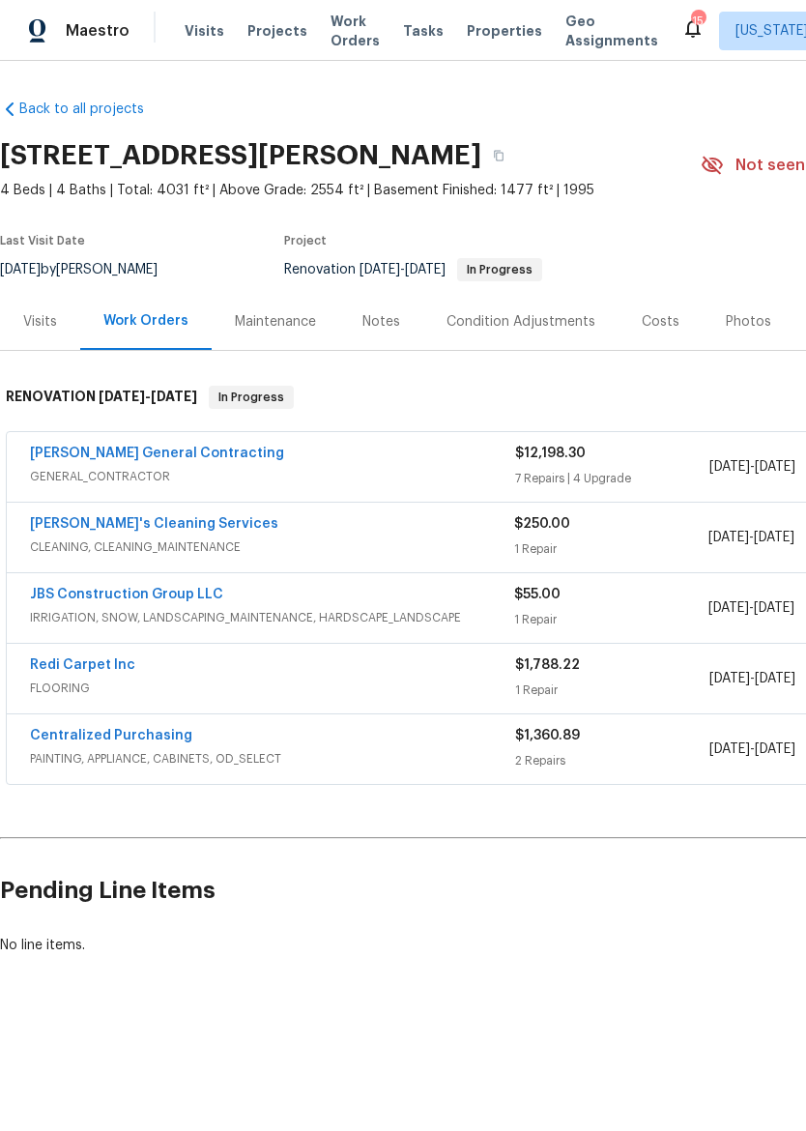
click at [71, 598] on link "JBS Construction Group LLC" at bounding box center [126, 595] width 193 height 14
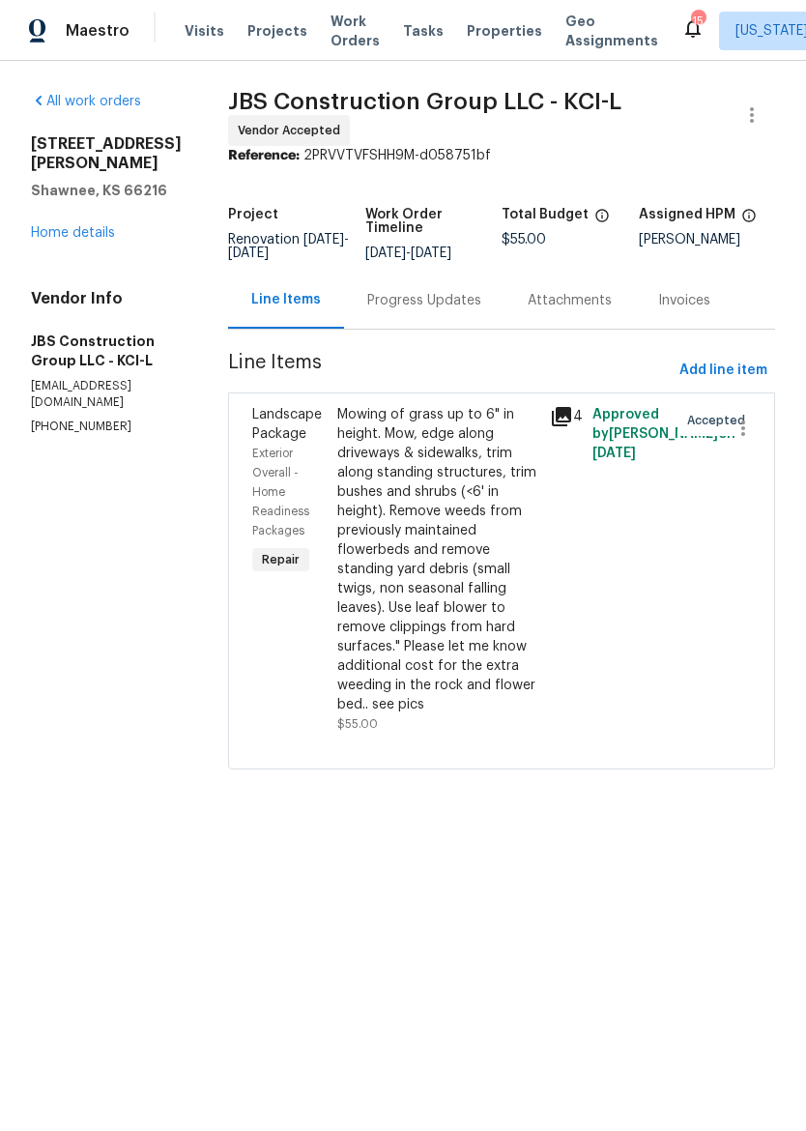
click at [465, 296] on div "Progress Updates" at bounding box center [424, 300] width 114 height 19
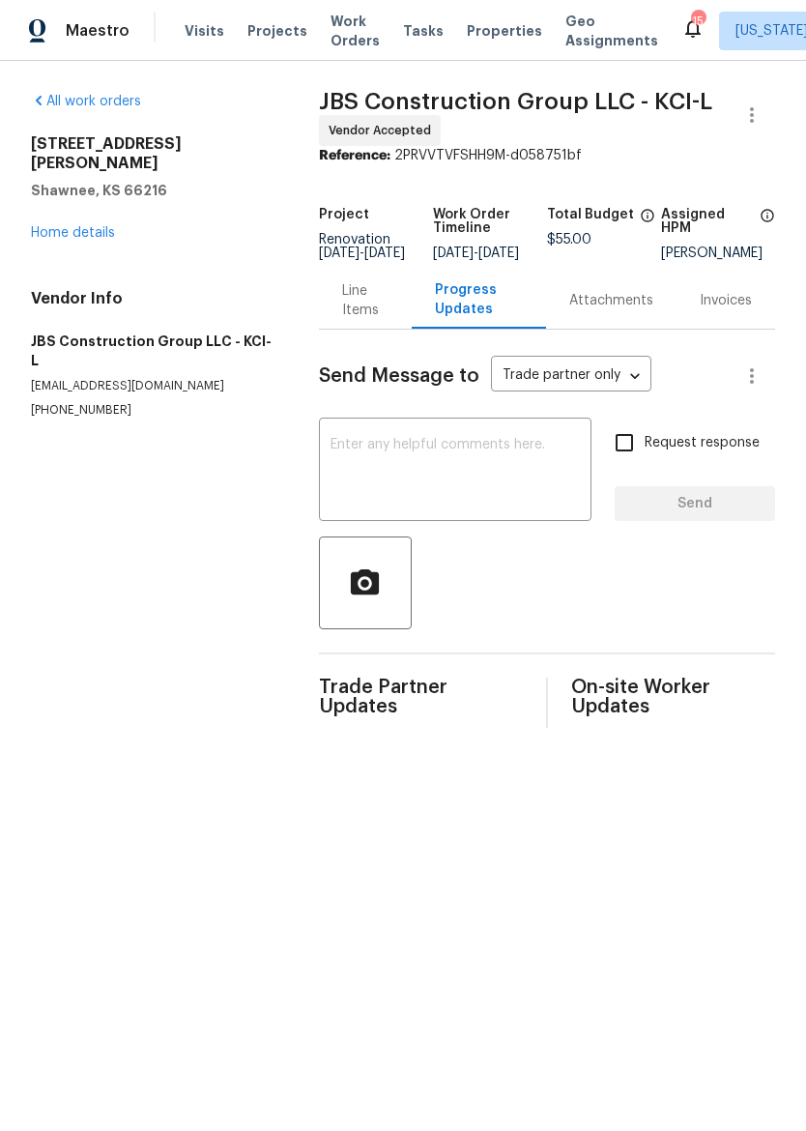
click at [561, 464] on textarea at bounding box center [455, 472] width 249 height 68
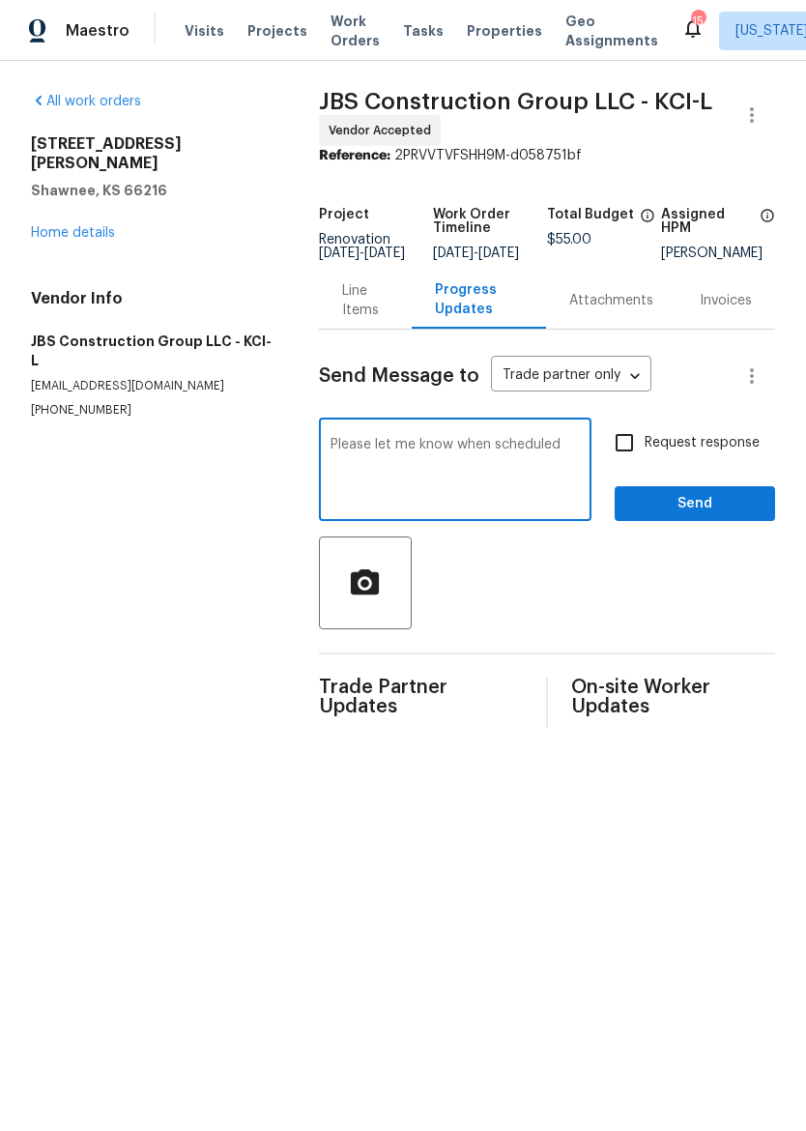
type textarea "Please let me know when scheduled"
click at [760, 501] on button "Send" at bounding box center [695, 504] width 160 height 36
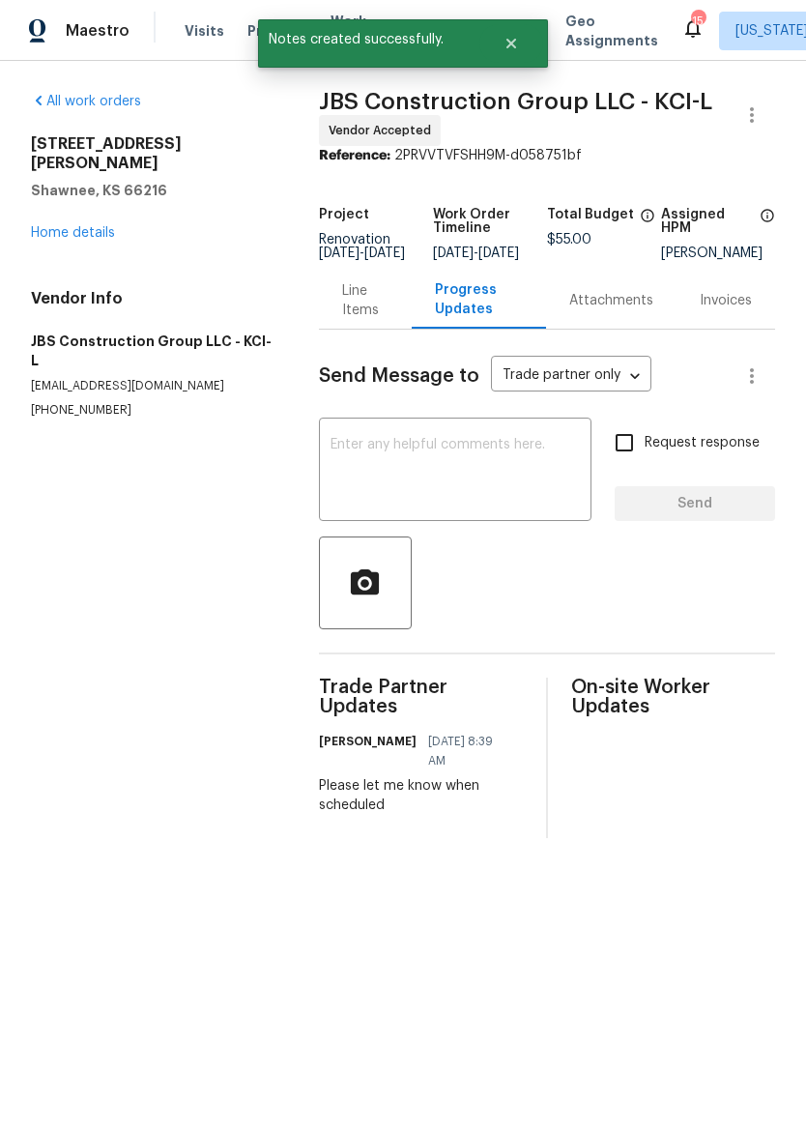
click at [45, 232] on div "All work orders 4940 Alden Rd Shawnee, KS 66216 Home details Vendor Info JBS Co…" at bounding box center [152, 255] width 242 height 327
click at [69, 226] on link "Home details" at bounding box center [73, 233] width 84 height 14
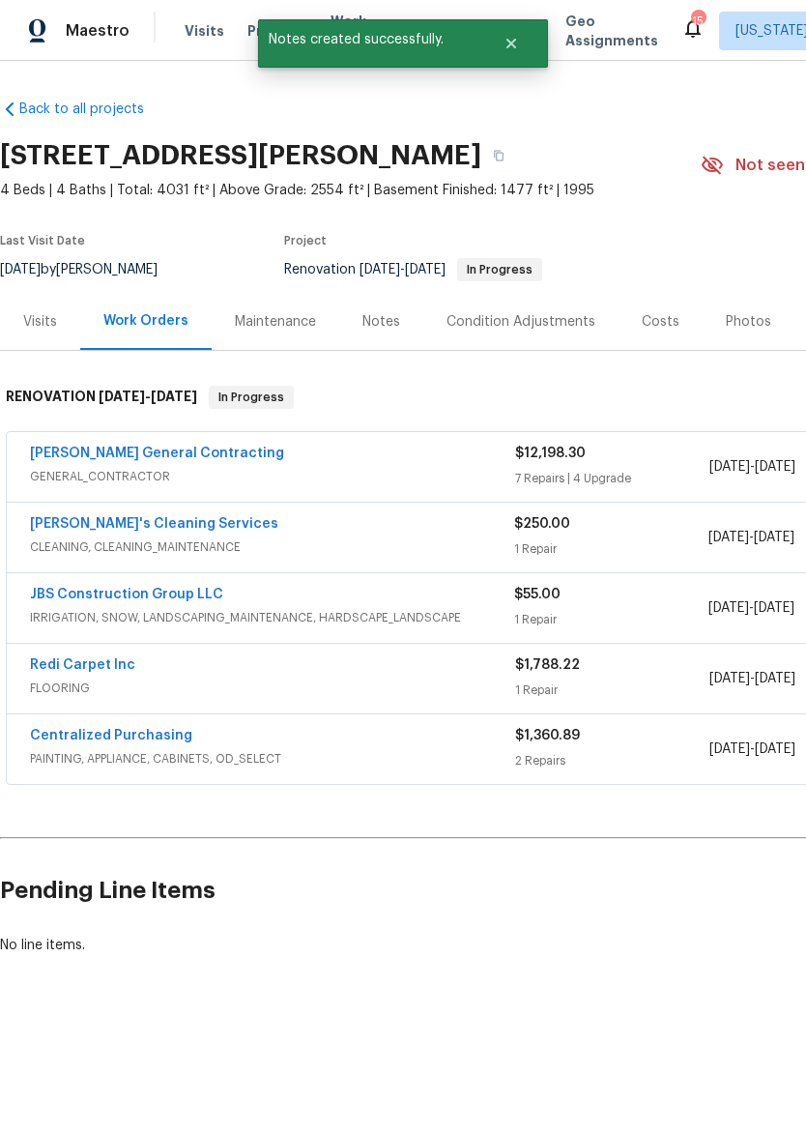
click at [374, 316] on div "Notes" at bounding box center [381, 321] width 38 height 19
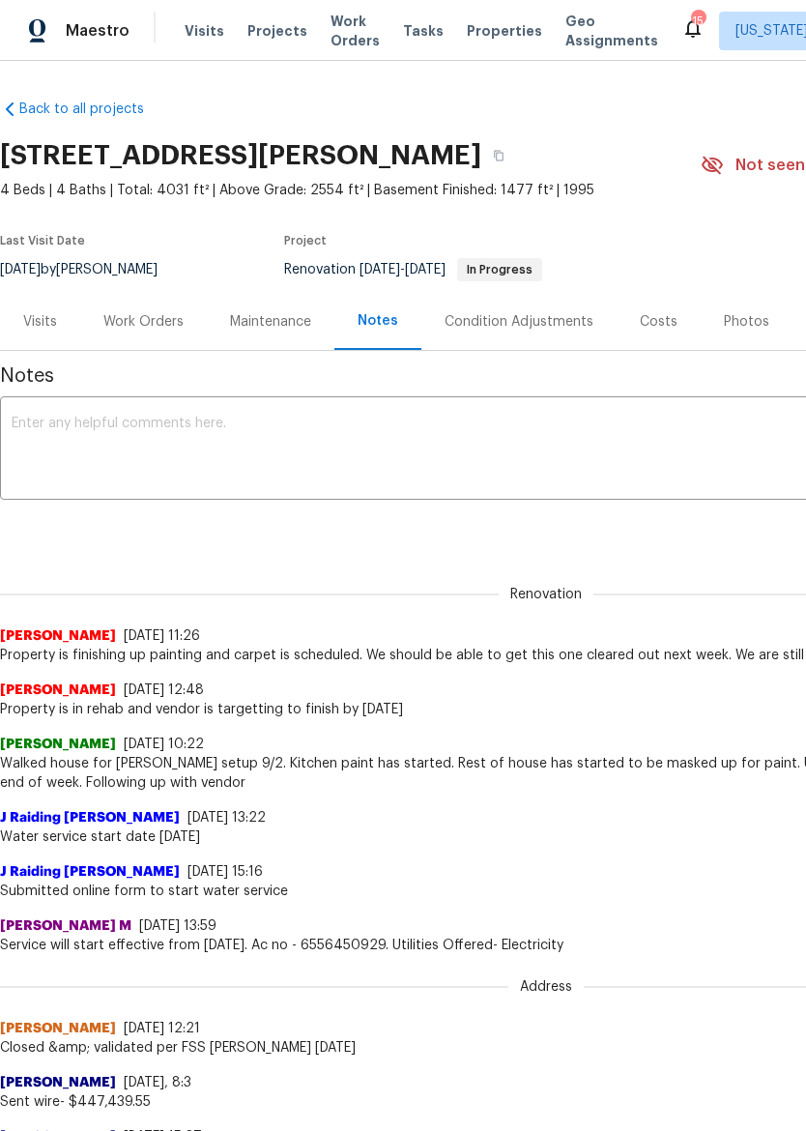
click at [61, 14] on div "Maestro" at bounding box center [64, 31] width 129 height 39
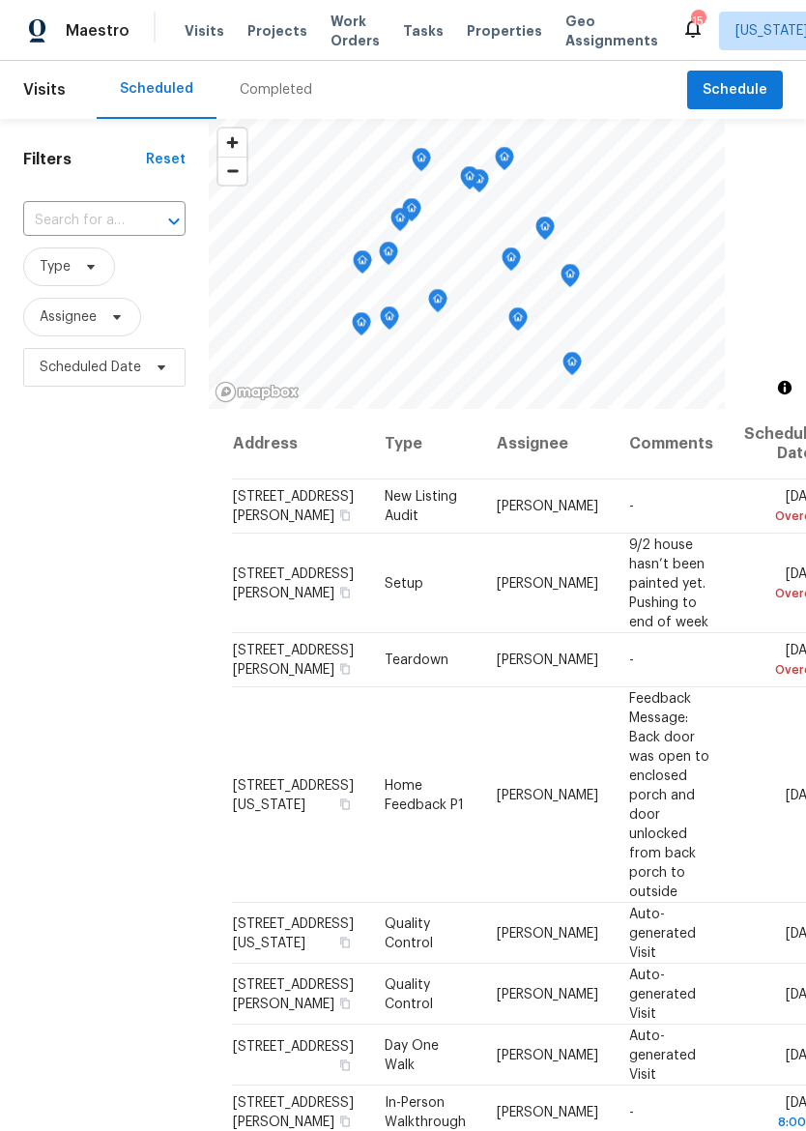
click at [473, 32] on span "Properties" at bounding box center [504, 30] width 75 height 19
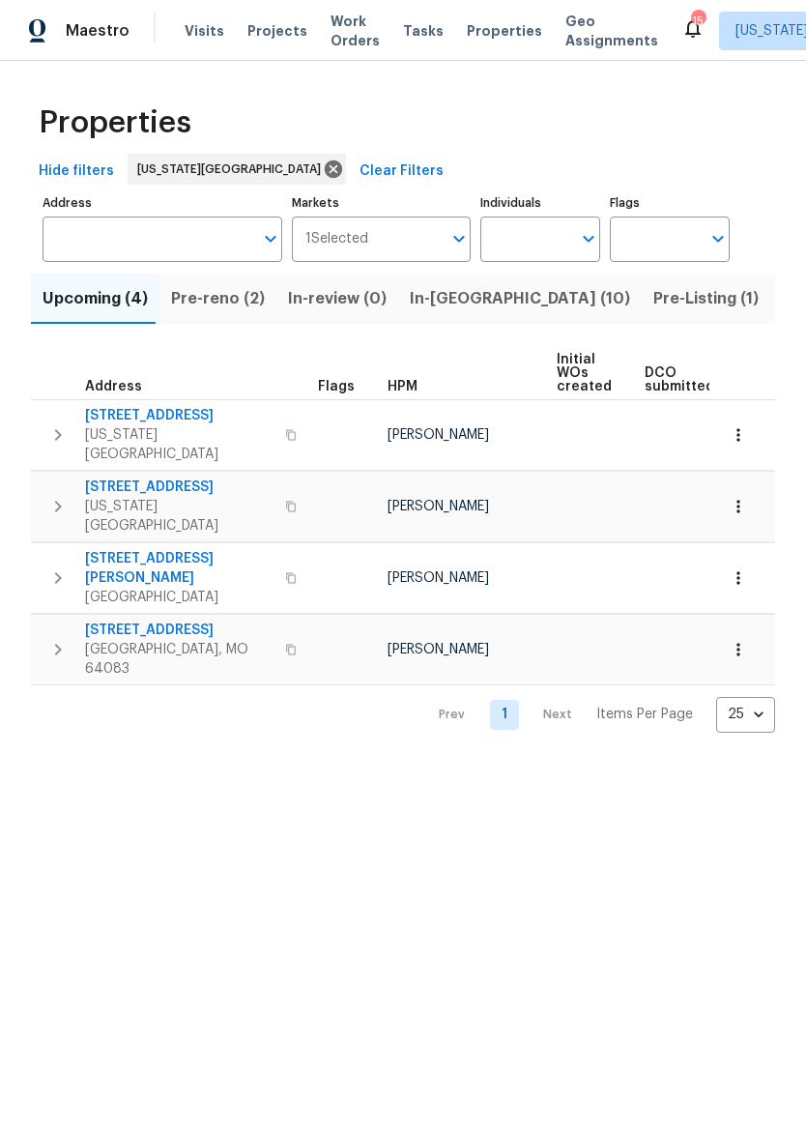
click at [460, 303] on span "In-reno (10)" at bounding box center [520, 298] width 220 height 27
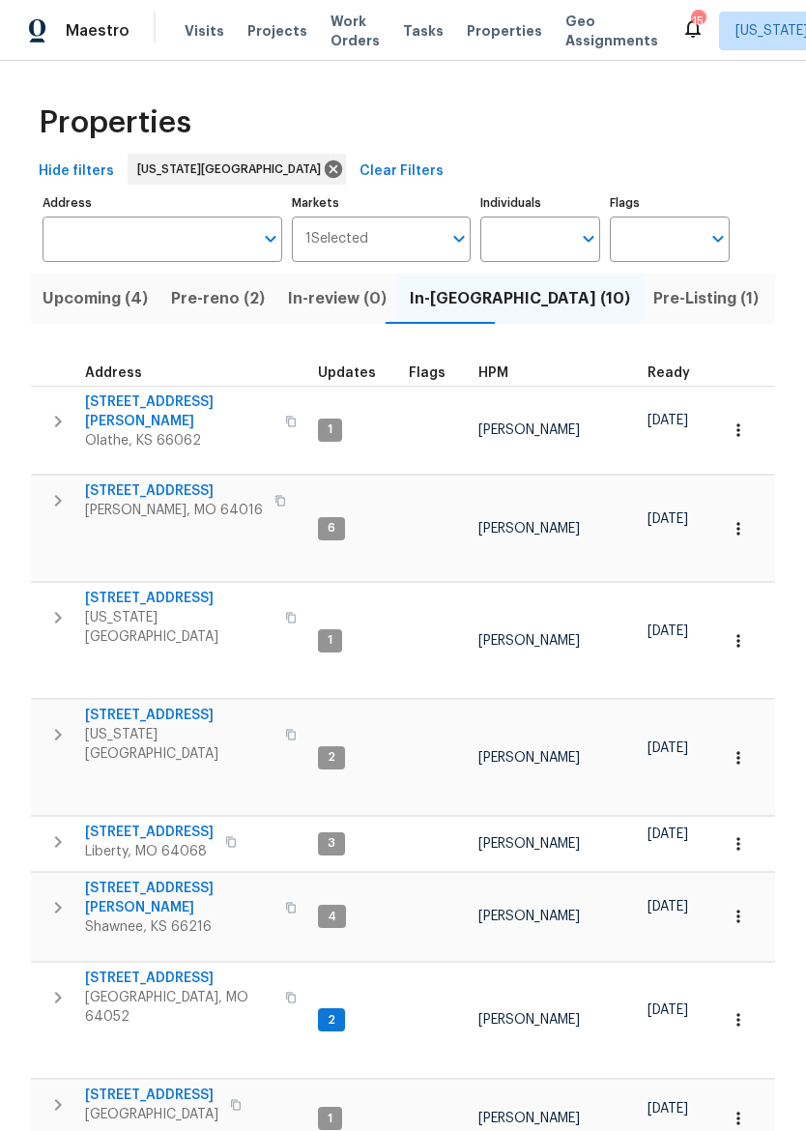
scroll to position [15, 0]
click at [94, 988] on span "[GEOGRAPHIC_DATA], MO 64052" at bounding box center [179, 1007] width 188 height 39
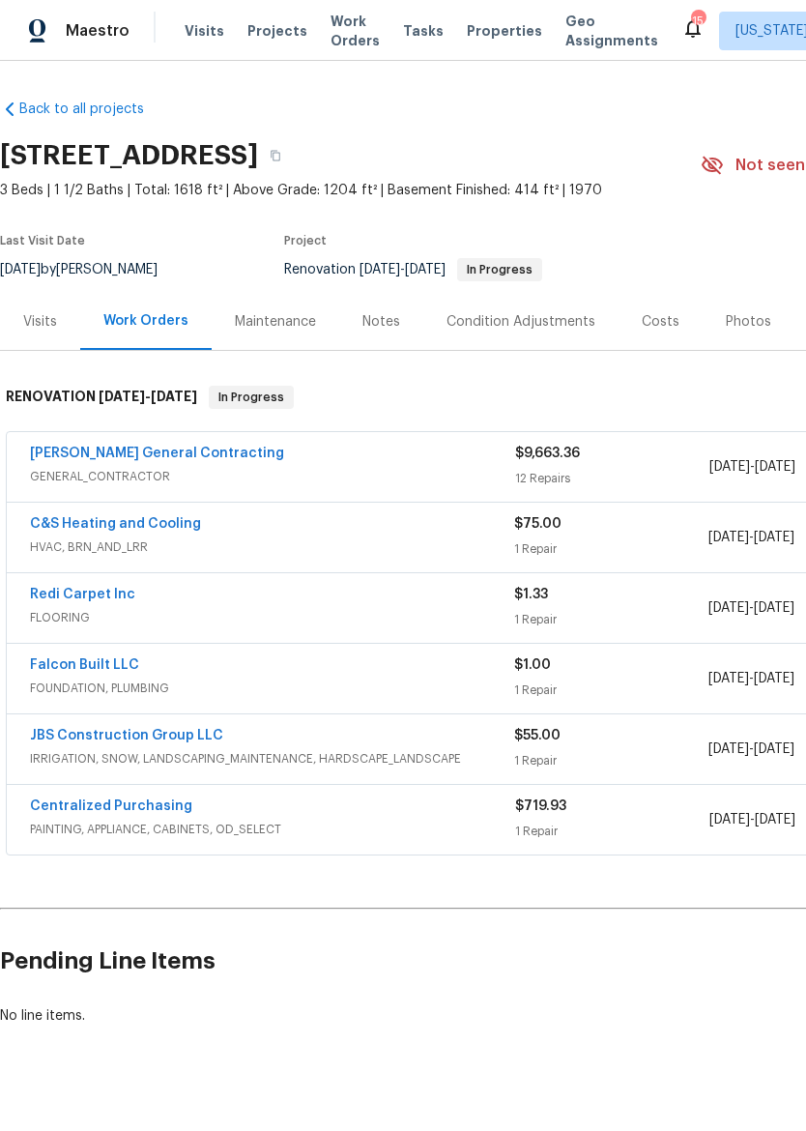
click at [389, 333] on div "Notes" at bounding box center [381, 321] width 84 height 57
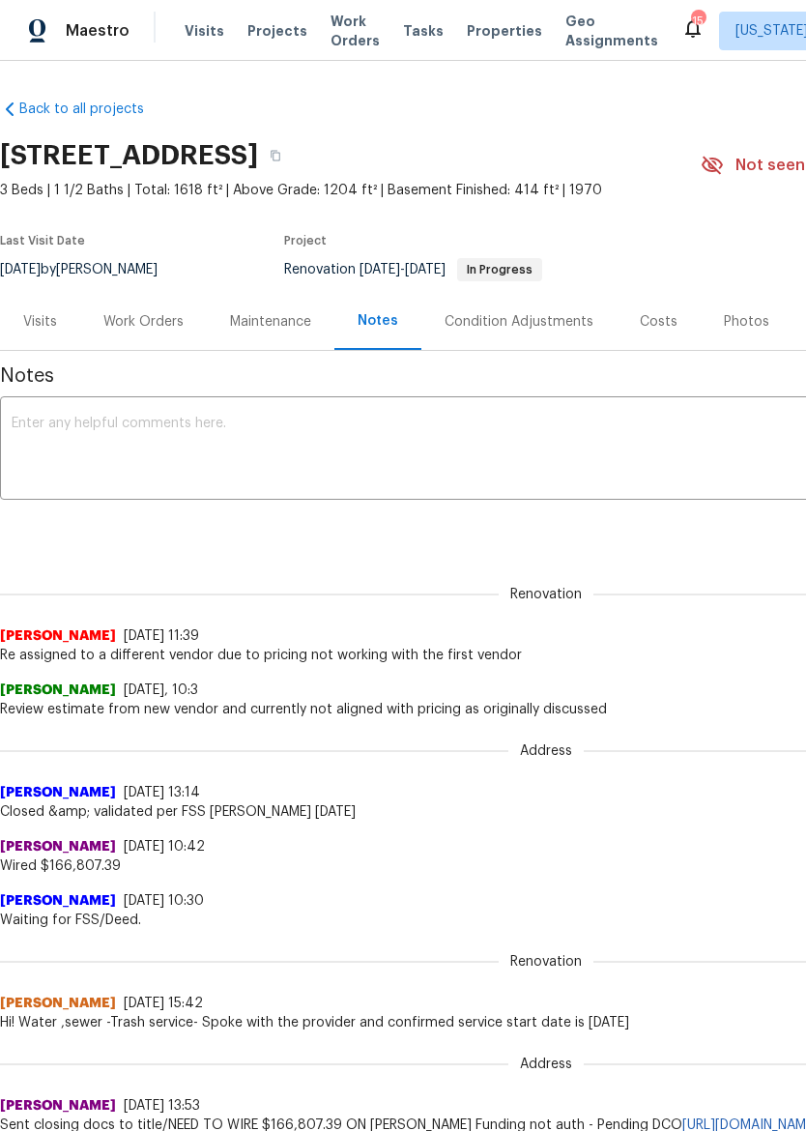
click at [26, 448] on textarea at bounding box center [546, 451] width 1069 height 68
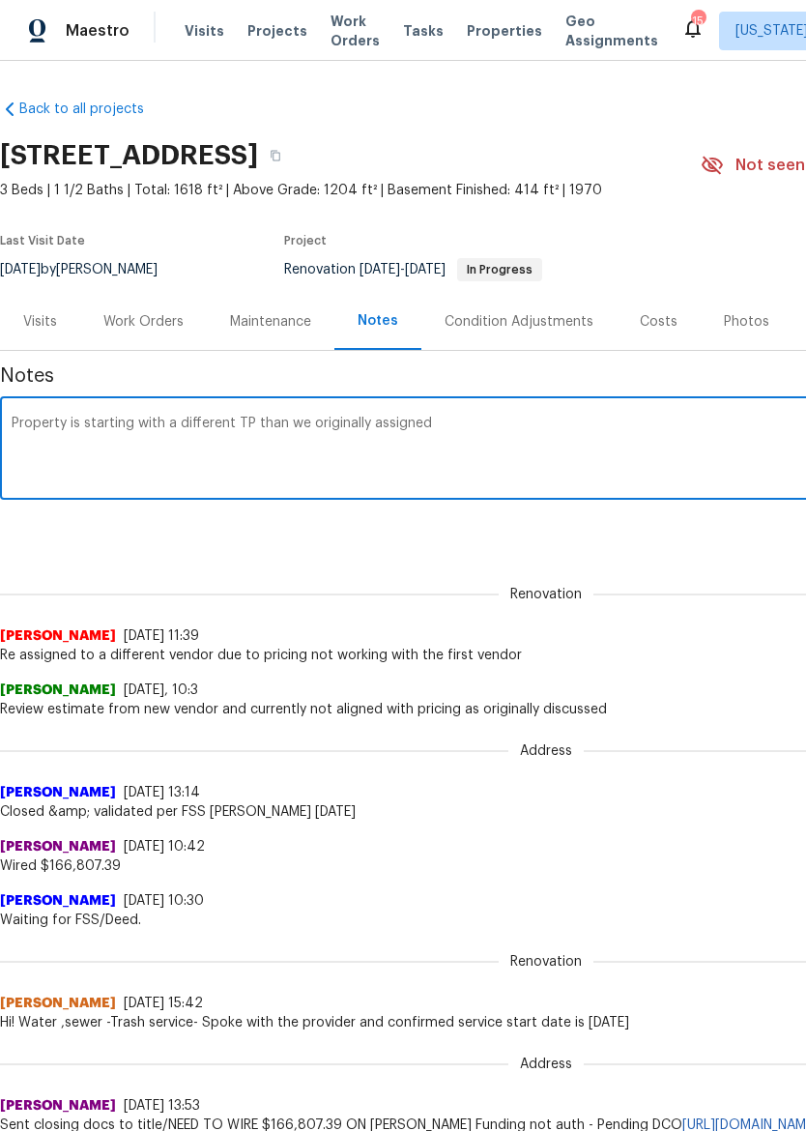
type textarea "Property is starting with a different TP than we originally assigned"
click at [741, 550] on div "Notes Property is starting with a different TP than we originally assigned x ​ …" at bounding box center [546, 980] width 1092 height 1259
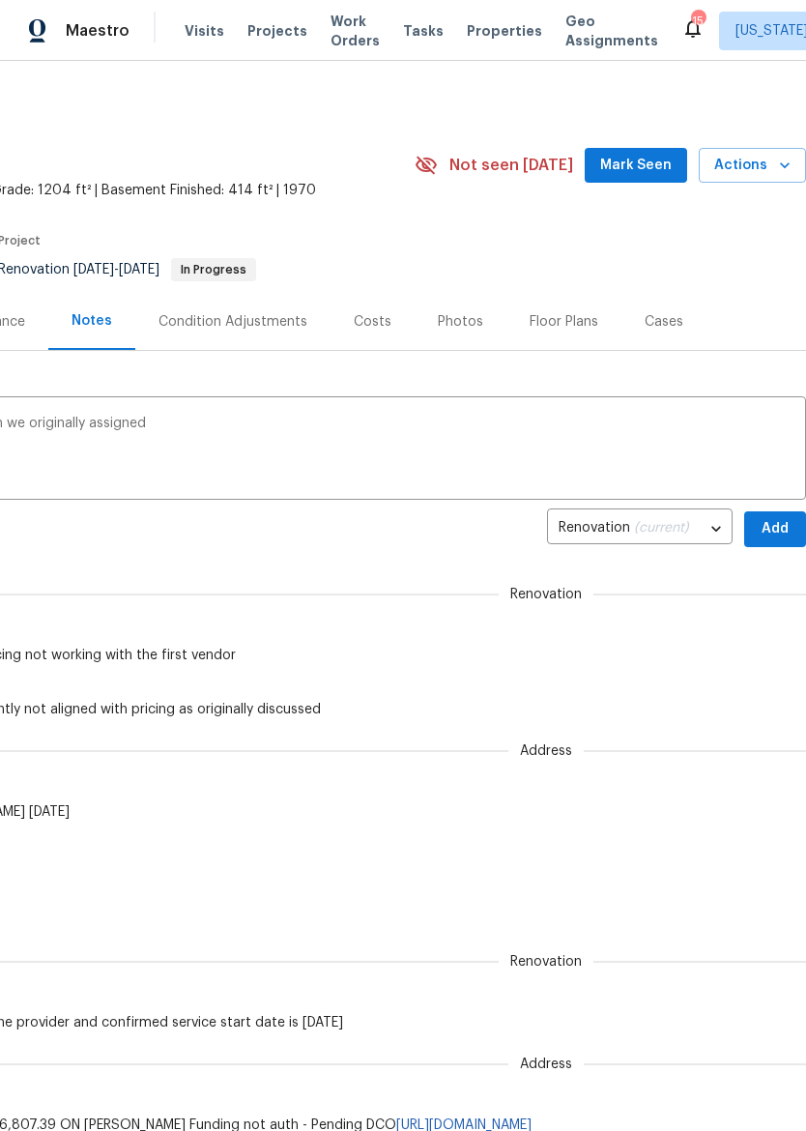
scroll to position [0, 286]
click at [781, 521] on span "Add" at bounding box center [775, 529] width 31 height 24
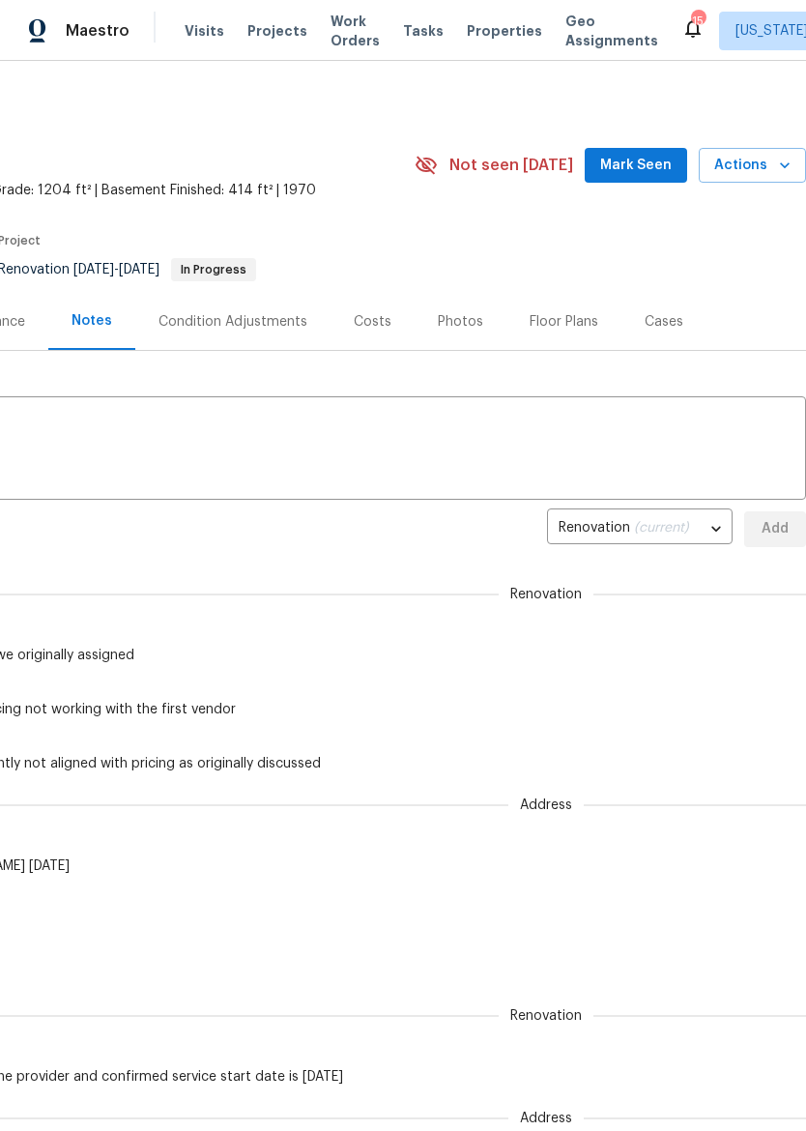
click at [475, 21] on span "Properties" at bounding box center [504, 30] width 75 height 19
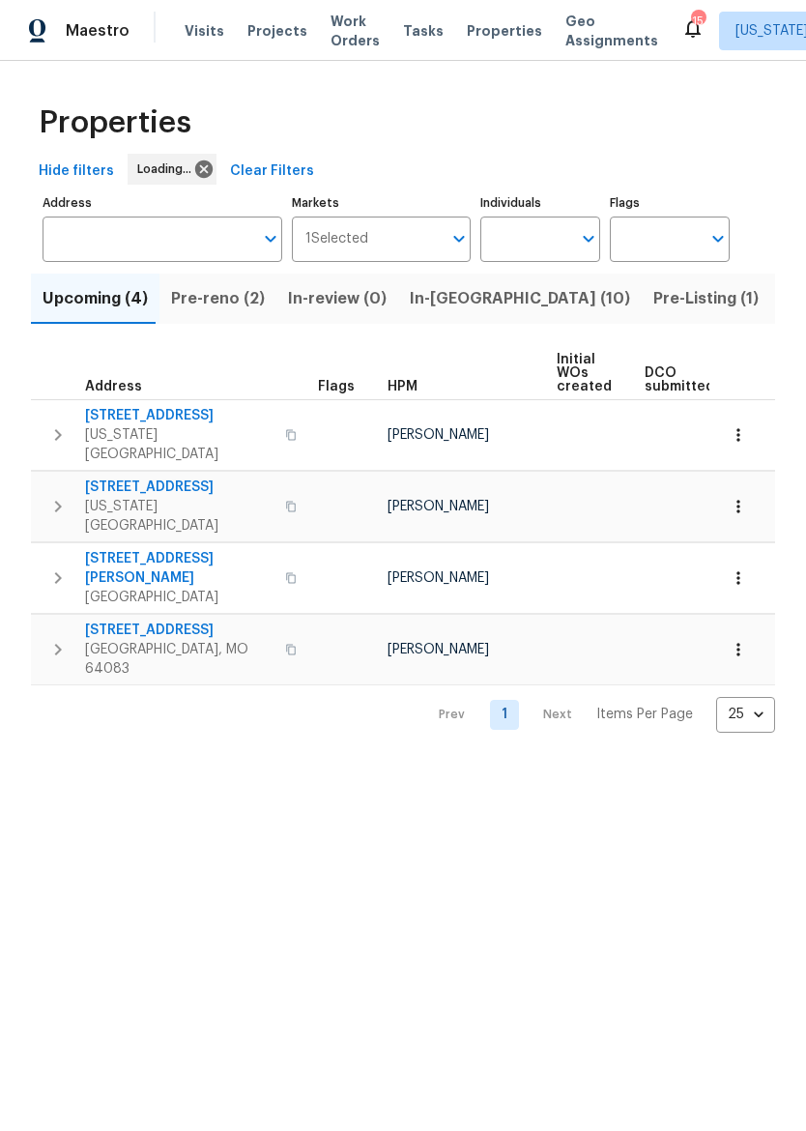
click at [444, 295] on span "In-reno (10)" at bounding box center [520, 298] width 220 height 27
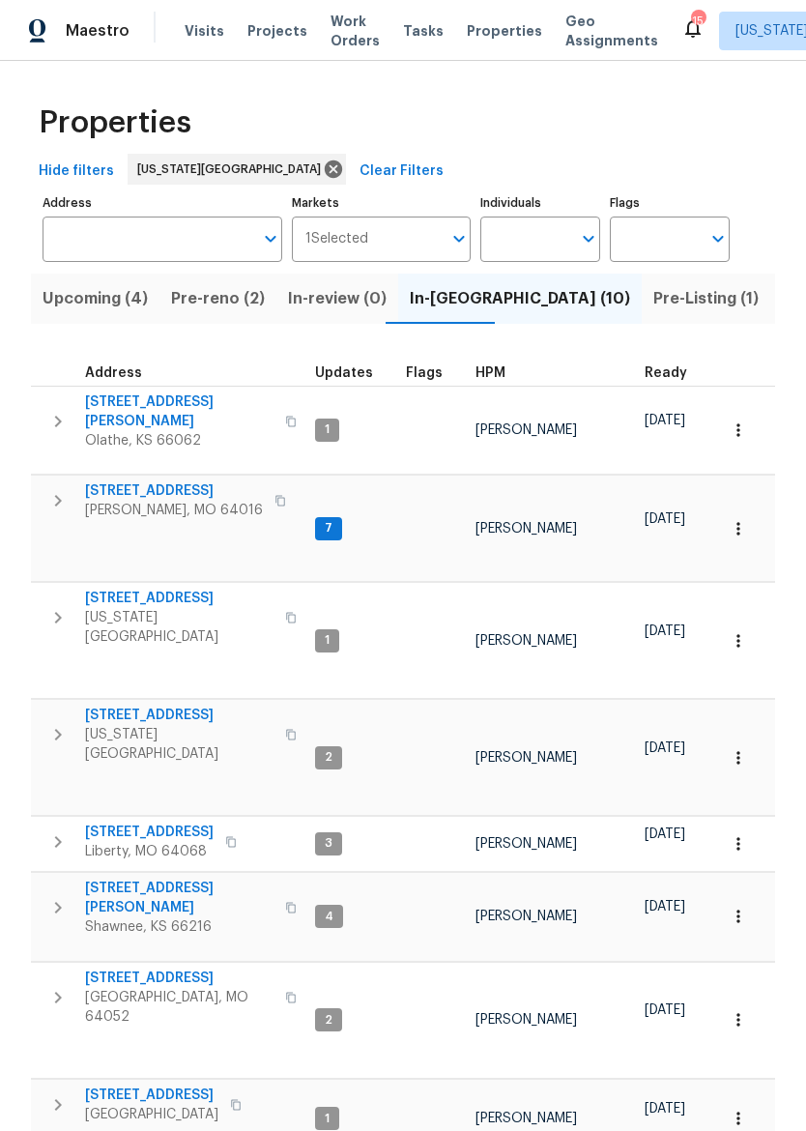
scroll to position [15, 3]
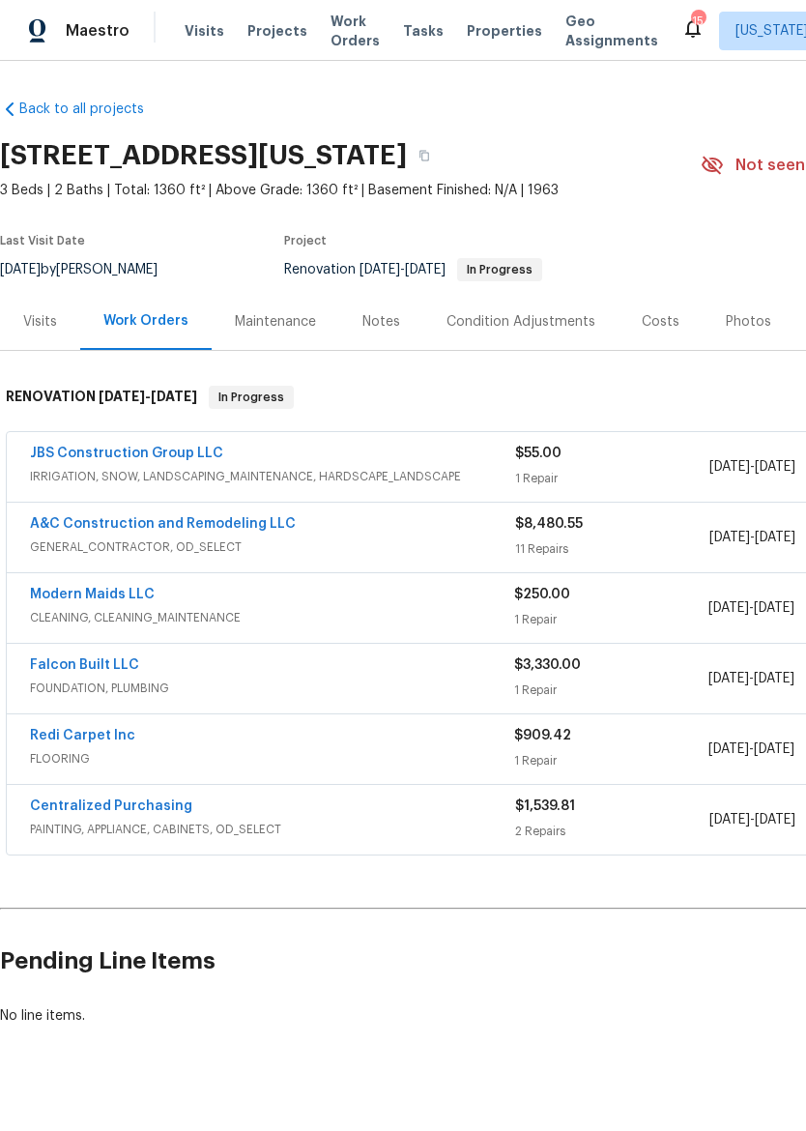
click at [387, 330] on div "Notes" at bounding box center [381, 321] width 38 height 19
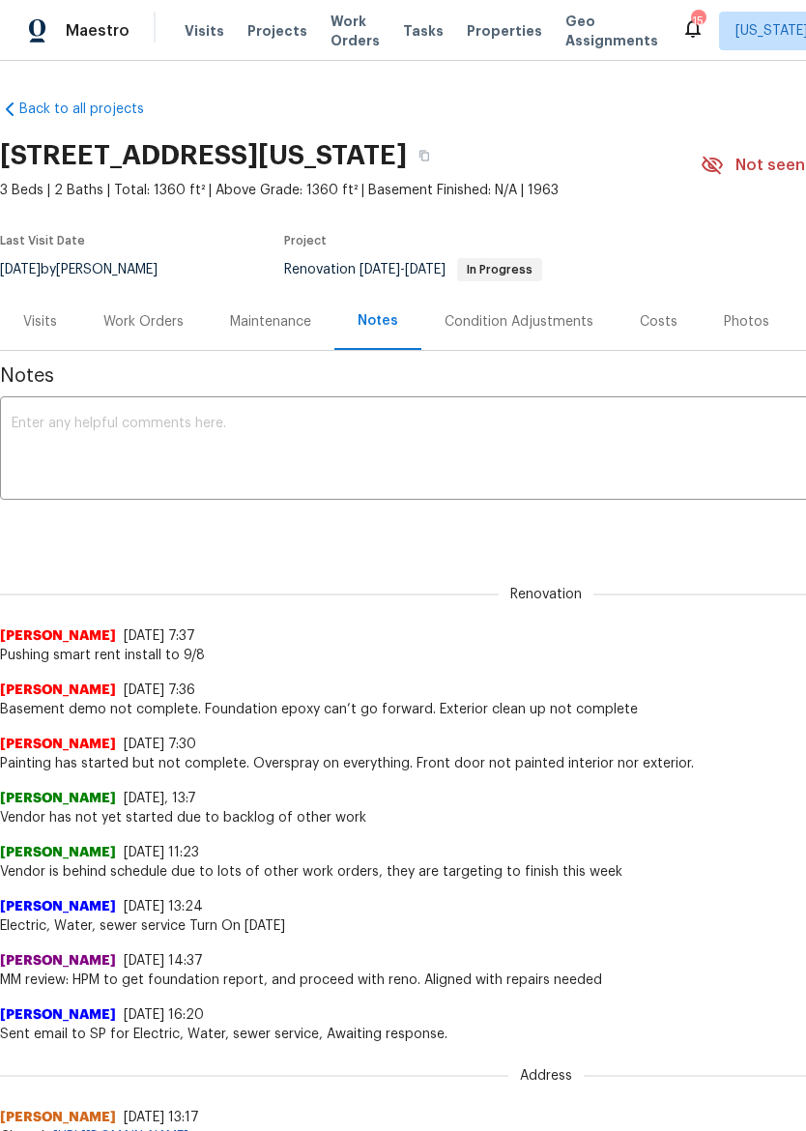
click at [132, 325] on div "Work Orders" at bounding box center [143, 321] width 80 height 19
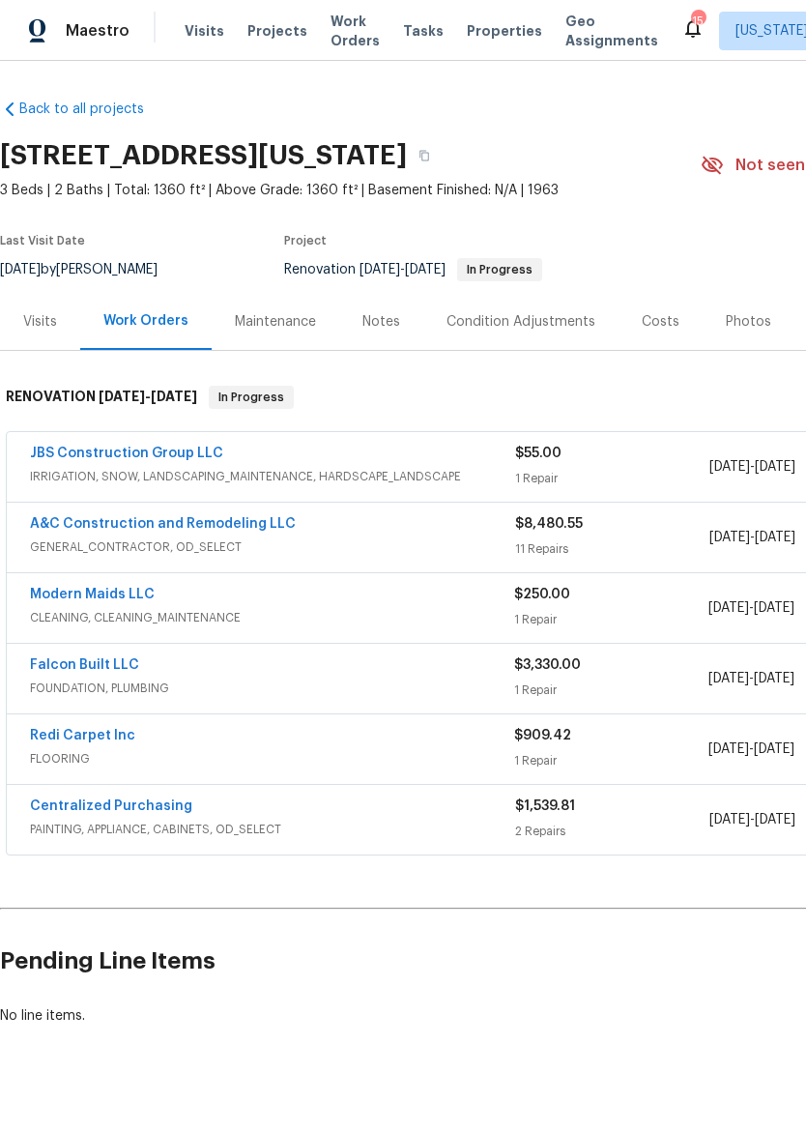
click at [31, 528] on link "A&C Construction and Remodeling LLC" at bounding box center [163, 524] width 266 height 14
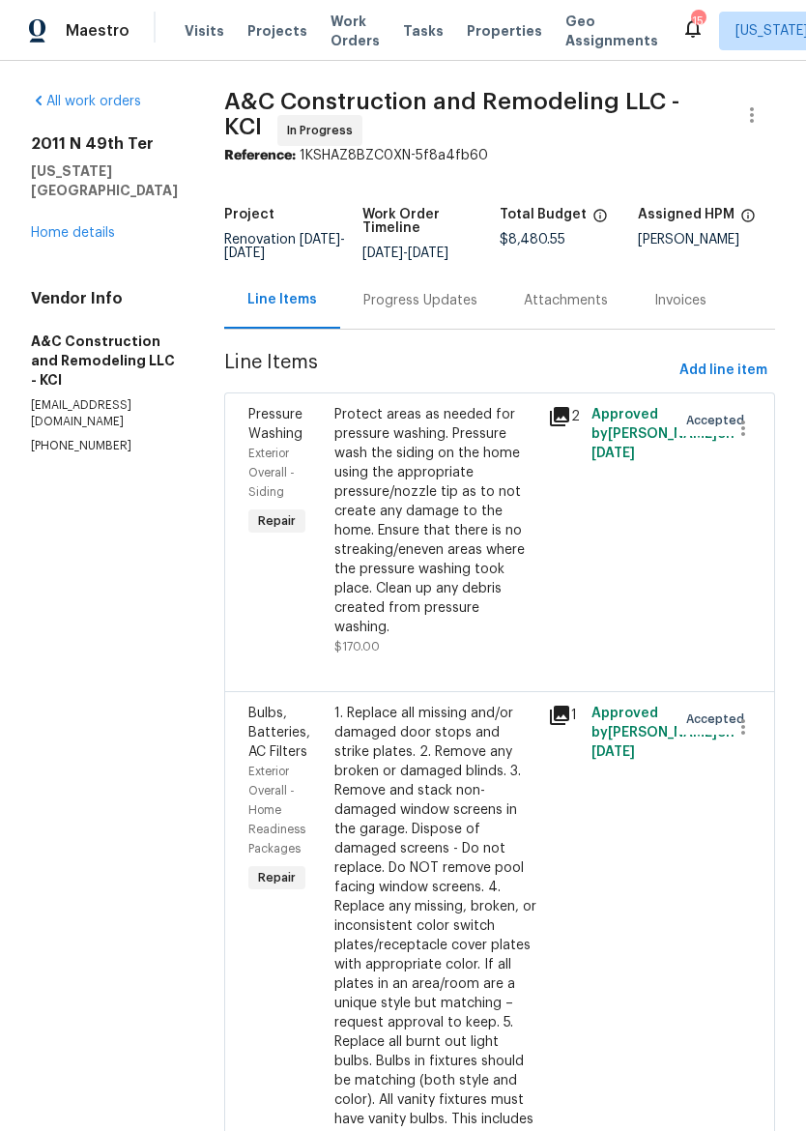
click at [631, 292] on div "Attachments" at bounding box center [566, 300] width 130 height 57
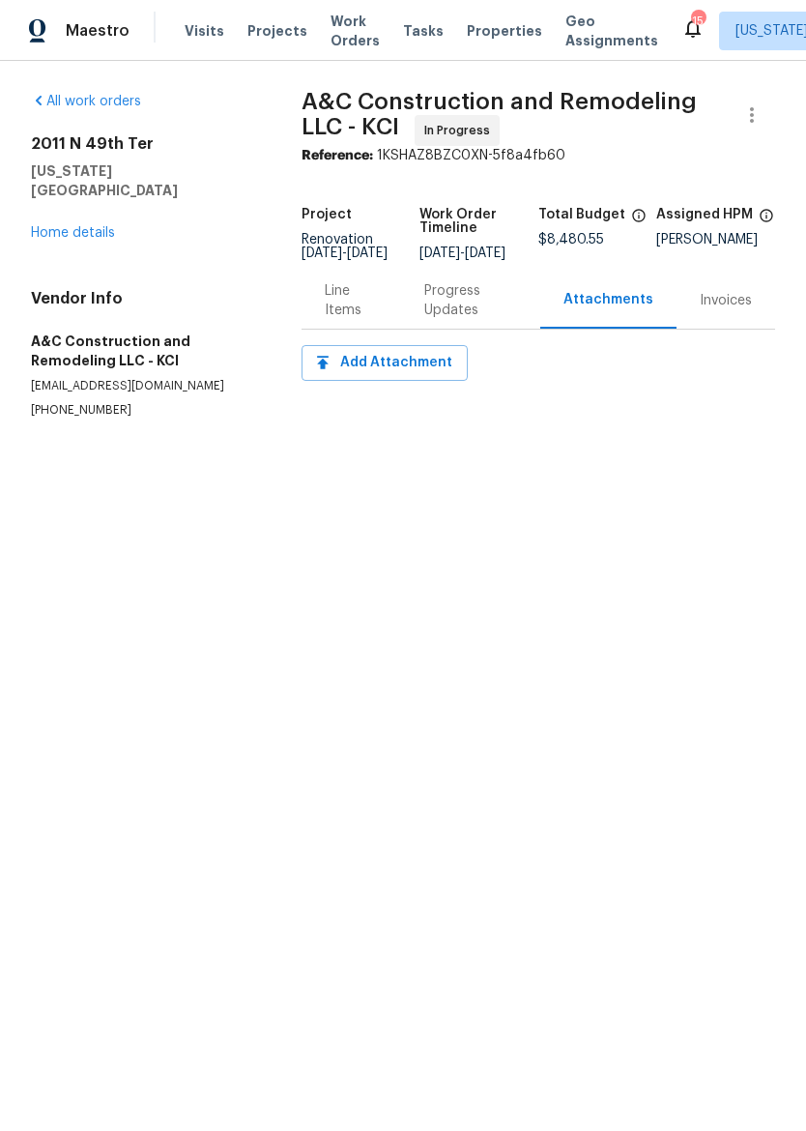
click at [494, 292] on div "Progress Updates" at bounding box center [470, 300] width 139 height 57
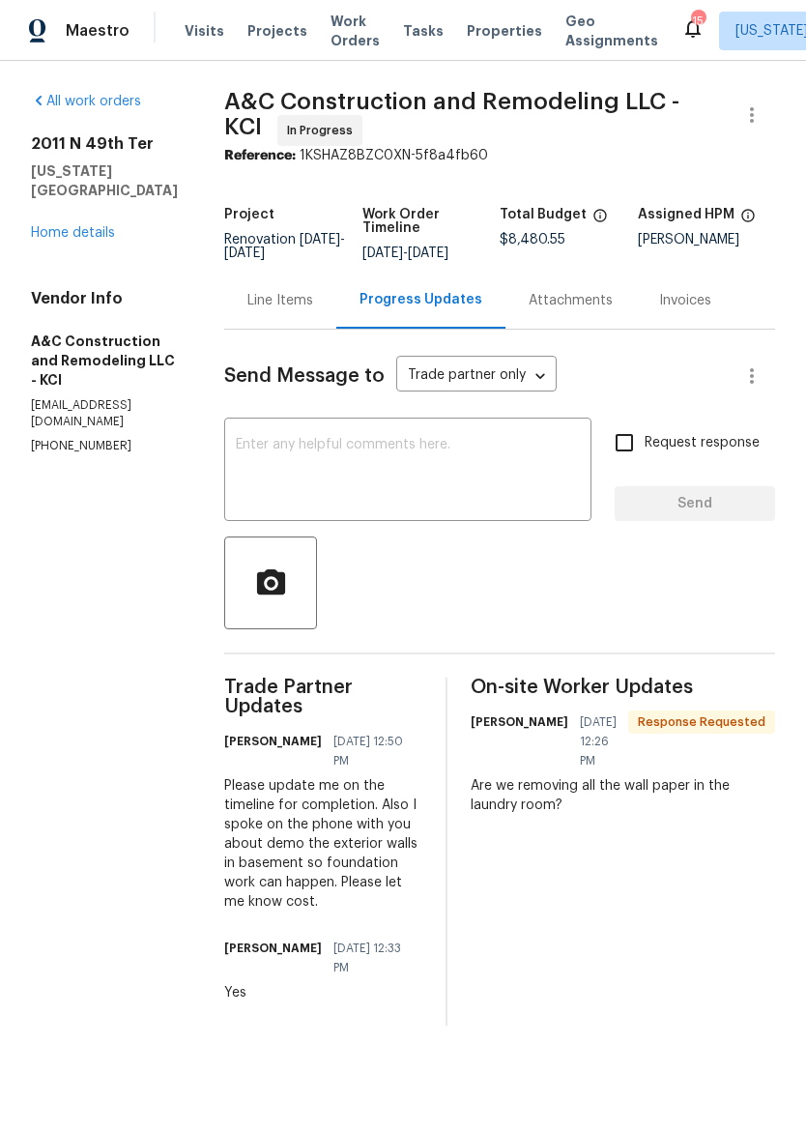
click at [566, 443] on div "x ​" at bounding box center [407, 471] width 367 height 99
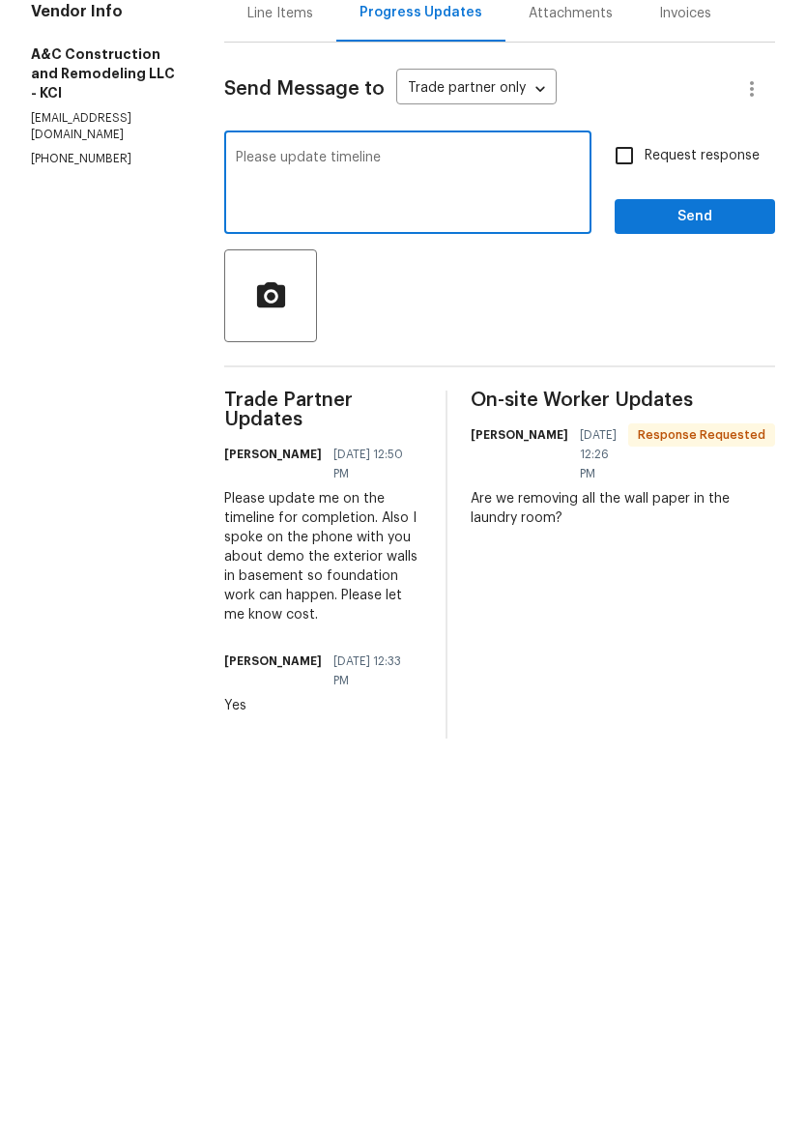
type textarea "Please update timeline"
click at [705, 492] on span "Send" at bounding box center [694, 504] width 129 height 24
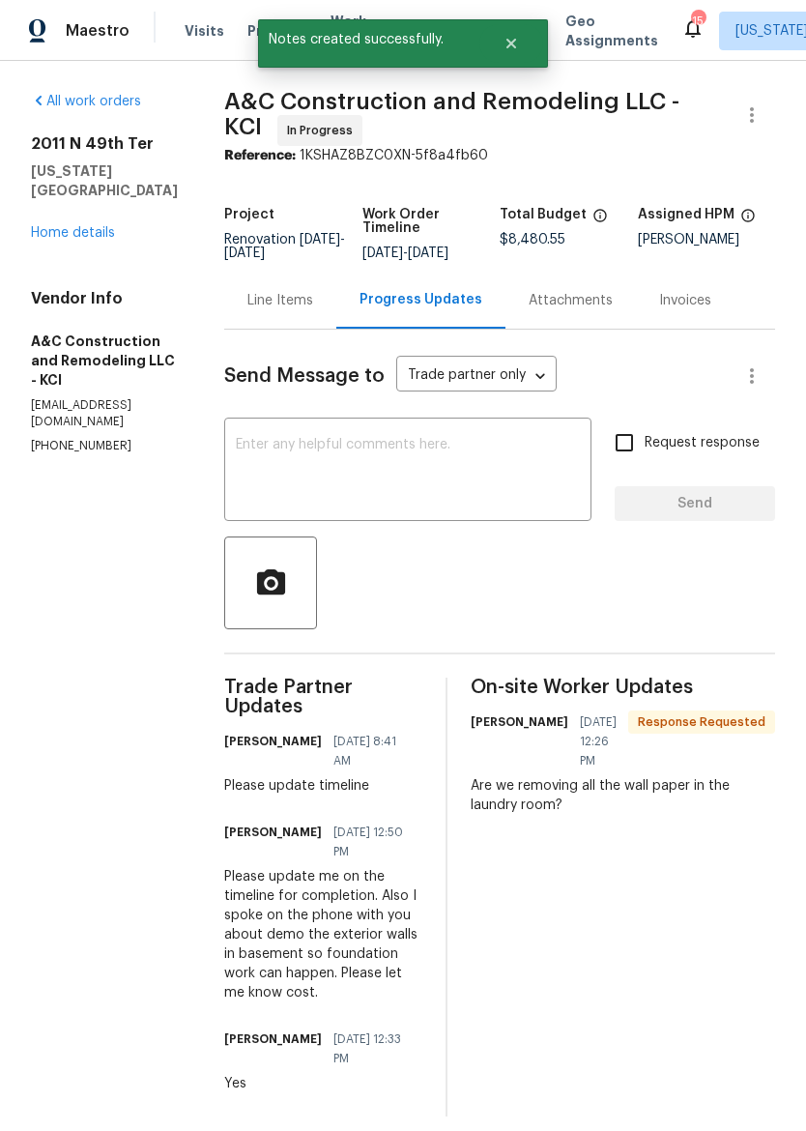
click at [57, 226] on link "Home details" at bounding box center [73, 233] width 84 height 14
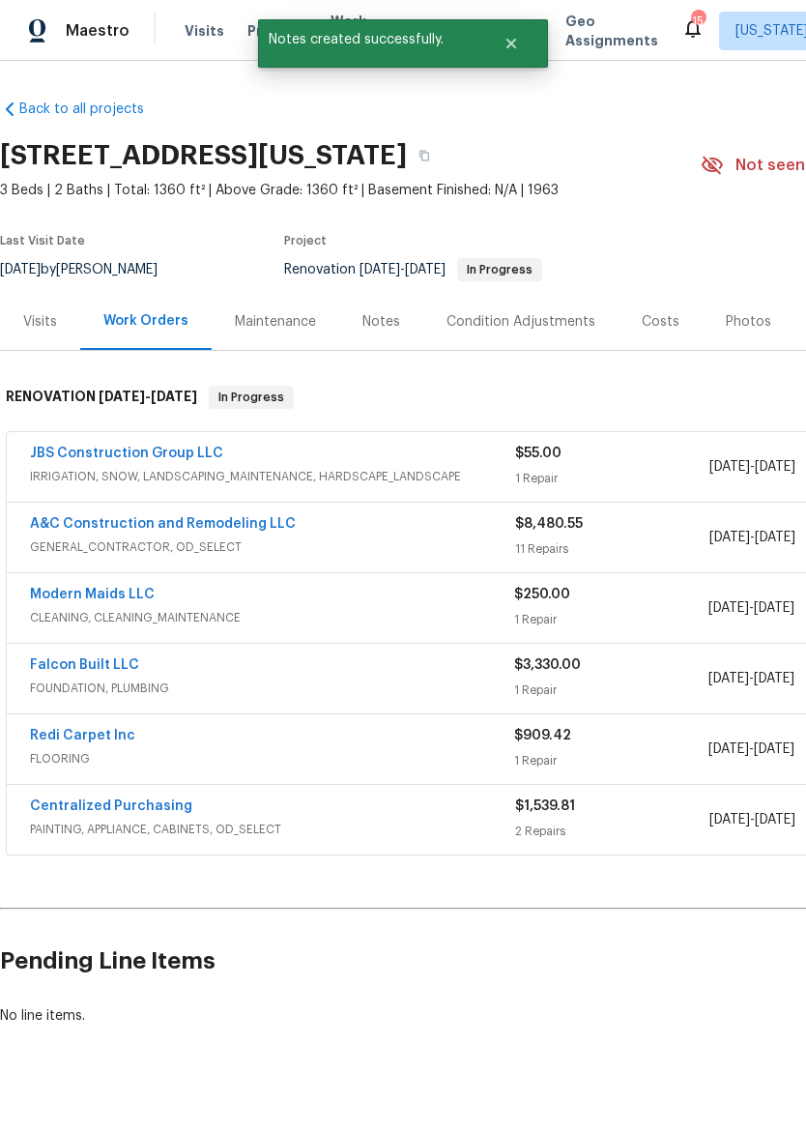
click at [396, 331] on div "Notes" at bounding box center [381, 321] width 84 height 57
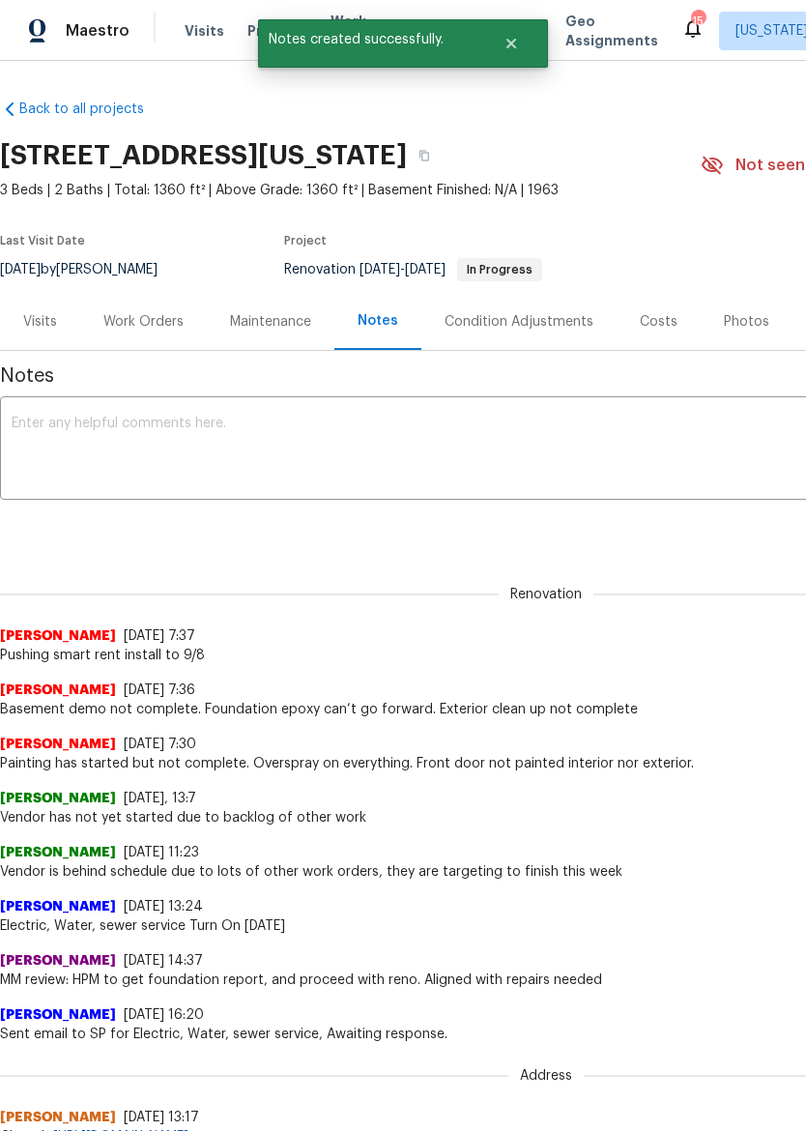
click at [18, 427] on textarea at bounding box center [546, 451] width 1069 height 68
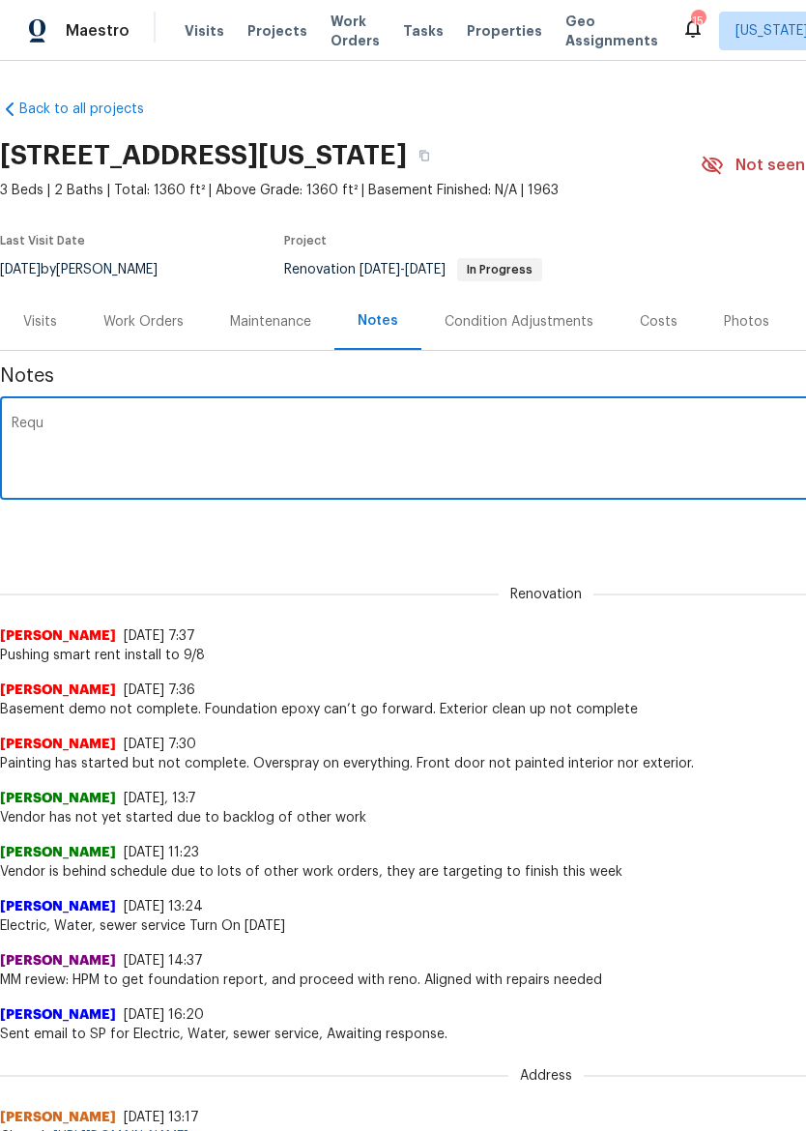
click at [417, 799] on div "Joshua Beatty 8/25/25, 13:7" at bounding box center [546, 798] width 1092 height 19
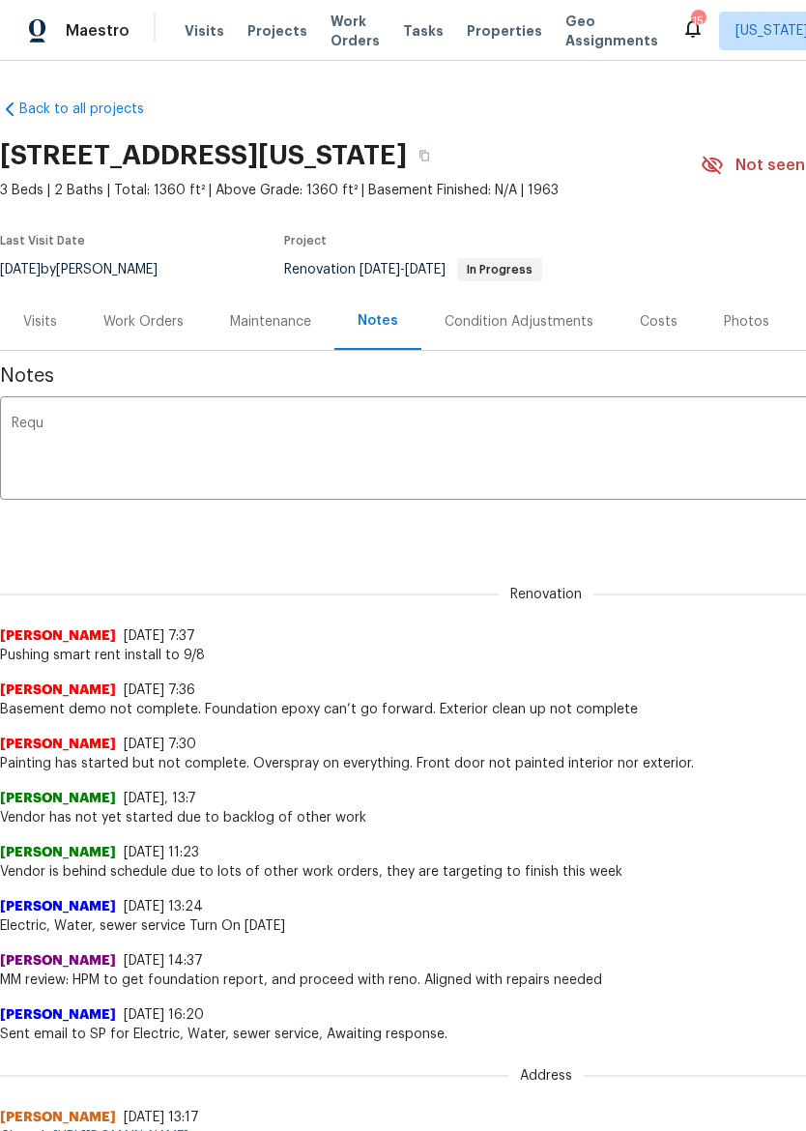
click at [52, 417] on textarea "Requ" at bounding box center [546, 451] width 1069 height 68
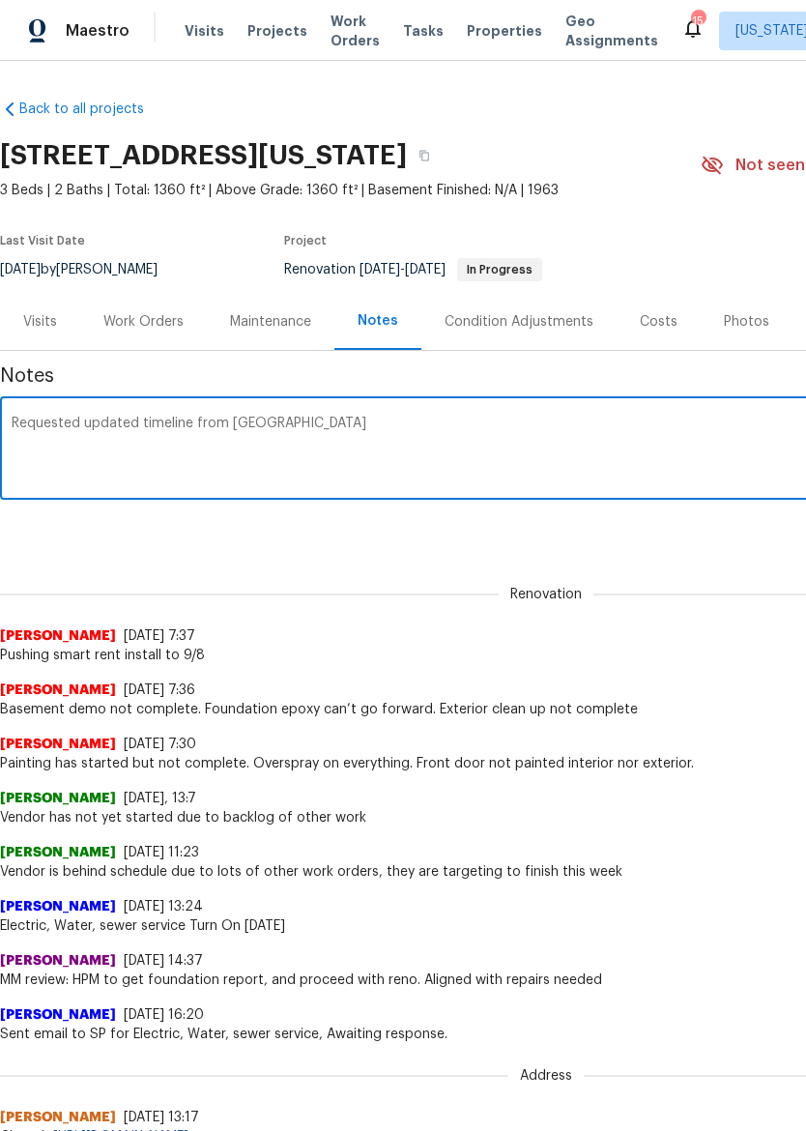
type textarea "Requested updated timeline from TP"
click at [699, 552] on div "Notes Requested updated timeline from TP x ​ Renovation (current) 37b2859f-9153…" at bounding box center [546, 986] width 1092 height 1271
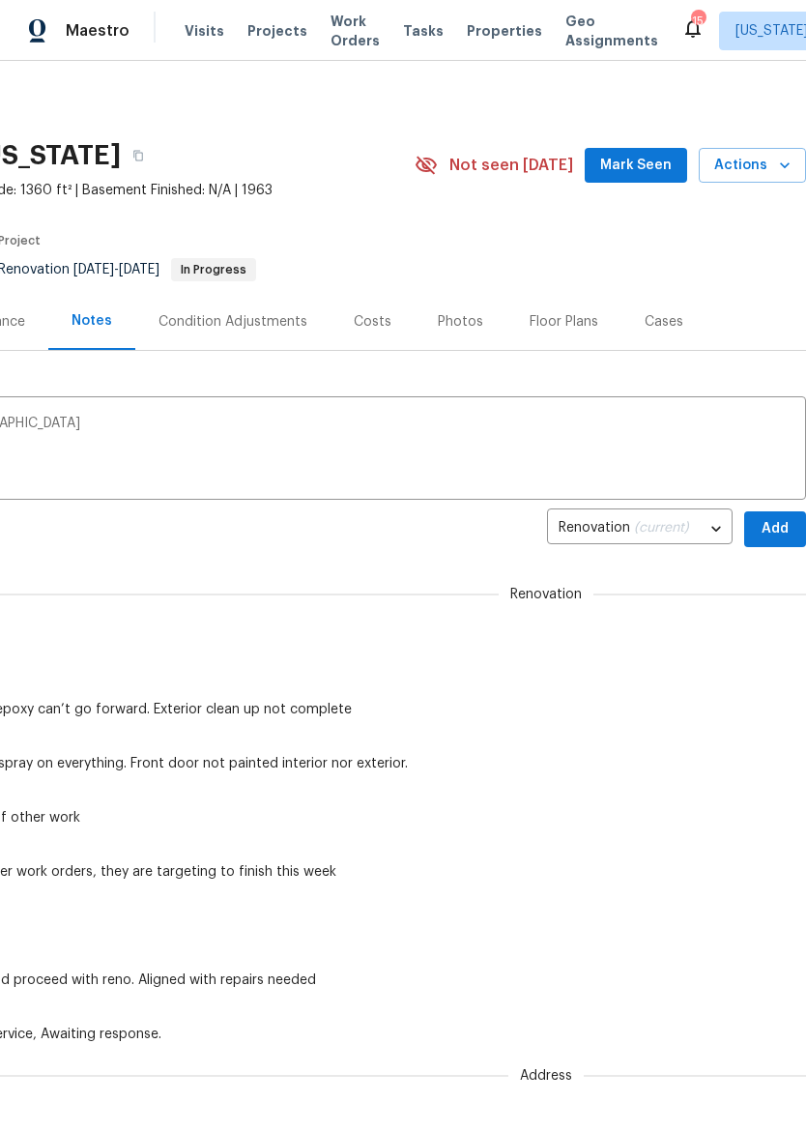
scroll to position [0, 286]
click at [774, 536] on span "Add" at bounding box center [775, 529] width 31 height 24
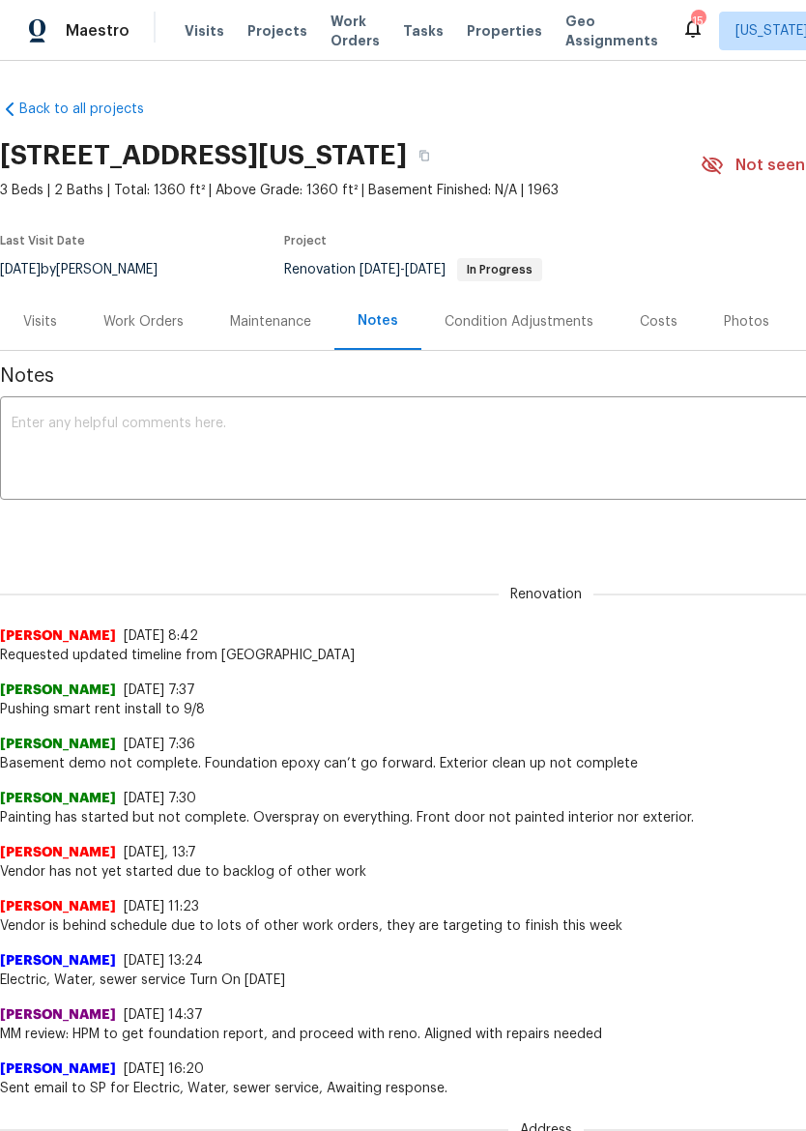
scroll to position [0, 0]
click at [467, 37] on span "Properties" at bounding box center [504, 30] width 75 height 19
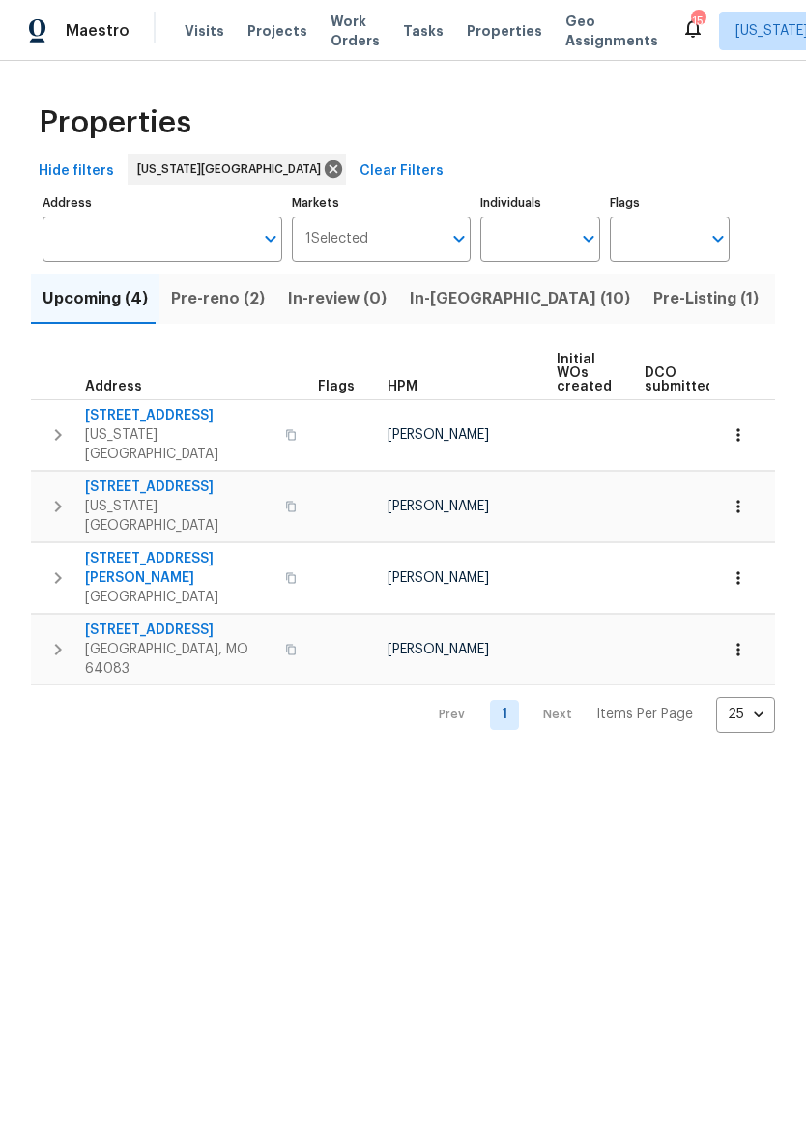
click at [440, 305] on span "In-[GEOGRAPHIC_DATA] (10)" at bounding box center [520, 298] width 220 height 27
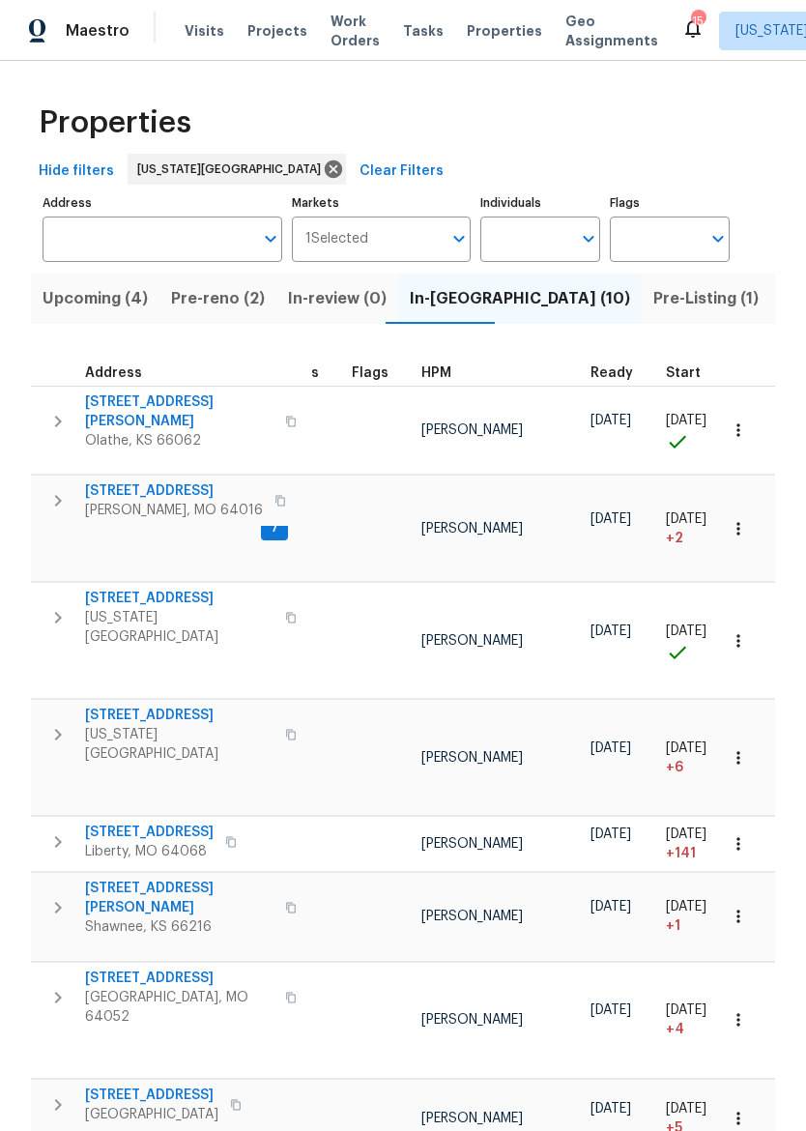
scroll to position [15, 59]
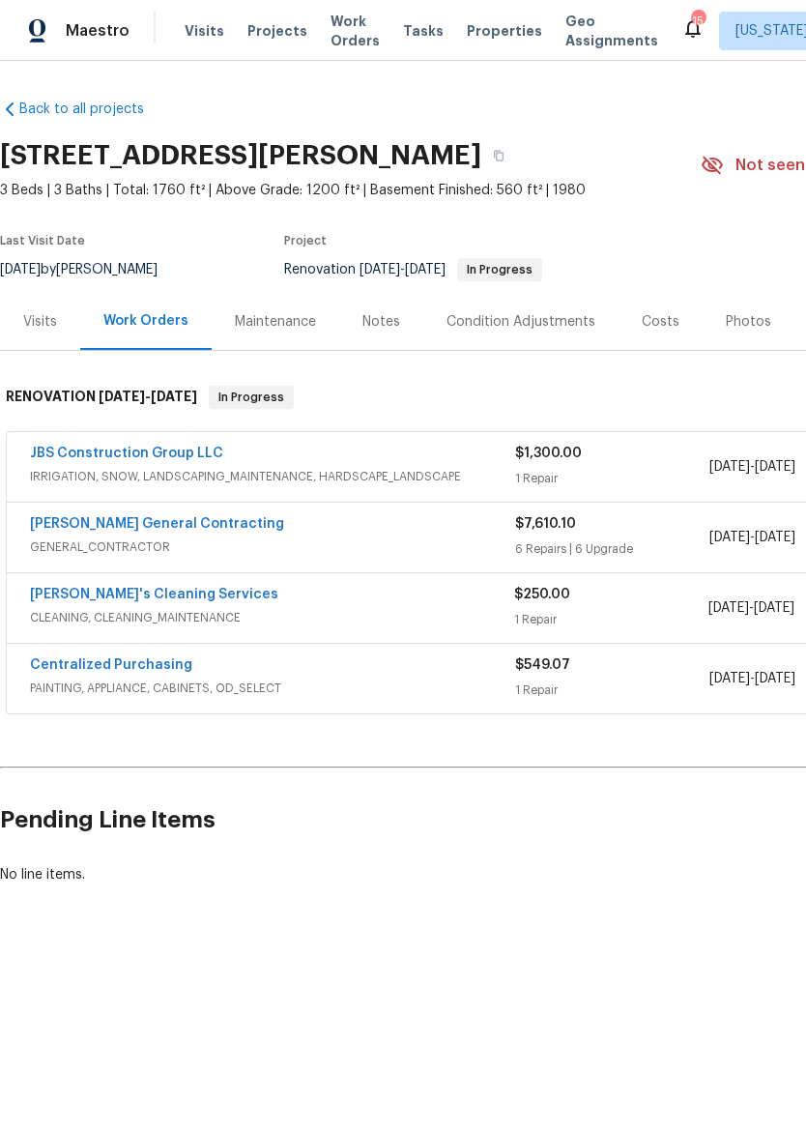
click at [377, 312] on div "Notes" at bounding box center [381, 321] width 38 height 19
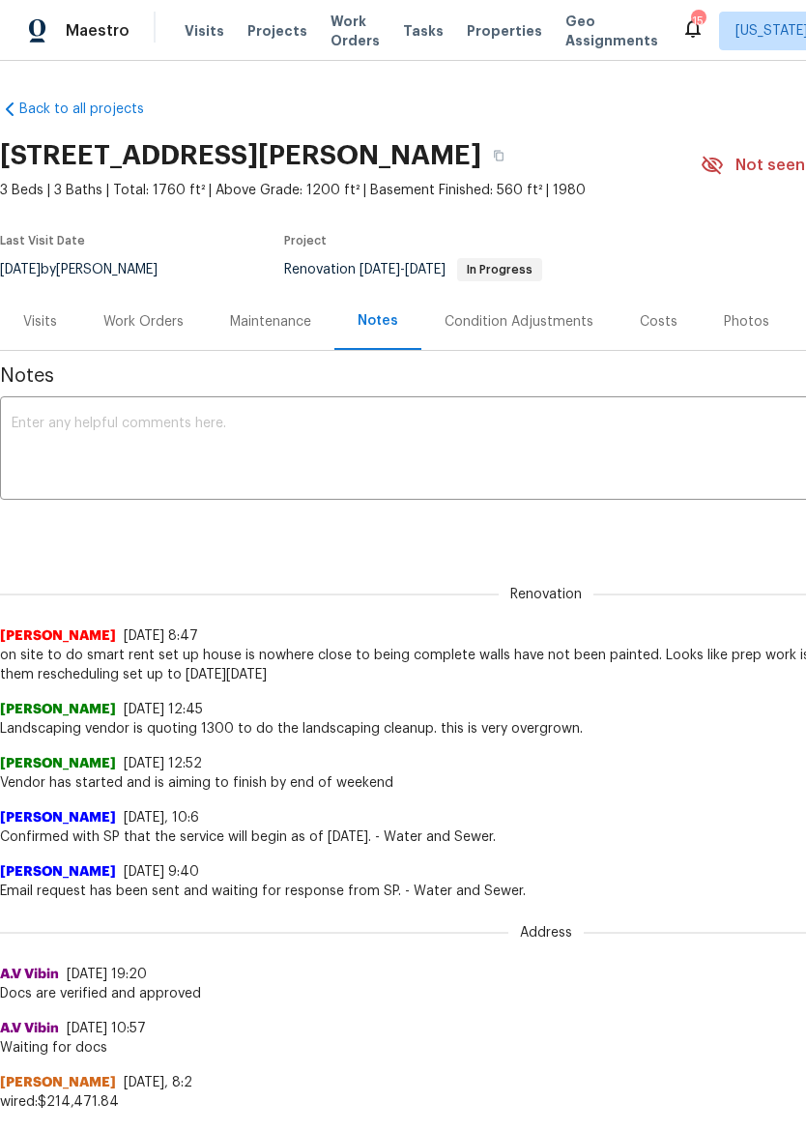
click at [27, 449] on textarea at bounding box center [546, 451] width 1069 height 68
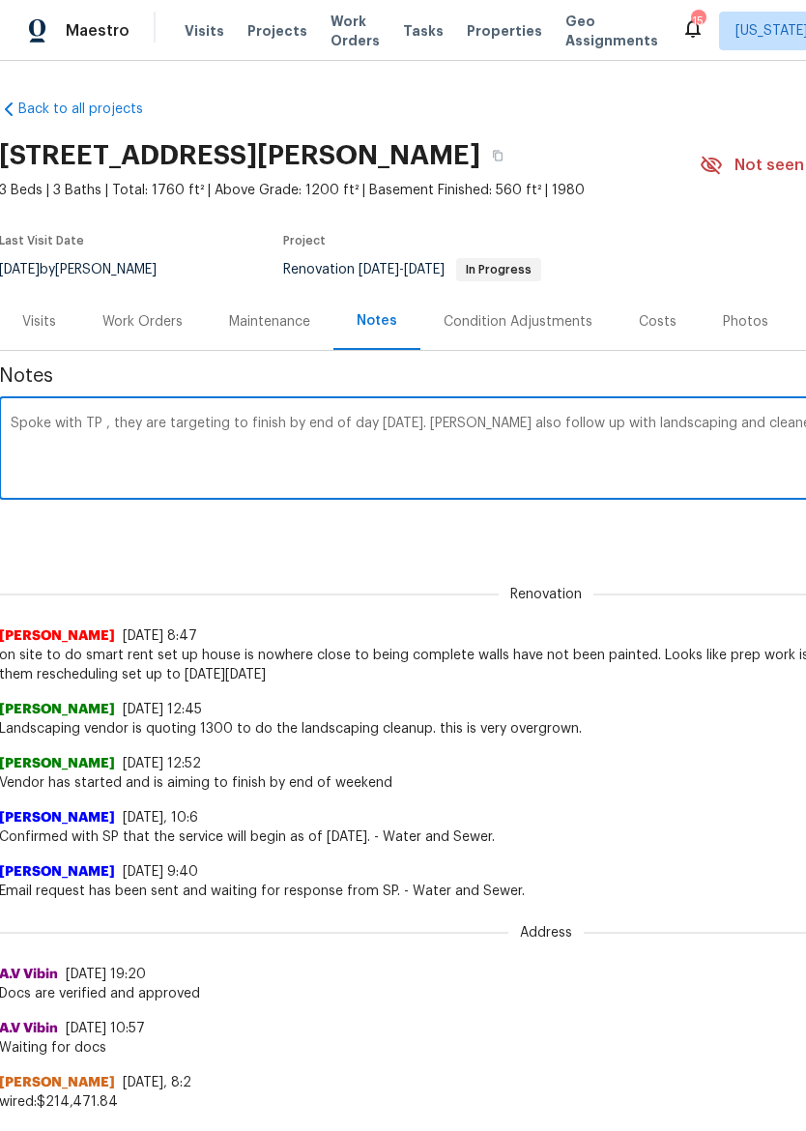
scroll to position [0, 286]
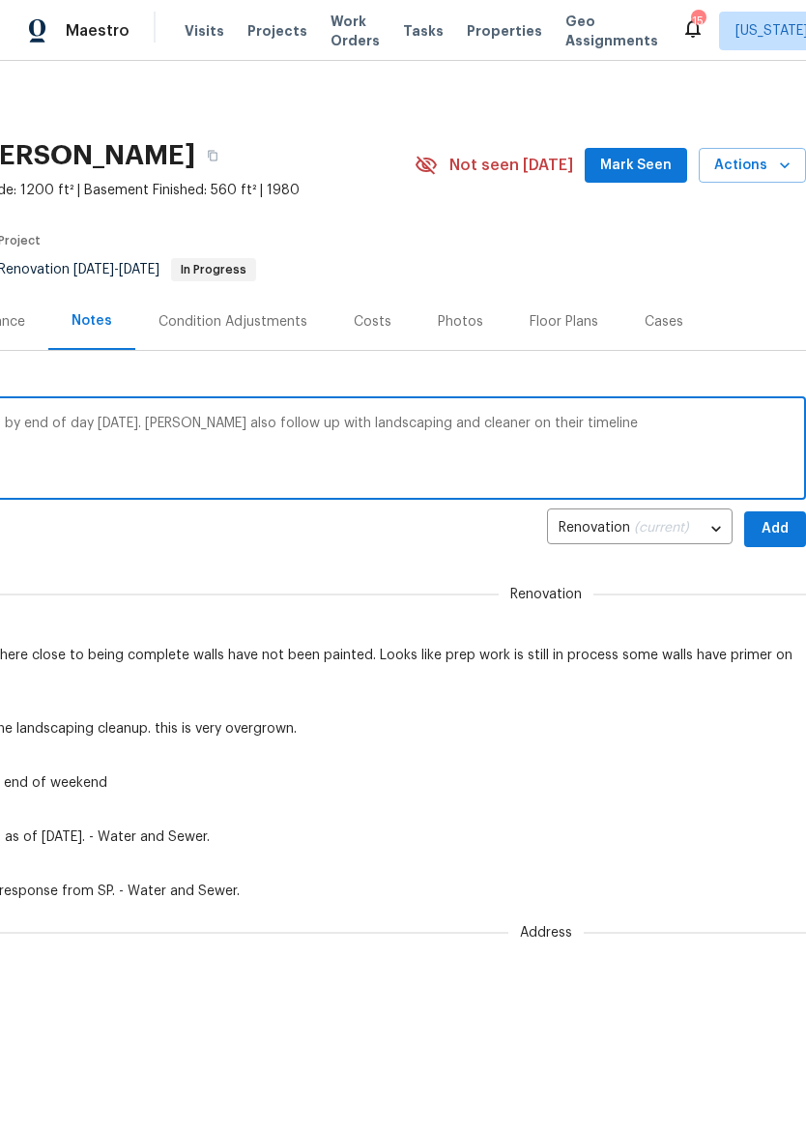
type textarea "Spoke with TP , they are targeting to finish by end of day tomorrow. Will also …"
click at [785, 528] on span "Add" at bounding box center [775, 529] width 31 height 24
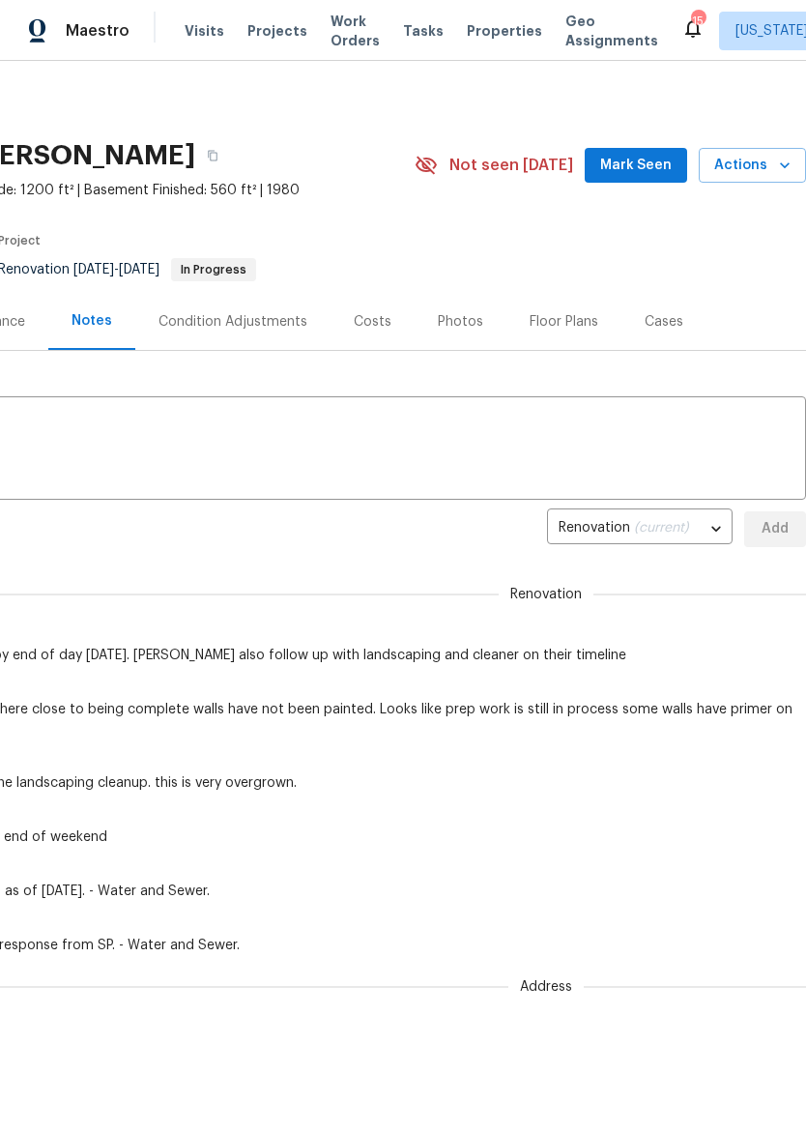
click at [468, 29] on span "Properties" at bounding box center [504, 30] width 75 height 19
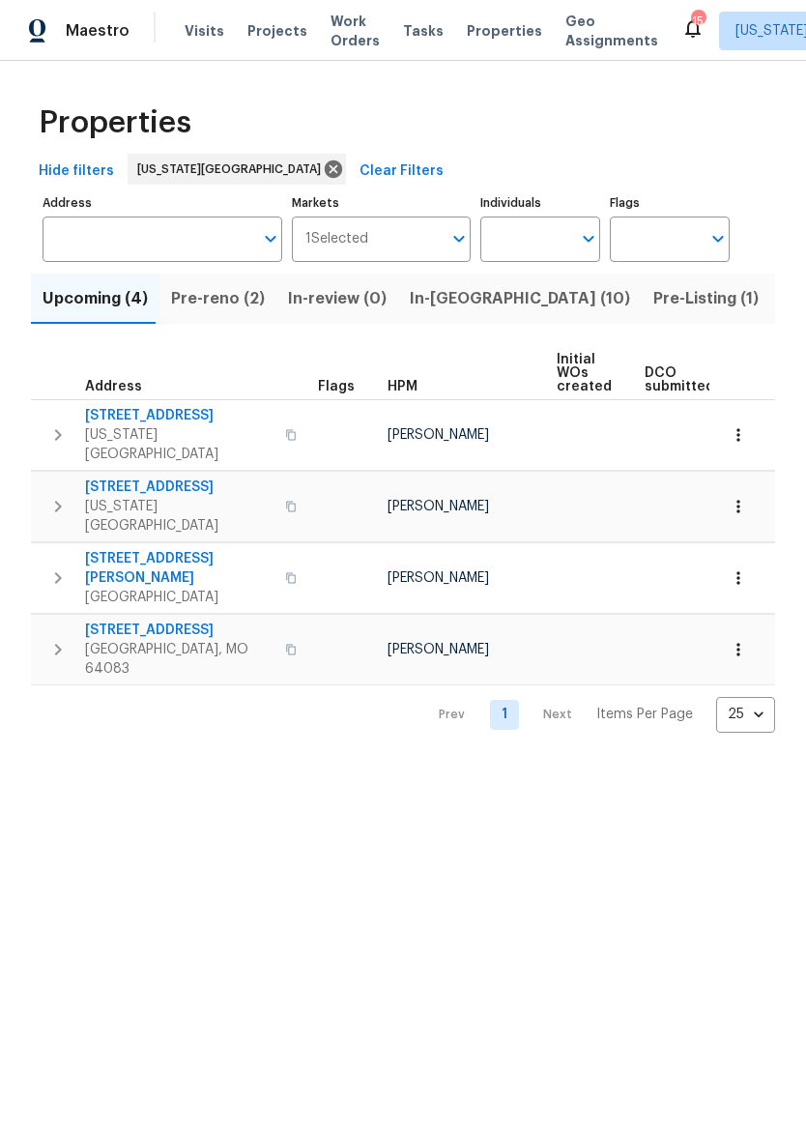
click at [446, 318] on button "In-[GEOGRAPHIC_DATA] (10)" at bounding box center [520, 298] width 244 height 50
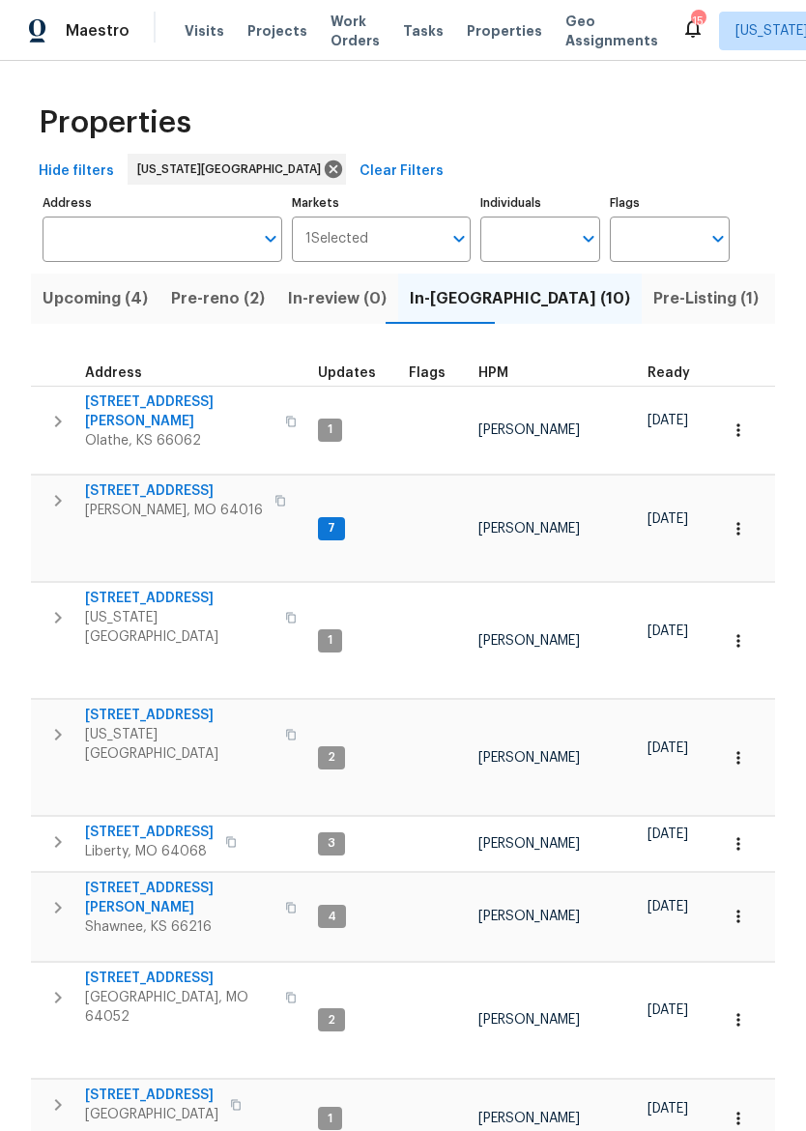
click at [214, 299] on span "Pre-reno (2)" at bounding box center [218, 298] width 94 height 27
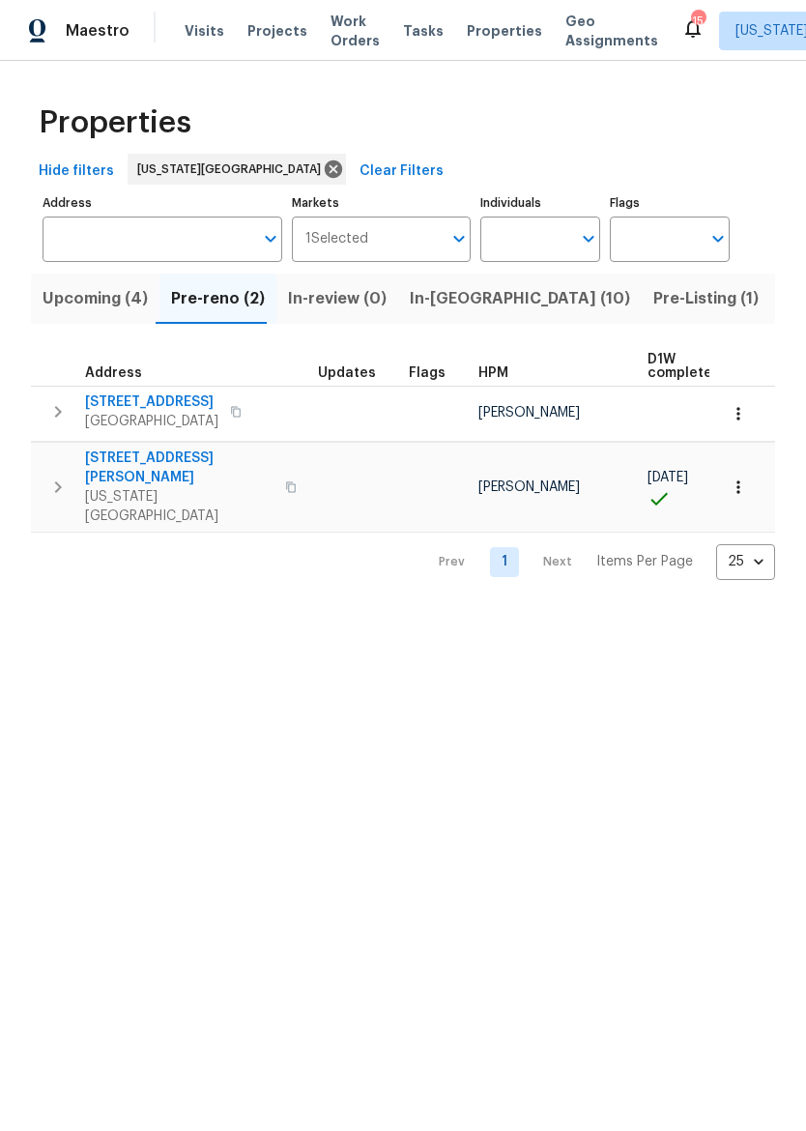
click at [566, 246] on input "Individuals" at bounding box center [525, 238] width 91 height 45
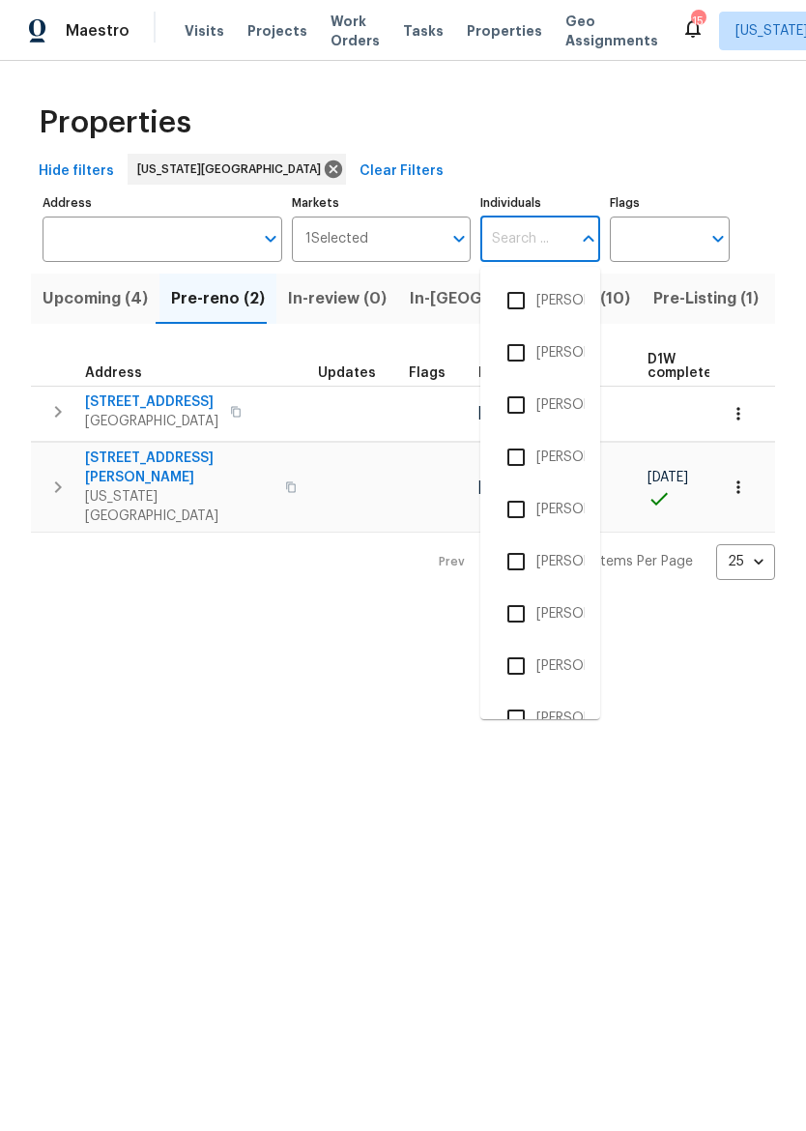
click at [560, 149] on div "Properties" at bounding box center [403, 123] width 744 height 62
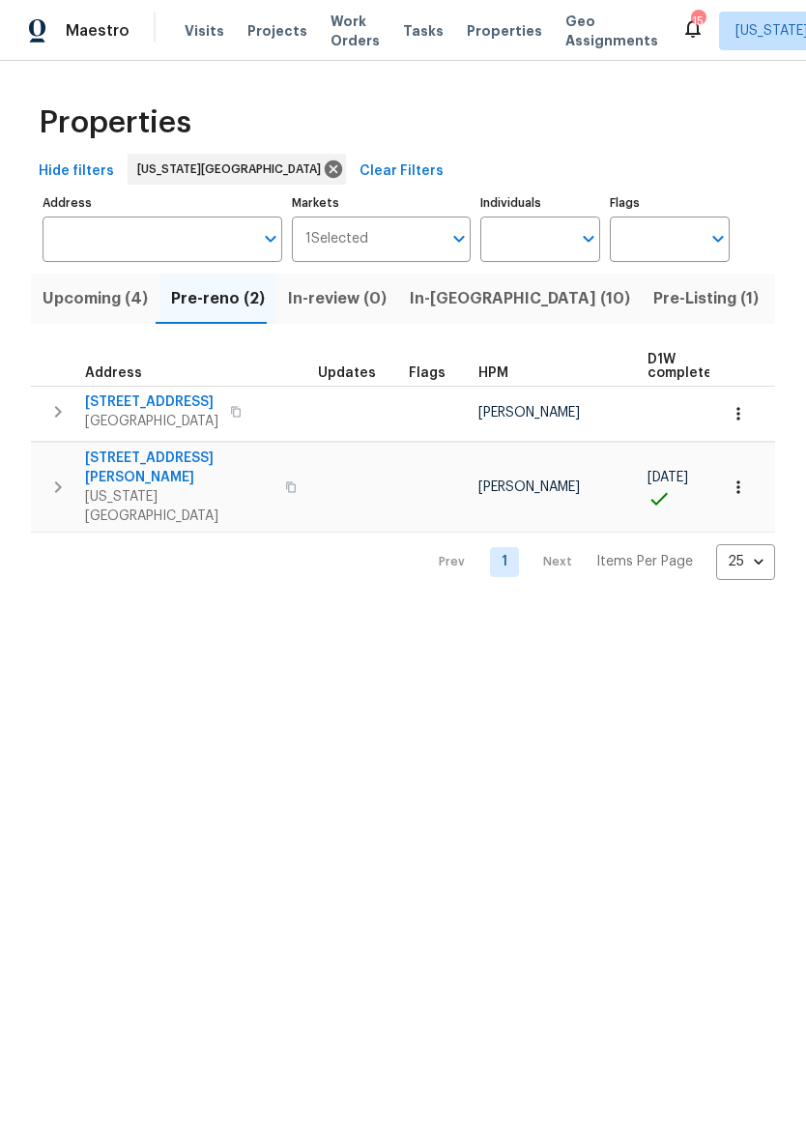
click at [441, 313] on button "In-[GEOGRAPHIC_DATA] (10)" at bounding box center [520, 298] width 244 height 50
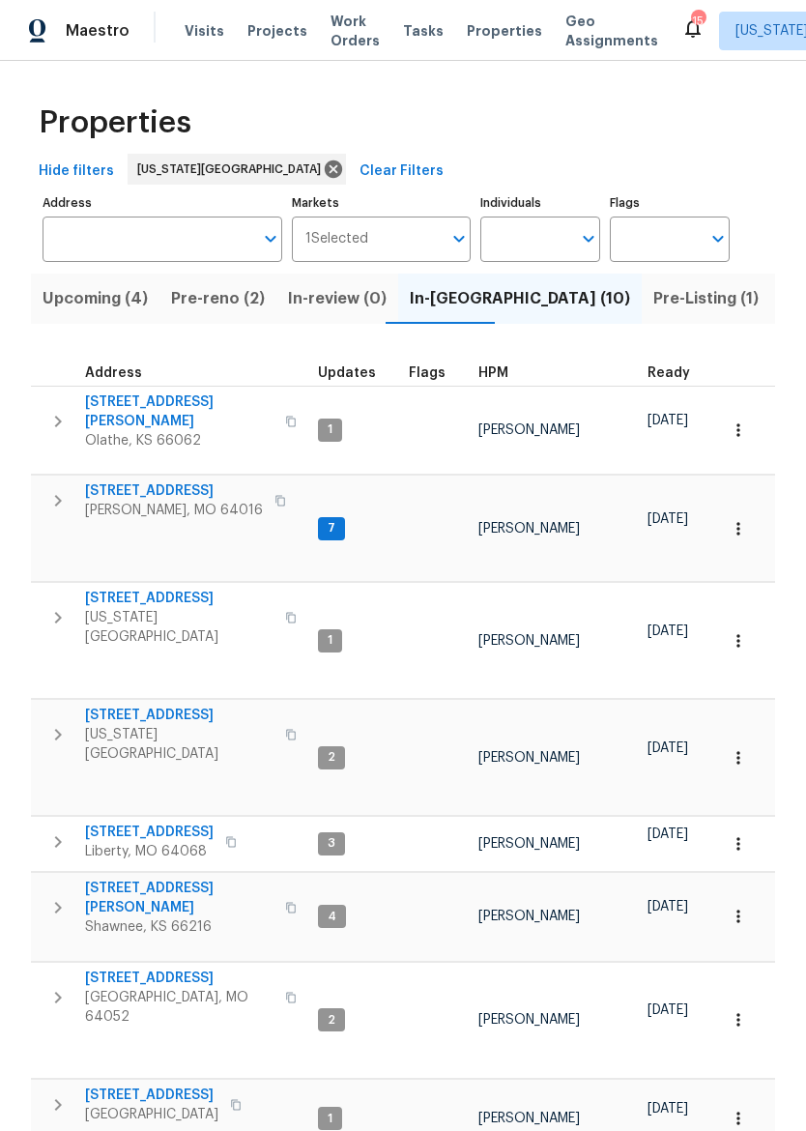
click at [117, 431] on span "Olathe, KS 66062" at bounding box center [179, 440] width 188 height 19
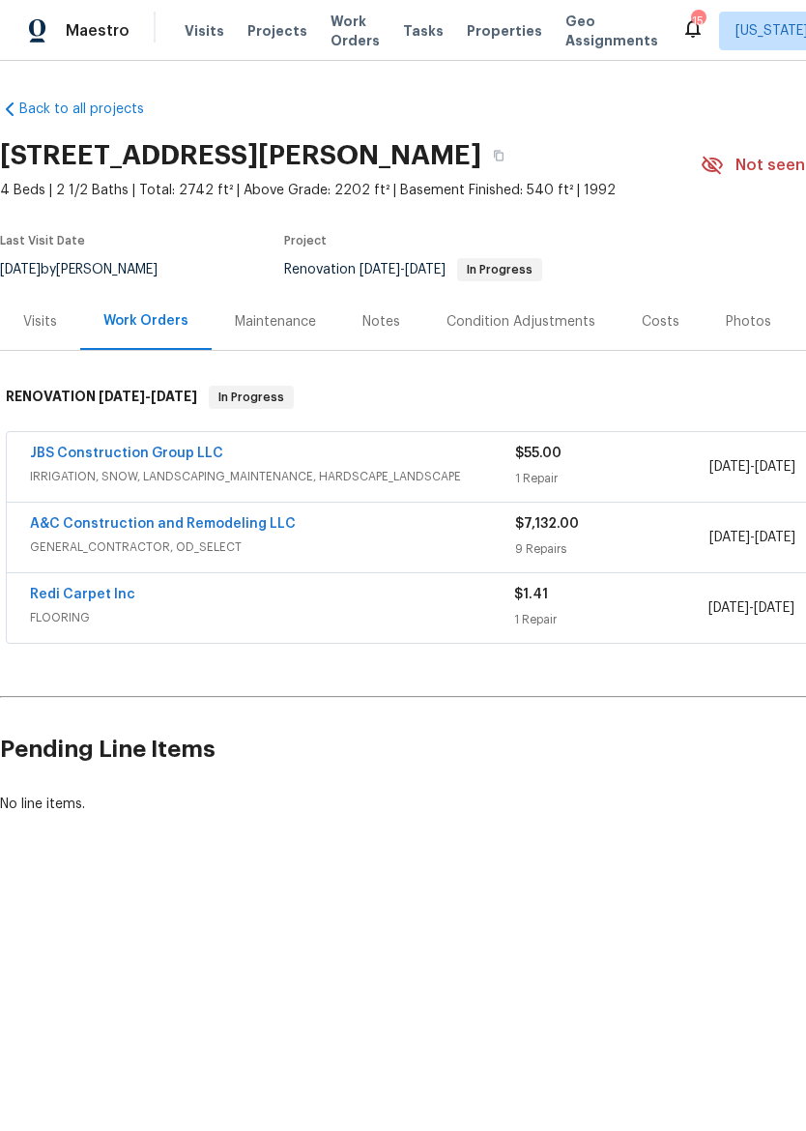
click at [40, 525] on link "A&C Construction and Remodeling LLC" at bounding box center [163, 524] width 266 height 14
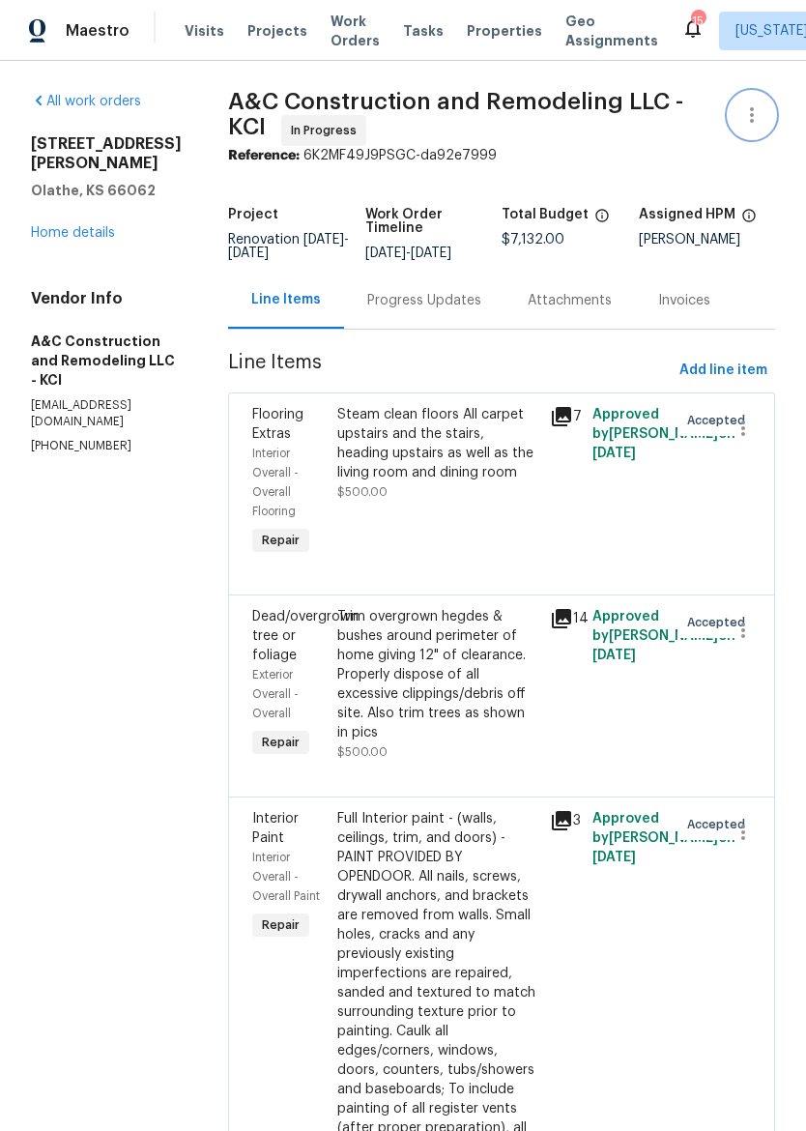
click at [754, 111] on icon "button" at bounding box center [751, 114] width 23 height 23
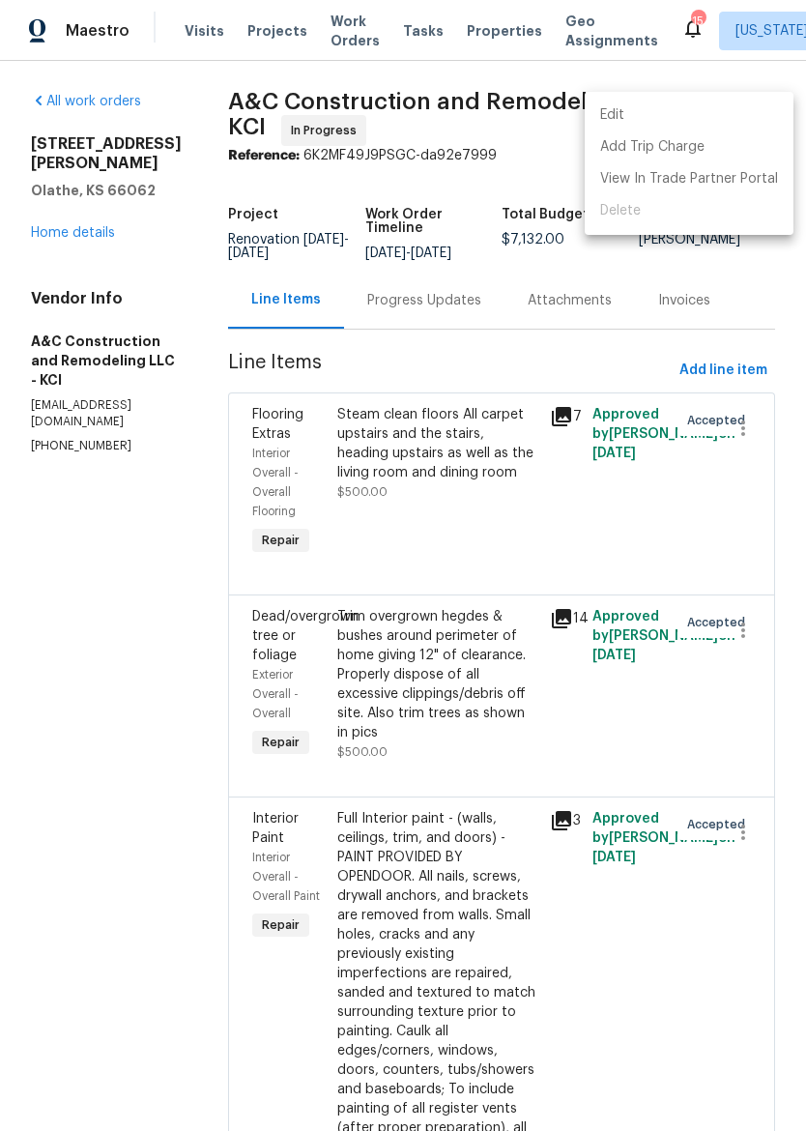
click at [645, 308] on div at bounding box center [403, 565] width 806 height 1131
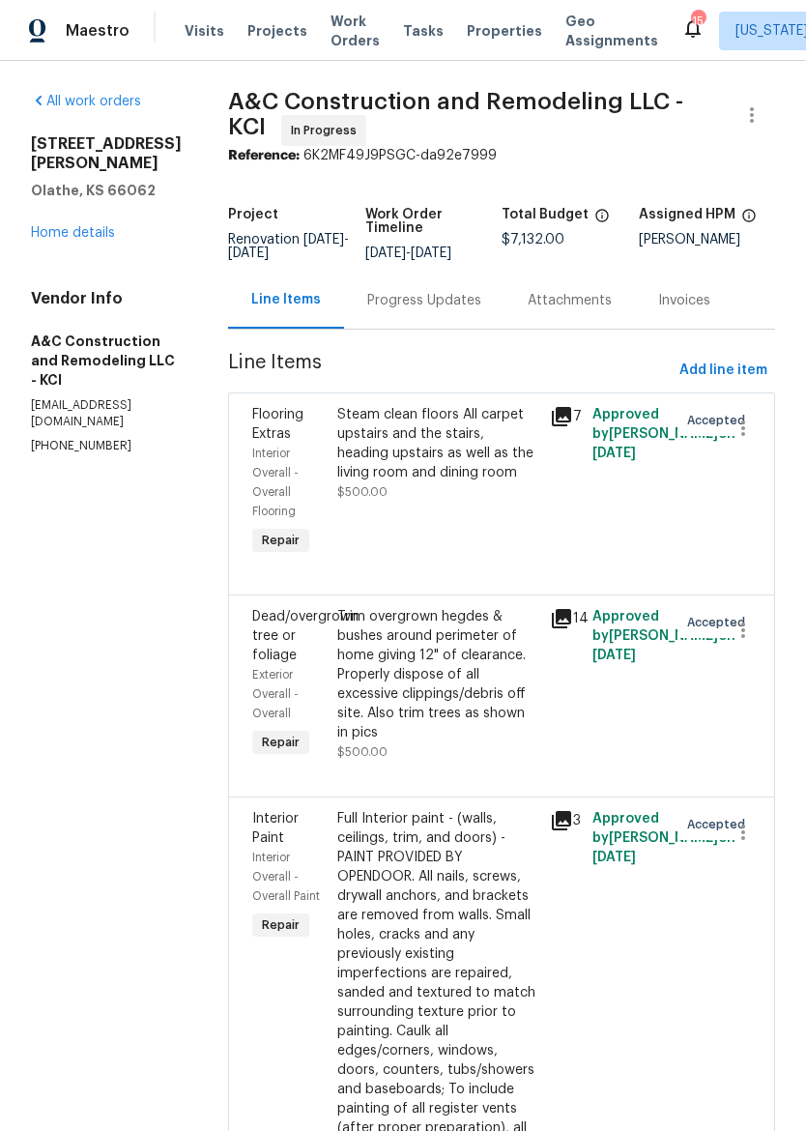
click at [334, 14] on span "Work Orders" at bounding box center [355, 31] width 49 height 39
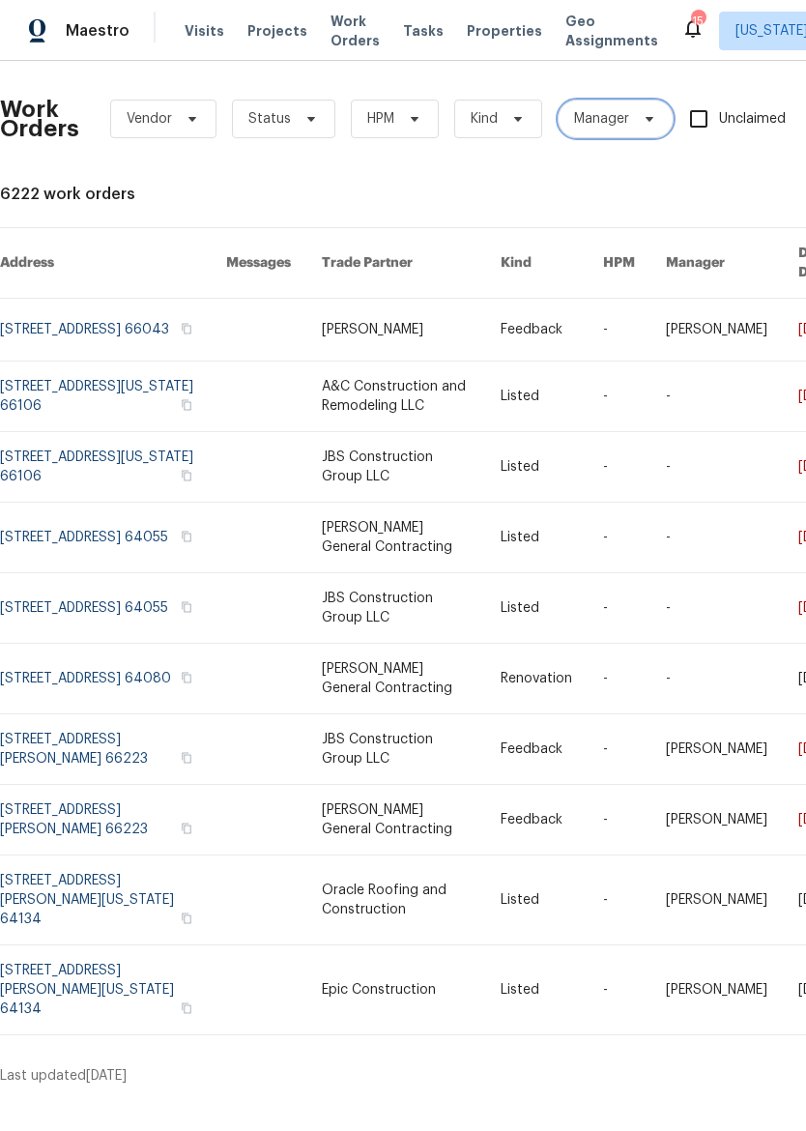
click at [622, 121] on span "Manager" at bounding box center [601, 118] width 55 height 19
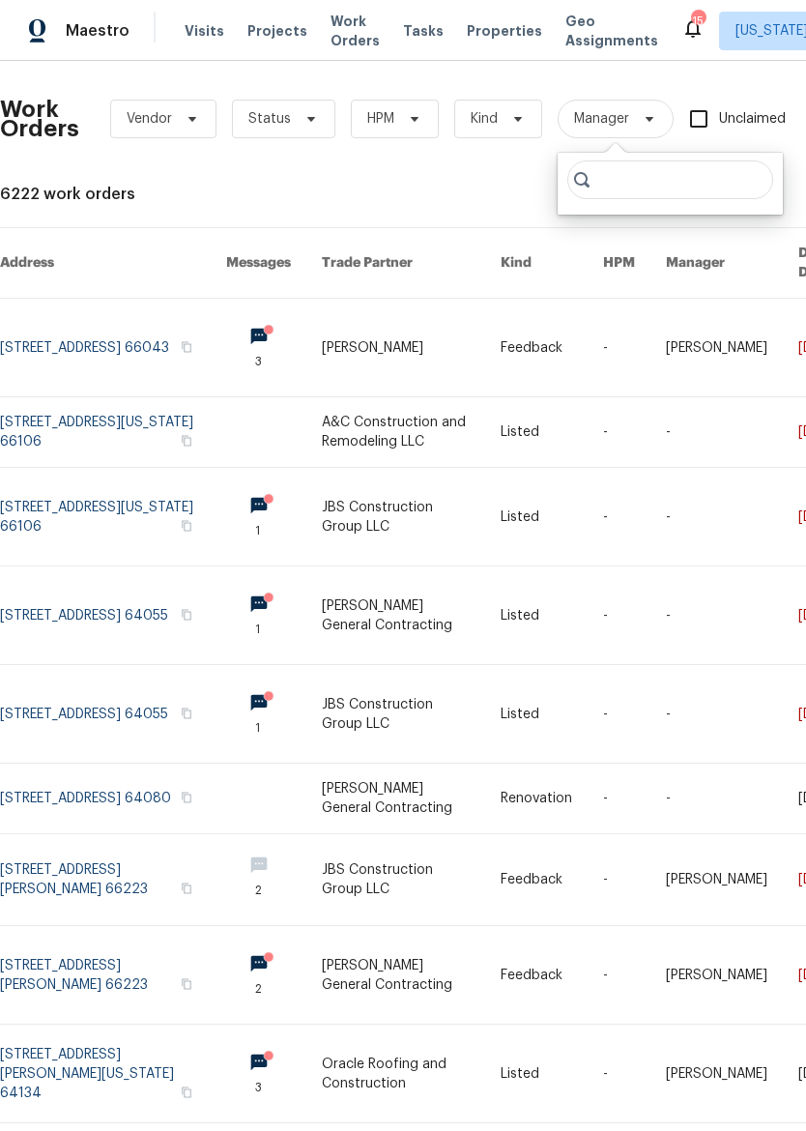
click at [475, 174] on div "Work Orders Vendor Status HPM Kind Manager Unclaimed ​ View Reno Index 6222 wor…" at bounding box center [546, 673] width 1092 height 1195
click at [150, 109] on span "Vendor" at bounding box center [149, 118] width 45 height 19
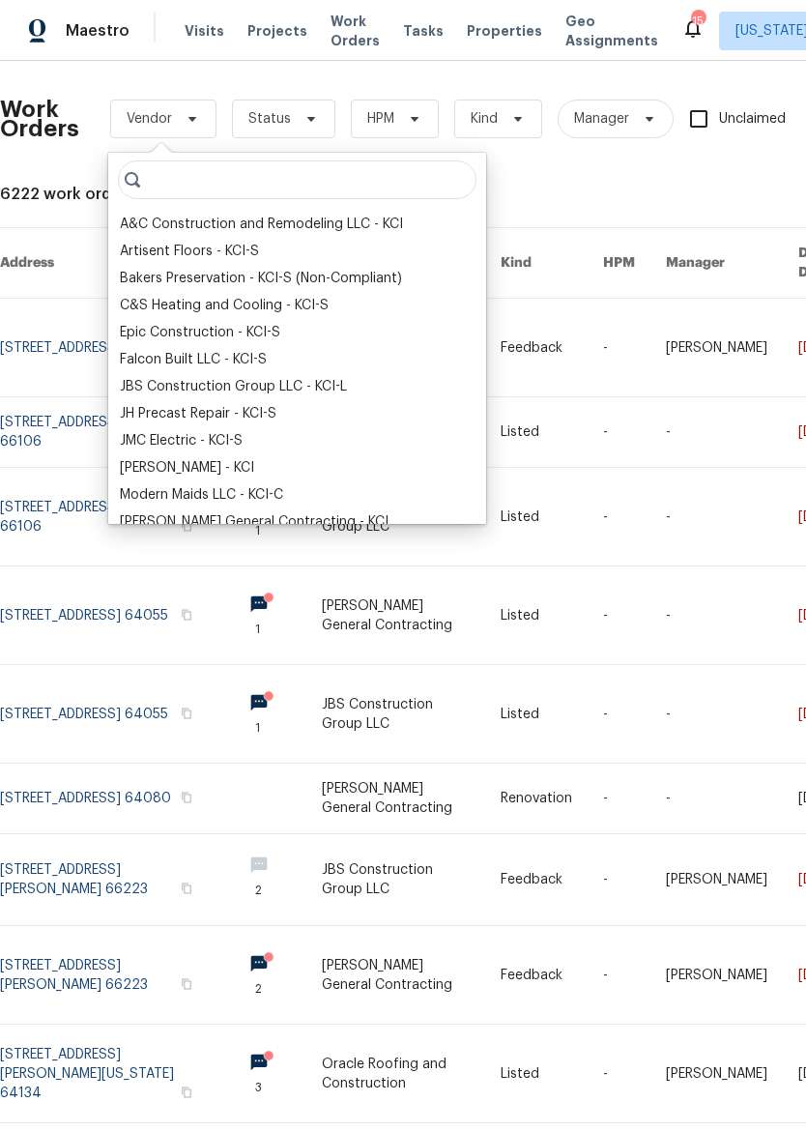
click at [328, 226] on div "A&C Construction and Remodeling LLC - KCI" at bounding box center [261, 224] width 283 height 19
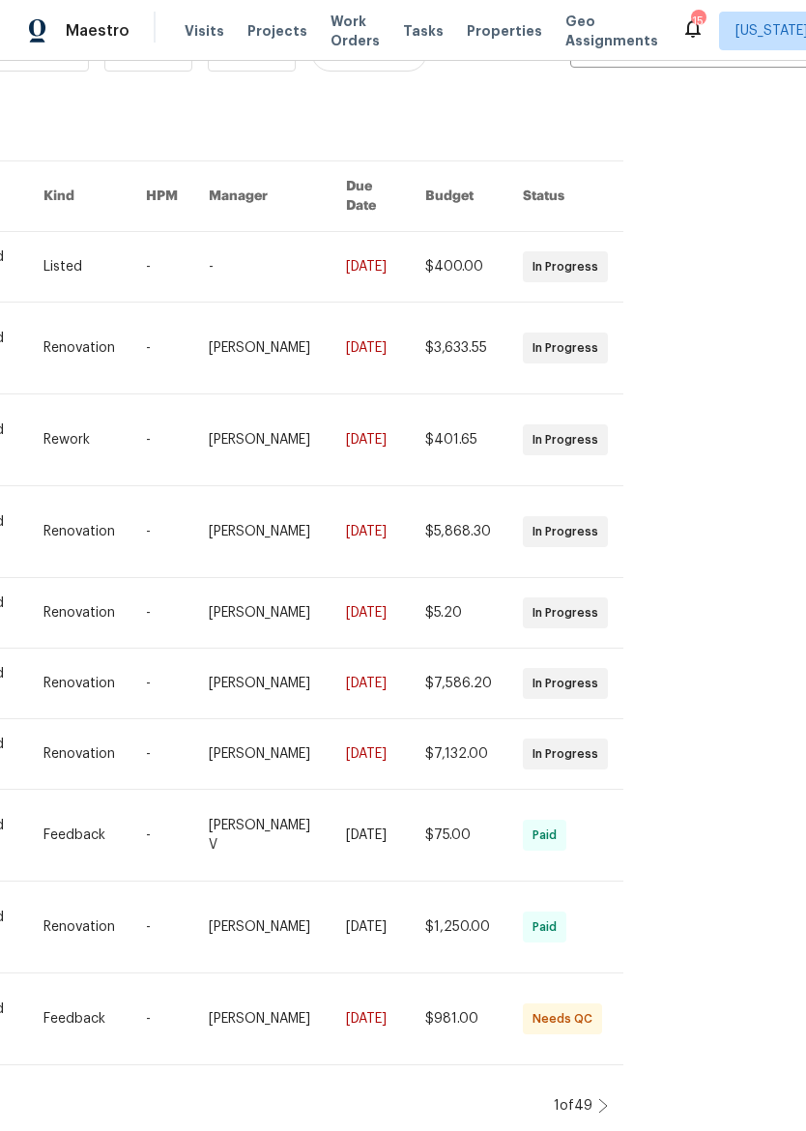
scroll to position [62, 358]
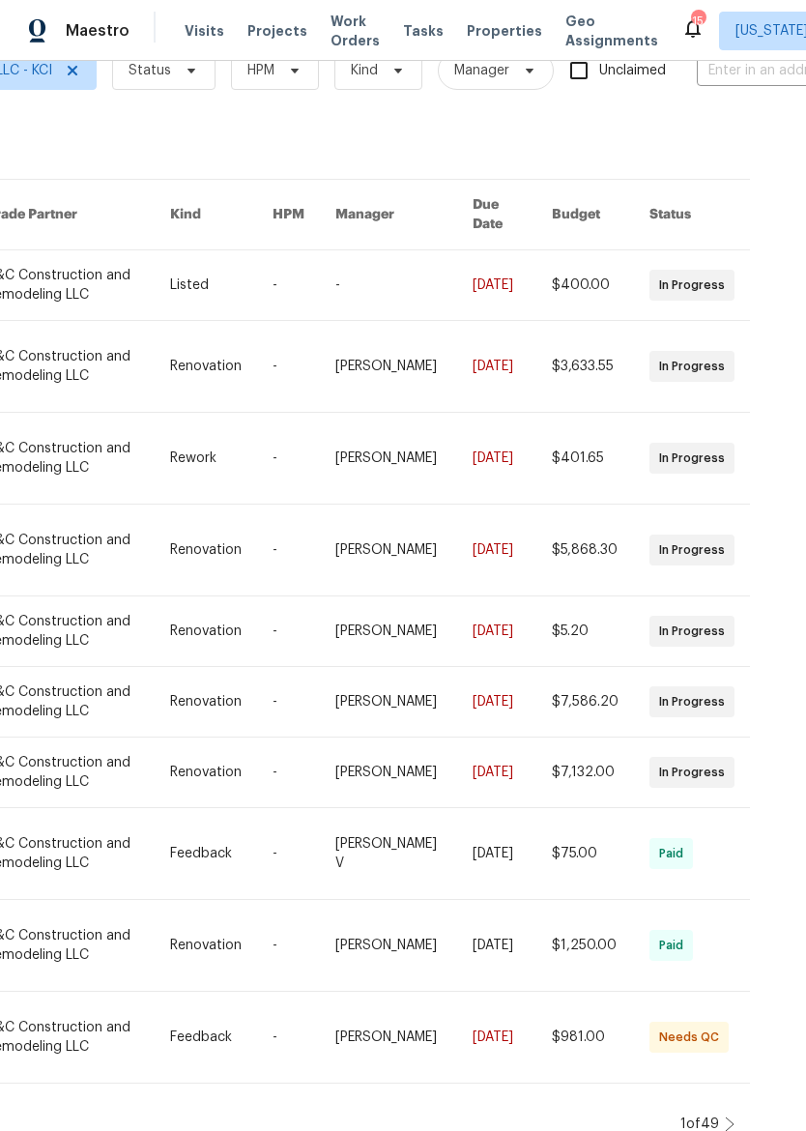
click at [797, 794] on div "Work Orders A&C Construction and Remodeling LLC - KCI Status HPM Kind Manager U…" at bounding box center [403, 596] width 806 height 1070
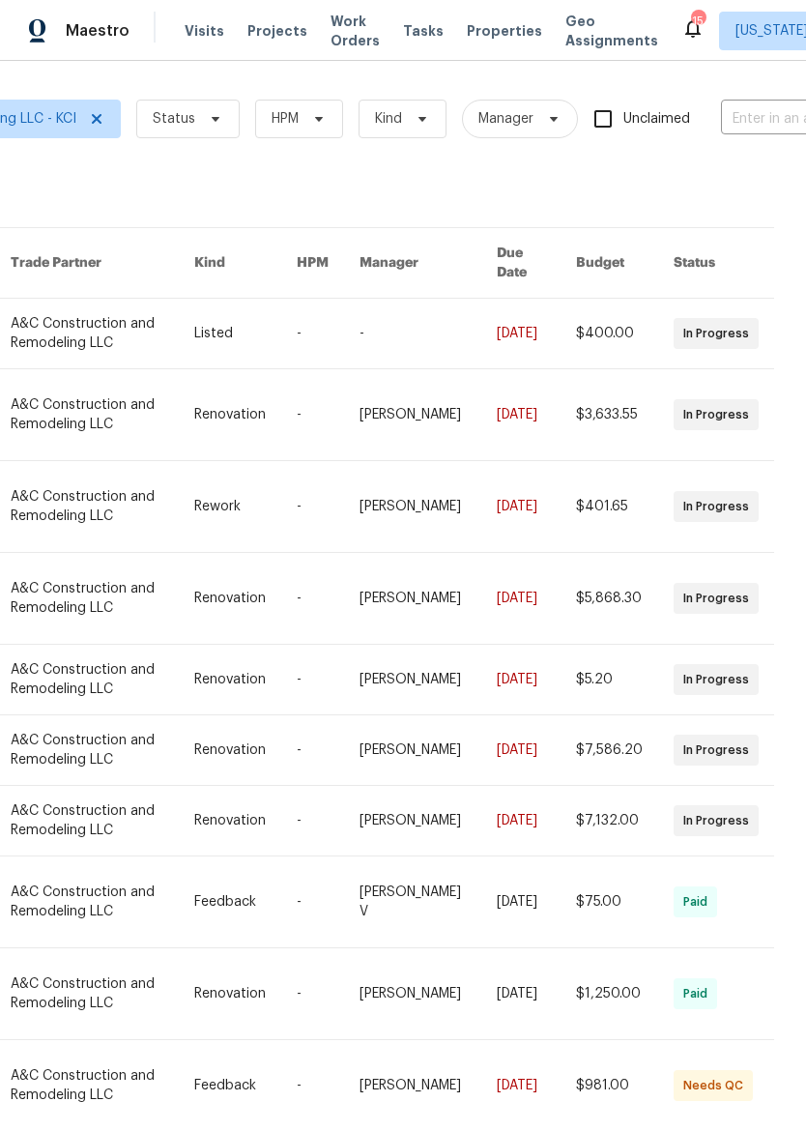
scroll to position [0, 333]
click at [420, 121] on icon at bounding box center [422, 119] width 8 height 5
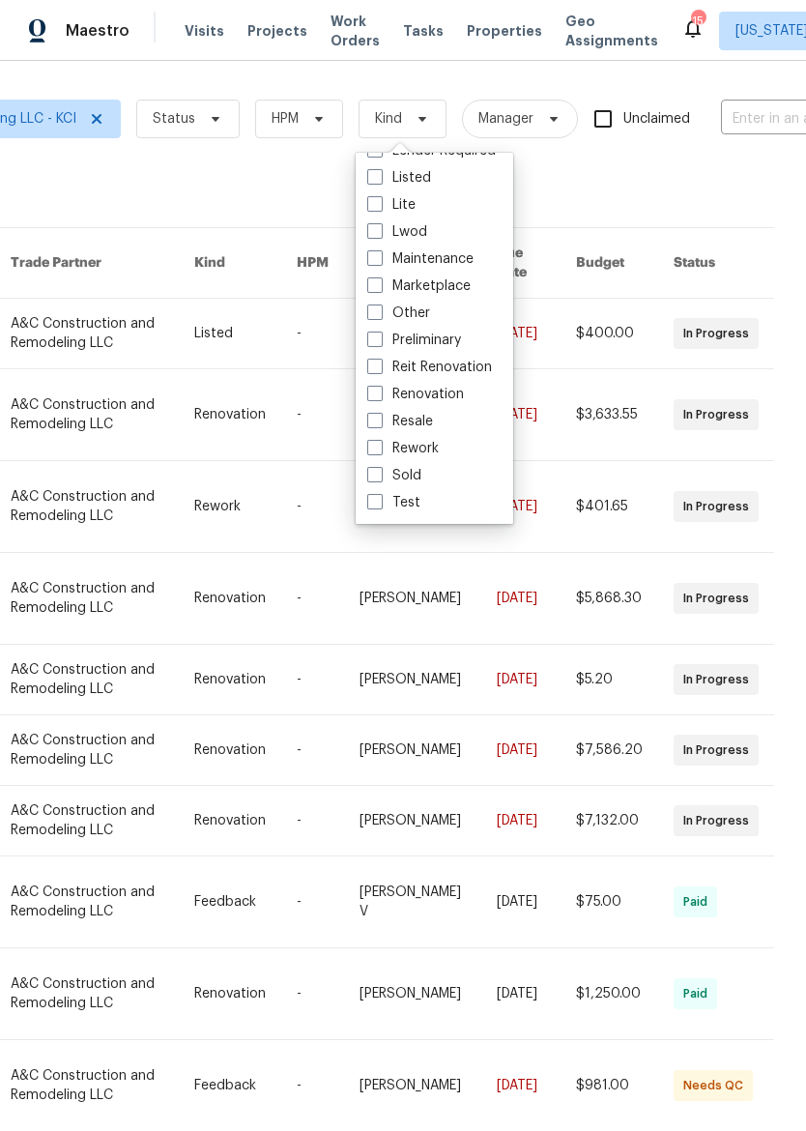
scroll to position [158, 0]
click at [417, 393] on label "Renovation" at bounding box center [415, 394] width 97 height 19
click at [380, 393] on input "Renovation" at bounding box center [373, 391] width 13 height 13
checkbox input "true"
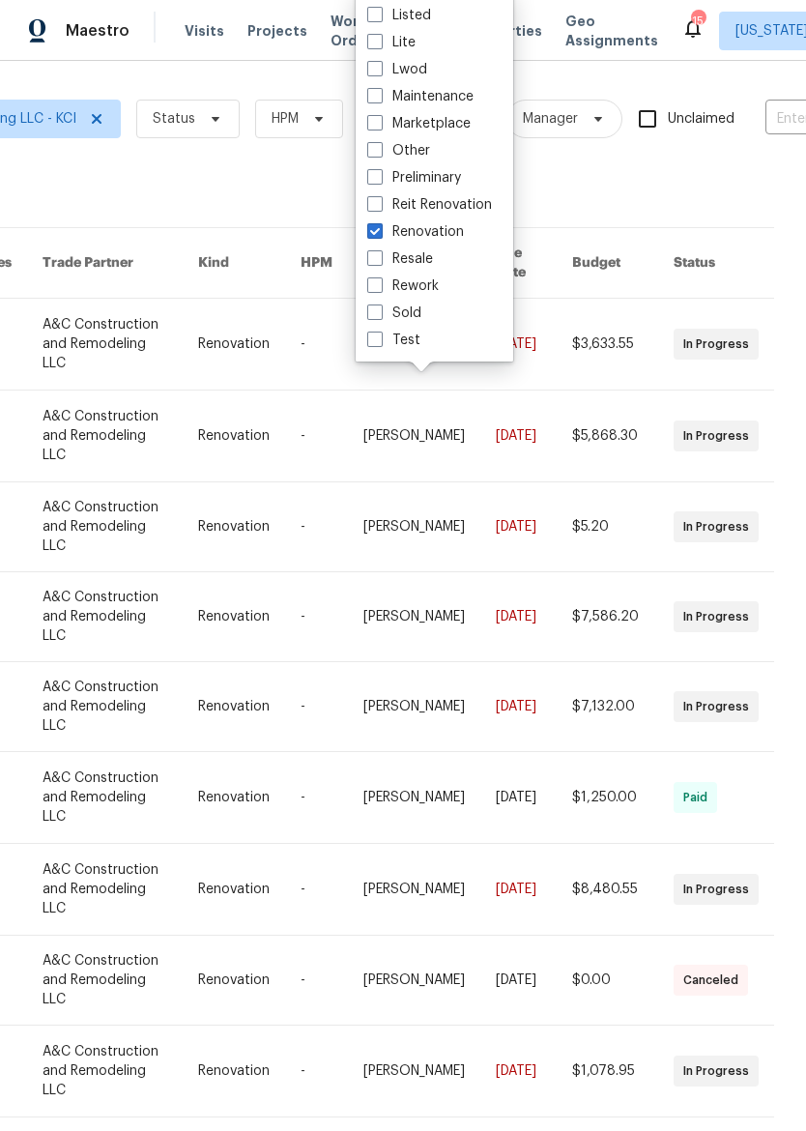
click at [590, 180] on div "Work Orders A&C Construction and Remodeling LLC - KCI Status HPM Renovation Man…" at bounding box center [213, 667] width 1092 height 1183
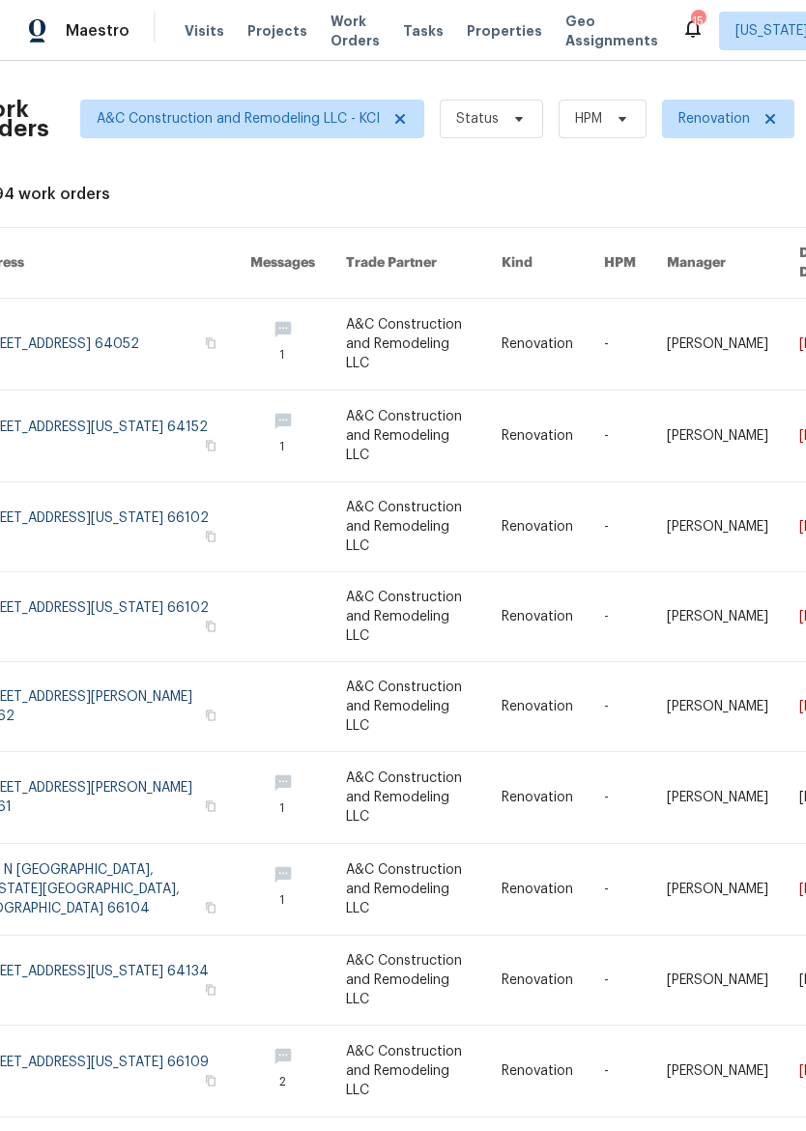
scroll to position [0, 28]
click at [507, 112] on span at bounding box center [517, 118] width 21 height 15
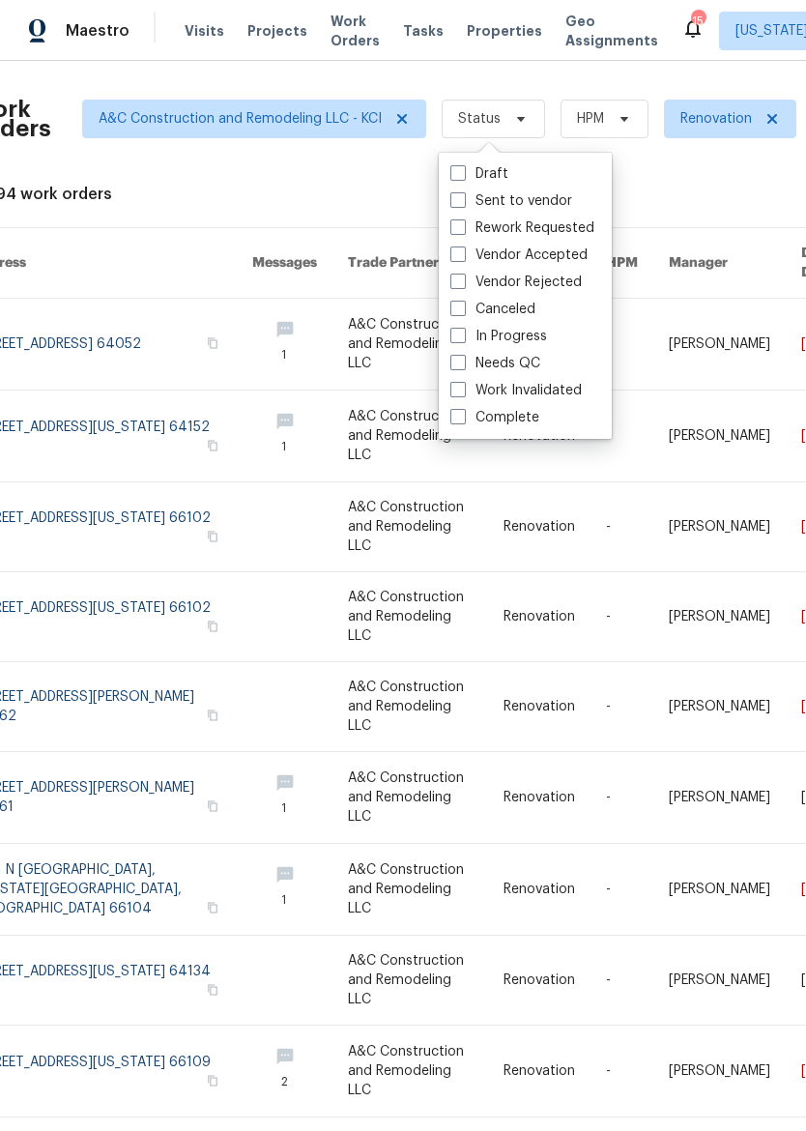
click at [532, 205] on label "Sent to vendor" at bounding box center [511, 200] width 122 height 19
click at [463, 204] on input "Sent to vendor" at bounding box center [456, 197] width 13 height 13
checkbox input "true"
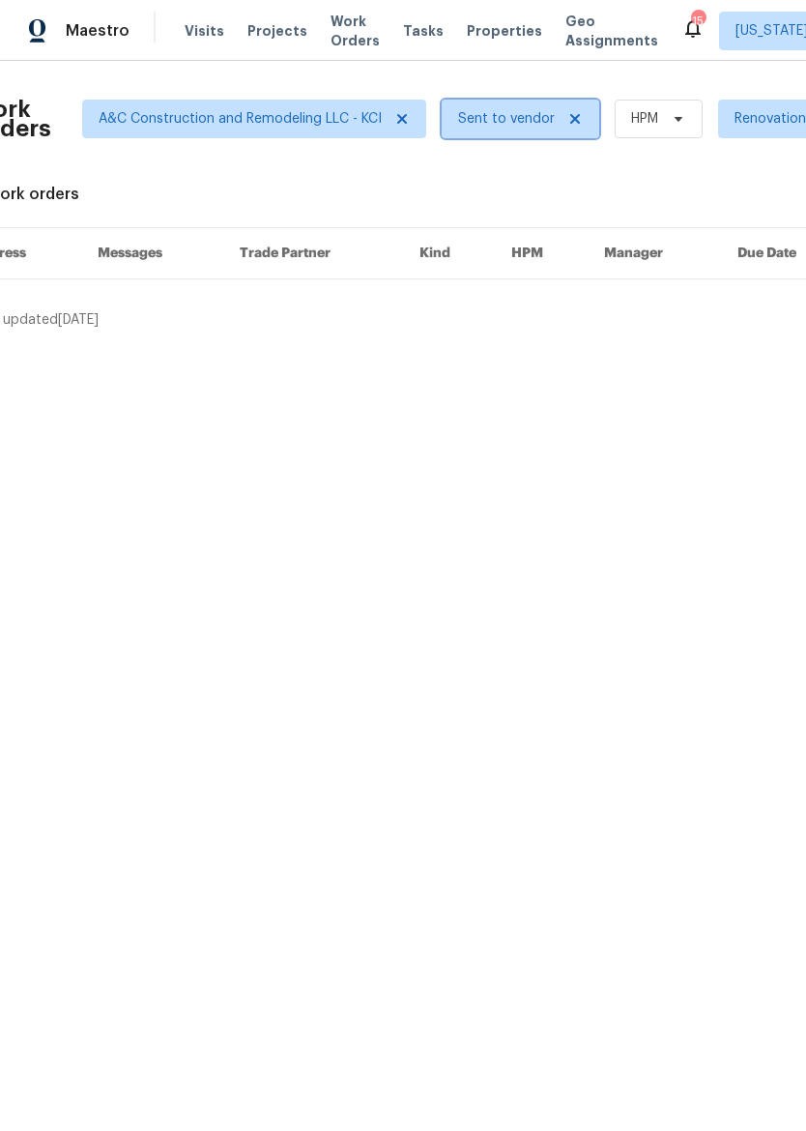
click at [556, 136] on span "Sent to vendor" at bounding box center [521, 119] width 158 height 39
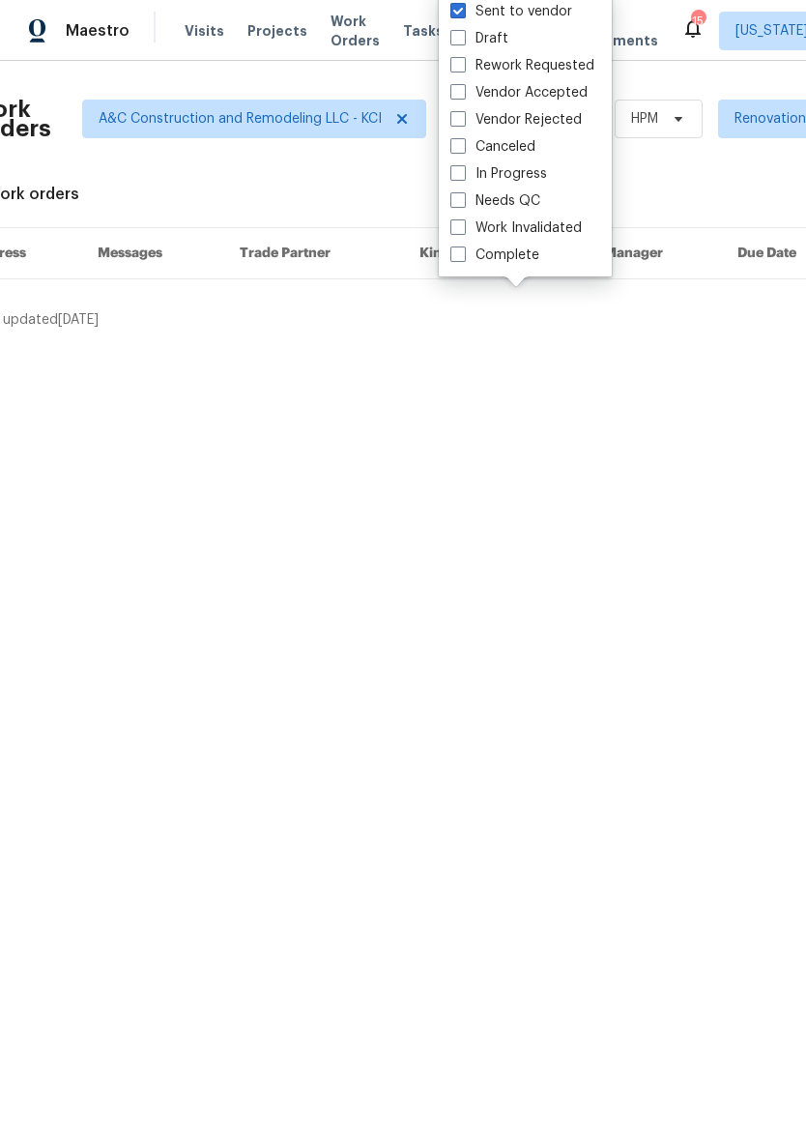
click at [642, 192] on div "0 work orders" at bounding box center [518, 194] width 1092 height 19
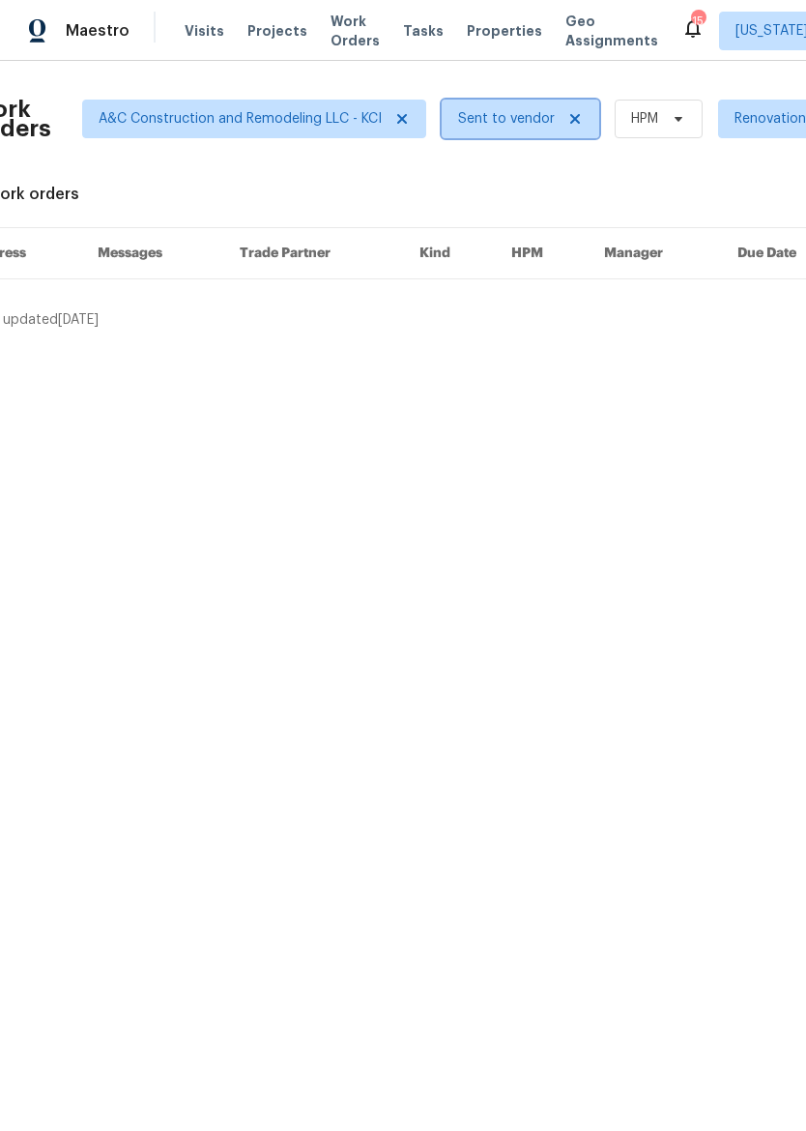
click at [573, 126] on icon at bounding box center [574, 118] width 15 height 15
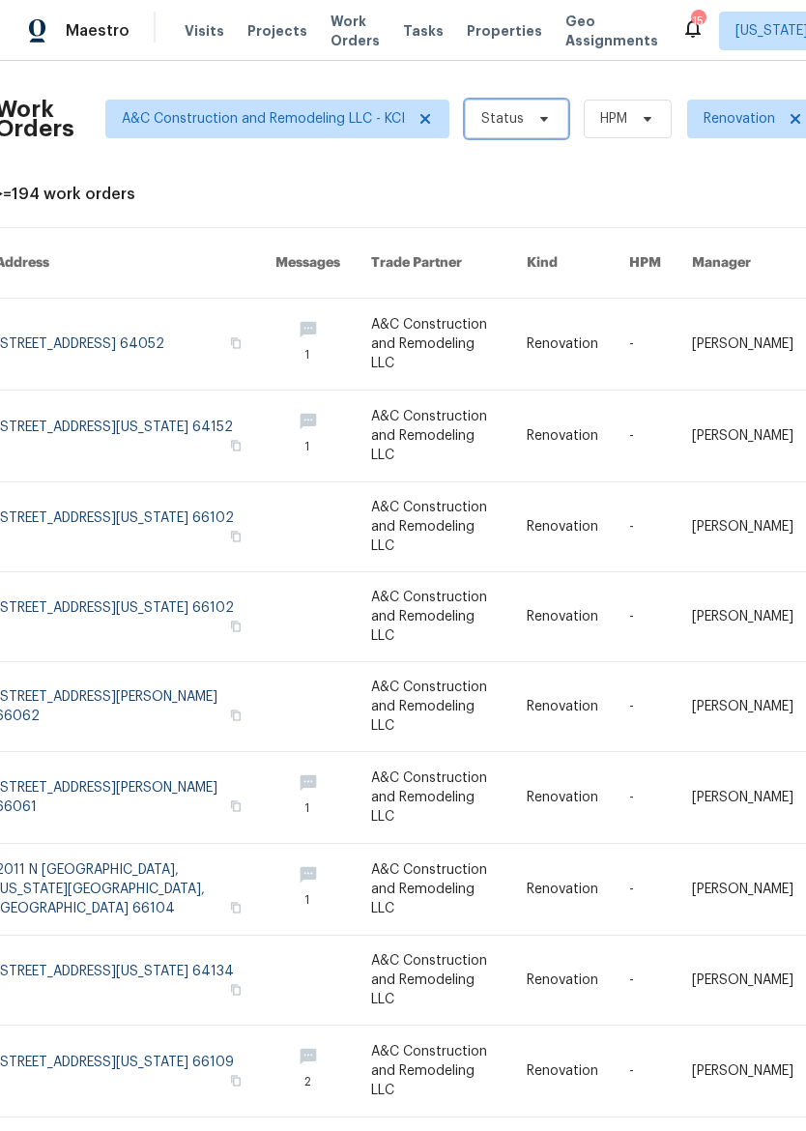
scroll to position [0, 5]
click at [536, 112] on icon at bounding box center [543, 118] width 15 height 15
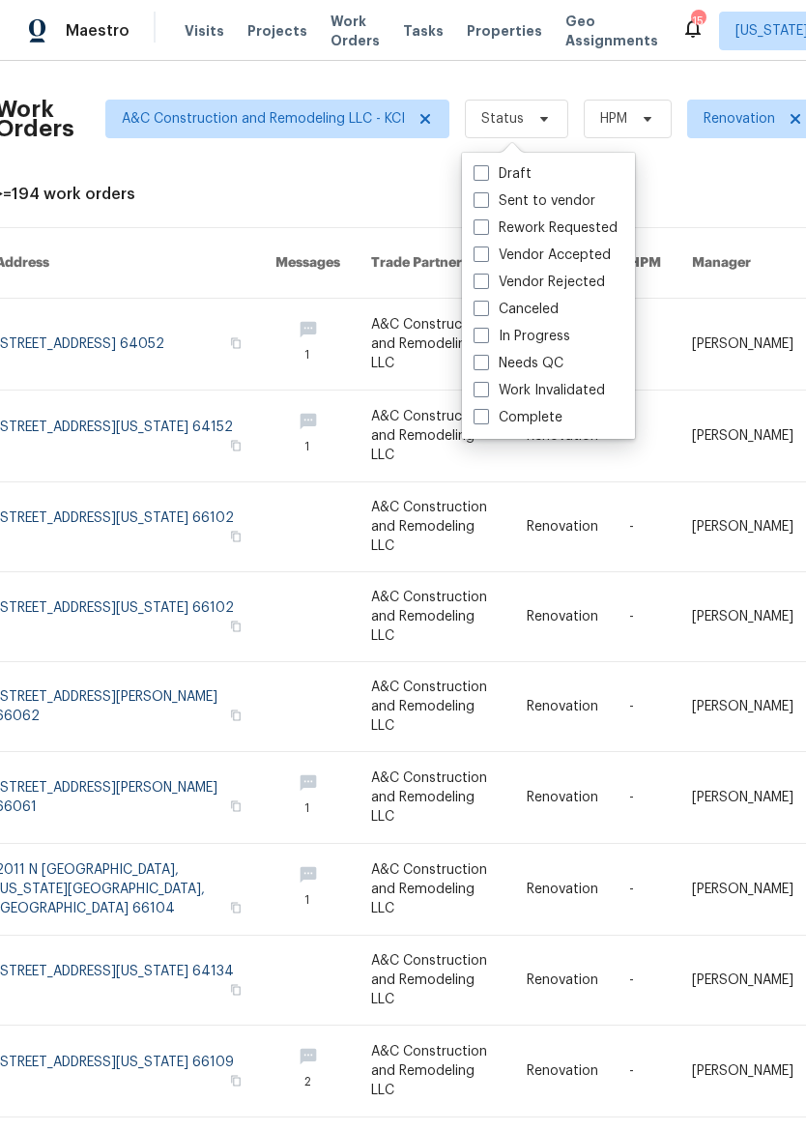
click at [557, 343] on label "In Progress" at bounding box center [522, 336] width 97 height 19
click at [486, 339] on input "In Progress" at bounding box center [480, 333] width 13 height 13
checkbox input "true"
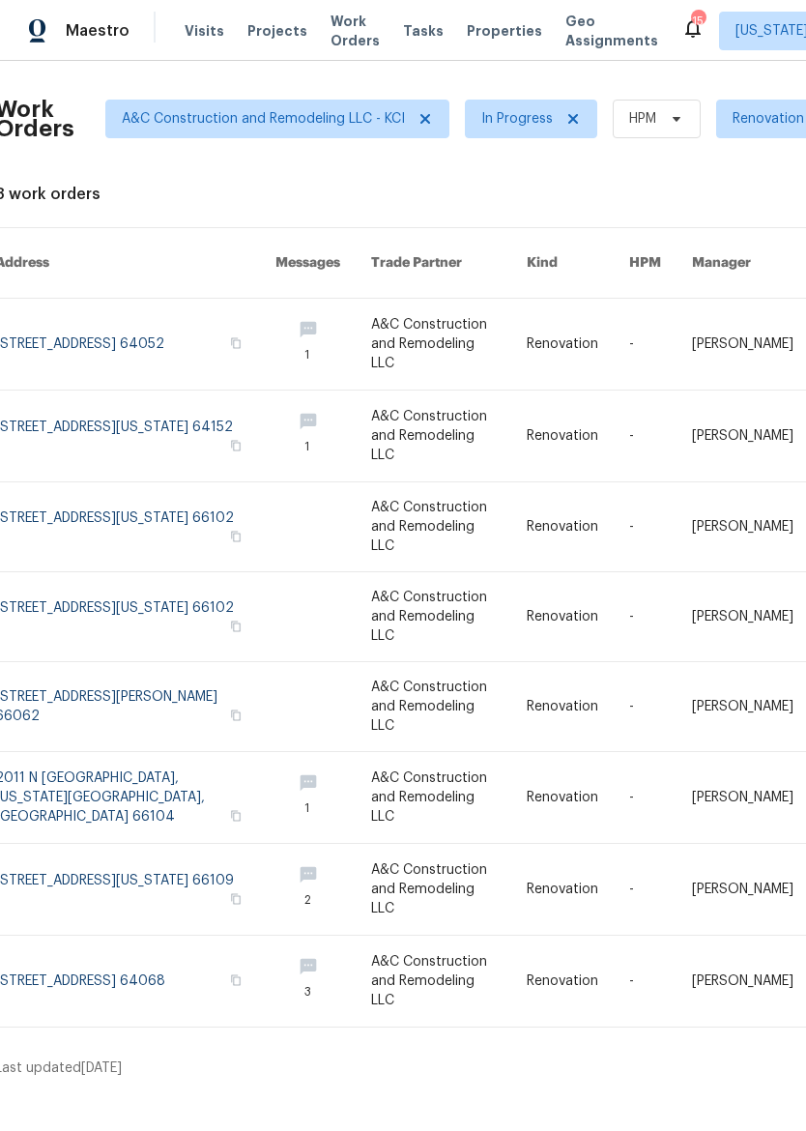
click at [663, 1014] on div "Work Orders A&C Construction and Remodeling LLC - KCI In Progress HPM Renovatio…" at bounding box center [403, 577] width 806 height 1032
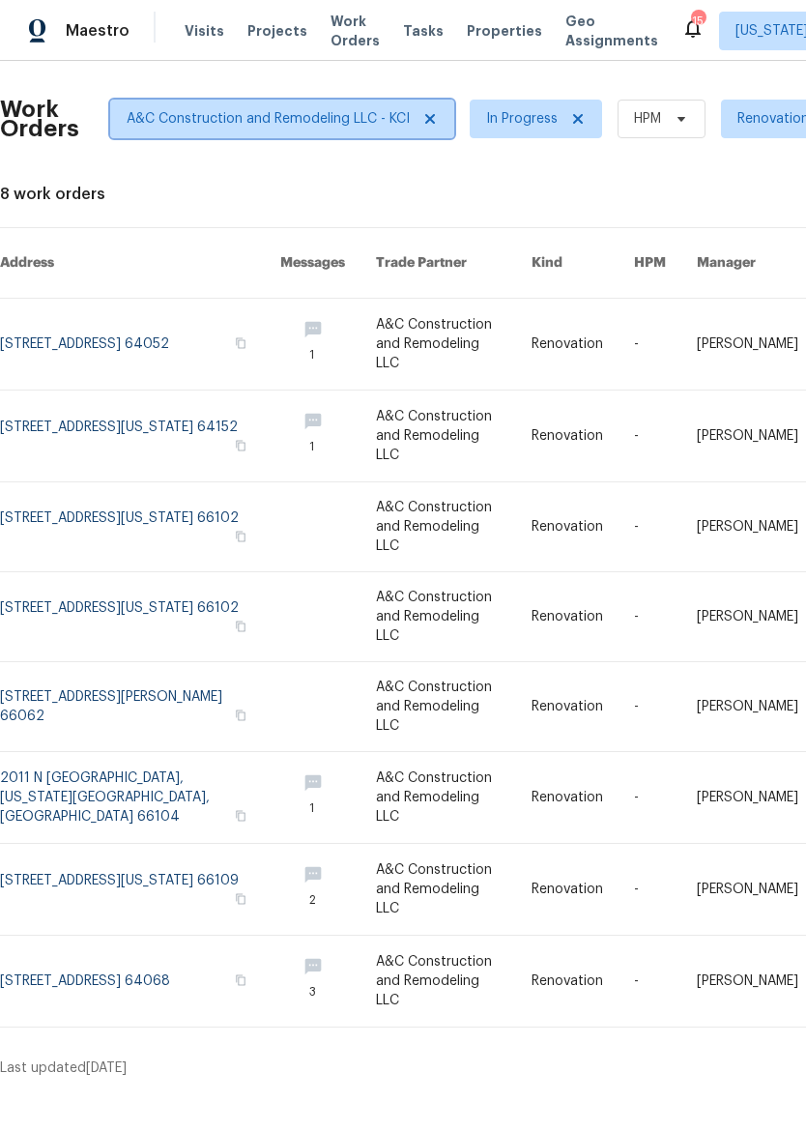
click at [426, 137] on span "A&C Construction and Remodeling LLC - KCI" at bounding box center [282, 119] width 344 height 39
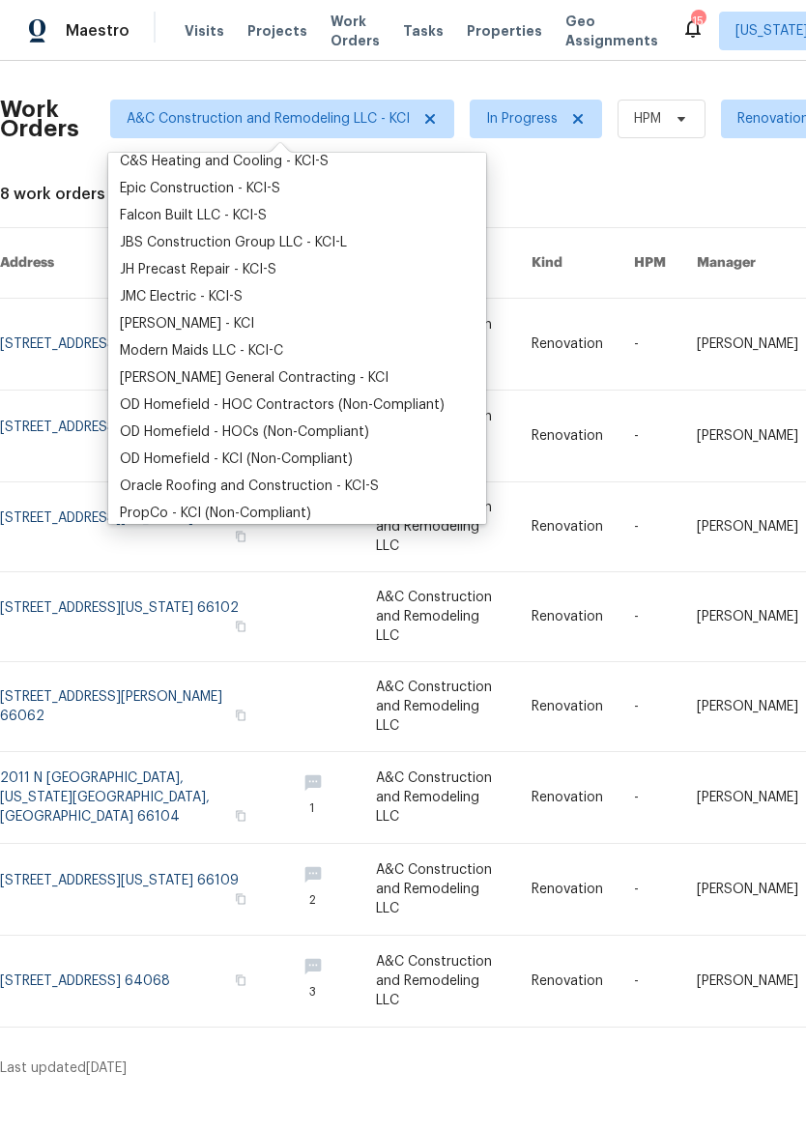
scroll to position [163, 0]
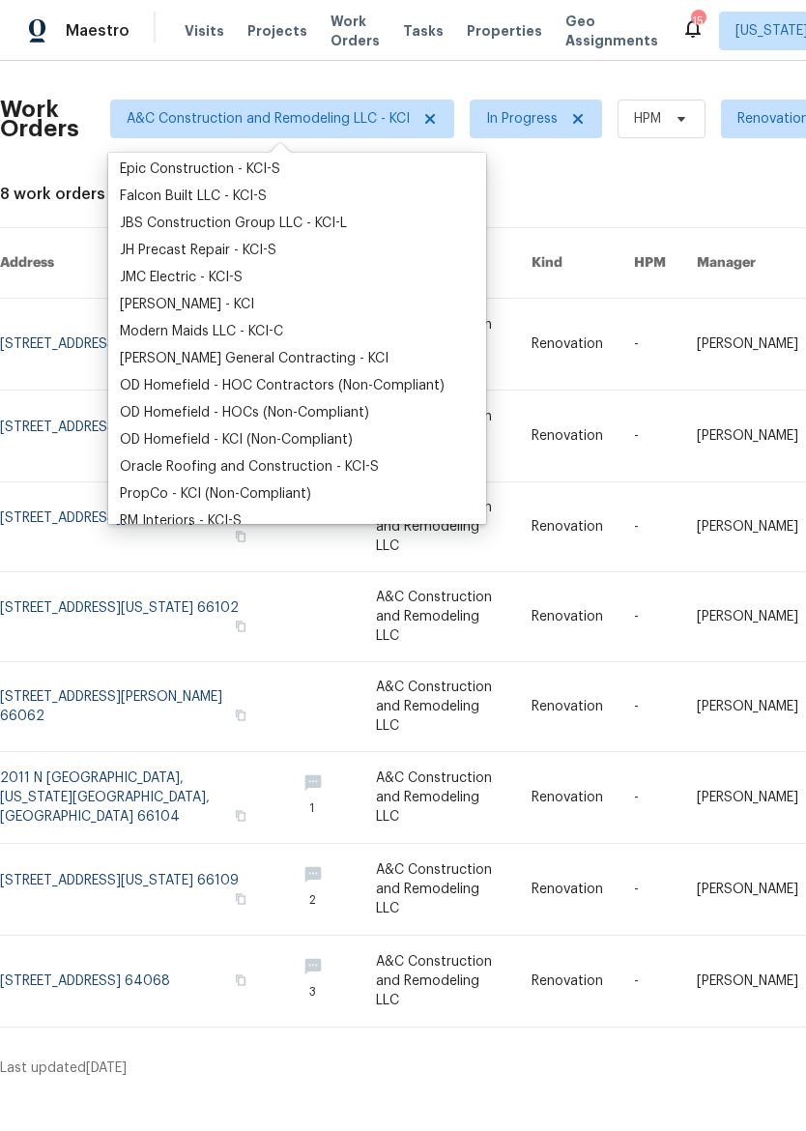
click at [383, 351] on div "Nicholson General Contracting - KCI" at bounding box center [297, 358] width 366 height 27
click at [327, 358] on div "Nicholson General Contracting - KCI" at bounding box center [254, 358] width 269 height 19
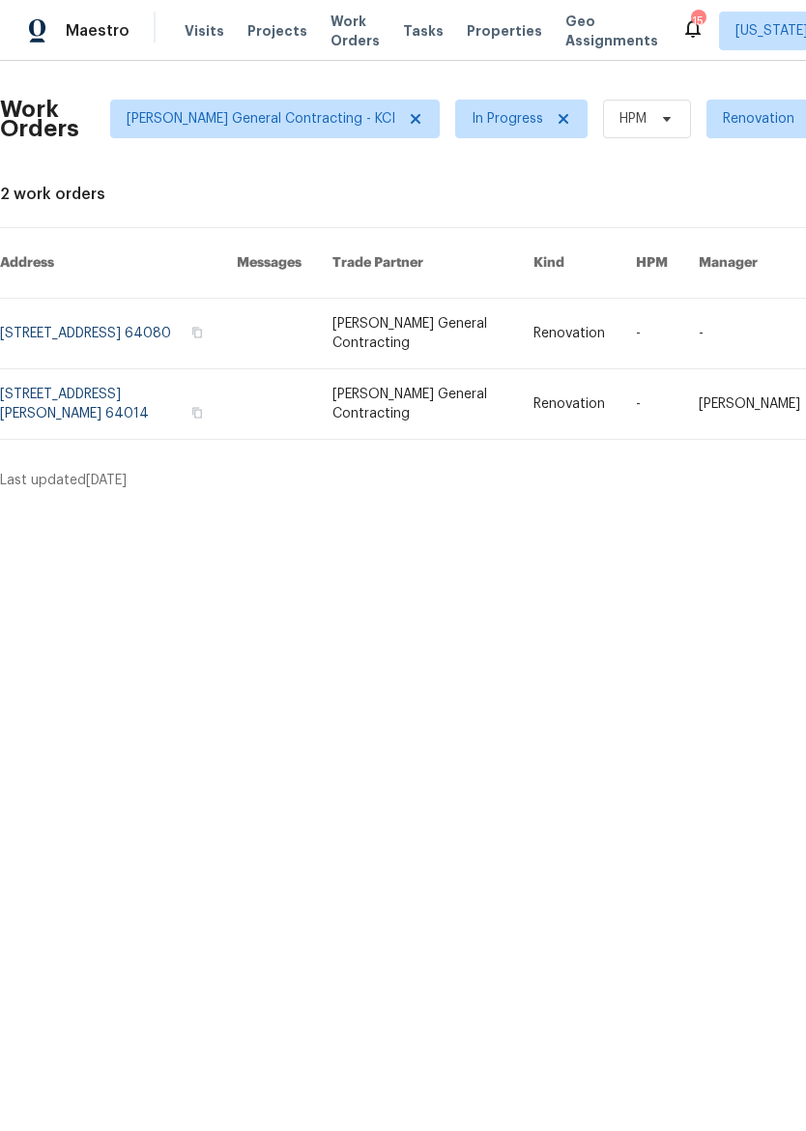
click at [646, 505] on html "Maestro Visits Projects Work Orders Tasks Properties Geo Assignments 15 Kansas …" at bounding box center [403, 252] width 806 height 505
click at [408, 111] on icon at bounding box center [415, 118] width 15 height 15
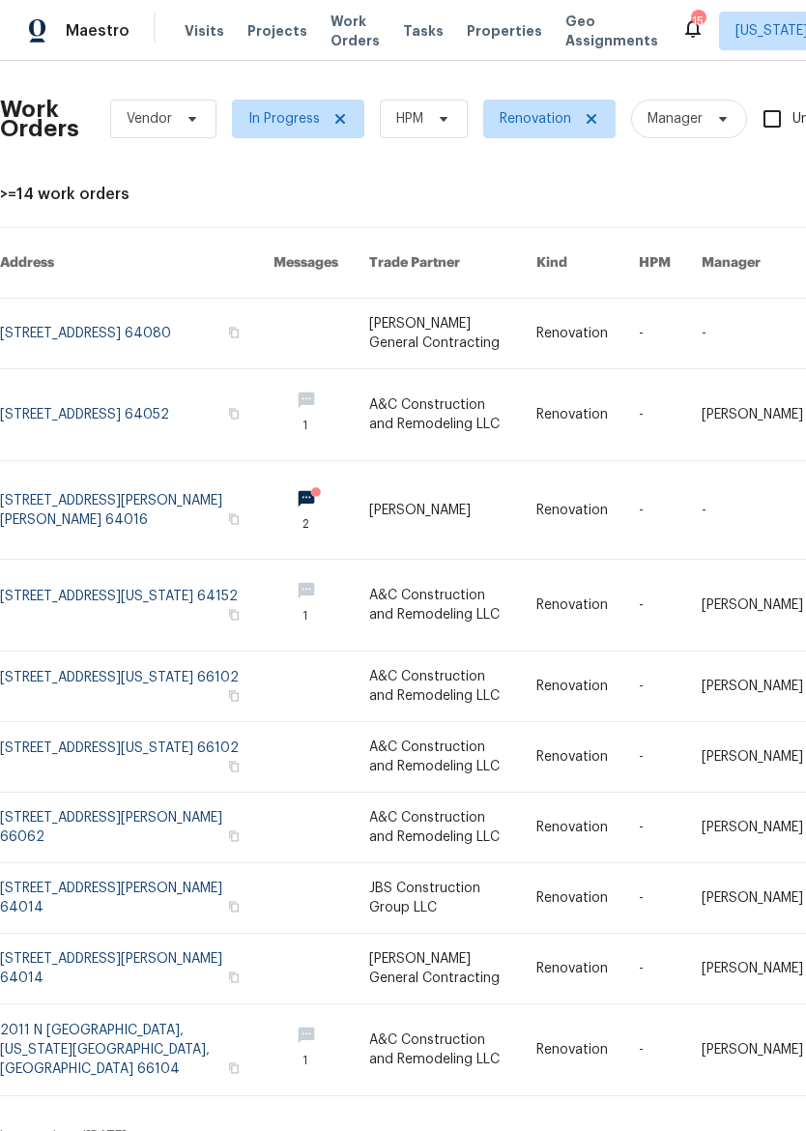
click at [80, 31] on span "Maestro" at bounding box center [98, 30] width 64 height 19
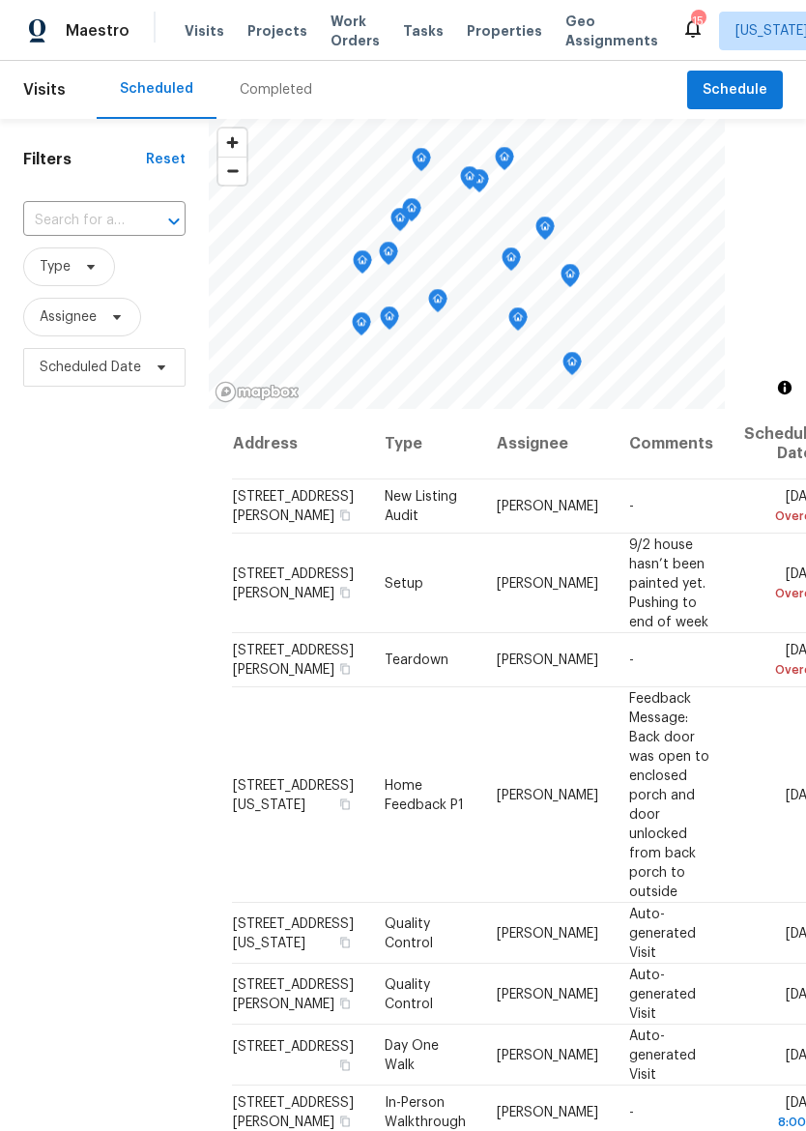
click at [483, 34] on span "Properties" at bounding box center [504, 30] width 75 height 19
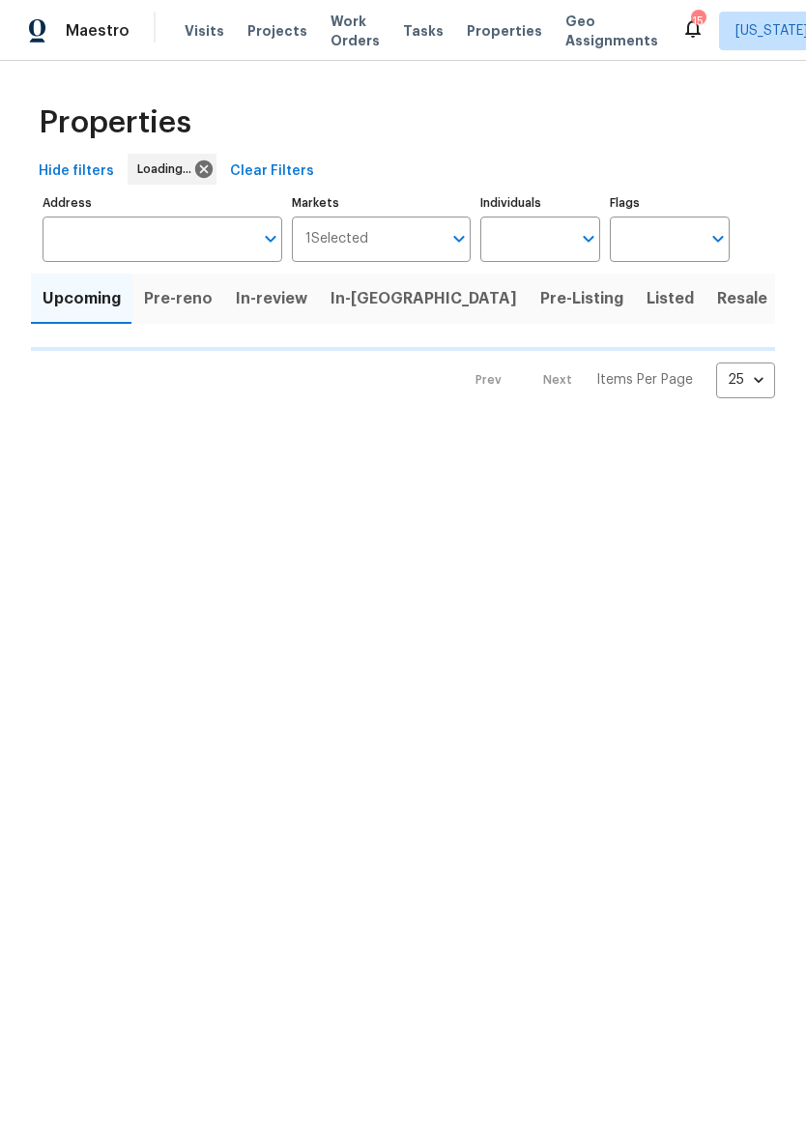
click at [169, 236] on input "Address" at bounding box center [148, 238] width 211 height 45
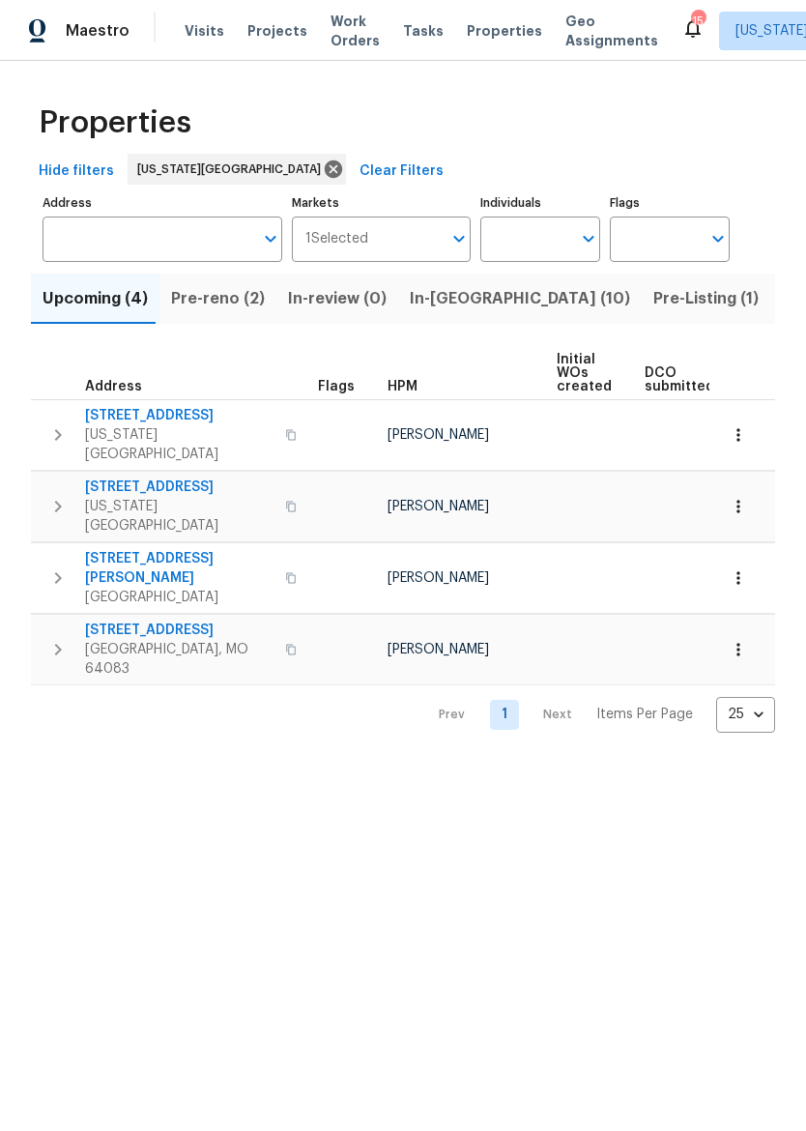
click at [90, 262] on input "Address" at bounding box center [148, 238] width 211 height 45
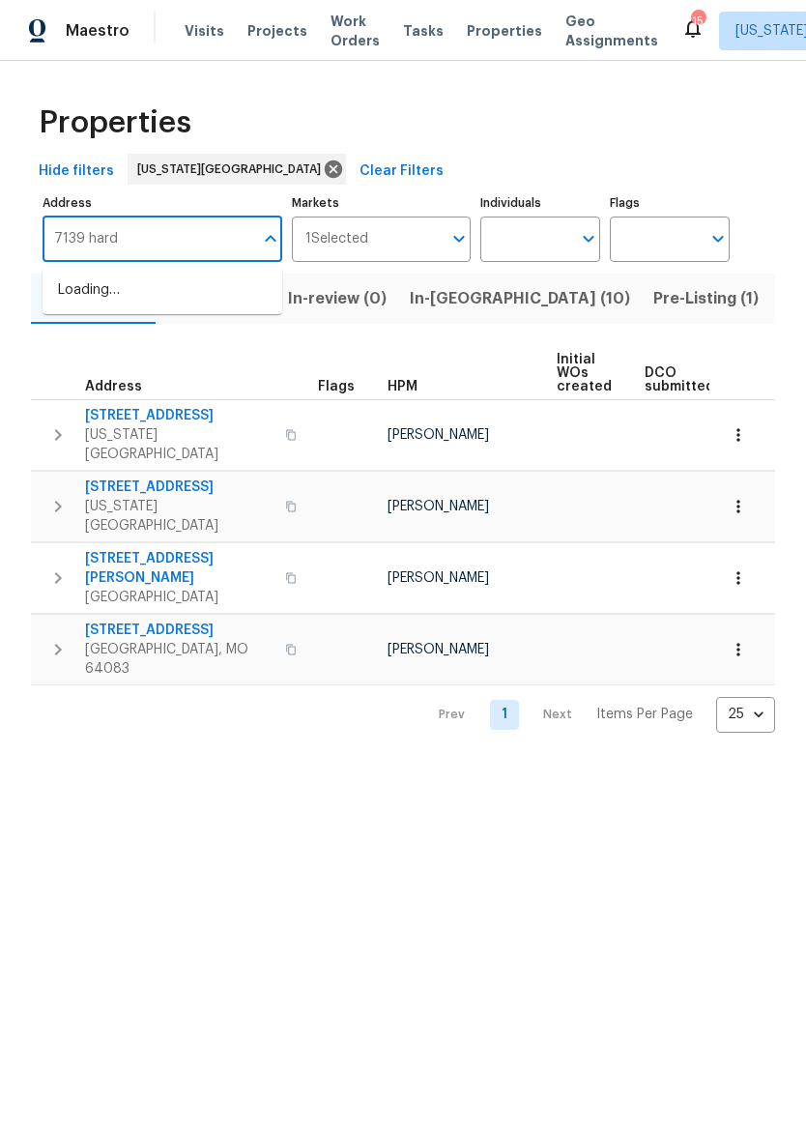
type input "7139 hardy"
click at [80, 305] on li "[STREET_ADDRESS]" at bounding box center [163, 290] width 240 height 32
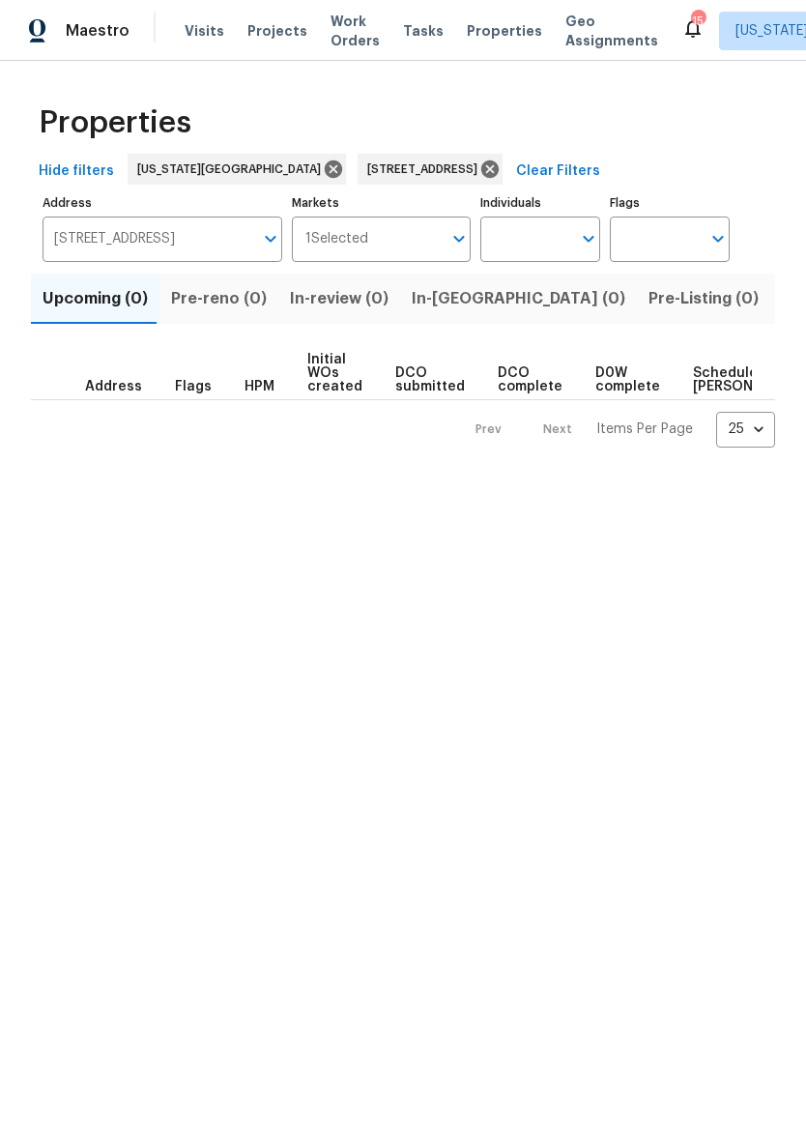
click at [782, 299] on span "Listed (1)" at bounding box center [817, 298] width 70 height 27
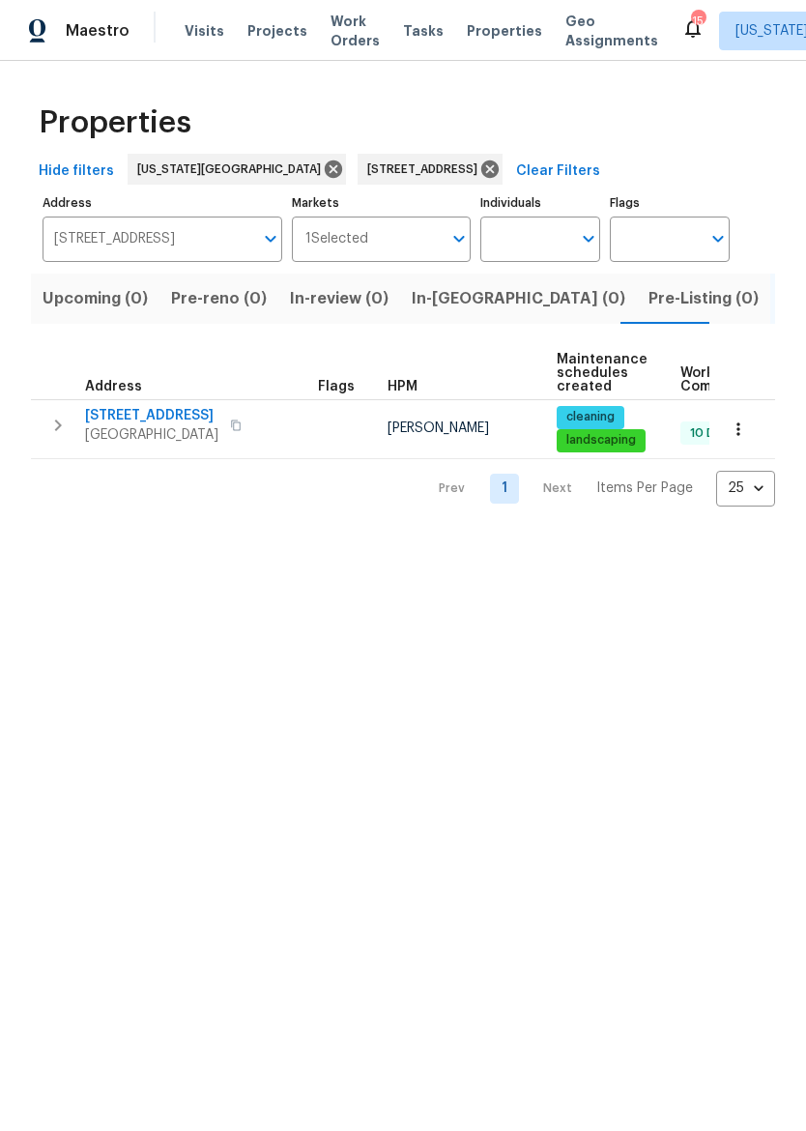
click at [129, 416] on span "[STREET_ADDRESS]" at bounding box center [151, 415] width 133 height 19
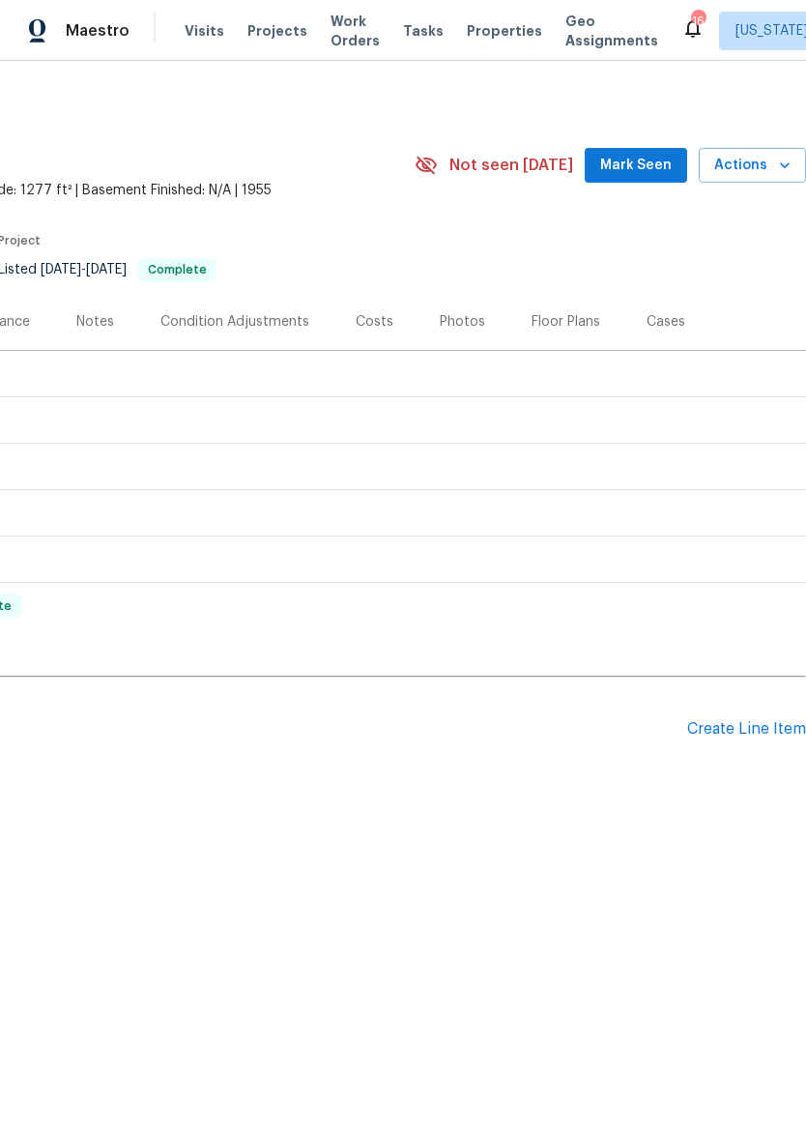
scroll to position [0, 286]
click at [759, 727] on div "Create Line Item" at bounding box center [746, 729] width 119 height 18
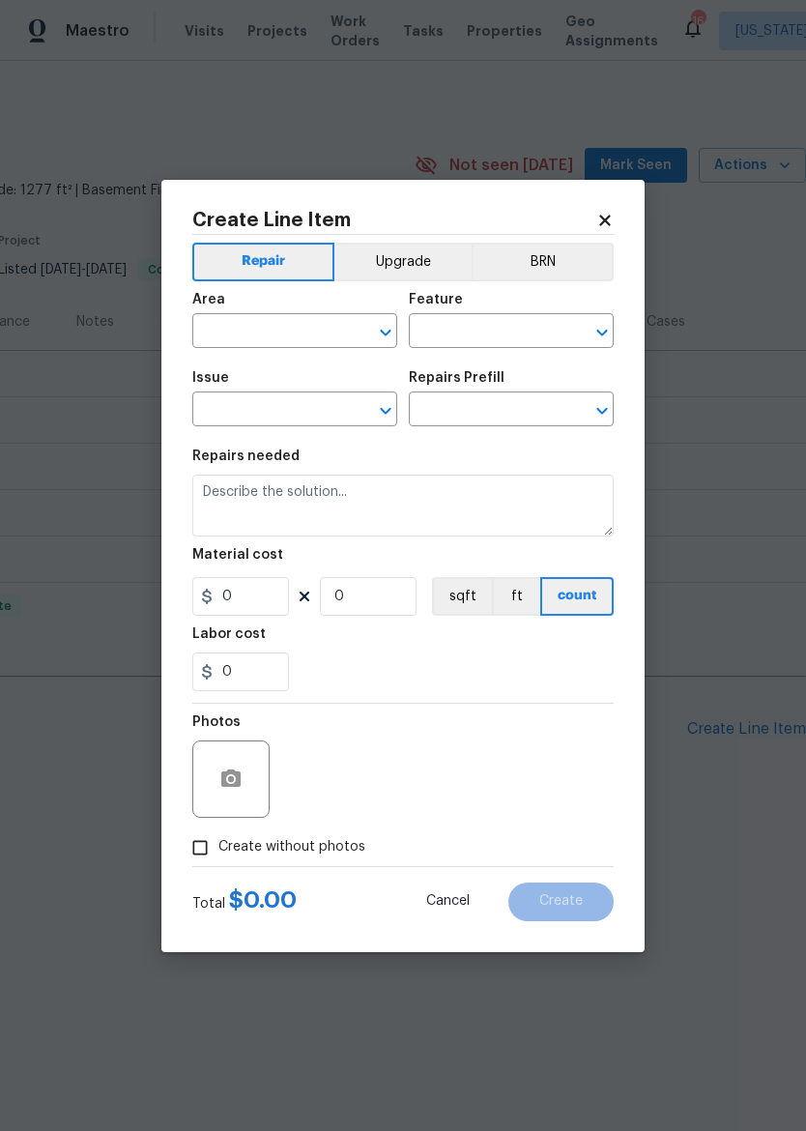
click at [301, 326] on input "text" at bounding box center [267, 333] width 151 height 30
type input "exter"
type input "ex"
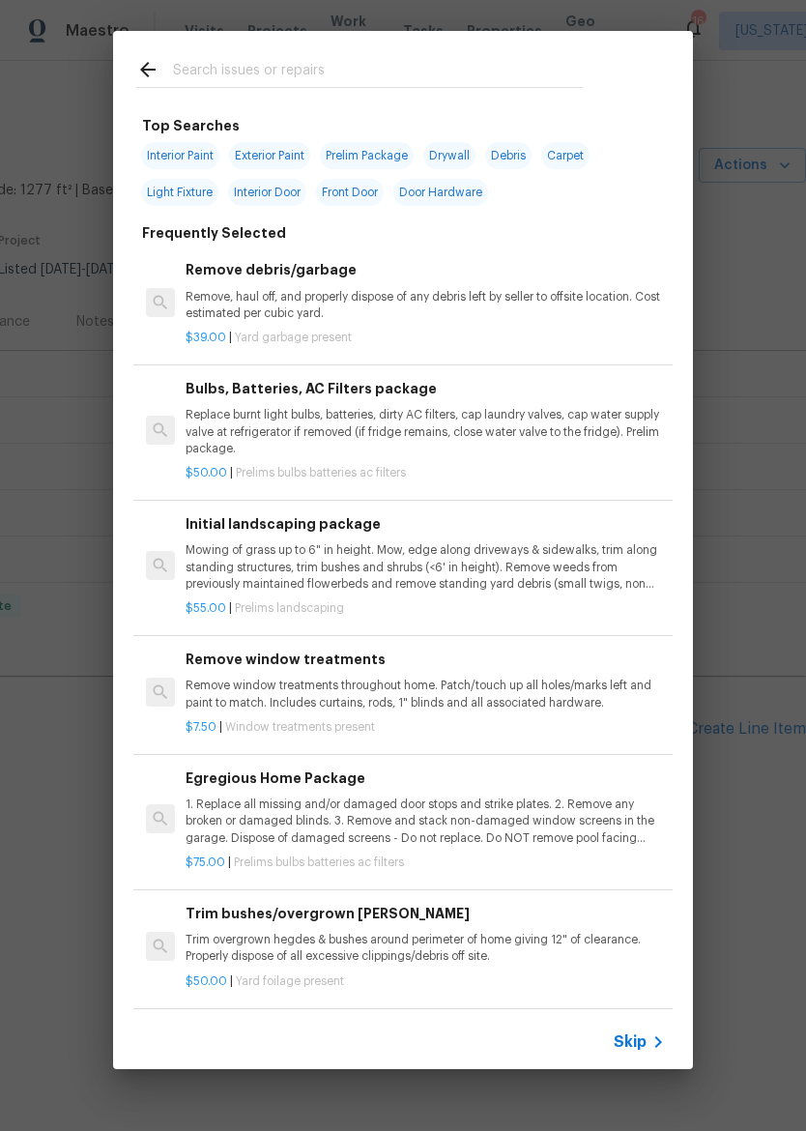
click at [768, 303] on div "Top Searches Interior Paint Exterior Paint Prelim Package Drywall Debris Carpet…" at bounding box center [403, 550] width 806 height 1100
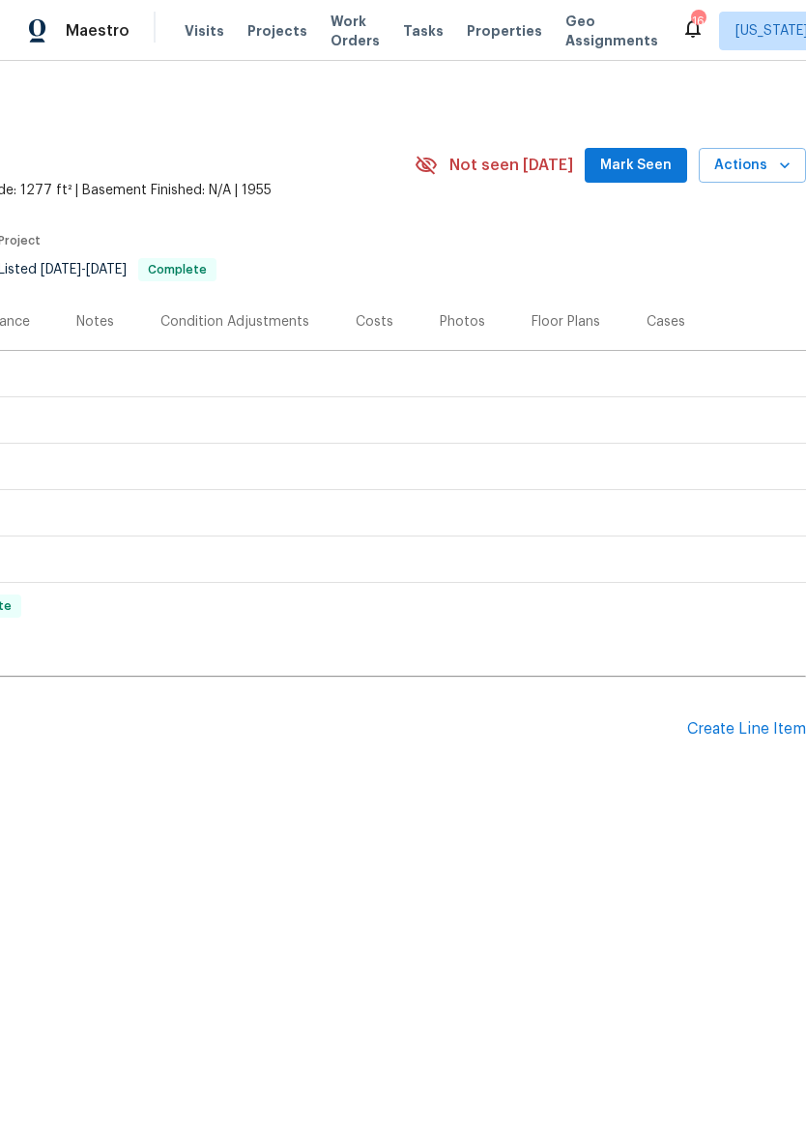
click at [726, 733] on div "Create Line Item" at bounding box center [746, 729] width 119 height 18
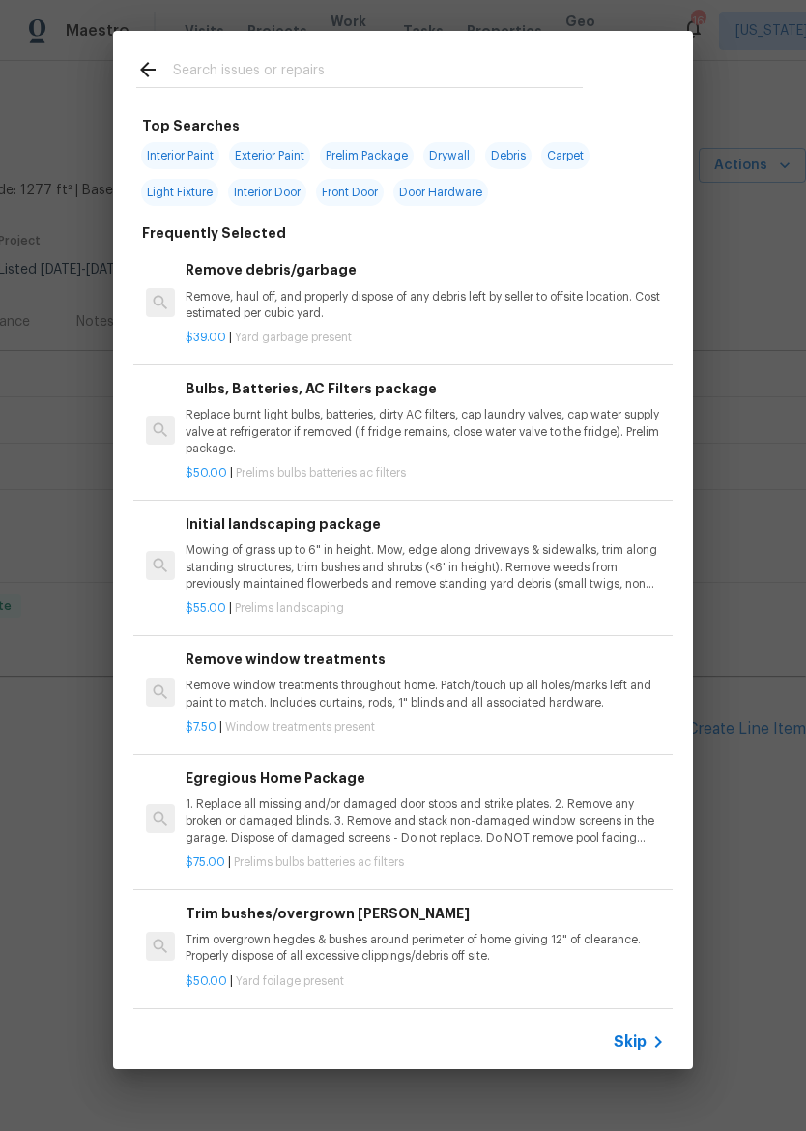
click at [294, 59] on input "text" at bounding box center [378, 72] width 410 height 29
type input "E"
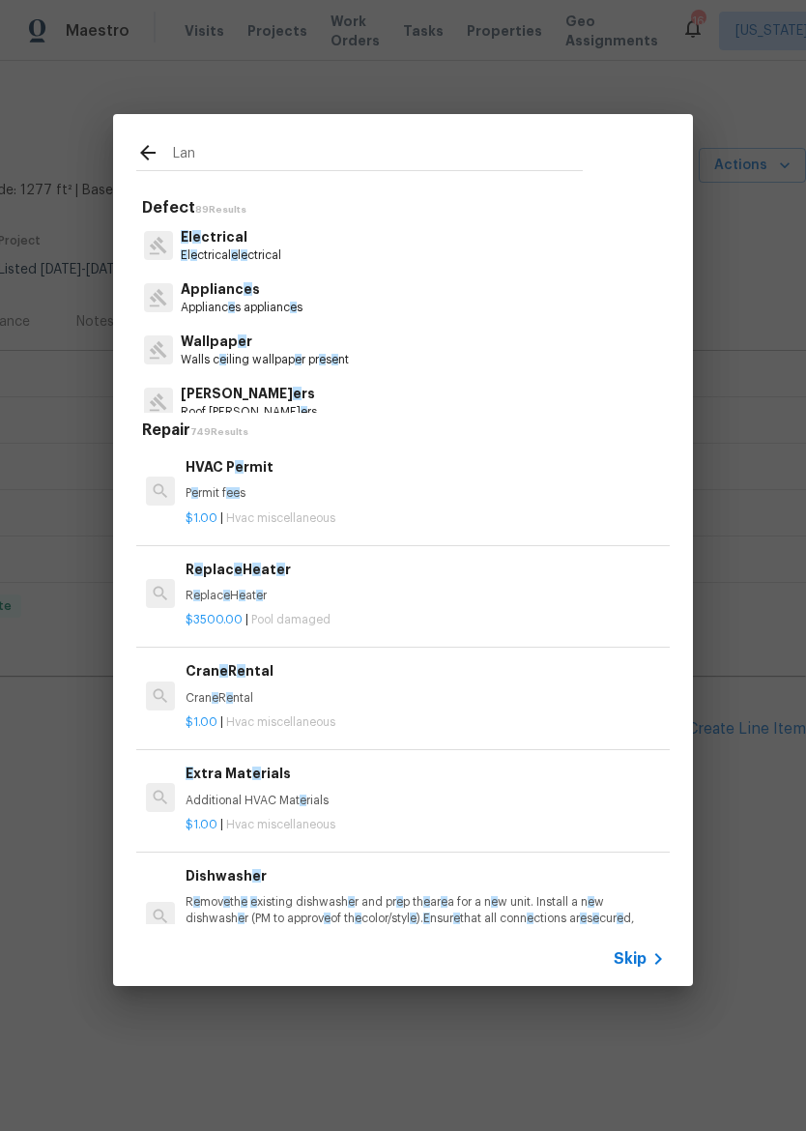
type input "Land"
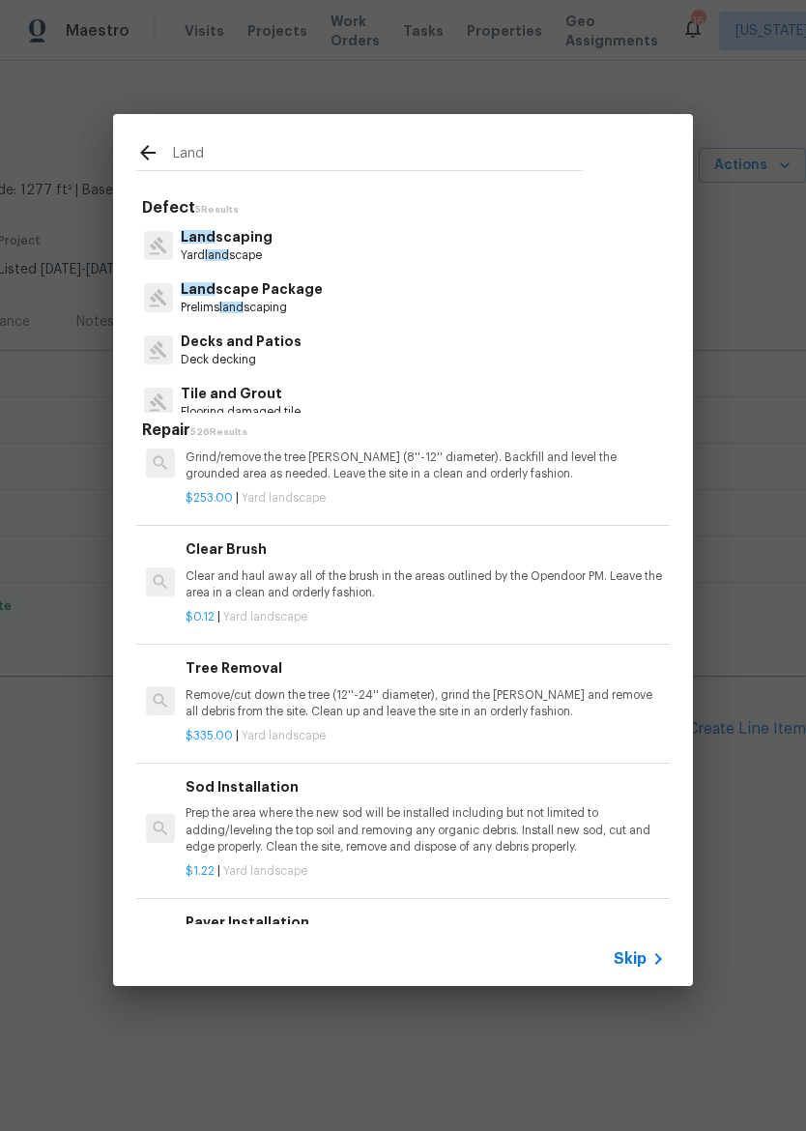
scroll to position [782, 0]
click at [443, 593] on p "Clear and haul away all of the brush in the areas outlined by the Opendoor PM. …" at bounding box center [425, 584] width 479 height 33
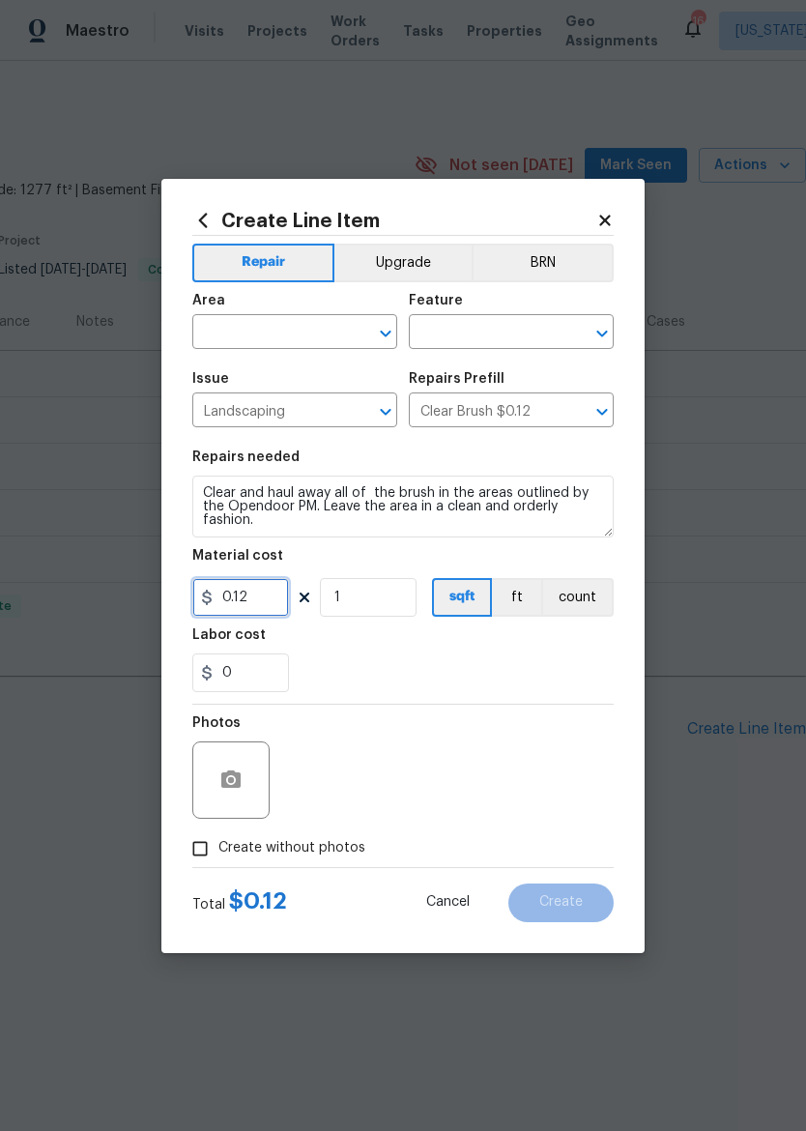
click at [282, 594] on input "0.12" at bounding box center [240, 597] width 97 height 39
click at [526, 700] on section "Repairs needed Clear and haul away all of the brush in the areas outlined by th…" at bounding box center [402, 571] width 421 height 265
type input "240"
click at [291, 325] on input "text" at bounding box center [267, 334] width 151 height 30
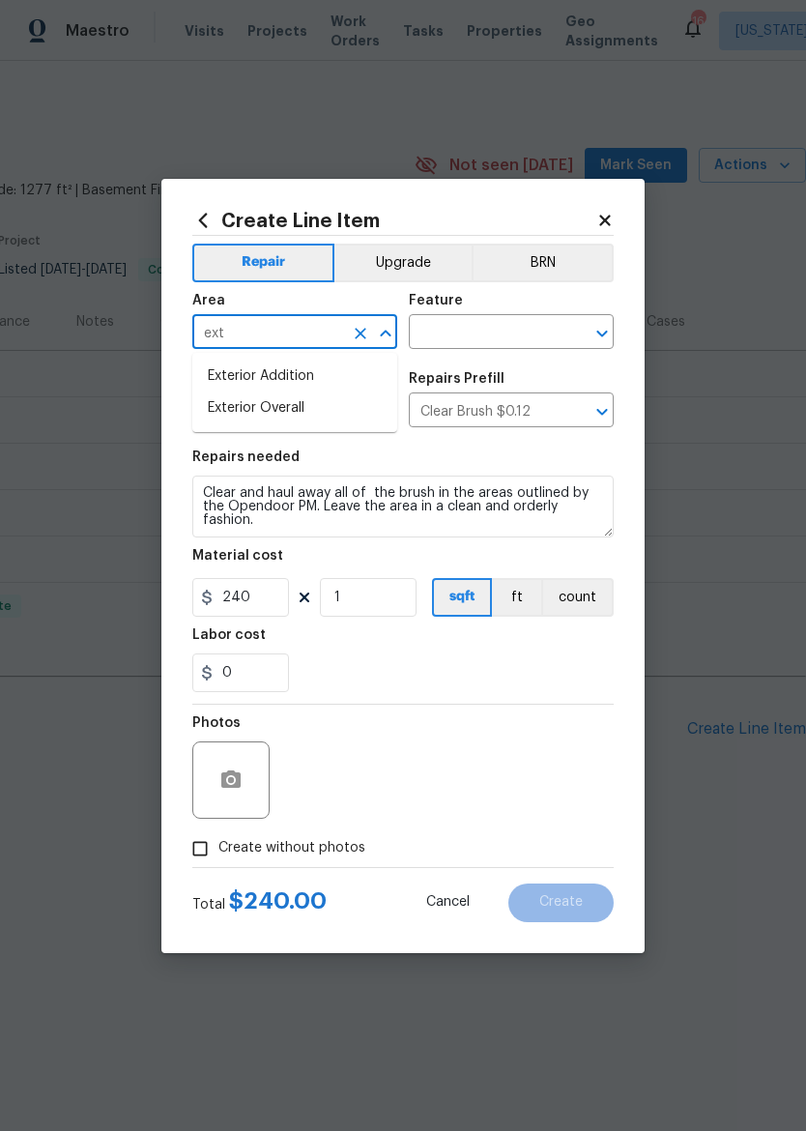
click at [330, 404] on li "Exterior Overall" at bounding box center [294, 408] width 205 height 32
type input "Exterior Overall"
click at [481, 339] on input "text" at bounding box center [484, 334] width 151 height 30
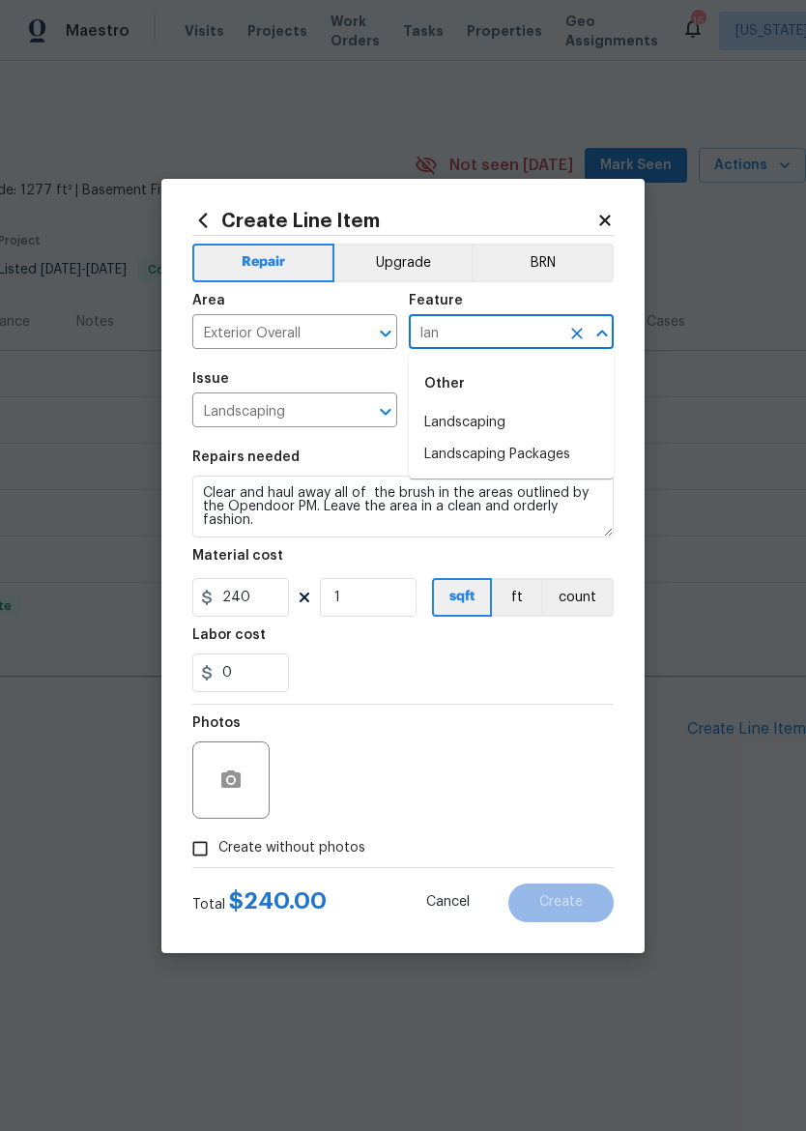
click at [523, 417] on li "Landscaping" at bounding box center [511, 423] width 205 height 32
type input "Landscaping"
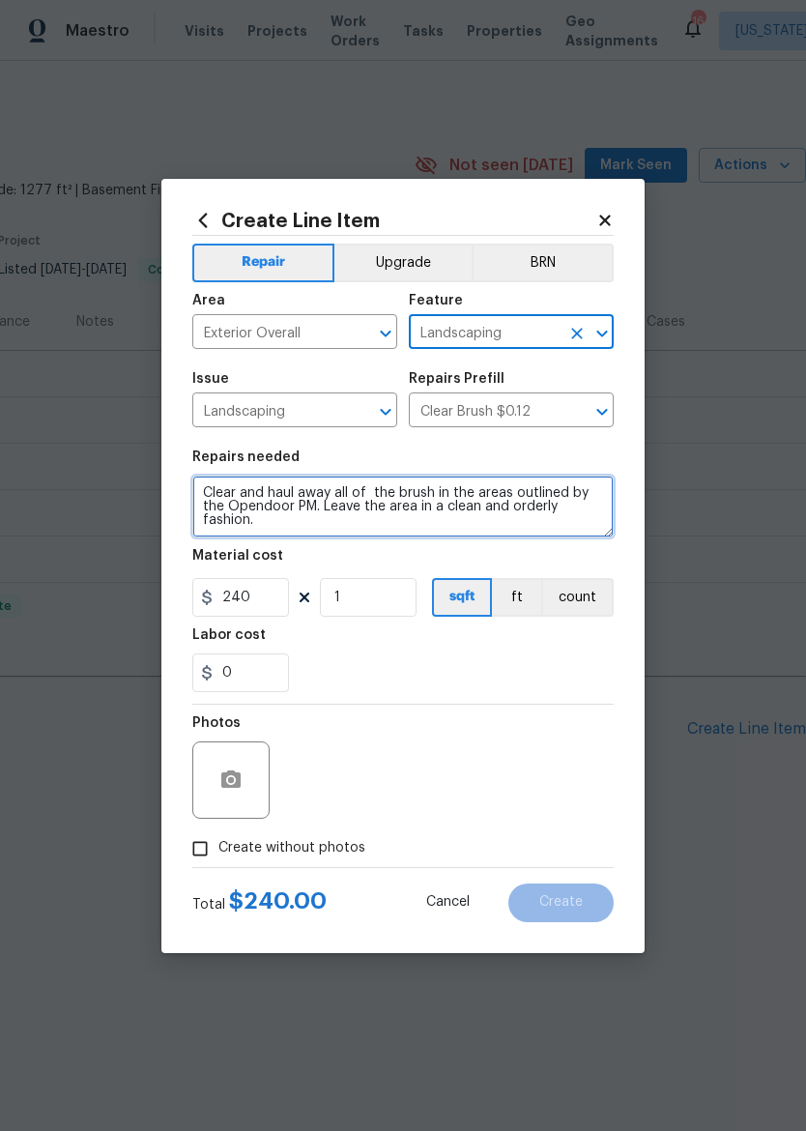
click at [394, 527] on textarea "Clear and haul away all of the brush in the areas outlined by the Opendoor PM. …" at bounding box center [402, 506] width 421 height 62
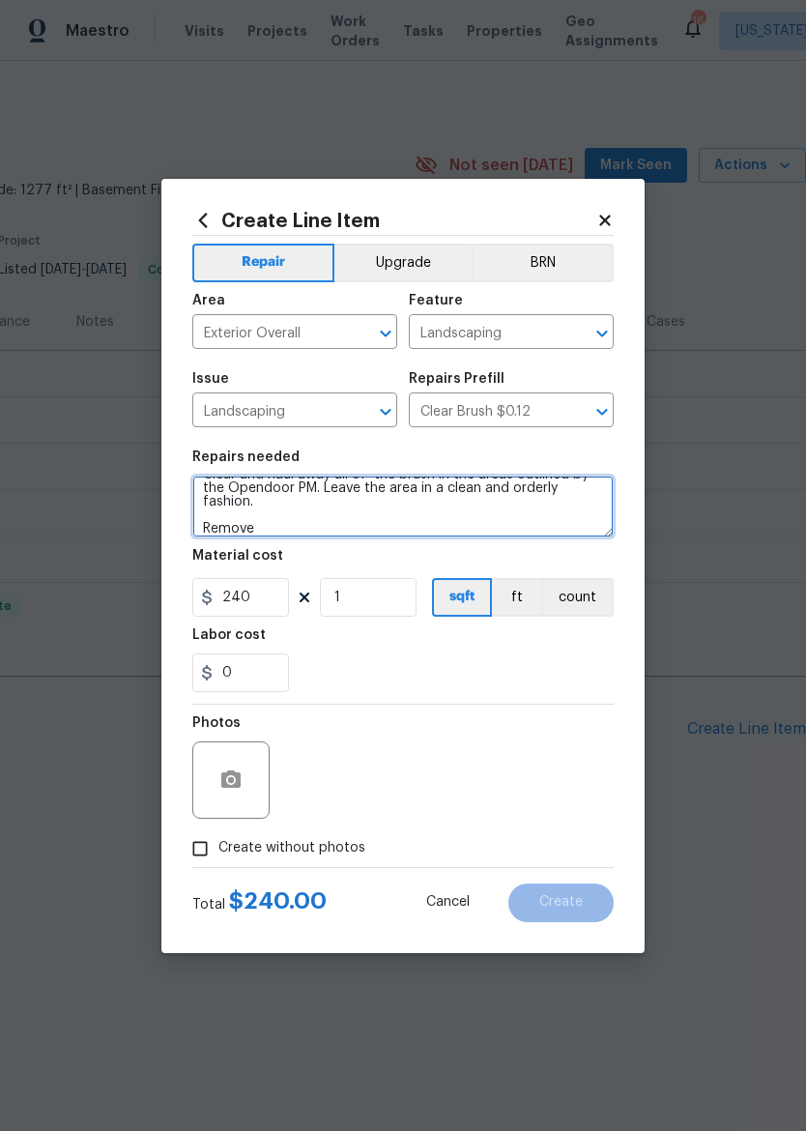
scroll to position [18, 0]
click at [283, 532] on textarea "Clear and haul away all of the brush in the areas outlined by the Opendoor PM. …" at bounding box center [402, 506] width 421 height 62
type textarea "Clear and haul away all of the brush in the areas outlined by the Opendoor PM. …"
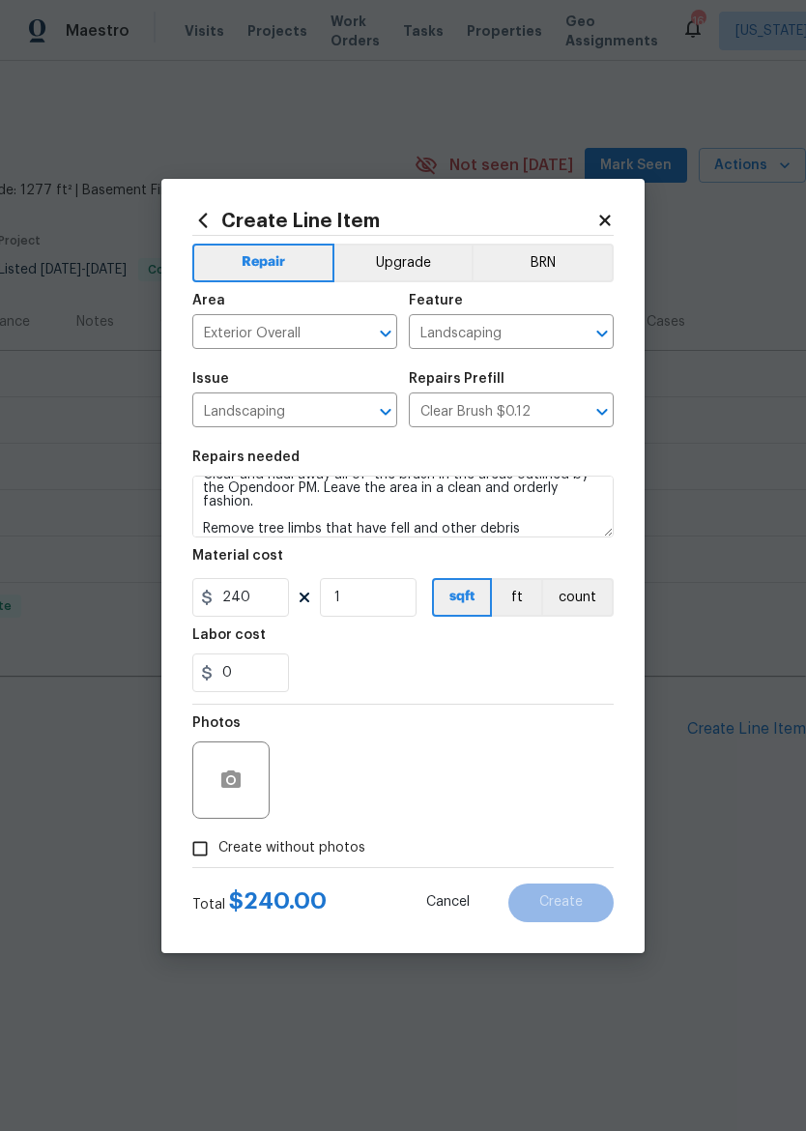
click at [575, 679] on div "0" at bounding box center [402, 672] width 421 height 39
click at [195, 846] on input "Create without photos" at bounding box center [200, 848] width 37 height 37
checkbox input "true"
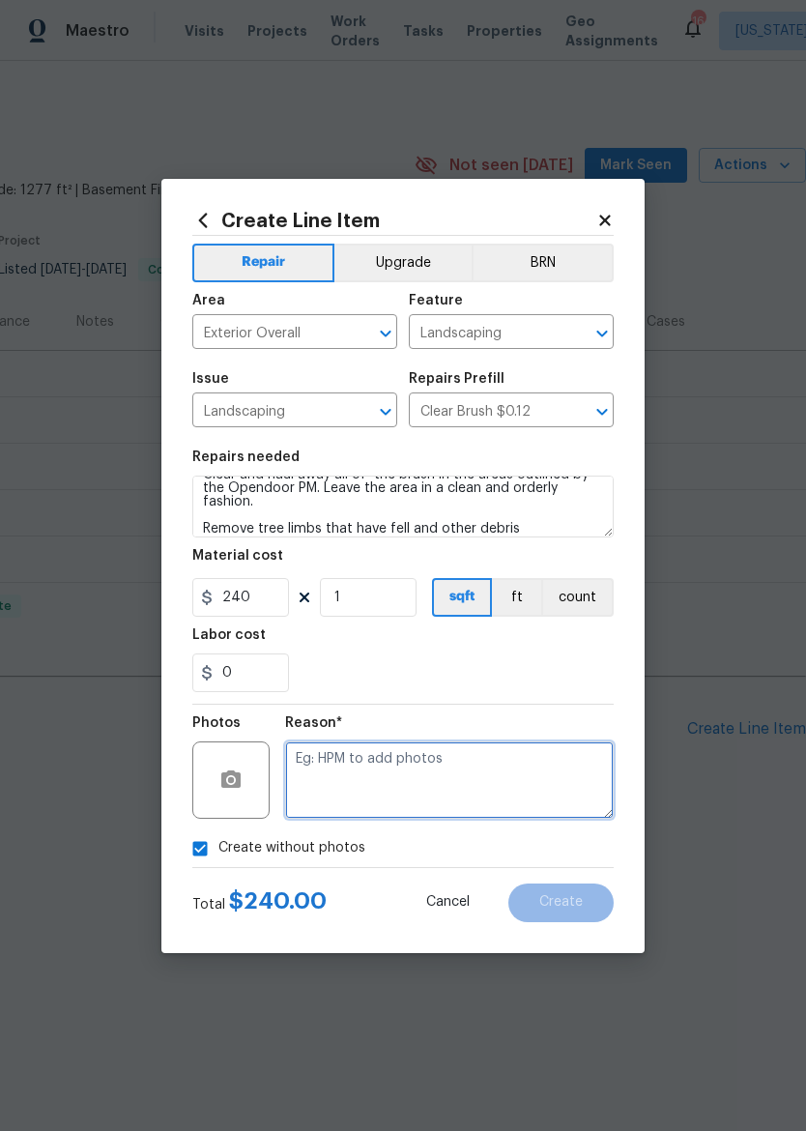
click at [512, 779] on textarea at bounding box center [449, 779] width 329 height 77
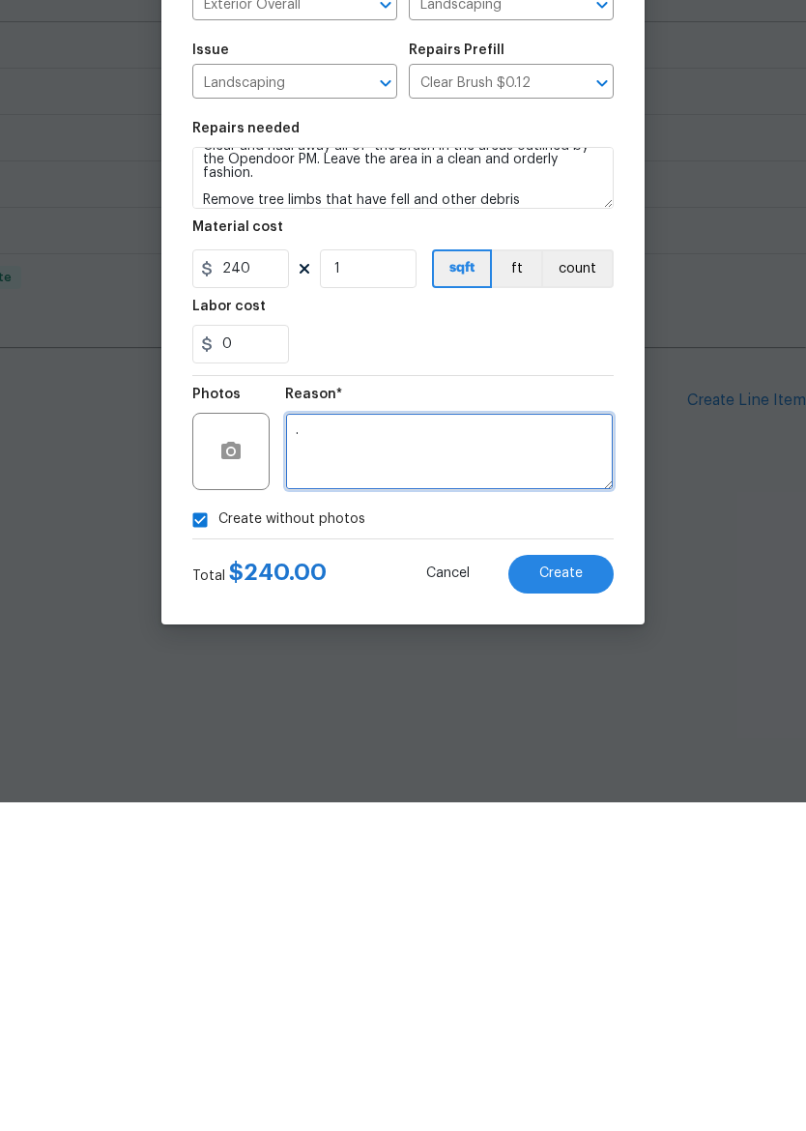
type textarea "."
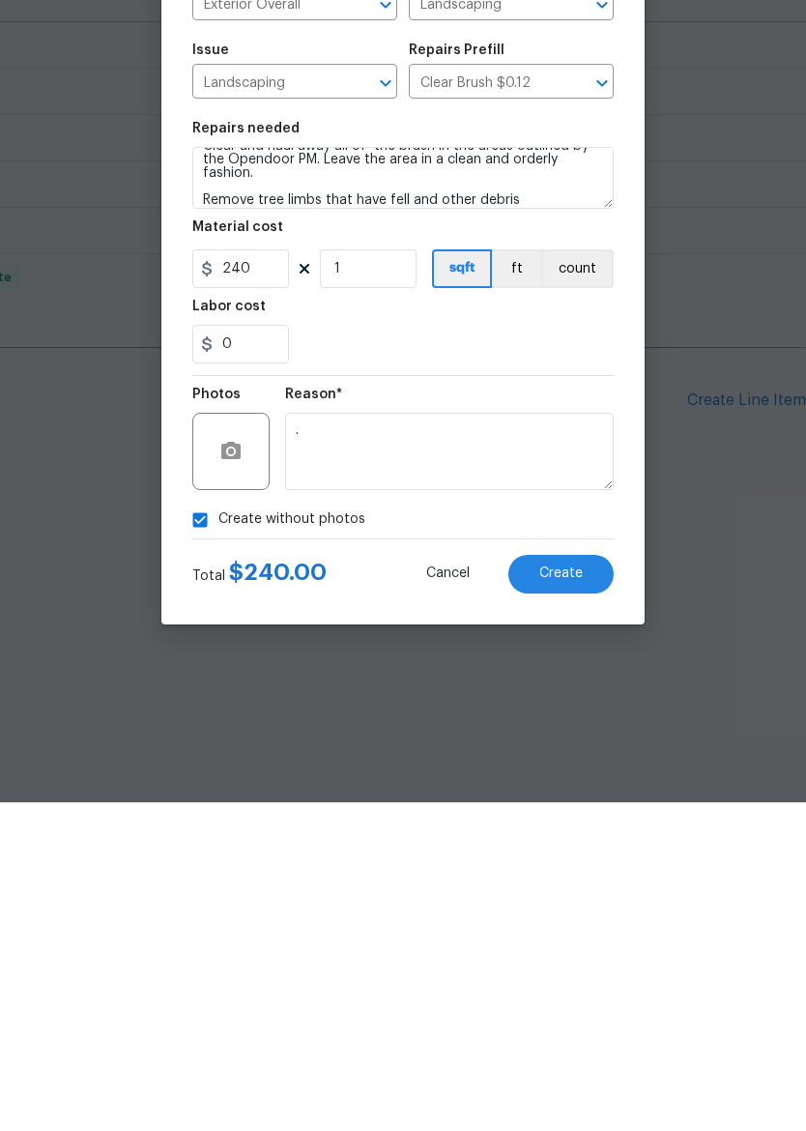
click at [571, 830] on div "Create without photos" at bounding box center [402, 848] width 421 height 37
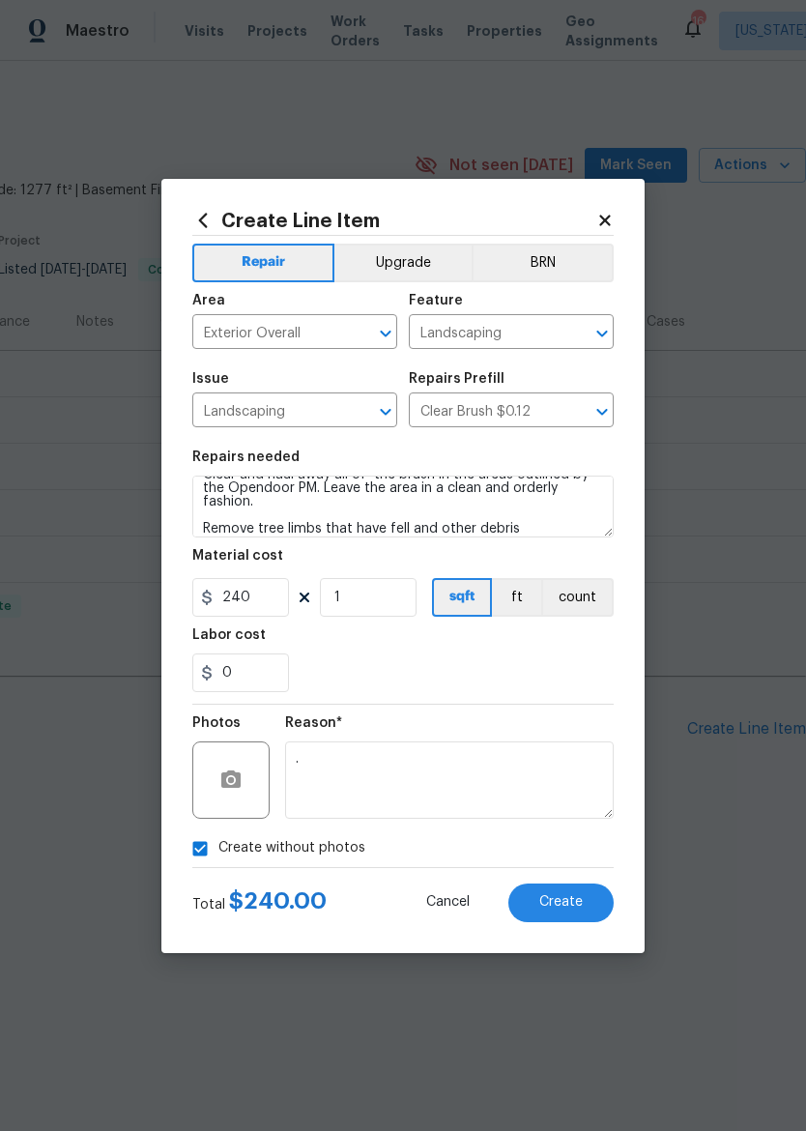
click at [574, 907] on span "Create" at bounding box center [560, 902] width 43 height 14
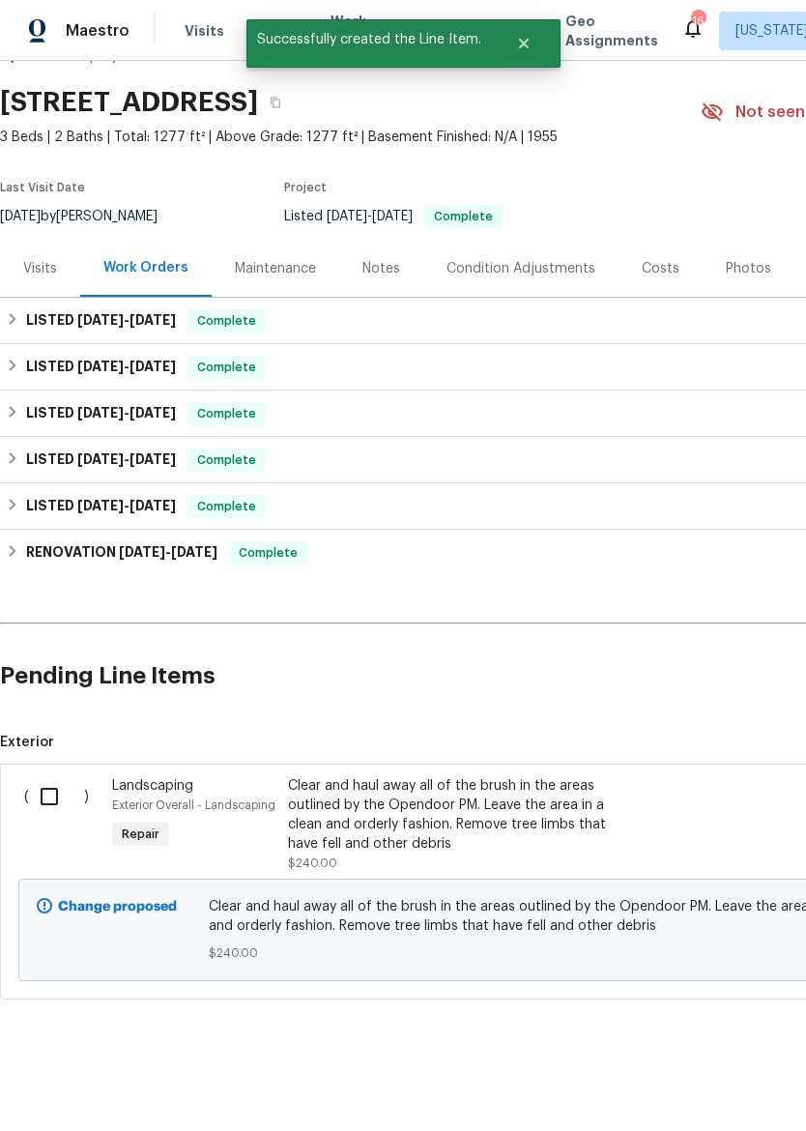
scroll to position [53, 0]
click at [50, 808] on input "checkbox" at bounding box center [56, 796] width 55 height 41
checkbox input "true"
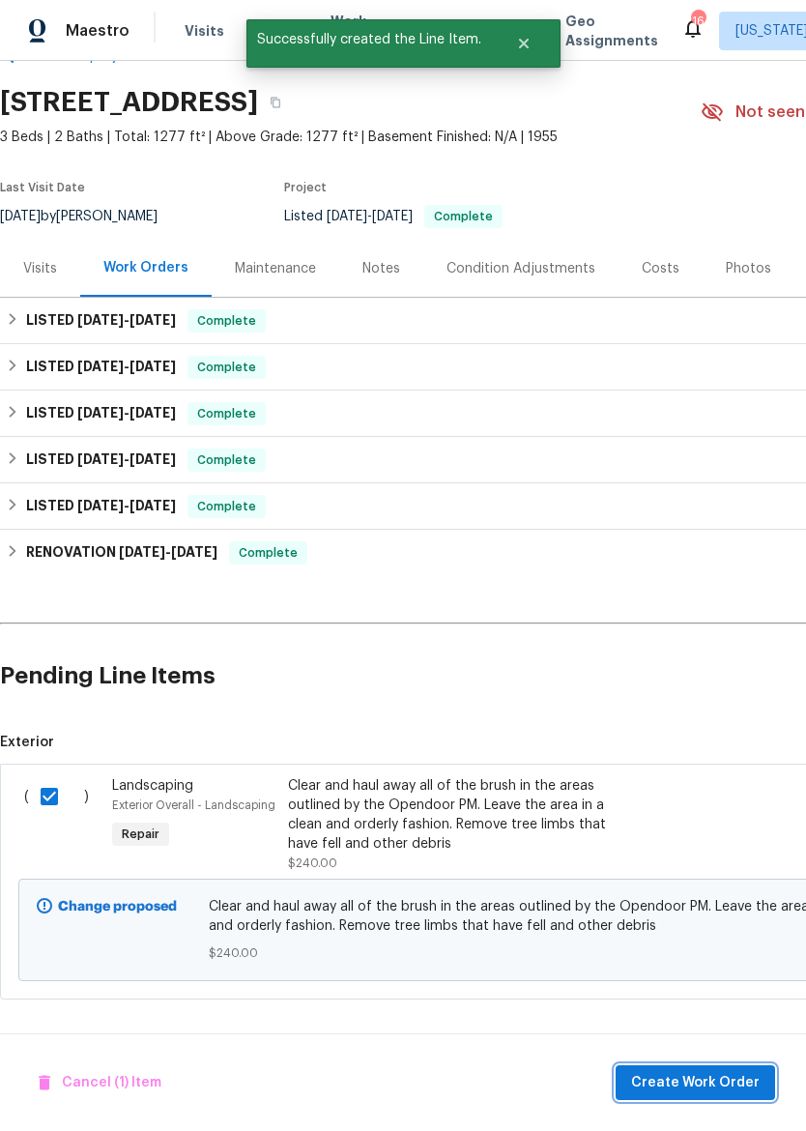
click at [731, 1089] on span "Create Work Order" at bounding box center [695, 1083] width 129 height 24
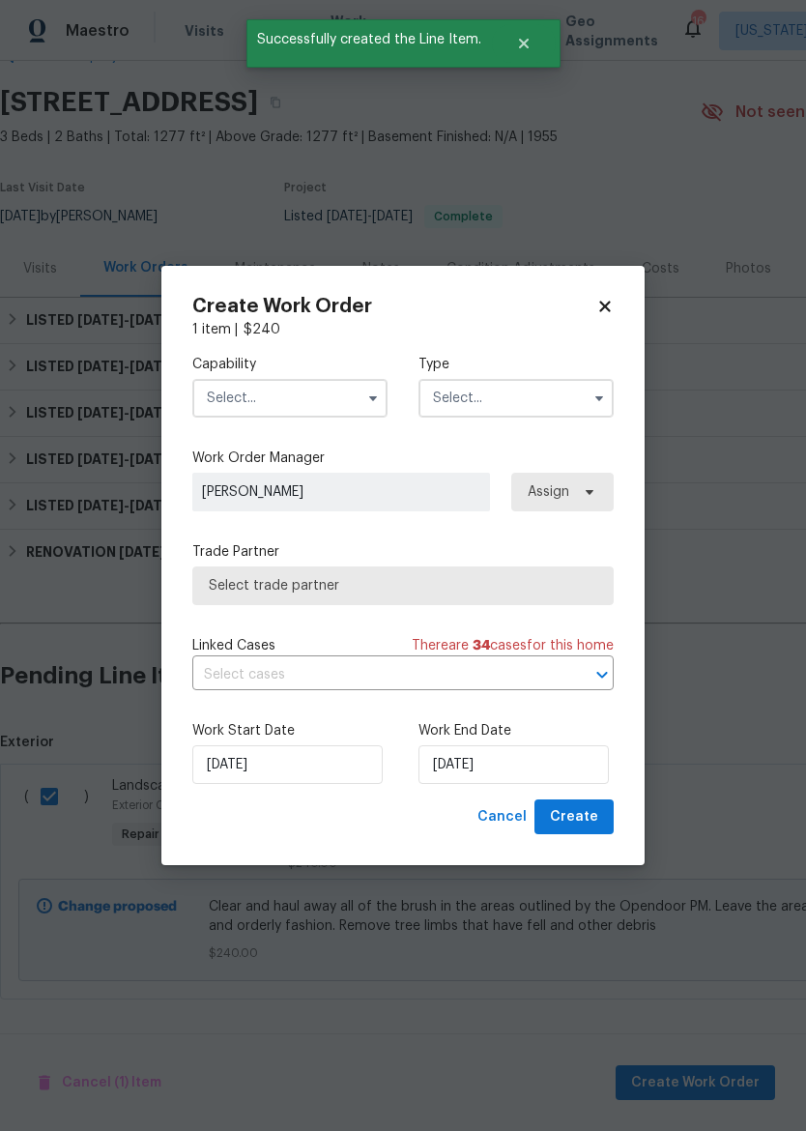
click at [332, 394] on input "text" at bounding box center [289, 398] width 195 height 39
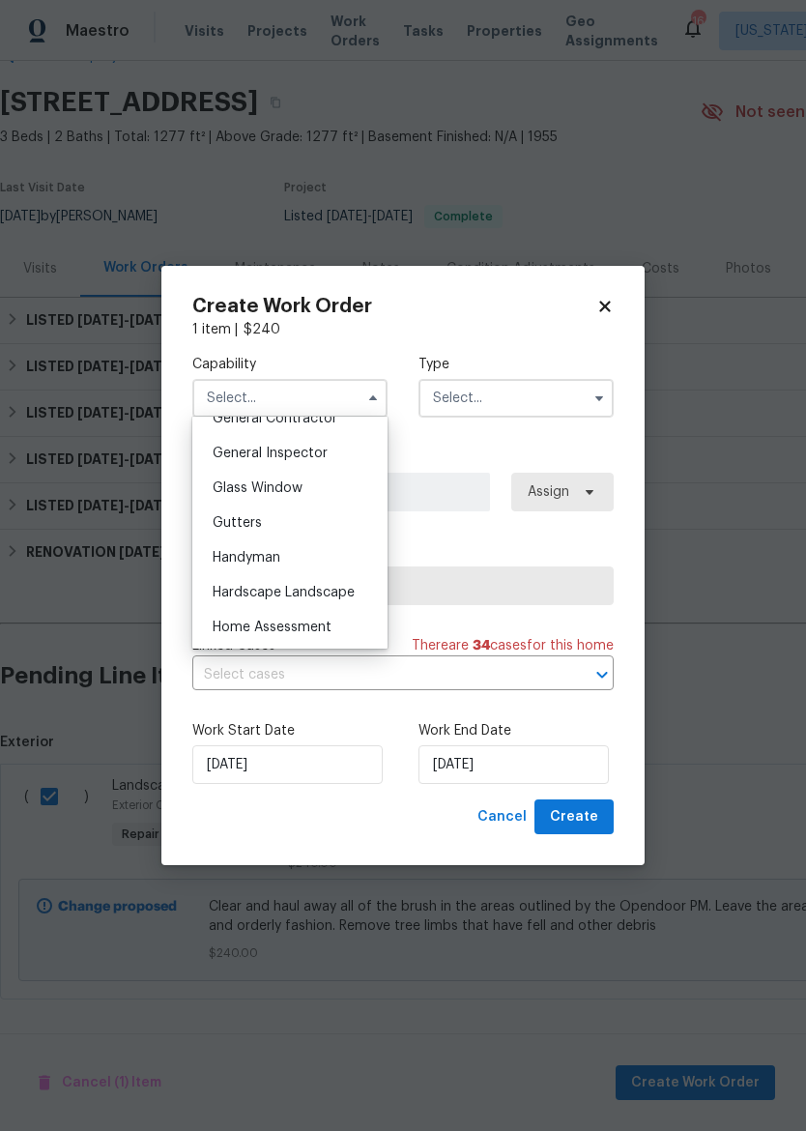
scroll to position [949, 0]
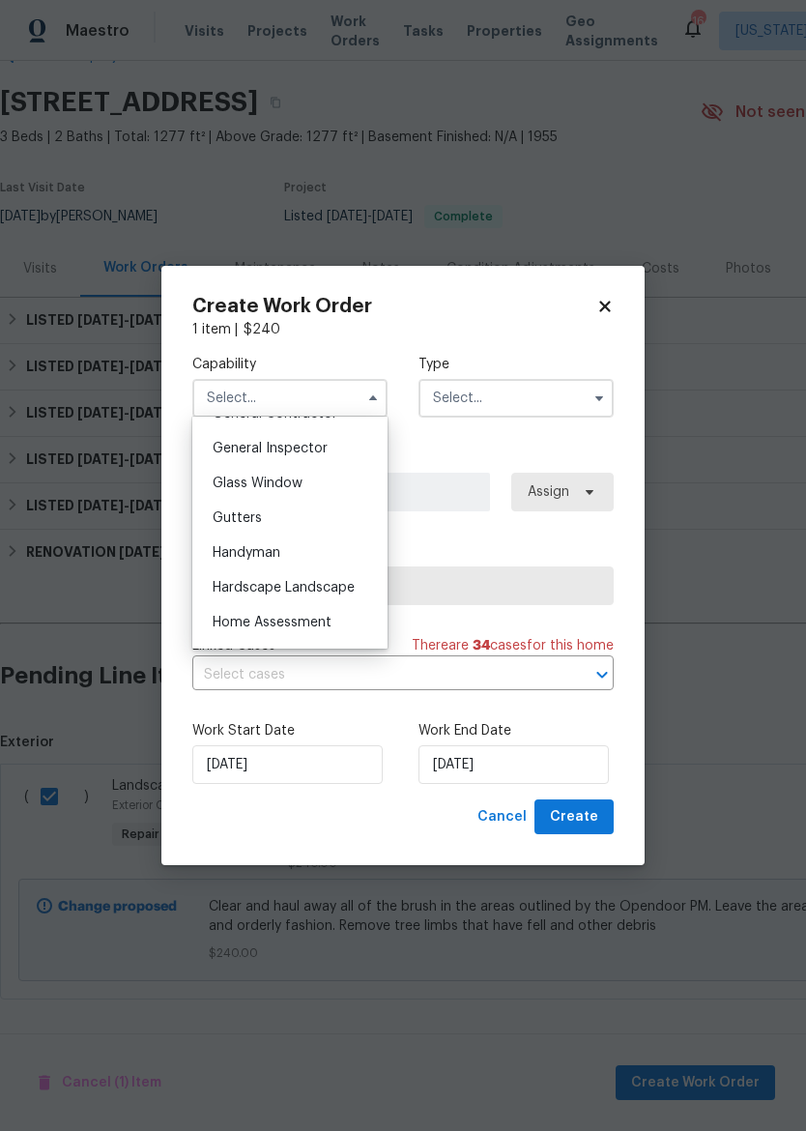
click at [338, 591] on span "Hardscape Landscape" at bounding box center [284, 588] width 142 height 14
type input "Hardscape Landscape"
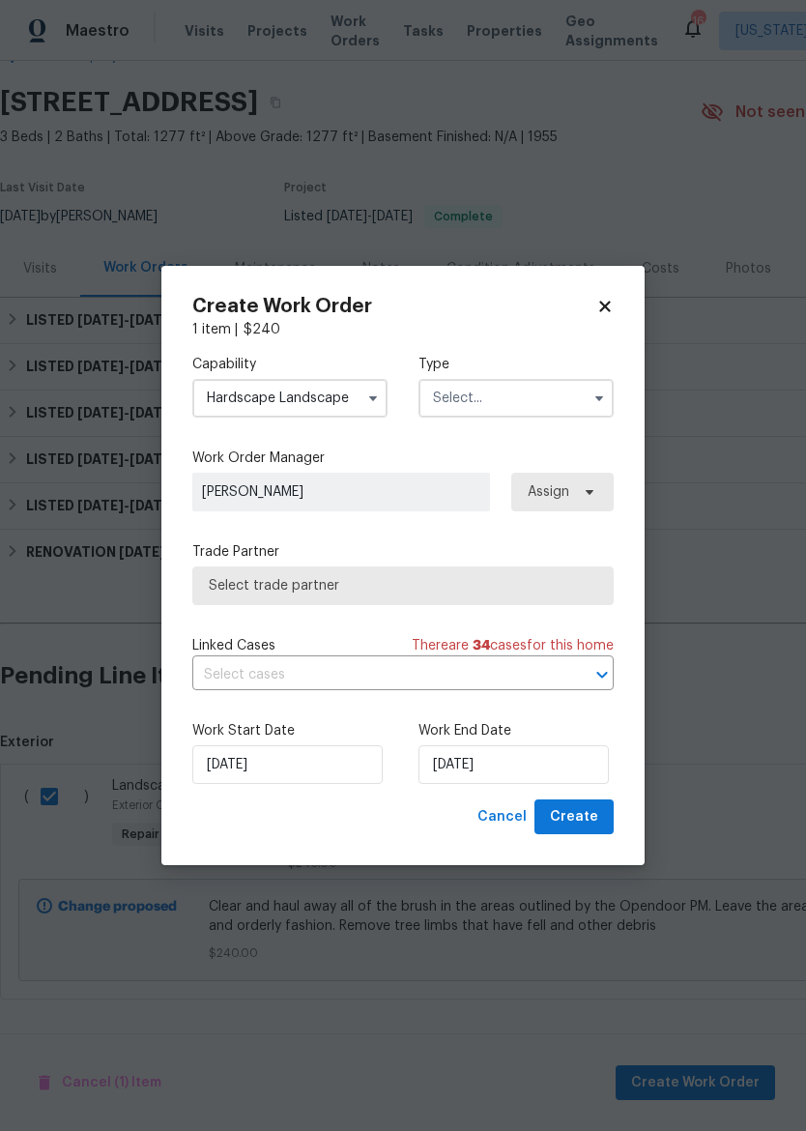
click at [544, 404] on input "text" at bounding box center [515, 398] width 195 height 39
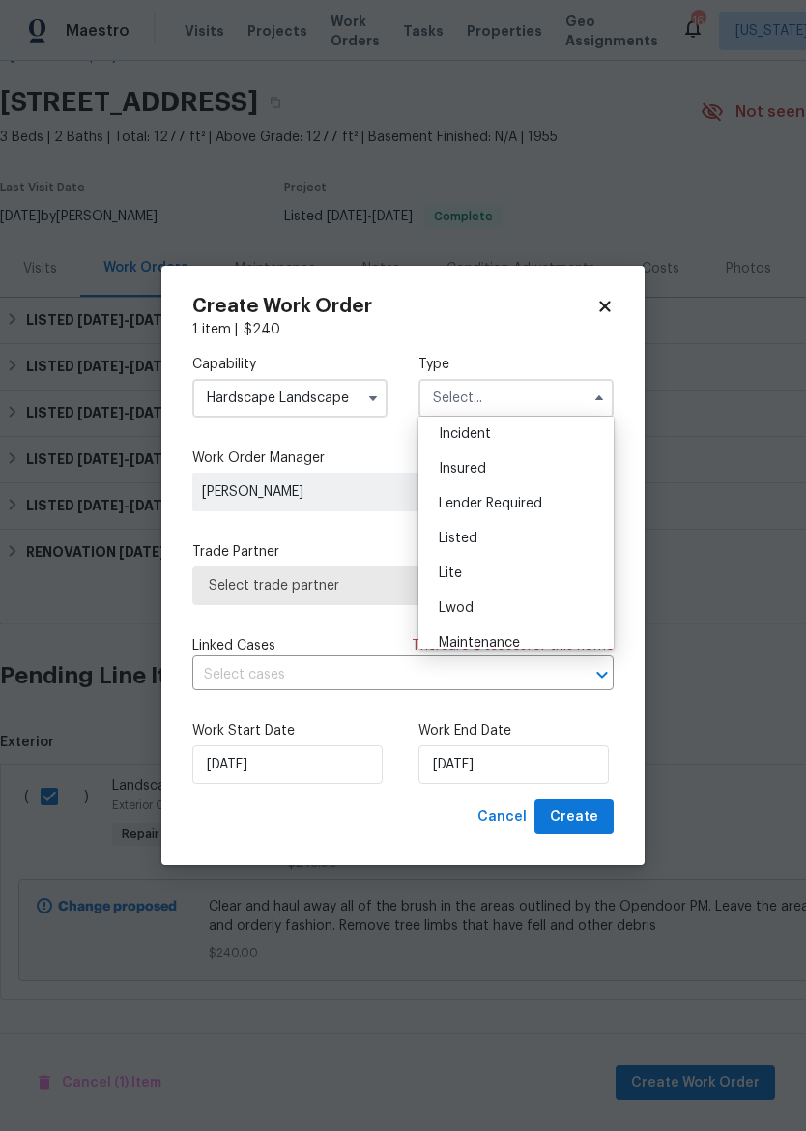
scroll to position [138, 0]
click at [527, 521] on div "Listed" at bounding box center [516, 509] width 186 height 35
type input "Listed"
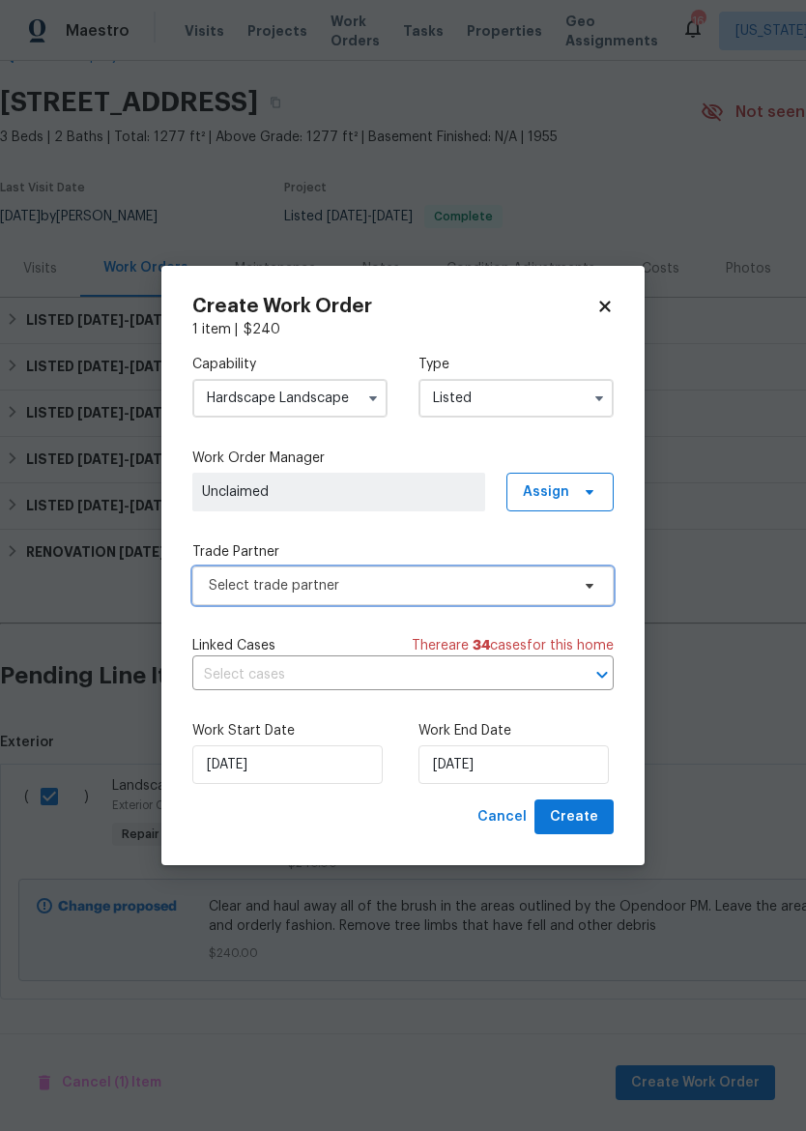
click at [483, 576] on span "Select trade partner" at bounding box center [389, 585] width 360 height 19
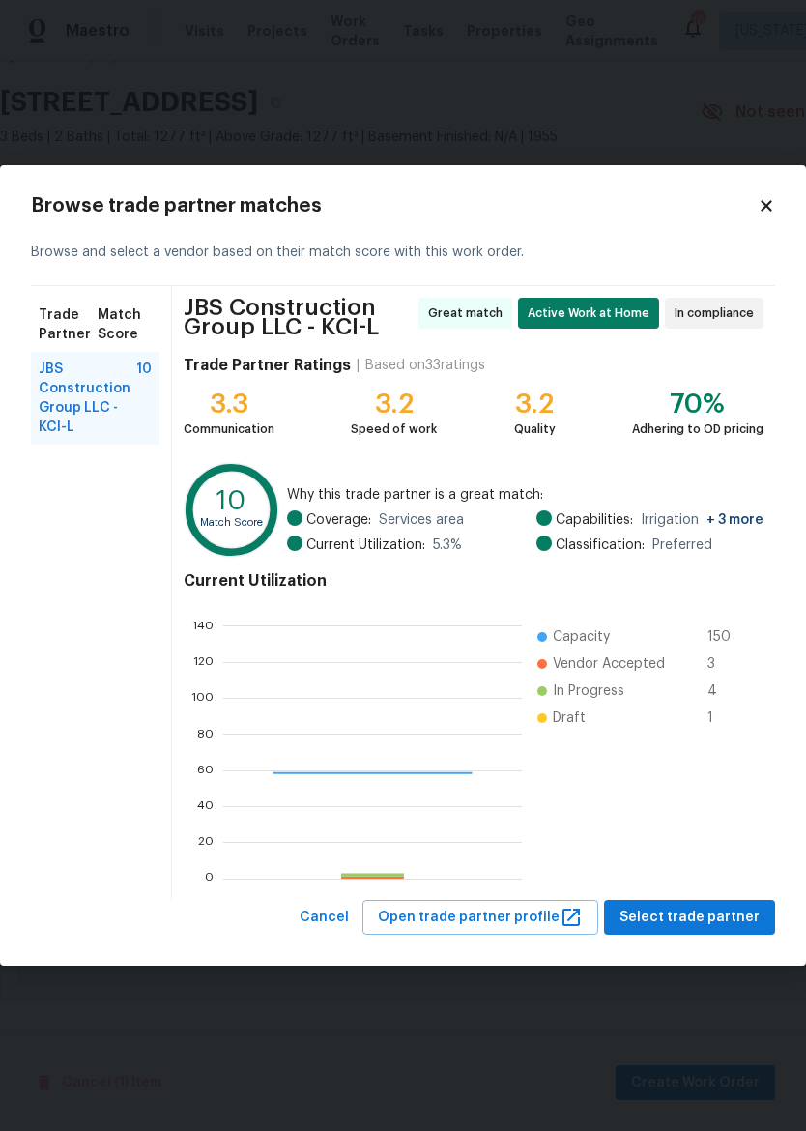
scroll to position [271, 299]
click at [720, 918] on span "Select trade partner" at bounding box center [689, 918] width 140 height 24
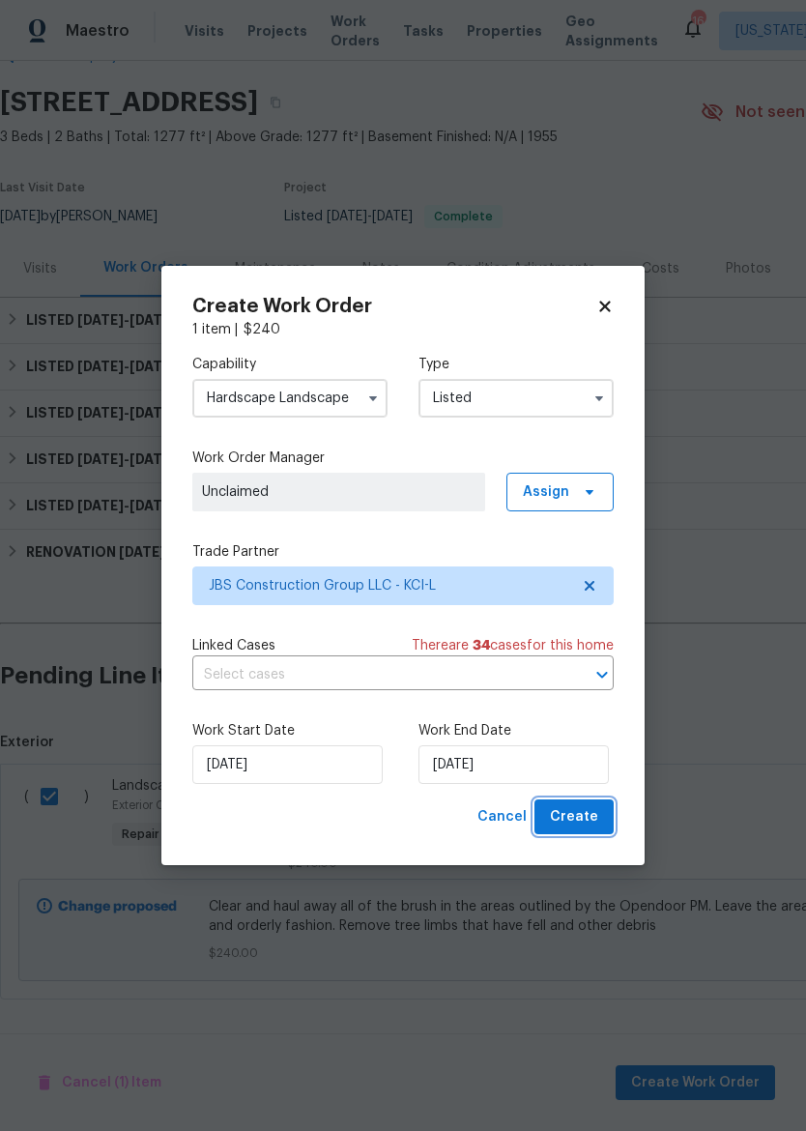
click at [586, 818] on span "Create" at bounding box center [574, 817] width 48 height 24
checkbox input "false"
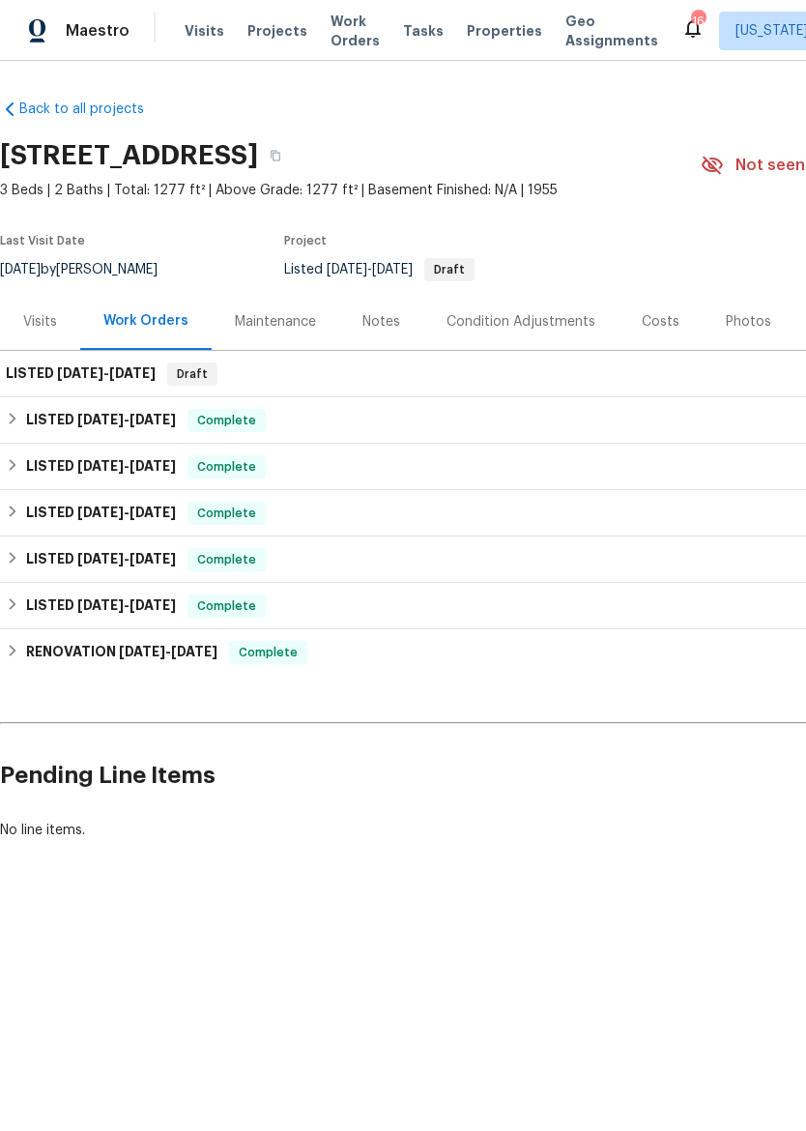
scroll to position [0, 0]
click at [466, 387] on div "LISTED [DATE] - [DATE] Draft" at bounding box center [546, 374] width 1092 height 46
click at [34, 374] on h6 "LISTED [DATE] - [DATE]" at bounding box center [81, 373] width 150 height 23
click at [264, 328] on div "Maintenance" at bounding box center [275, 321] width 81 height 19
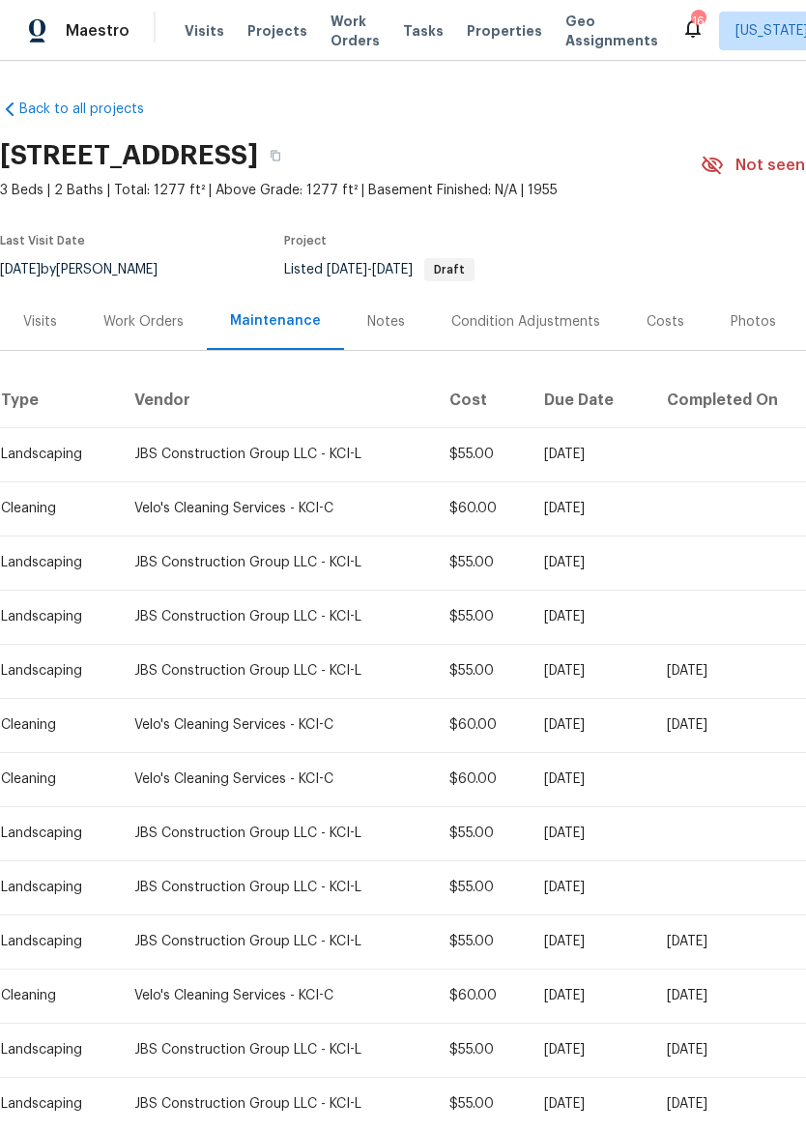
click at [147, 312] on div "Work Orders" at bounding box center [143, 321] width 80 height 19
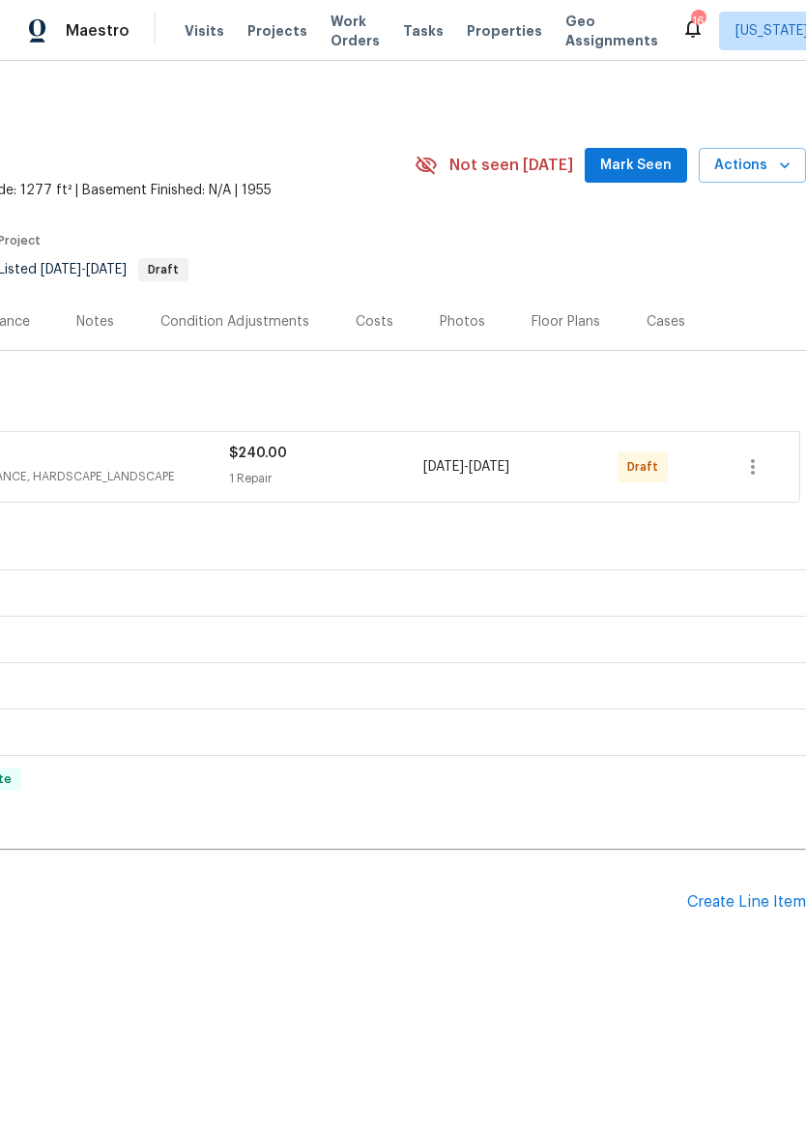
scroll to position [0, 286]
click at [762, 467] on icon "button" at bounding box center [752, 466] width 23 height 23
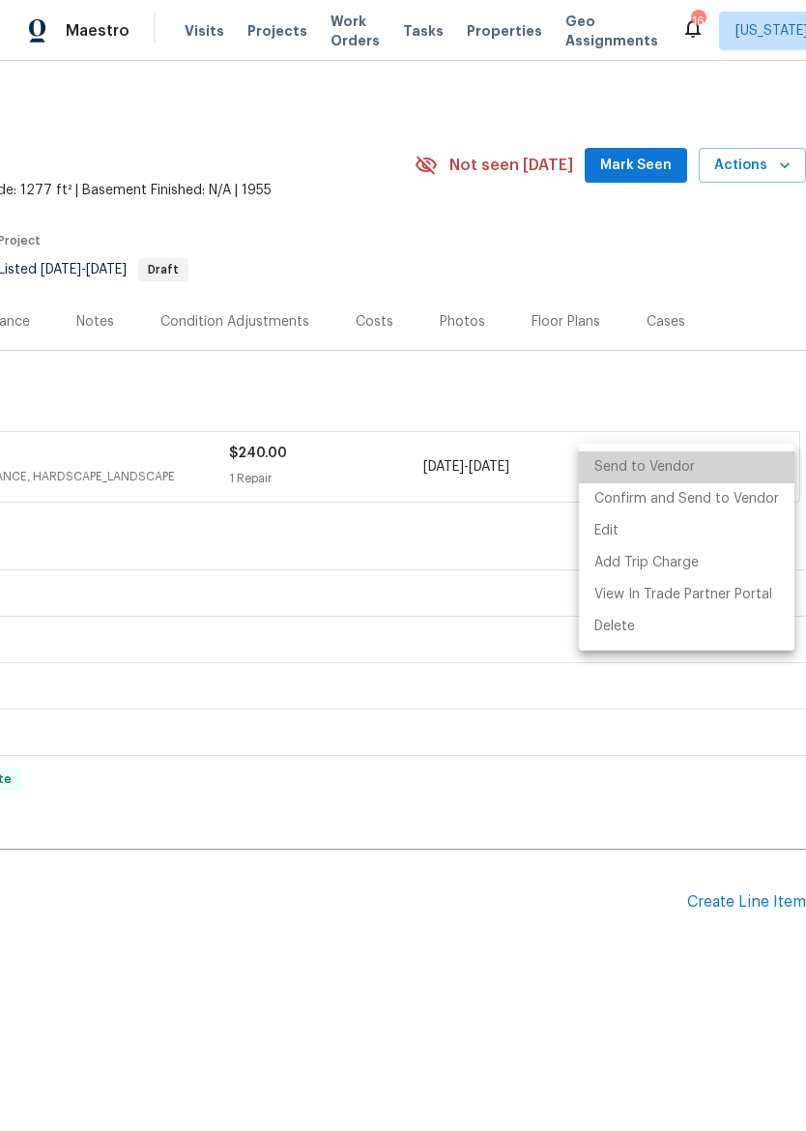
click at [721, 462] on li "Send to Vendor" at bounding box center [687, 467] width 216 height 32
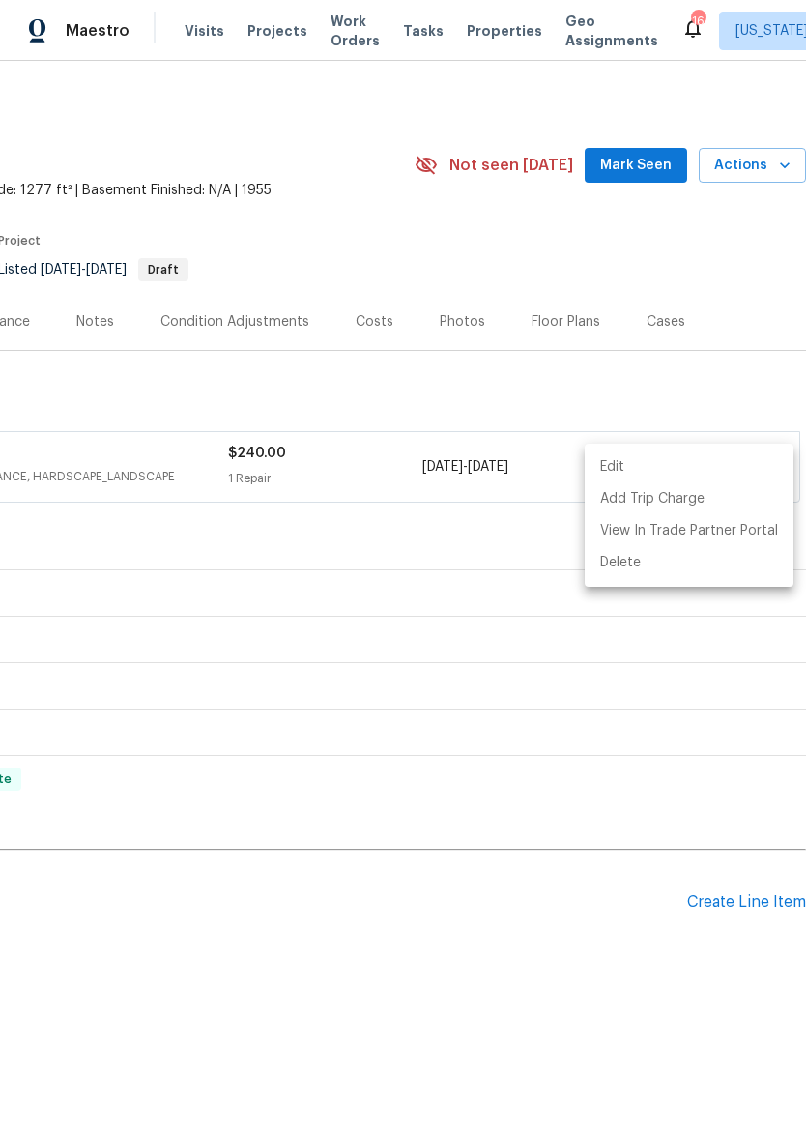
click at [720, 377] on div at bounding box center [403, 565] width 806 height 1131
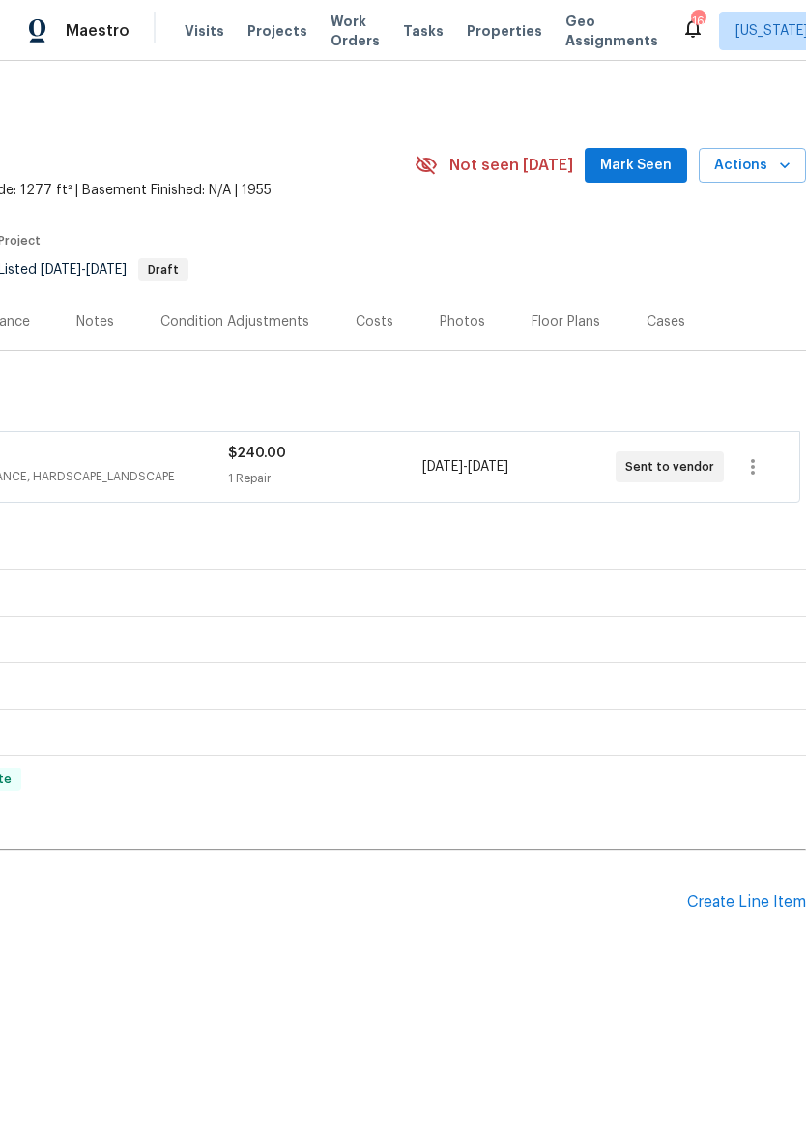
click at [44, 25] on img at bounding box center [37, 31] width 17 height 24
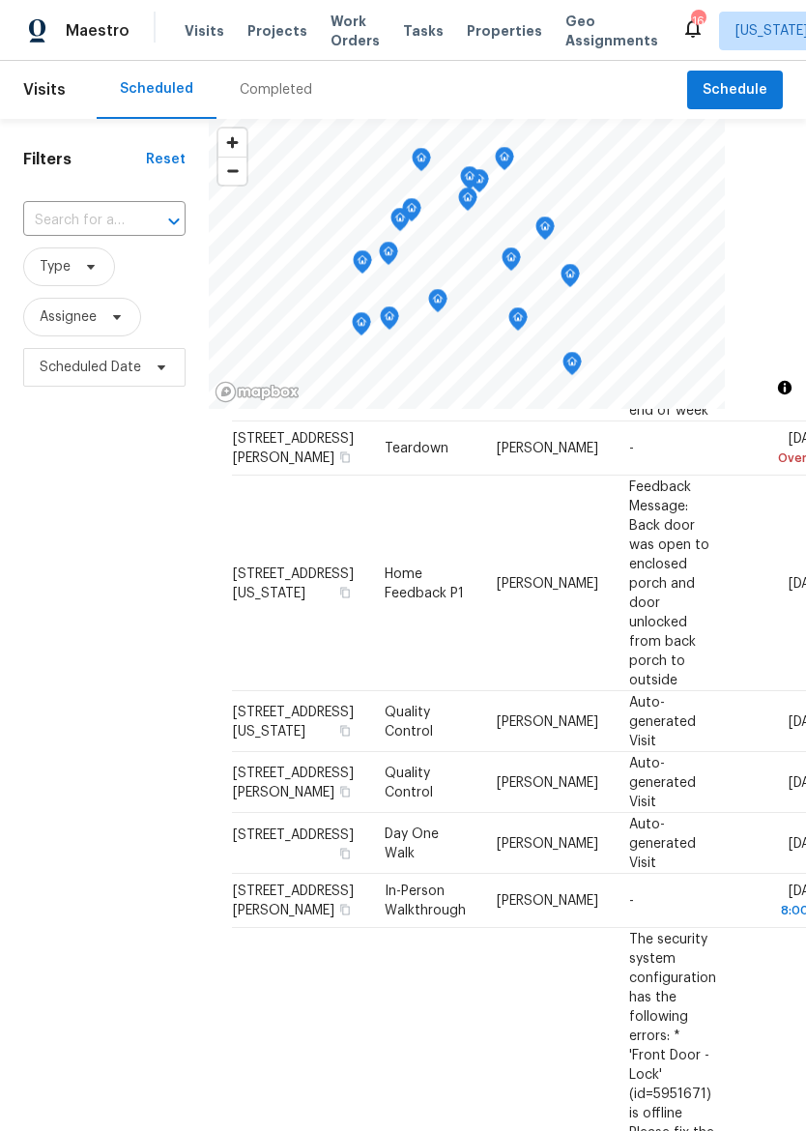
scroll to position [226, 0]
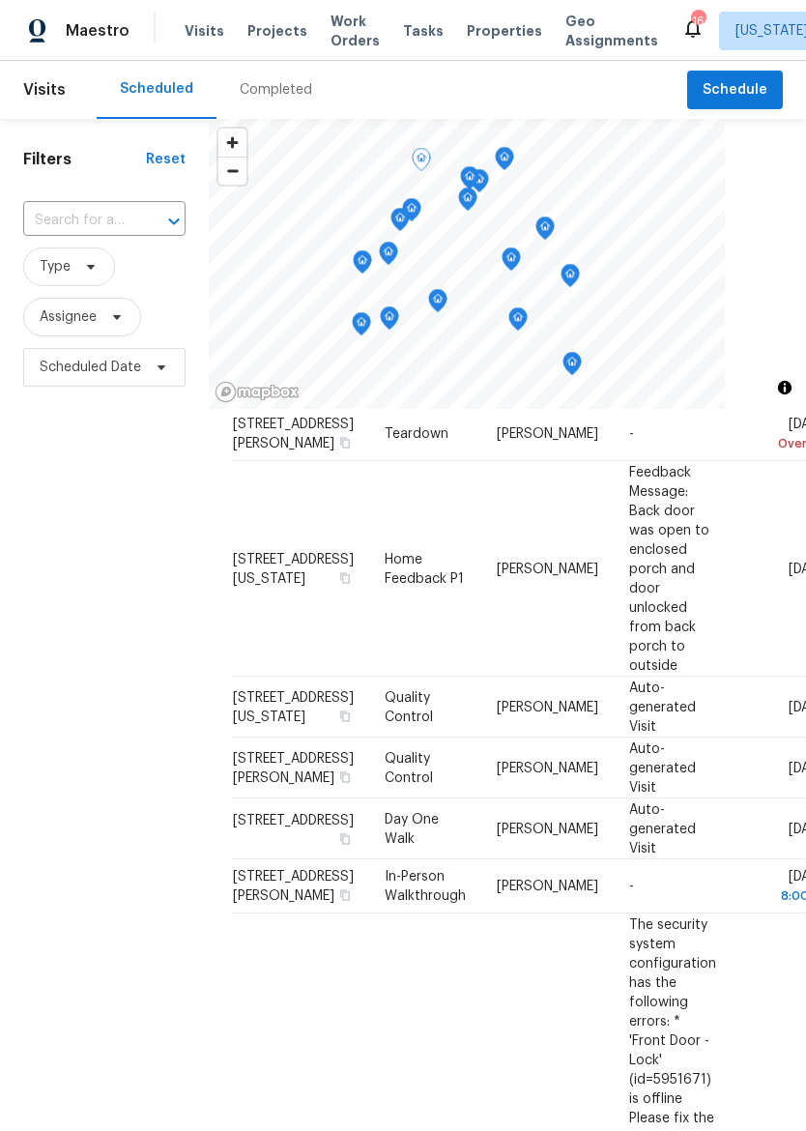
click at [0, 0] on icon at bounding box center [0, 0] width 0 height 0
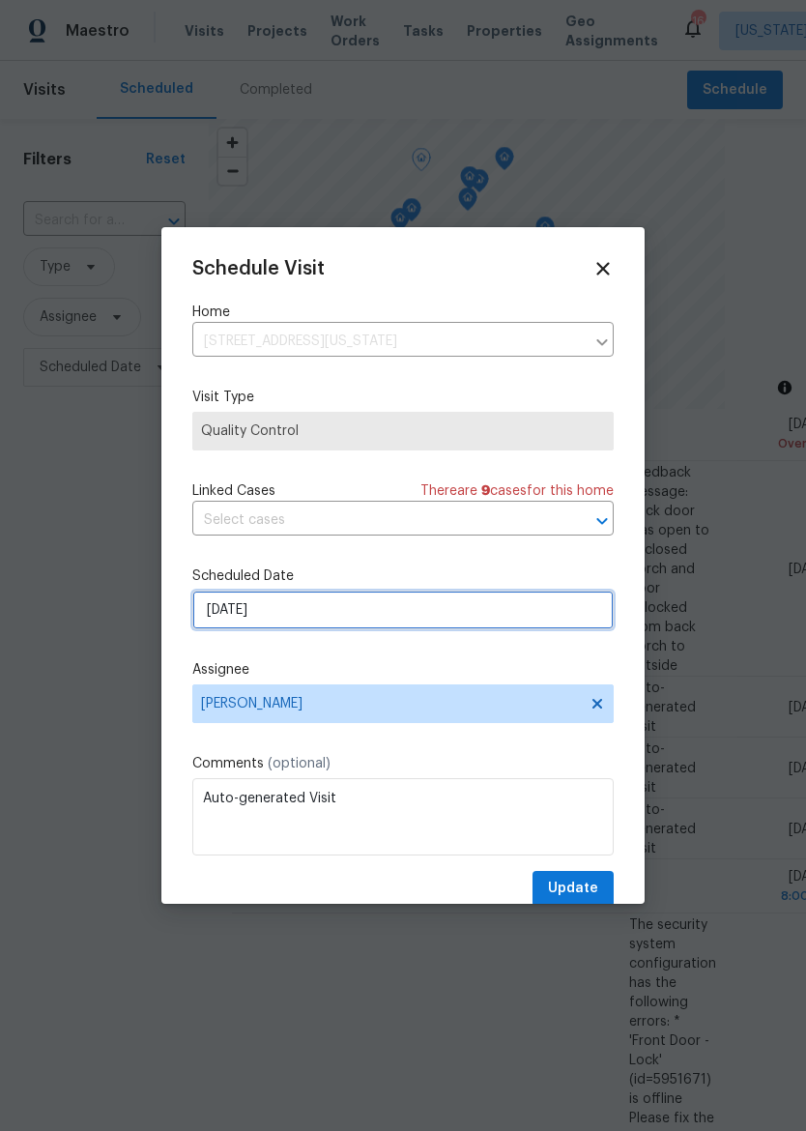
click at [509, 616] on input "[DATE]" at bounding box center [402, 609] width 421 height 39
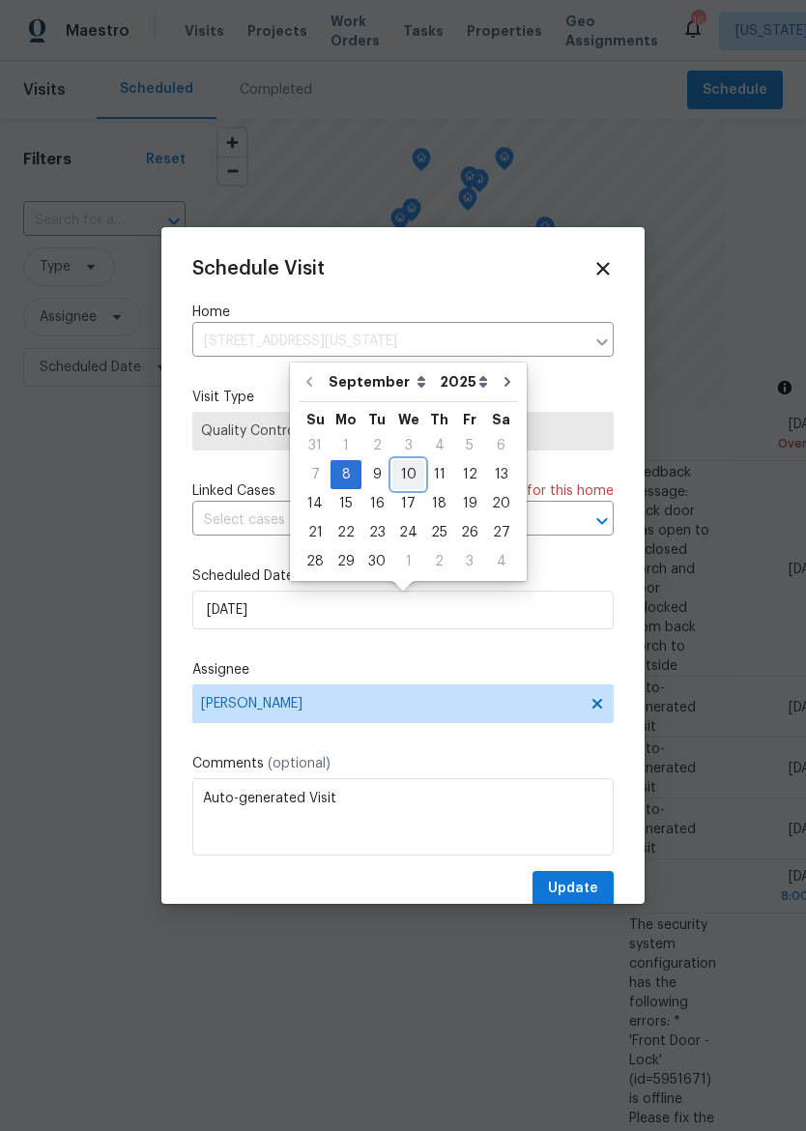
click at [414, 471] on div "10" at bounding box center [408, 474] width 32 height 27
type input "9/10/2025"
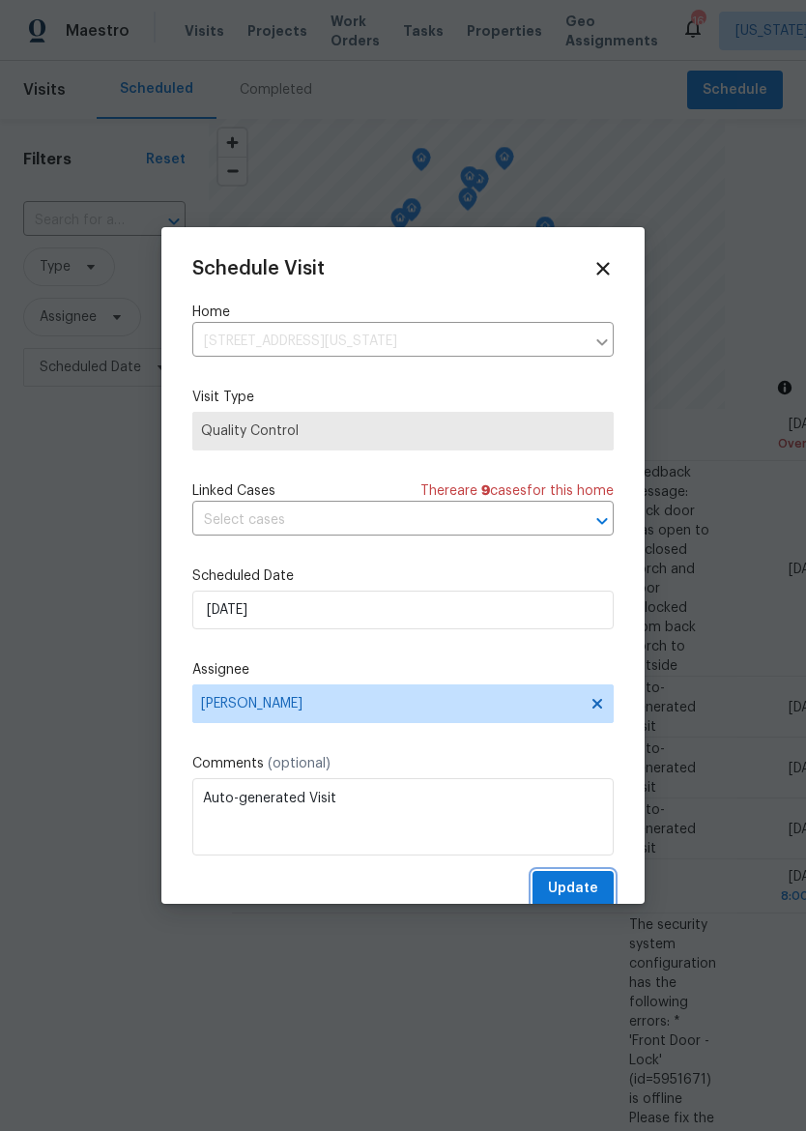
click at [572, 882] on span "Update" at bounding box center [573, 889] width 50 height 24
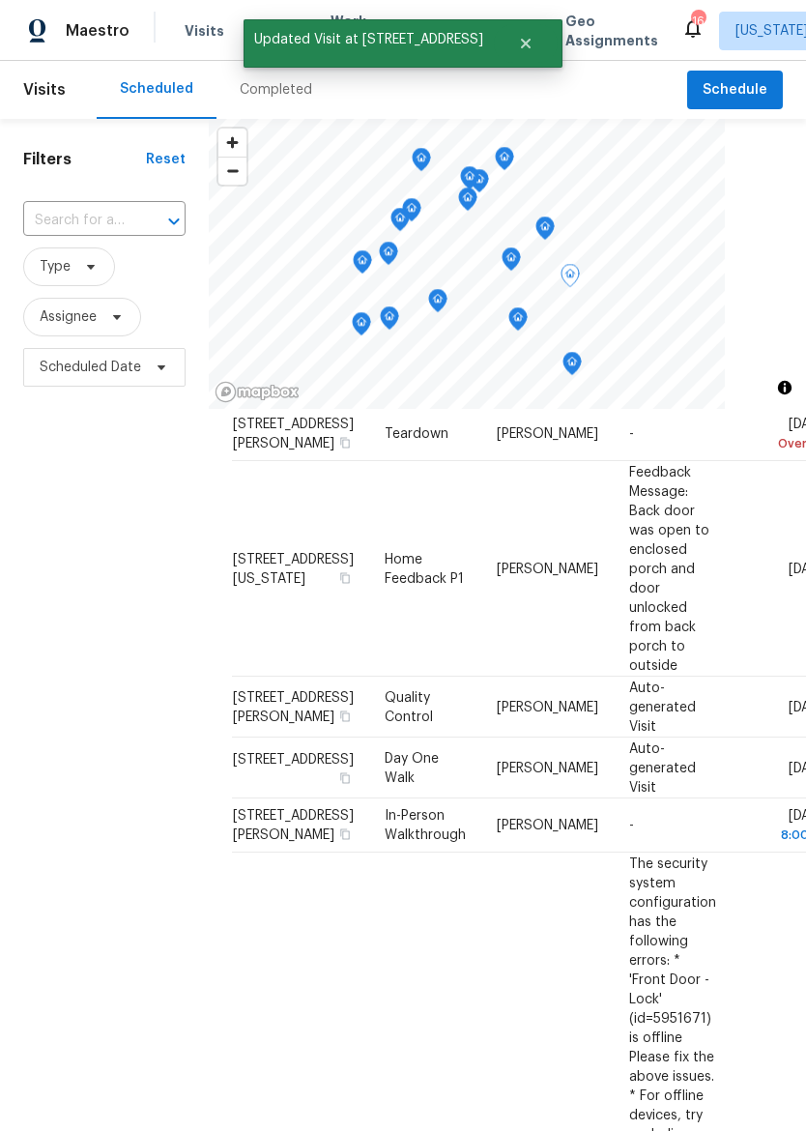
click at [0, 0] on icon at bounding box center [0, 0] width 0 height 0
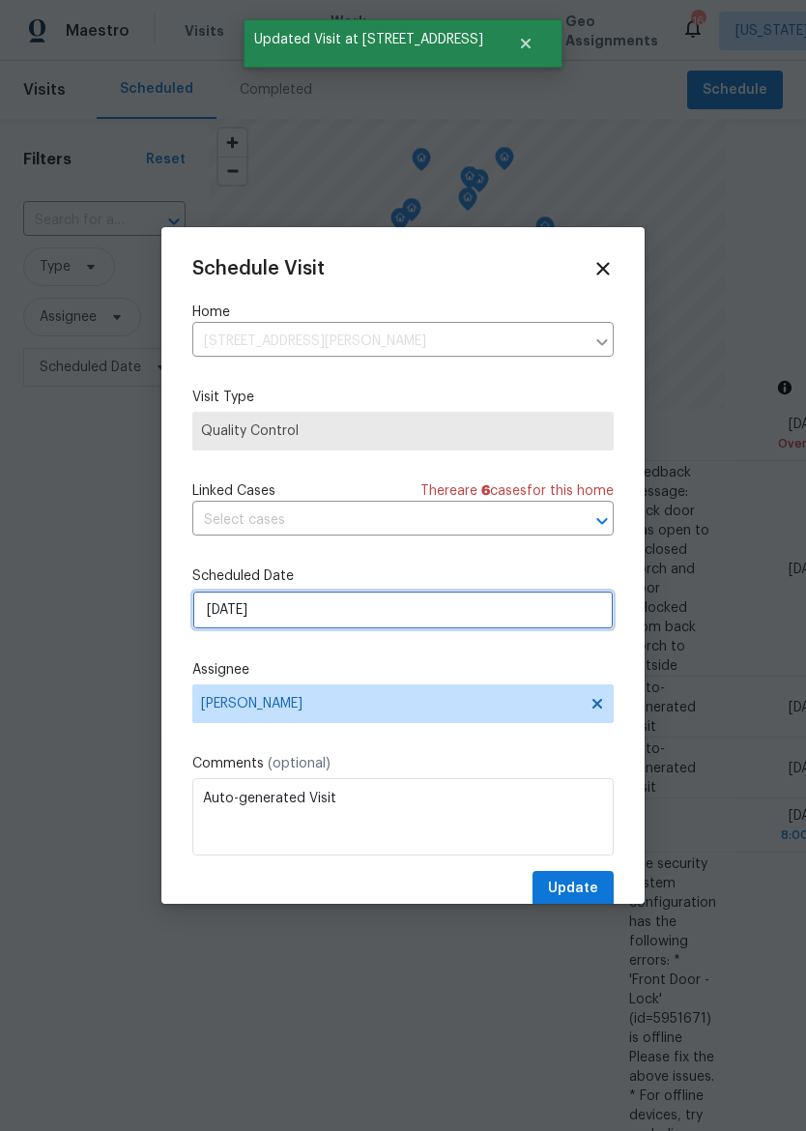
click at [466, 619] on input "[DATE]" at bounding box center [402, 609] width 421 height 39
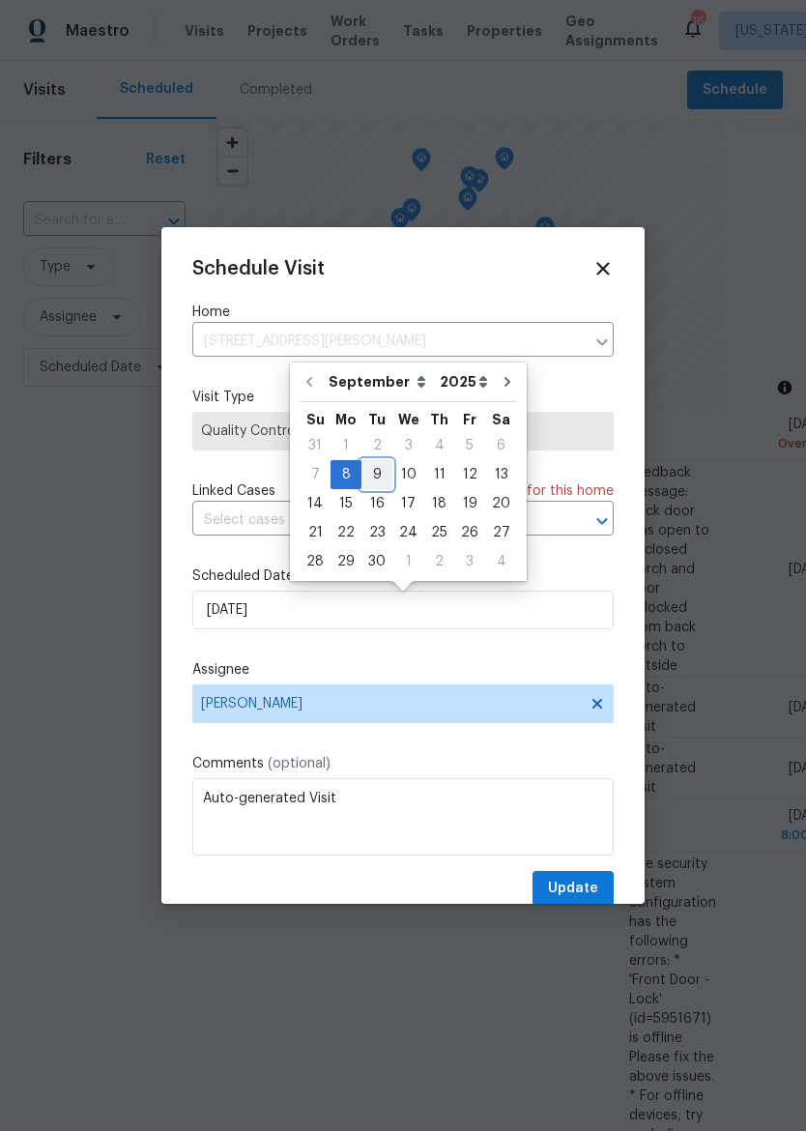
click at [378, 469] on div "9" at bounding box center [376, 474] width 31 height 27
type input "9/9/2025"
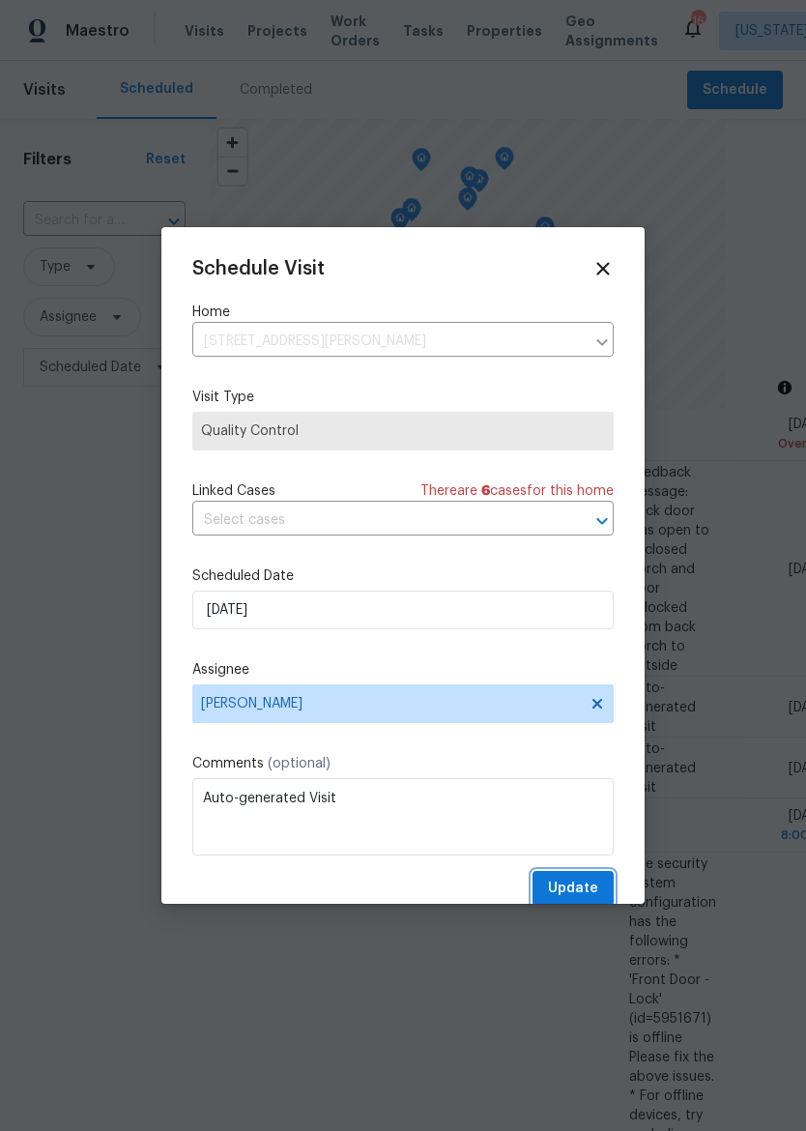
click at [587, 885] on span "Update" at bounding box center [573, 889] width 50 height 24
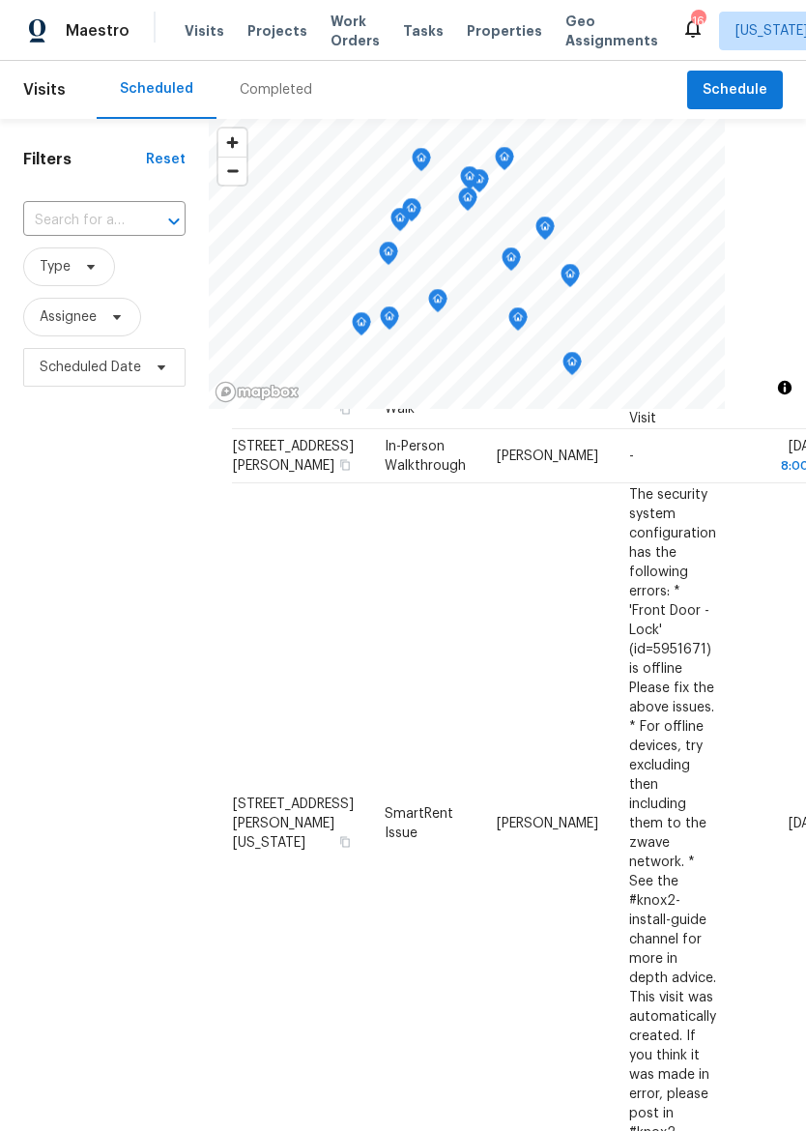
scroll to position [542, 0]
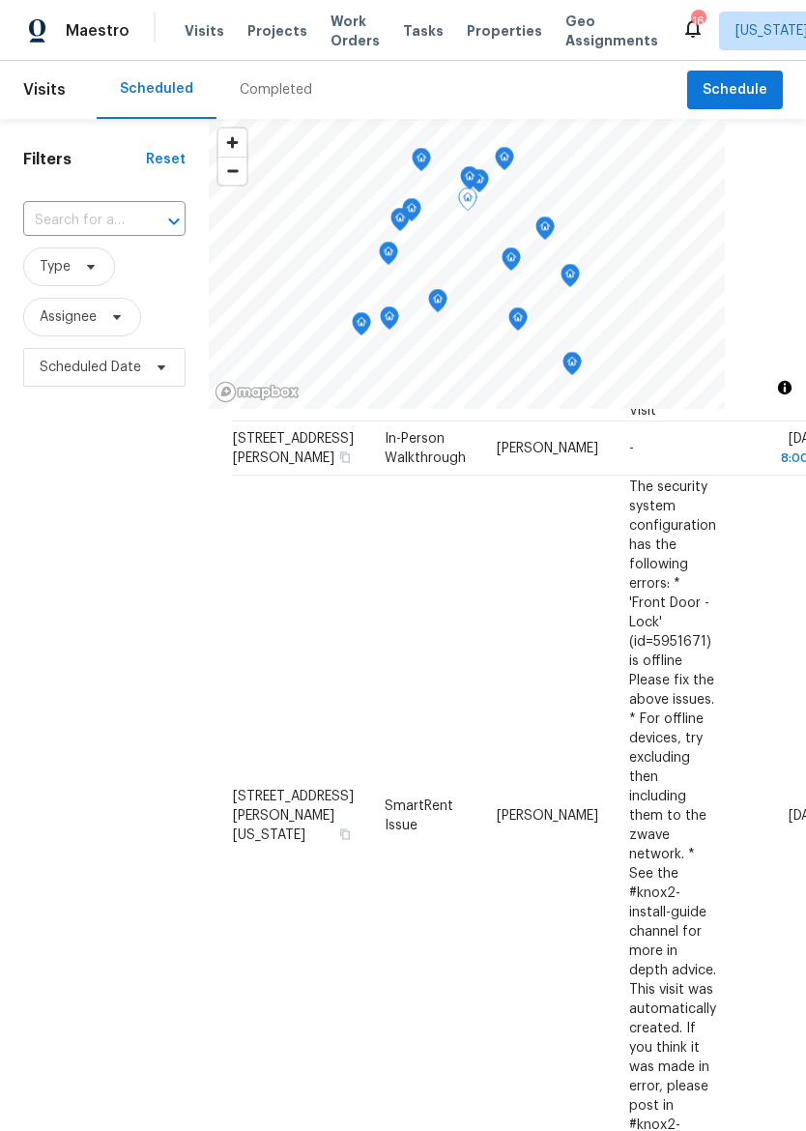
click at [0, 0] on span at bounding box center [0, 0] width 0 height 0
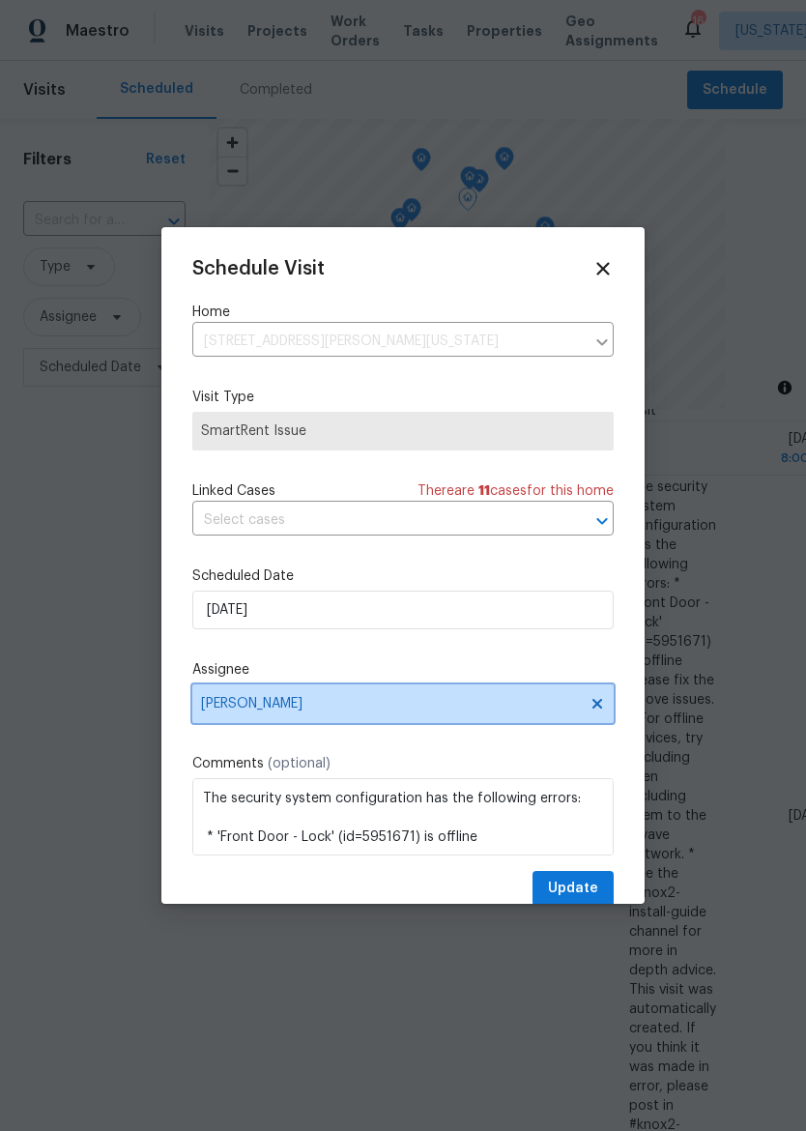
click at [472, 711] on span "[PERSON_NAME]" at bounding box center [390, 703] width 379 height 15
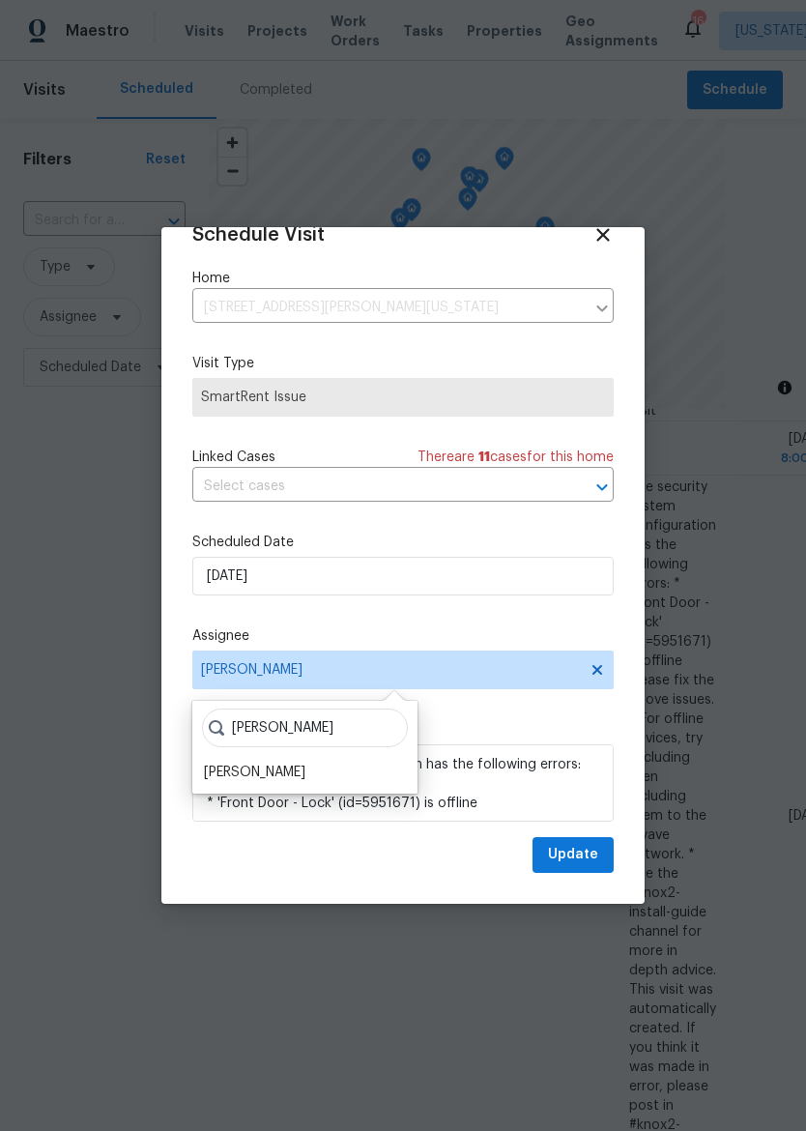
scroll to position [38, 0]
type input "Matt"
click at [272, 766] on div "Matt McEvoy" at bounding box center [254, 775] width 101 height 19
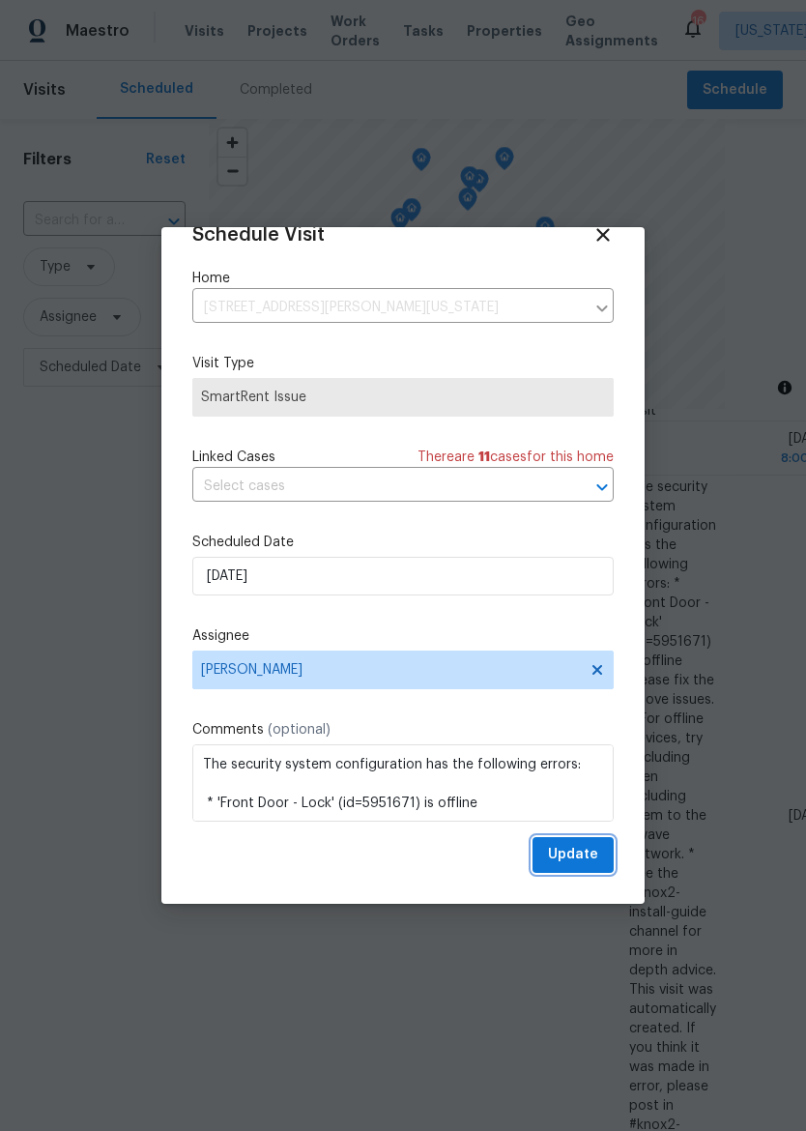
click at [584, 855] on span "Update" at bounding box center [573, 855] width 50 height 24
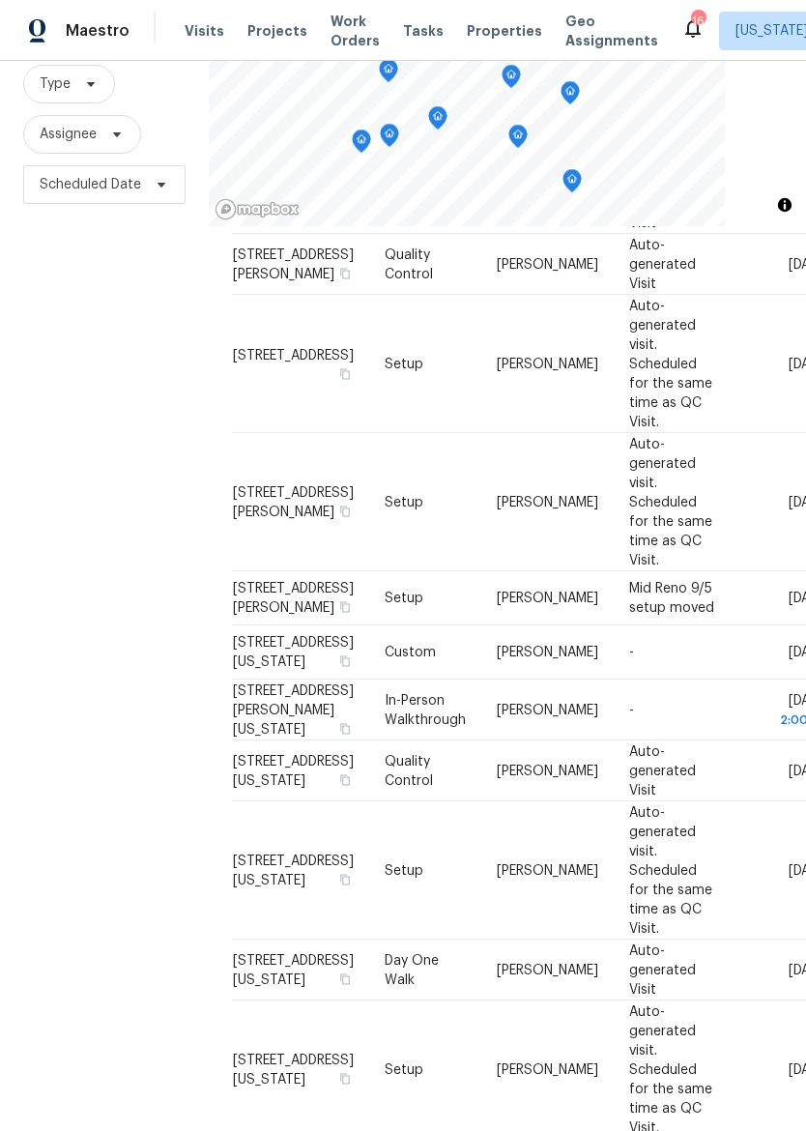
scroll to position [183, 0]
